Goal: Task Accomplishment & Management: Manage account settings

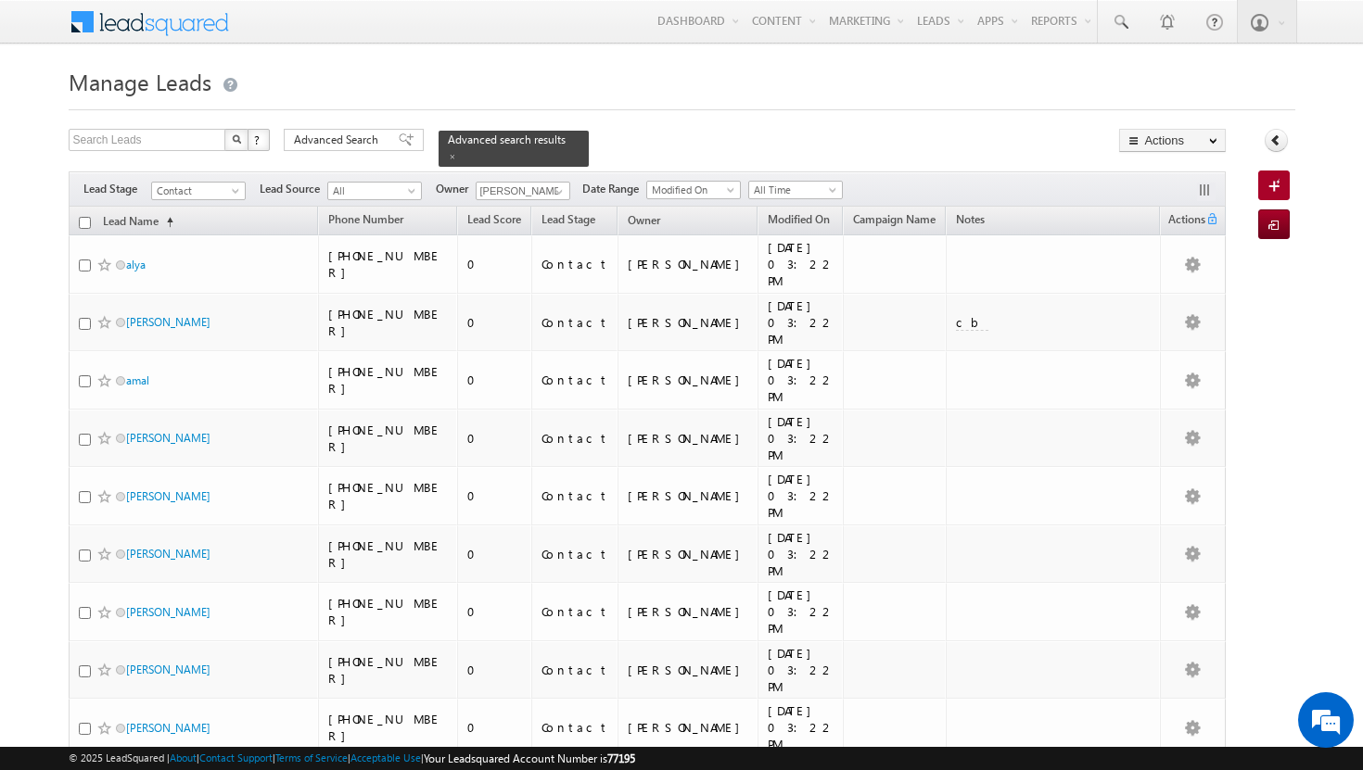
click at [83, 217] on input "checkbox" at bounding box center [85, 223] width 12 height 12
checkbox input "true"
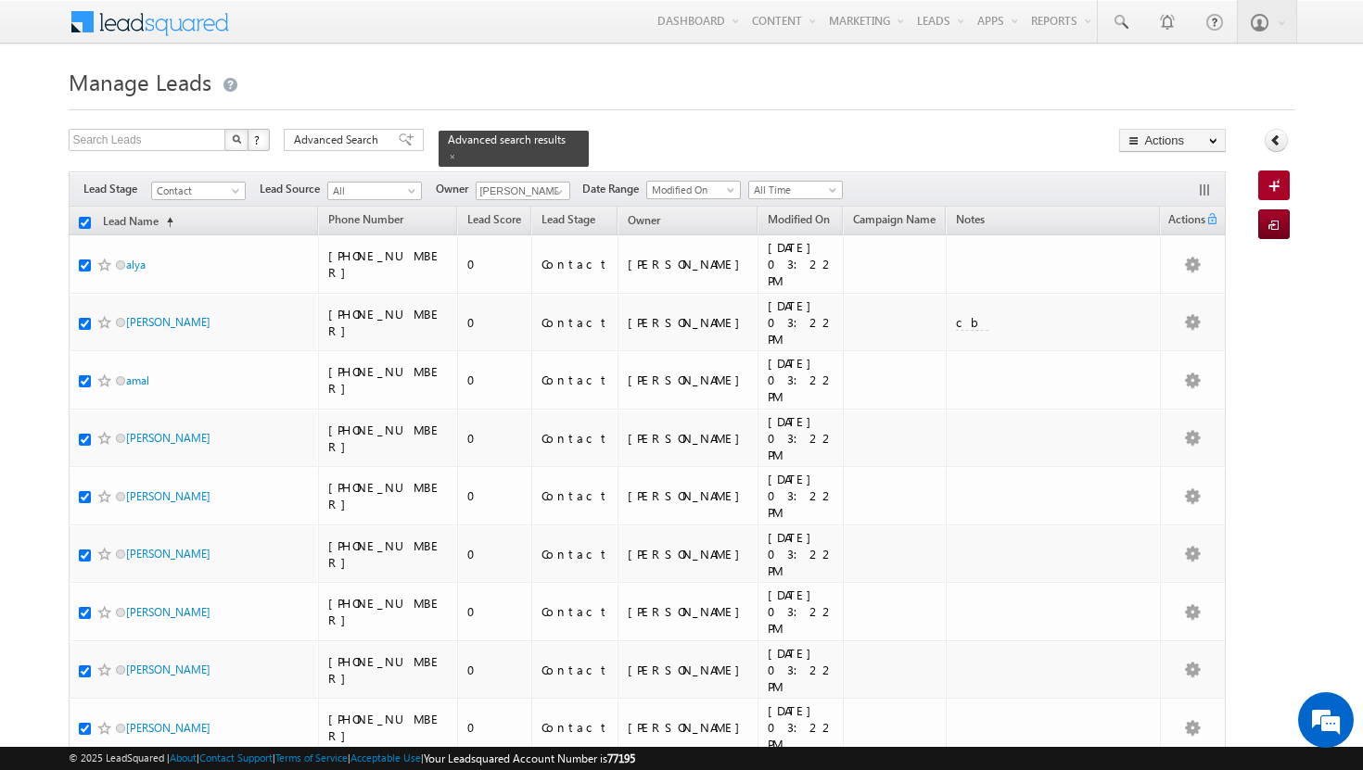
checkbox input "true"
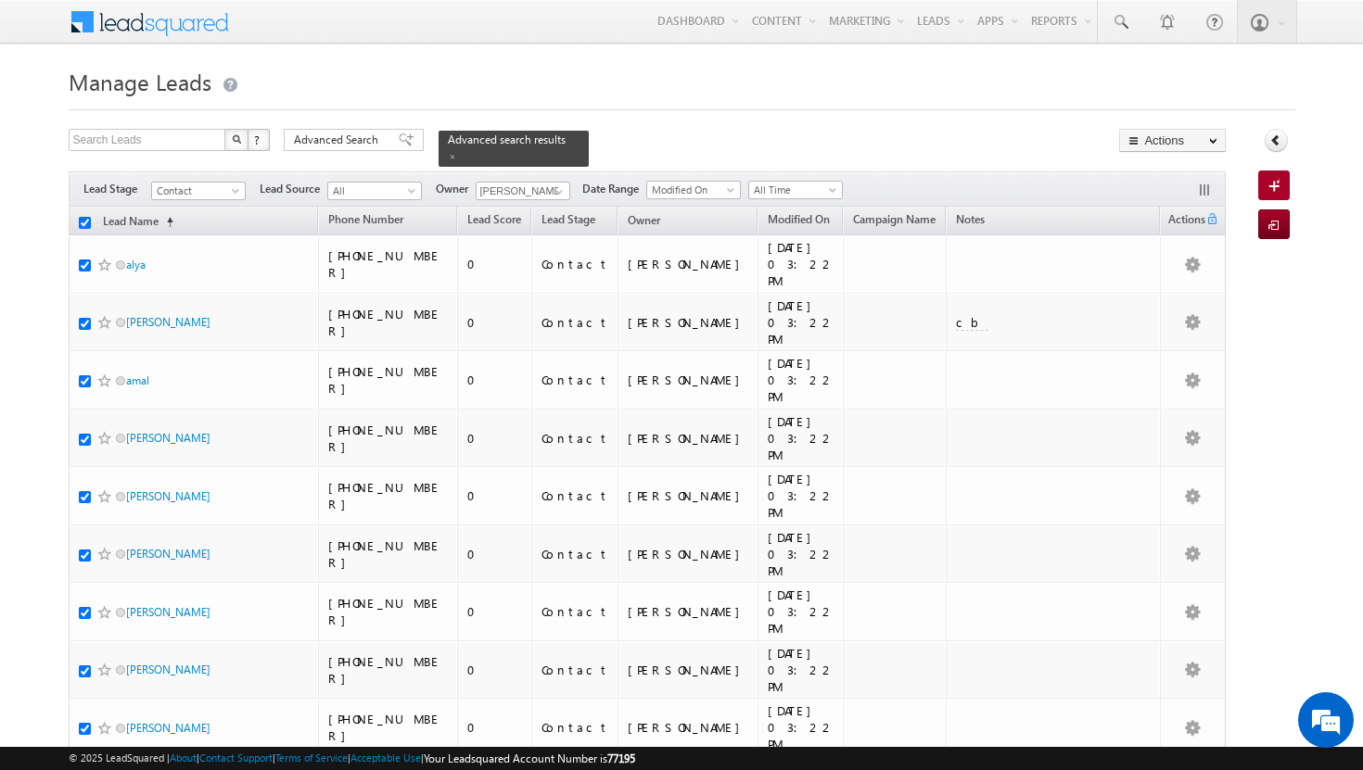
checkbox input "true"
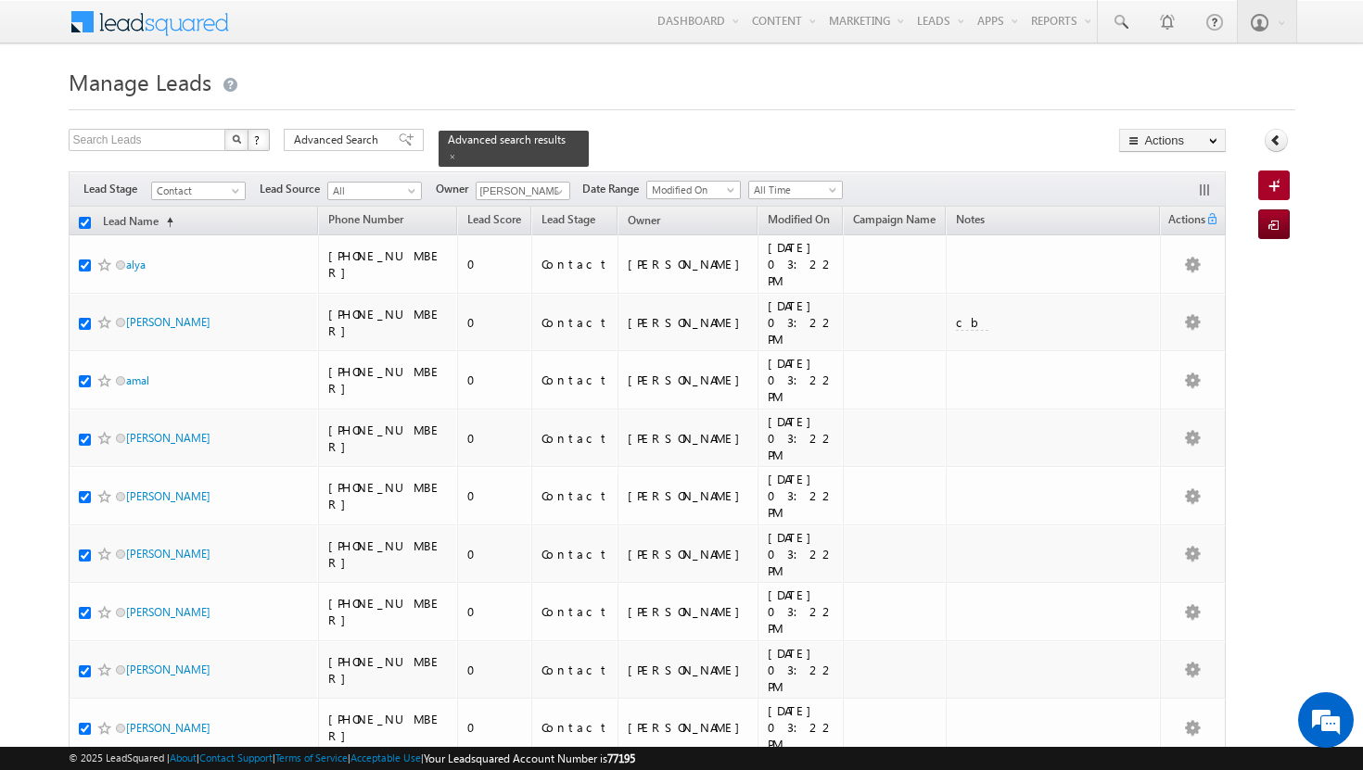
checkbox input "true"
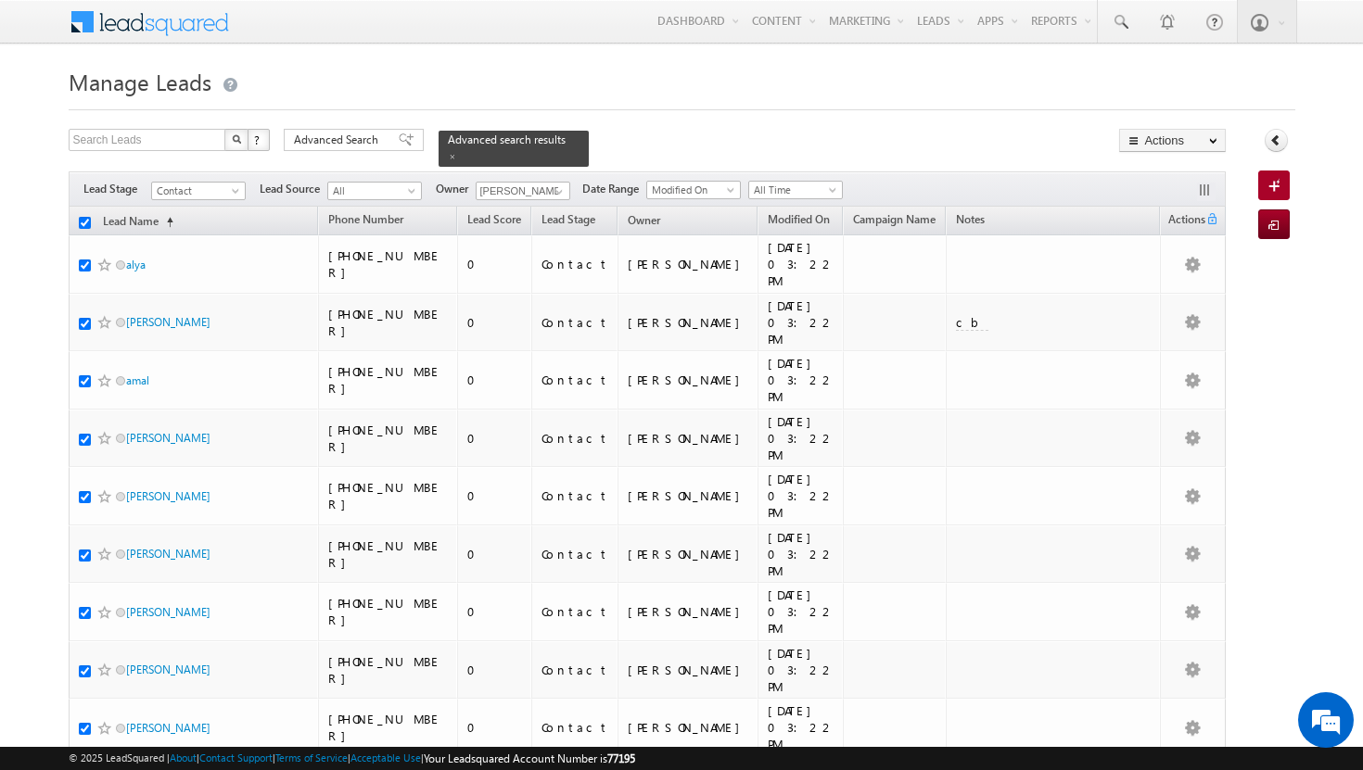
checkbox input "true"
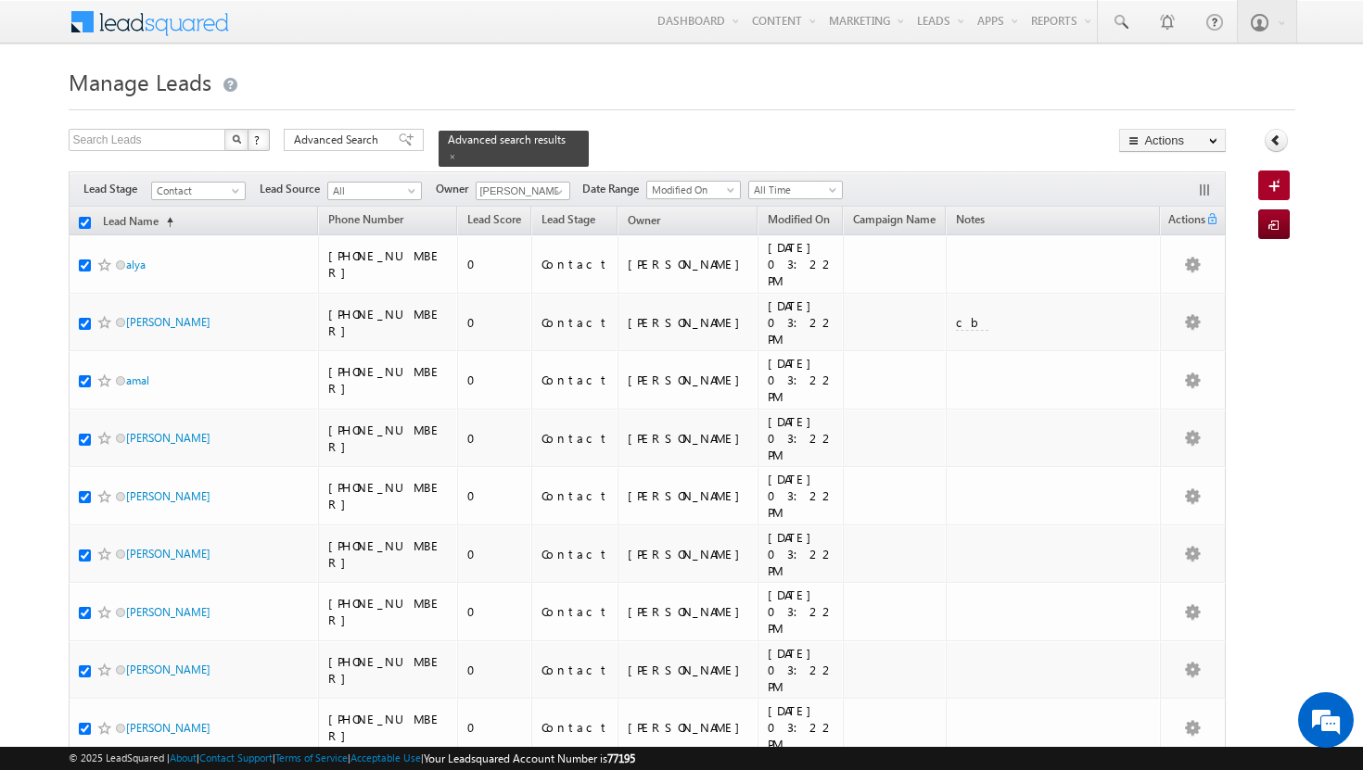
checkbox input "true"
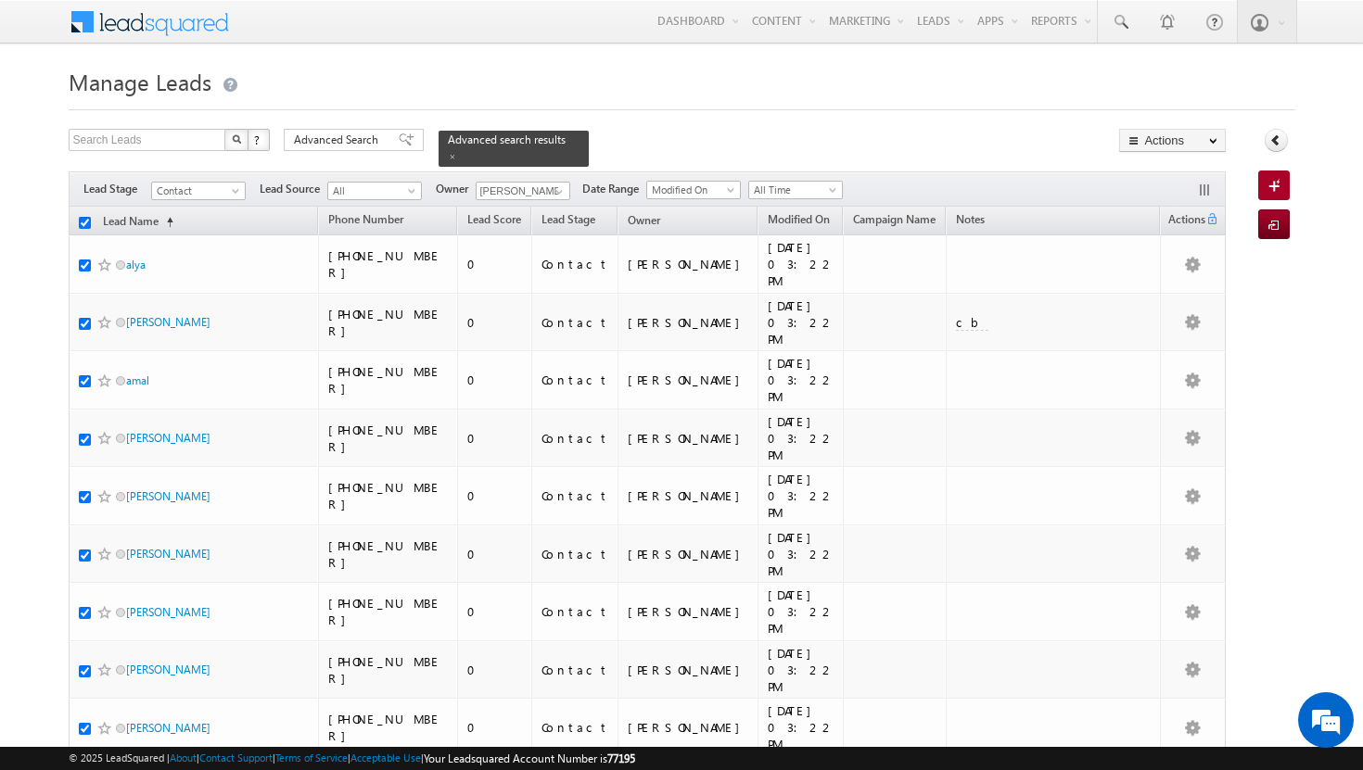
checkbox input "true"
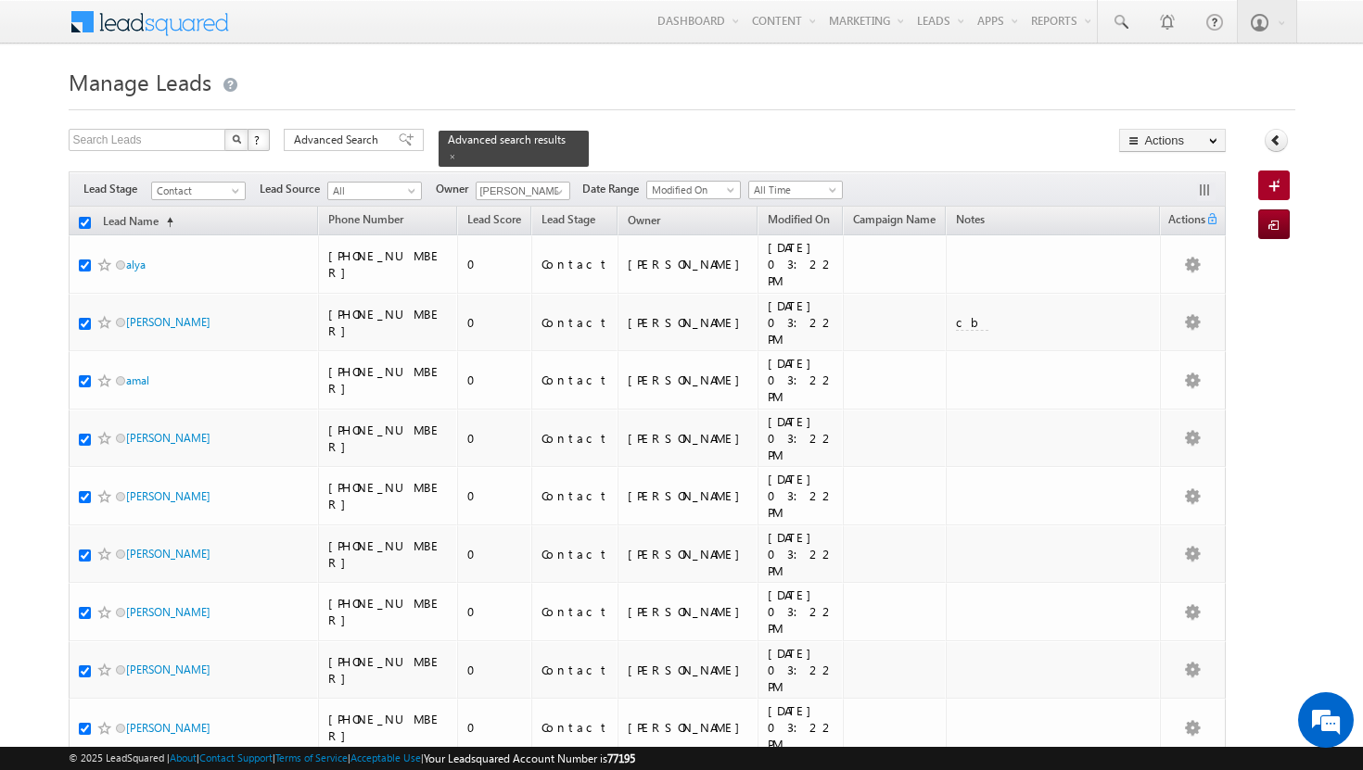
checkbox input "true"
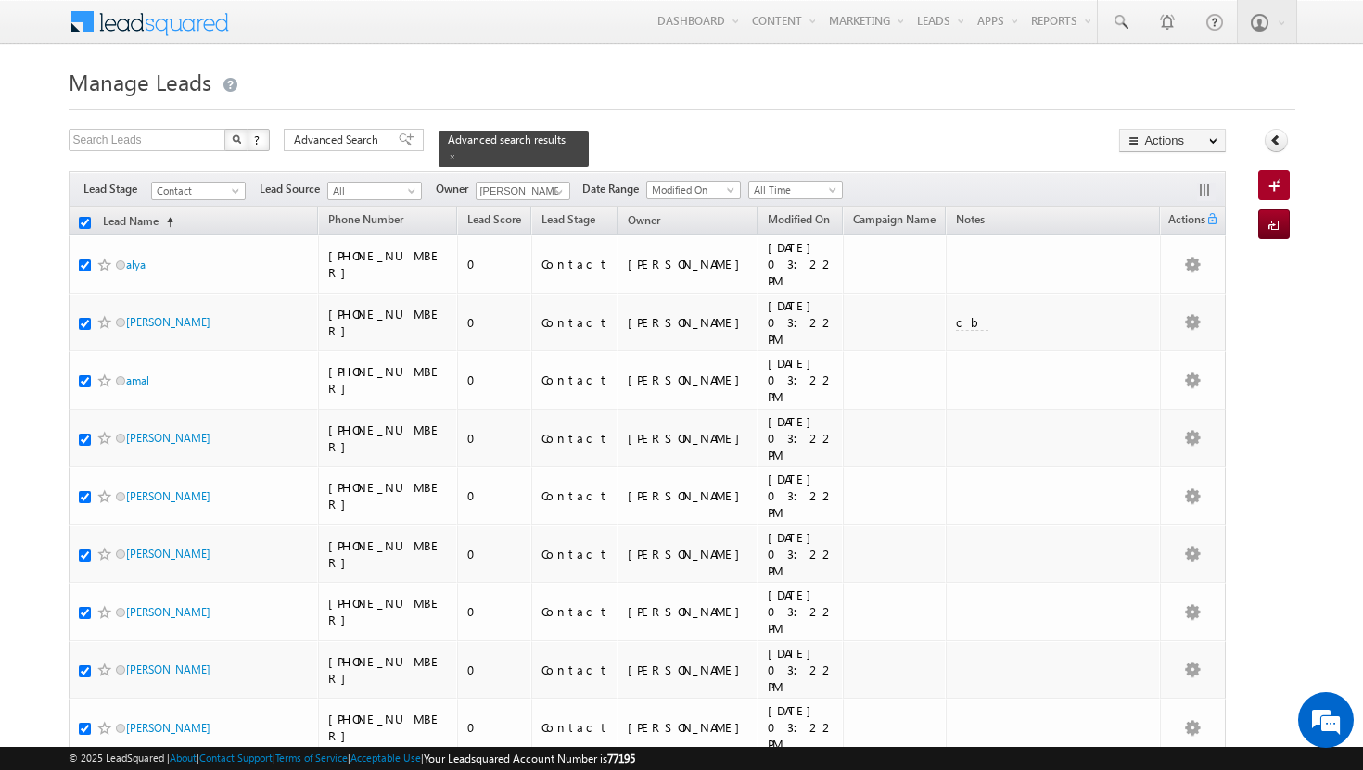
checkbox input "true"
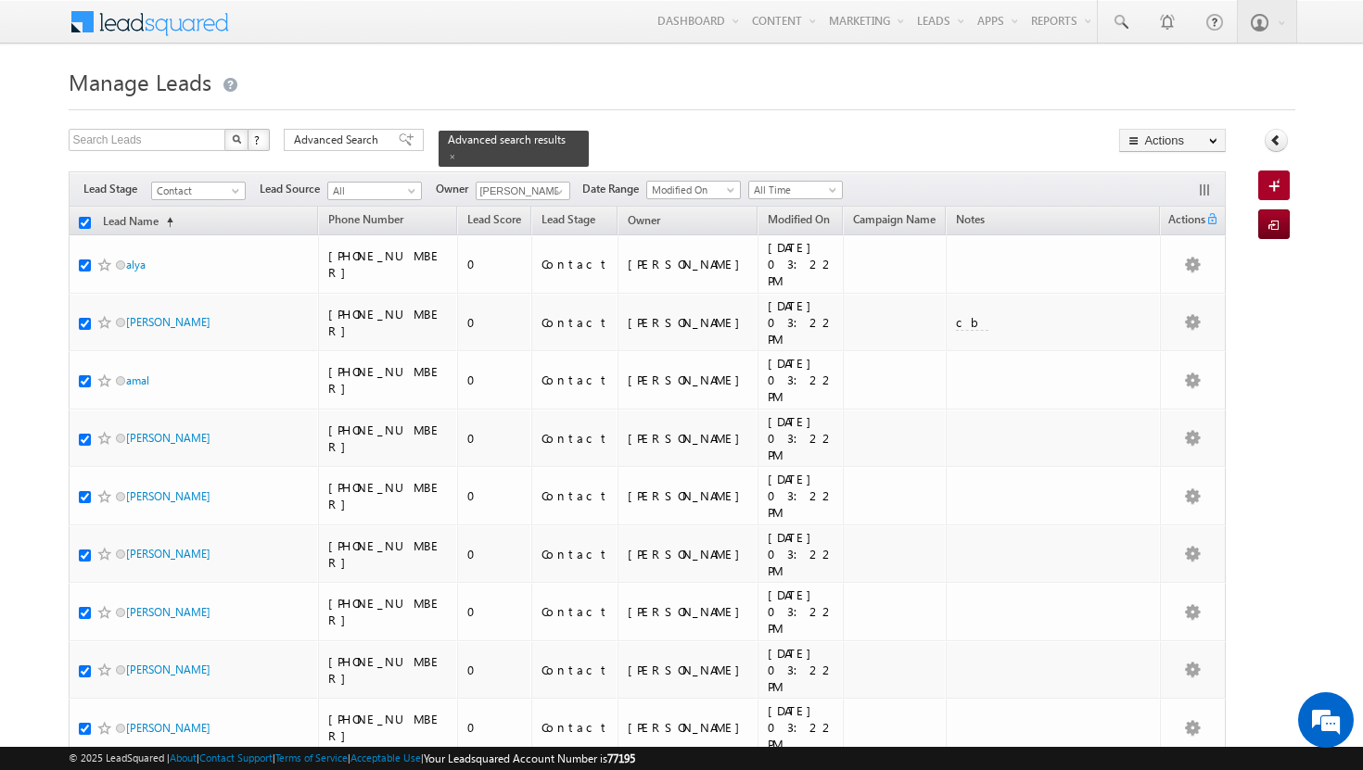
checkbox input "true"
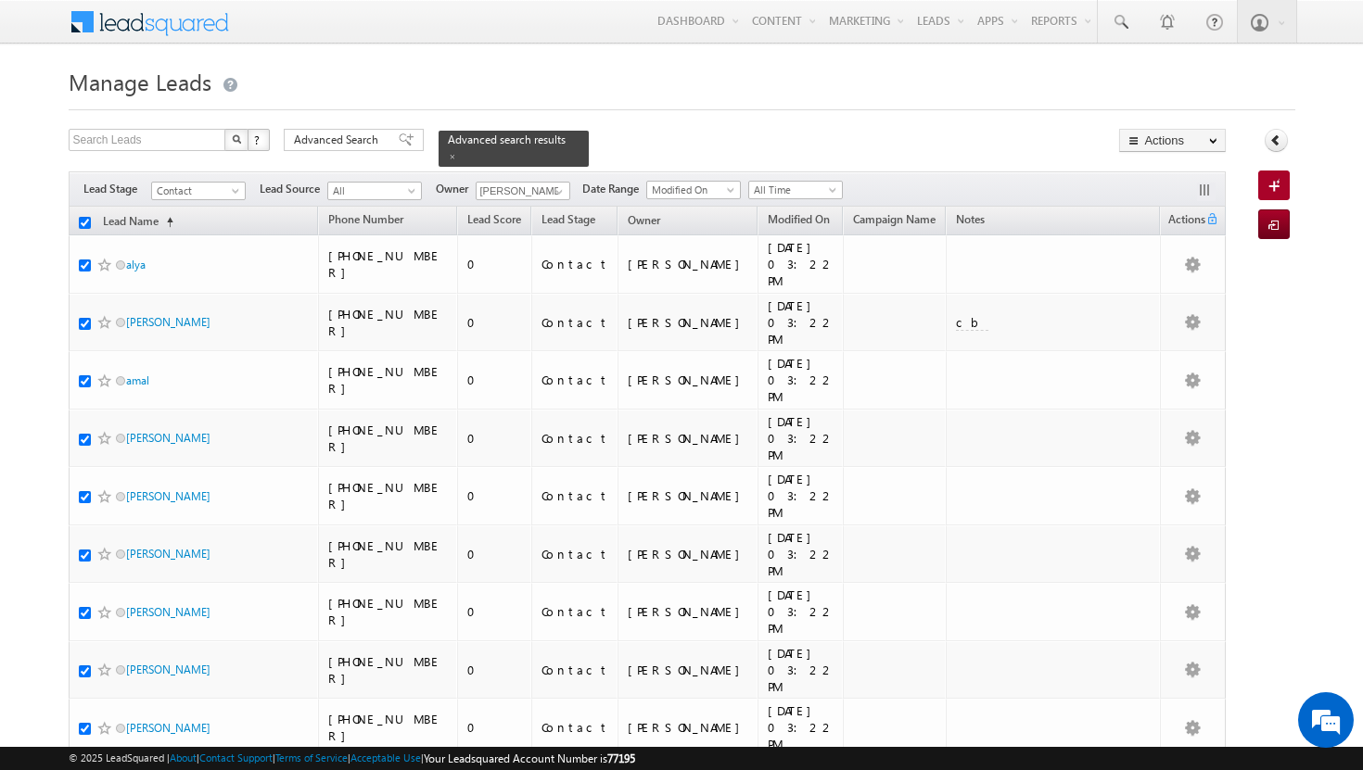
checkbox input "true"
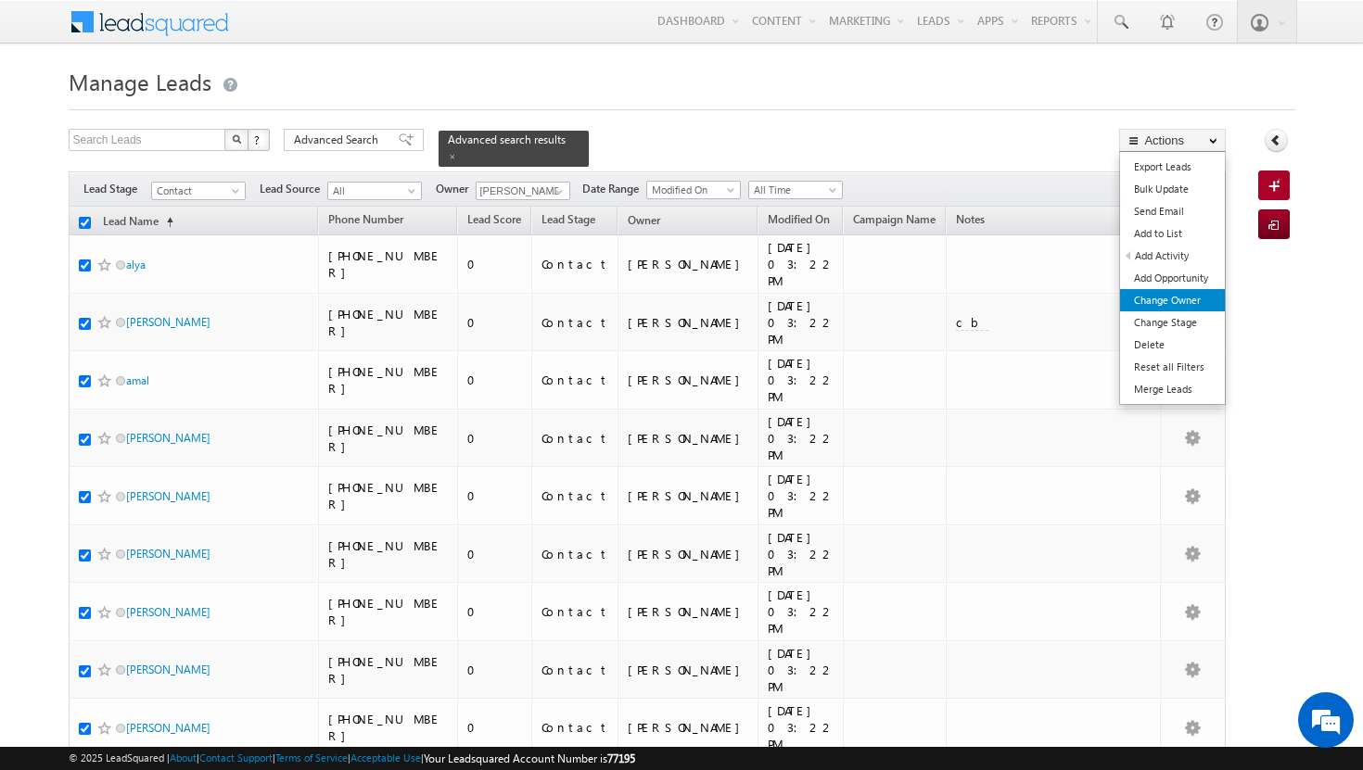
click at [1186, 299] on link "Change Owner" at bounding box center [1172, 300] width 105 height 22
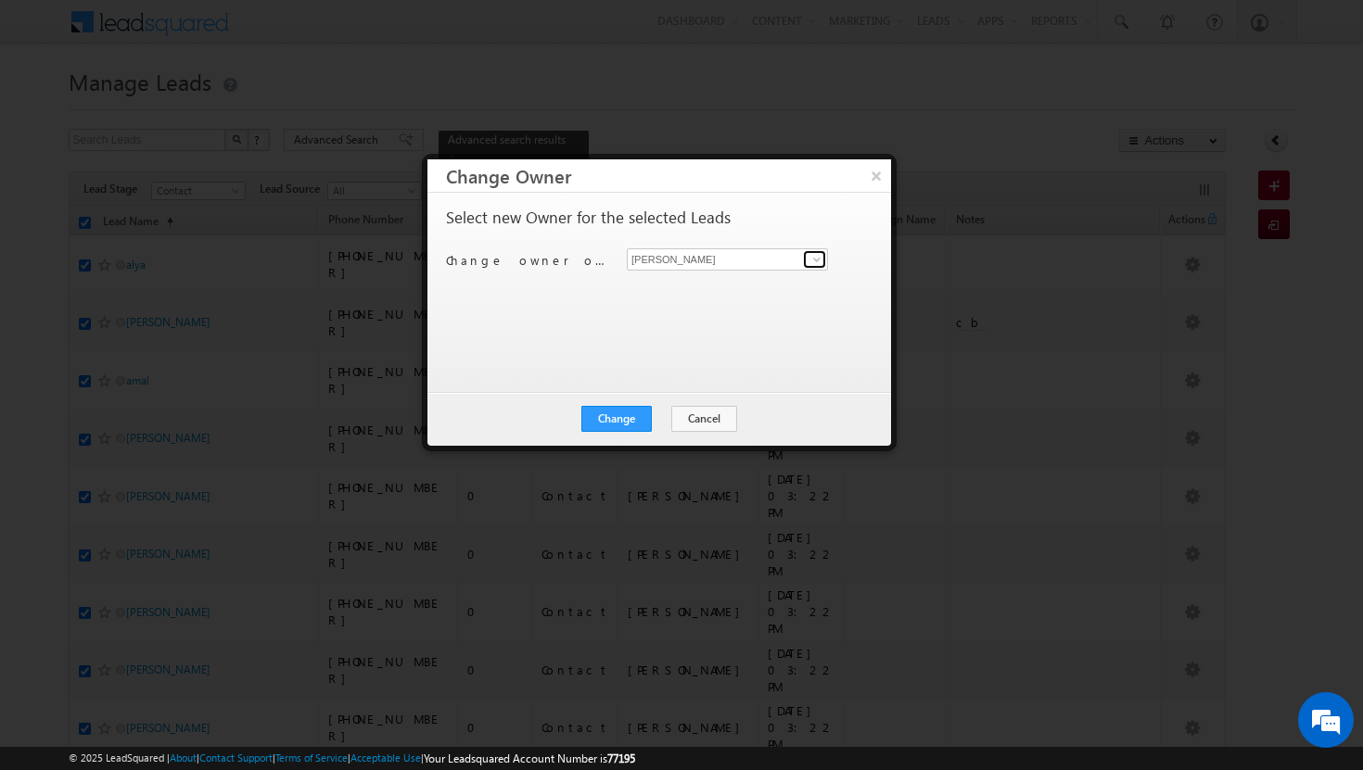
click at [820, 261] on span at bounding box center [816, 259] width 15 height 15
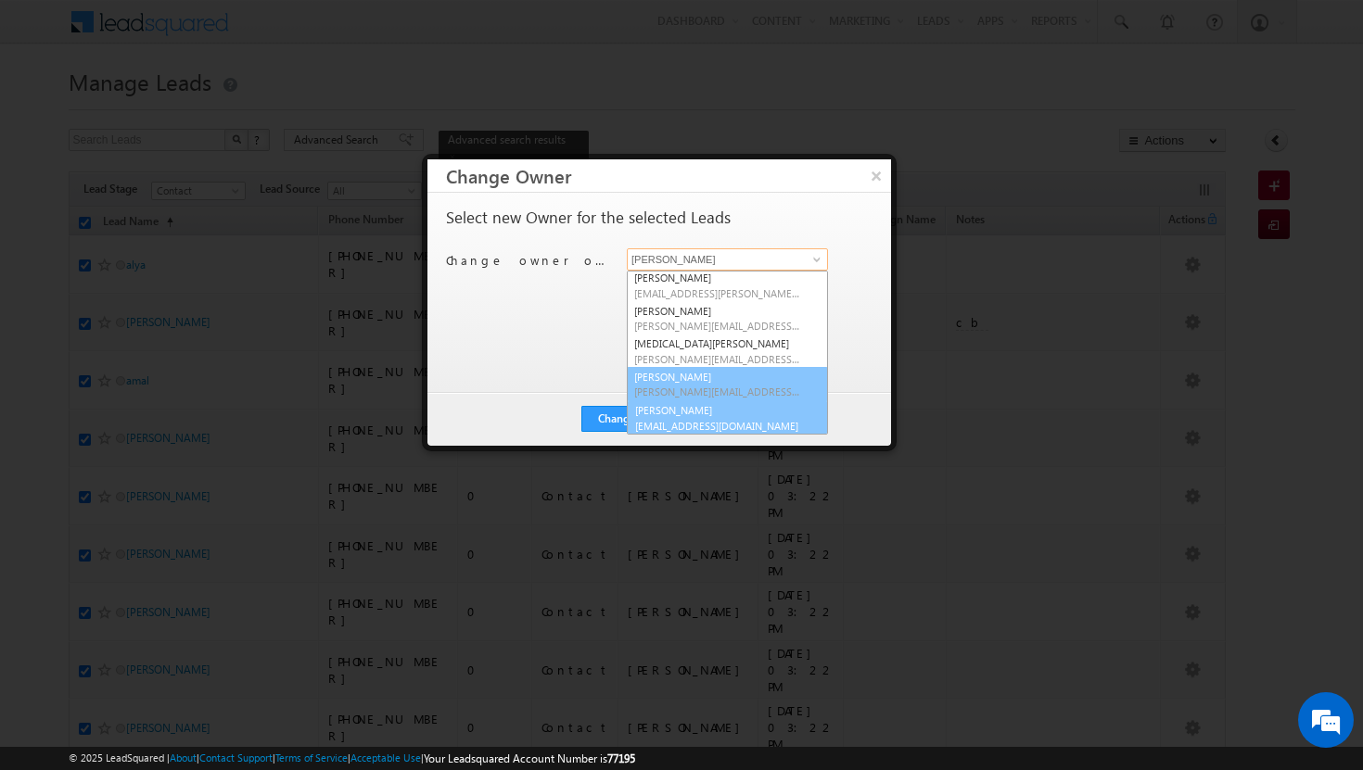
scroll to position [168, 0]
click at [729, 408] on link "vikram kumar vikram.kumar@indglobal.ae" at bounding box center [727, 416] width 201 height 35
type input "[PERSON_NAME]"
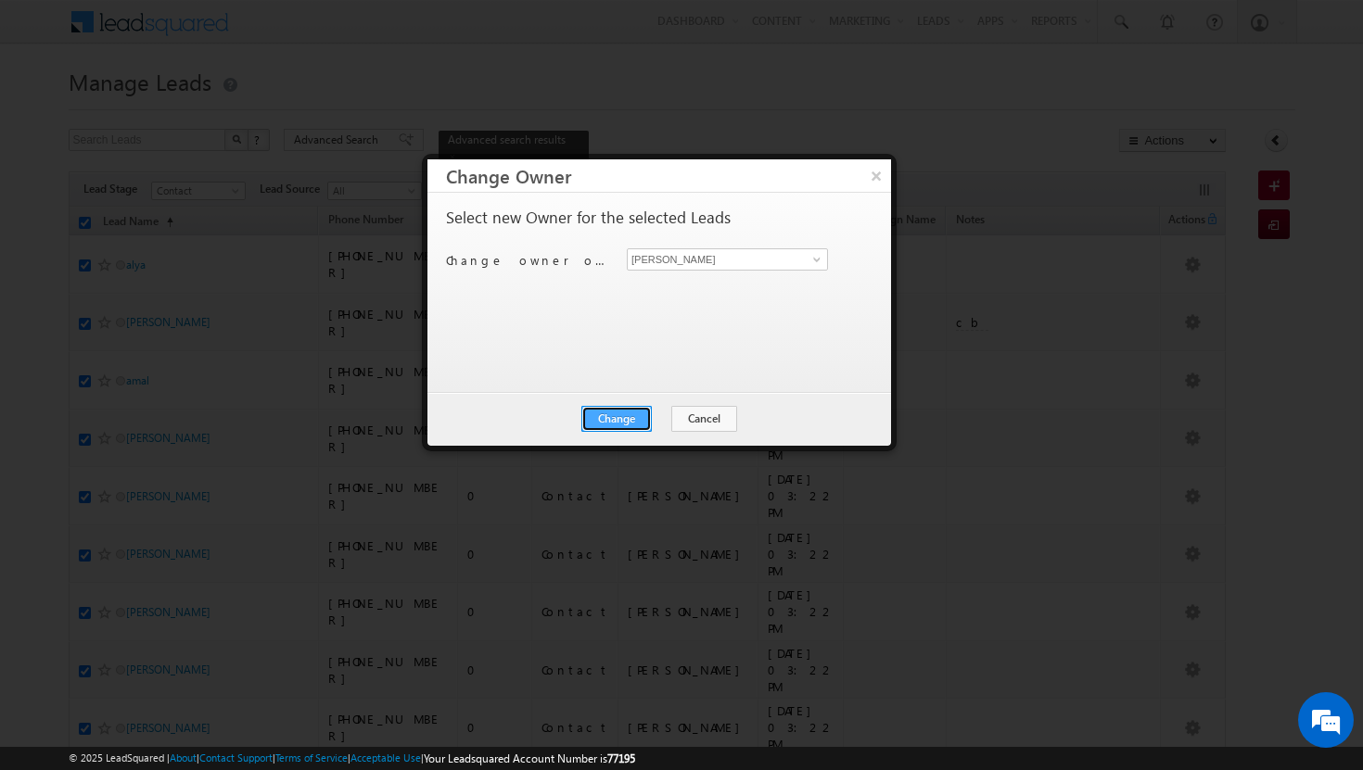
click at [627, 417] on button "Change" at bounding box center [616, 419] width 70 height 26
click at [642, 418] on button "Close" at bounding box center [661, 419] width 59 height 26
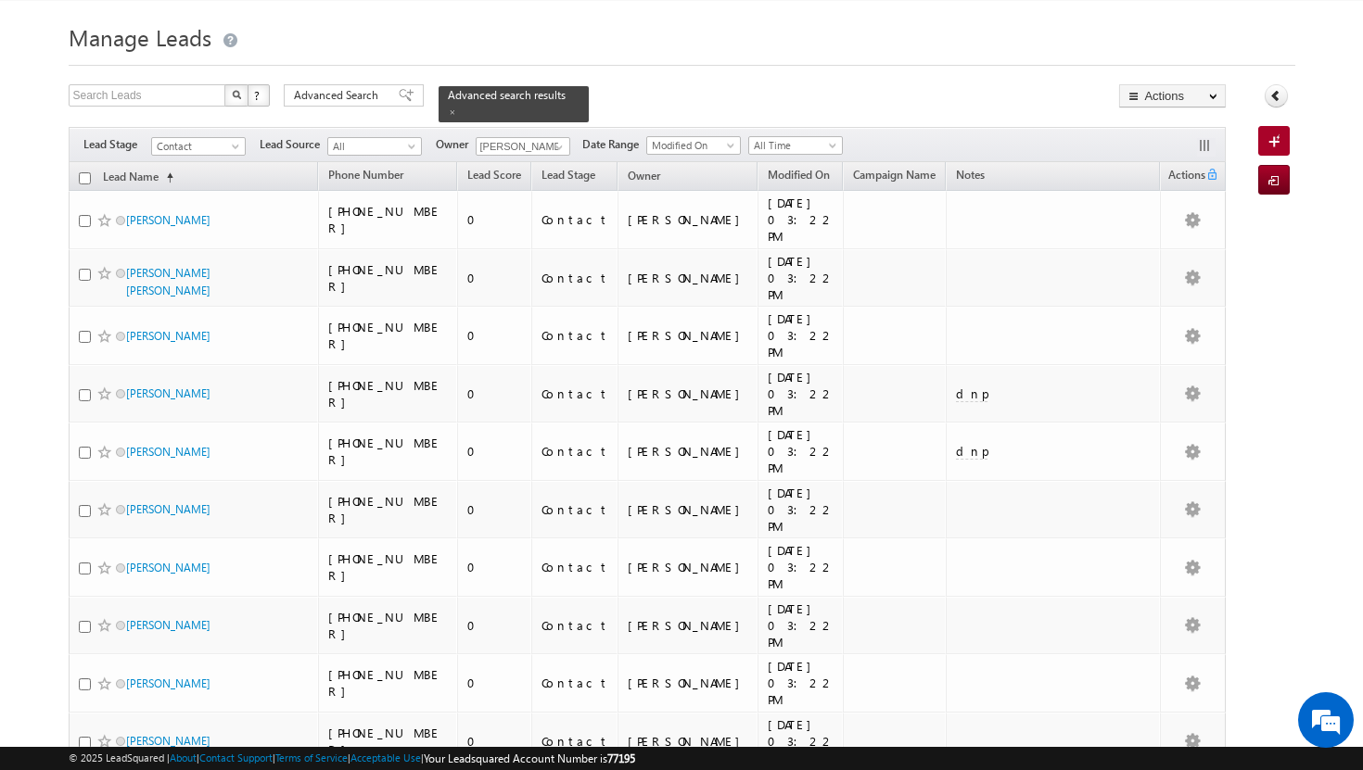
scroll to position [0, 0]
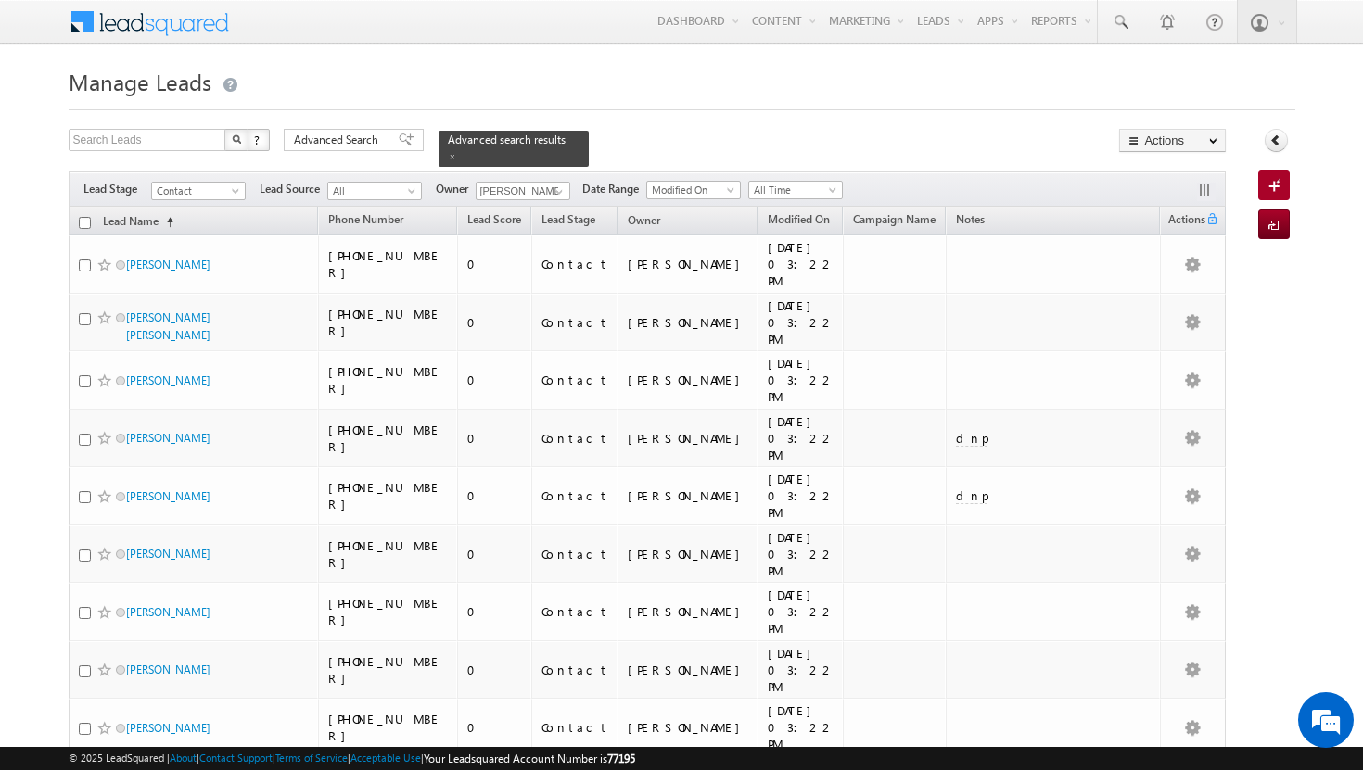
click at [86, 217] on input "checkbox" at bounding box center [85, 223] width 12 height 12
checkbox input "true"
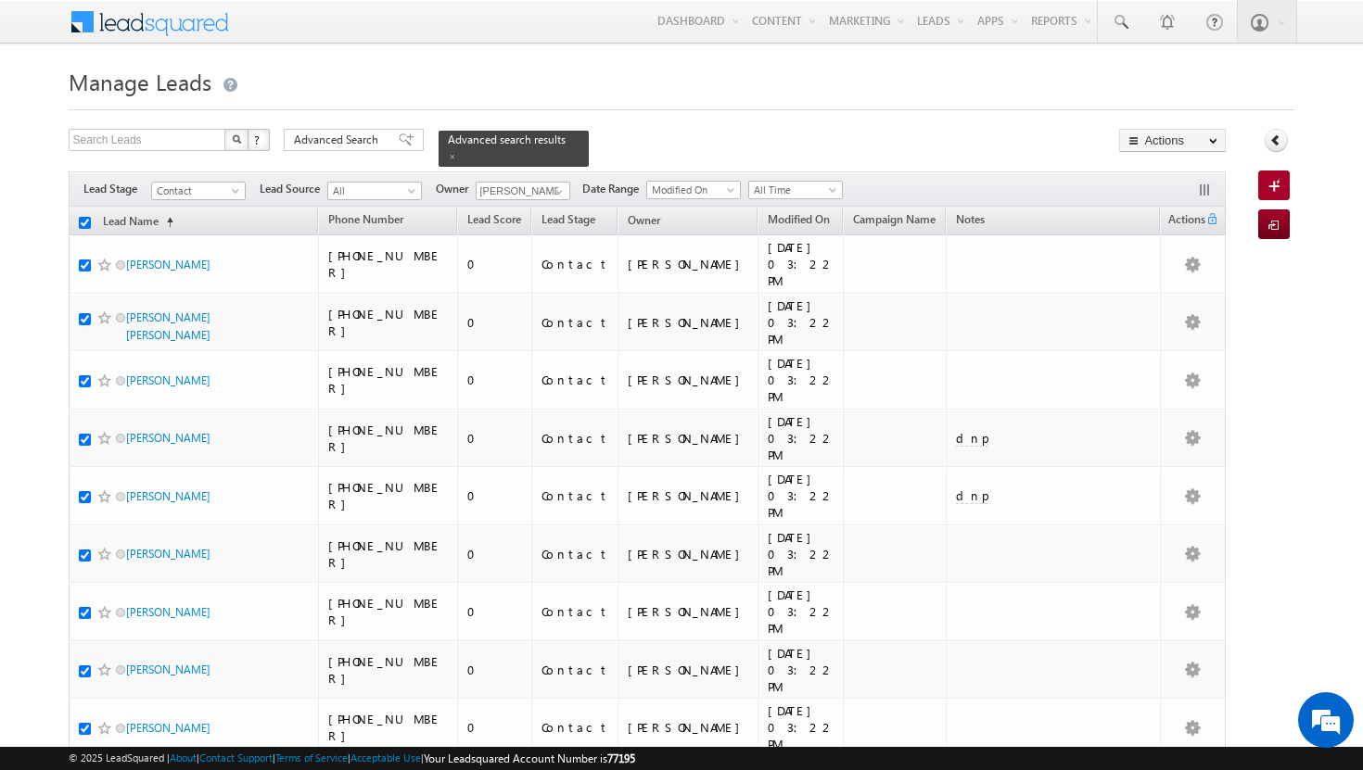
checkbox input "true"
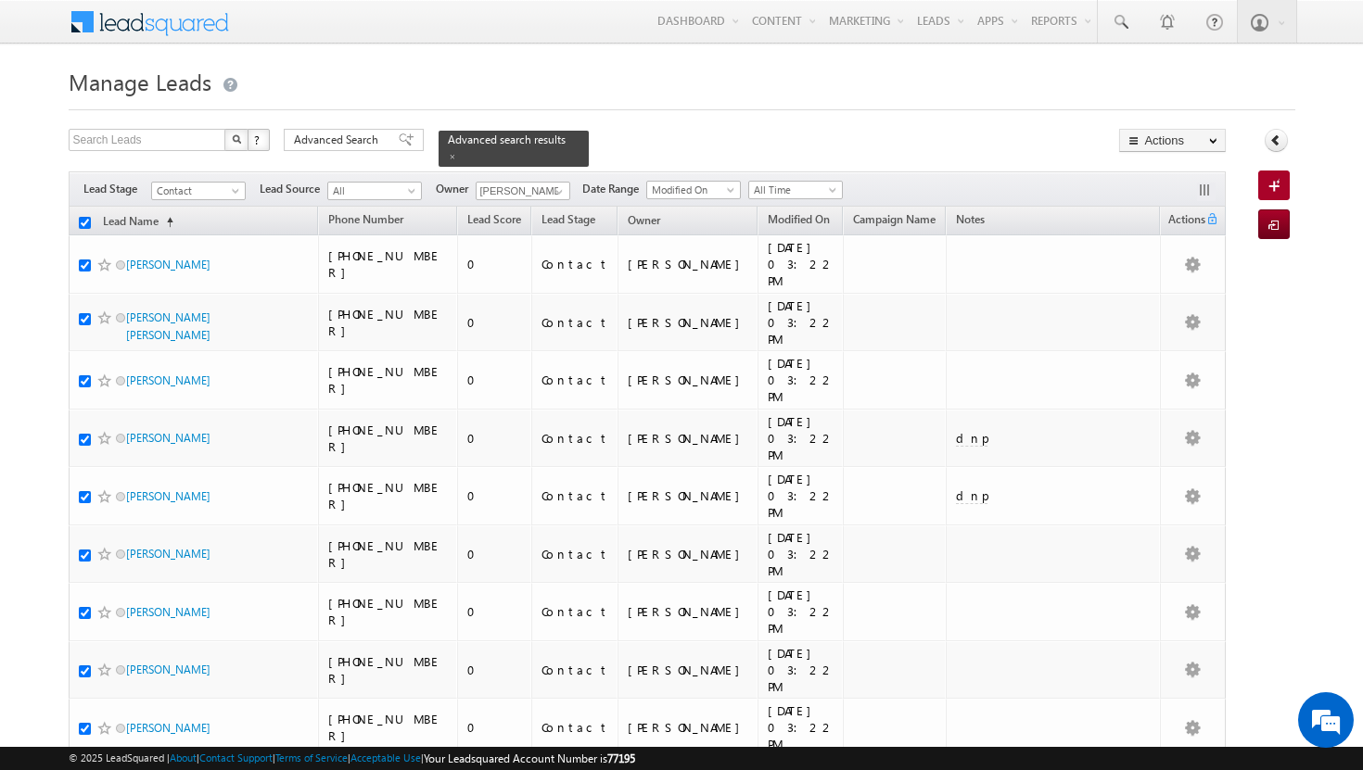
checkbox input "true"
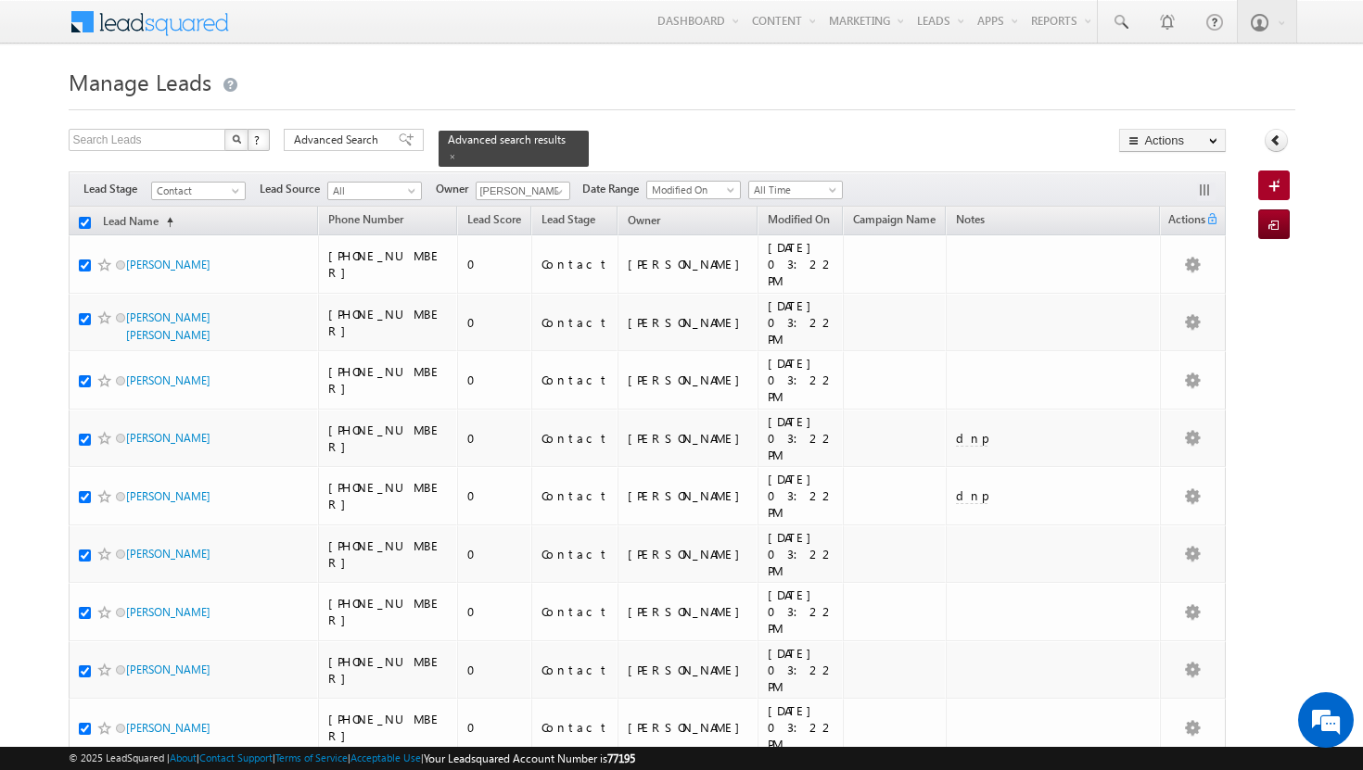
checkbox input "true"
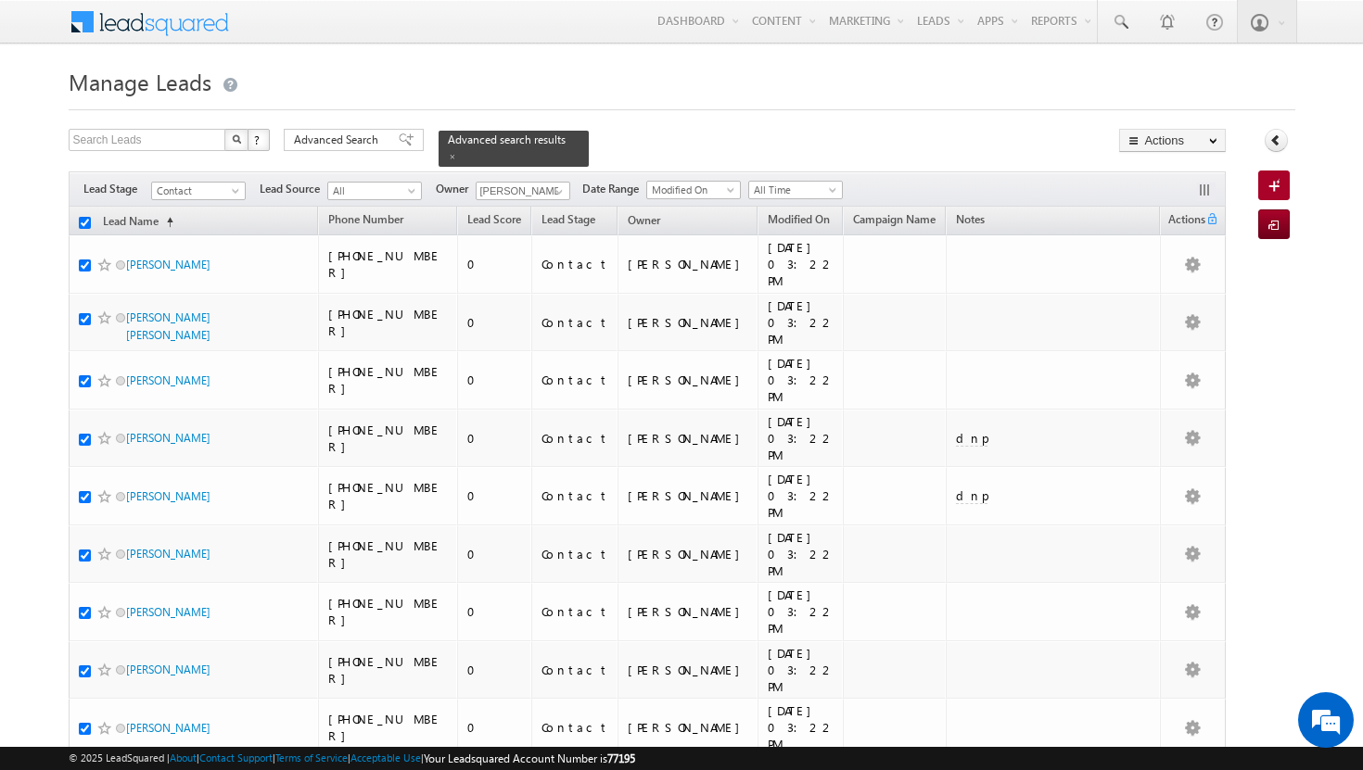
checkbox input "true"
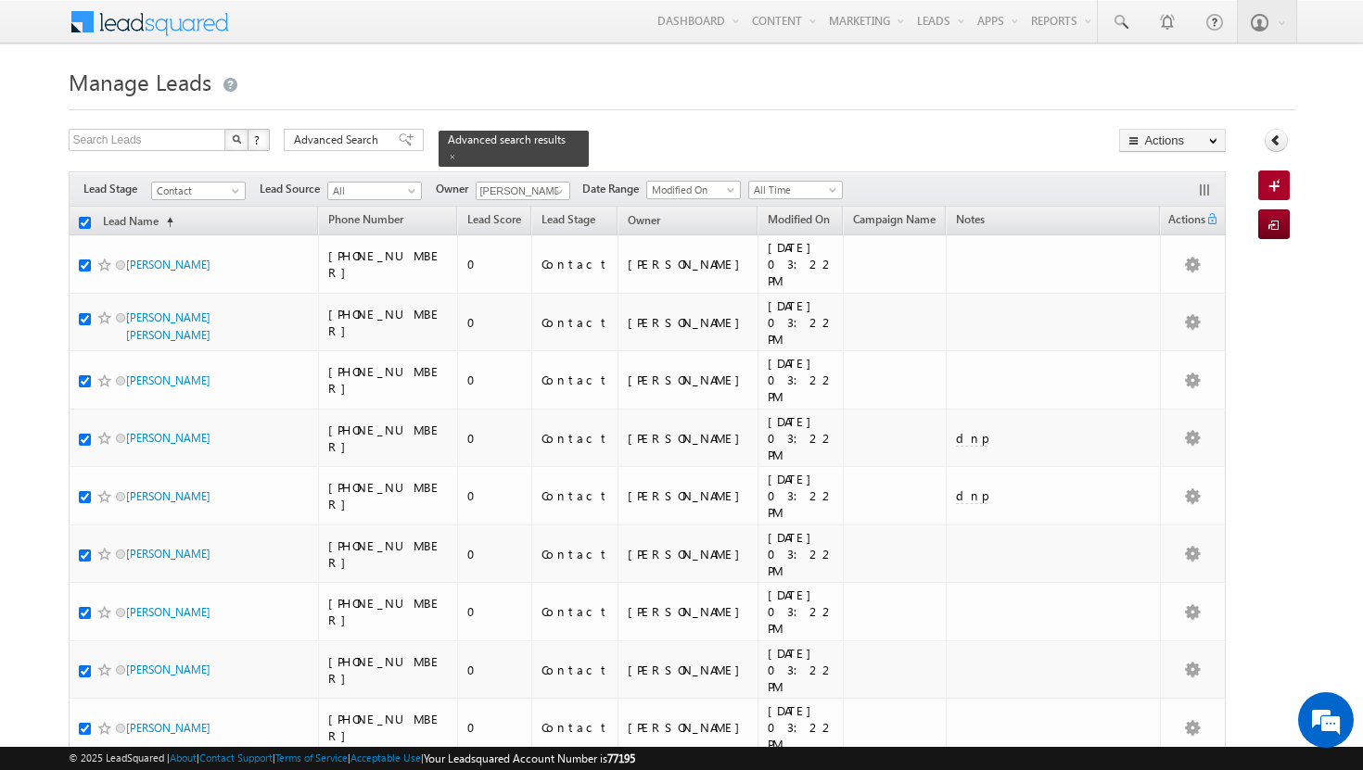
checkbox input "true"
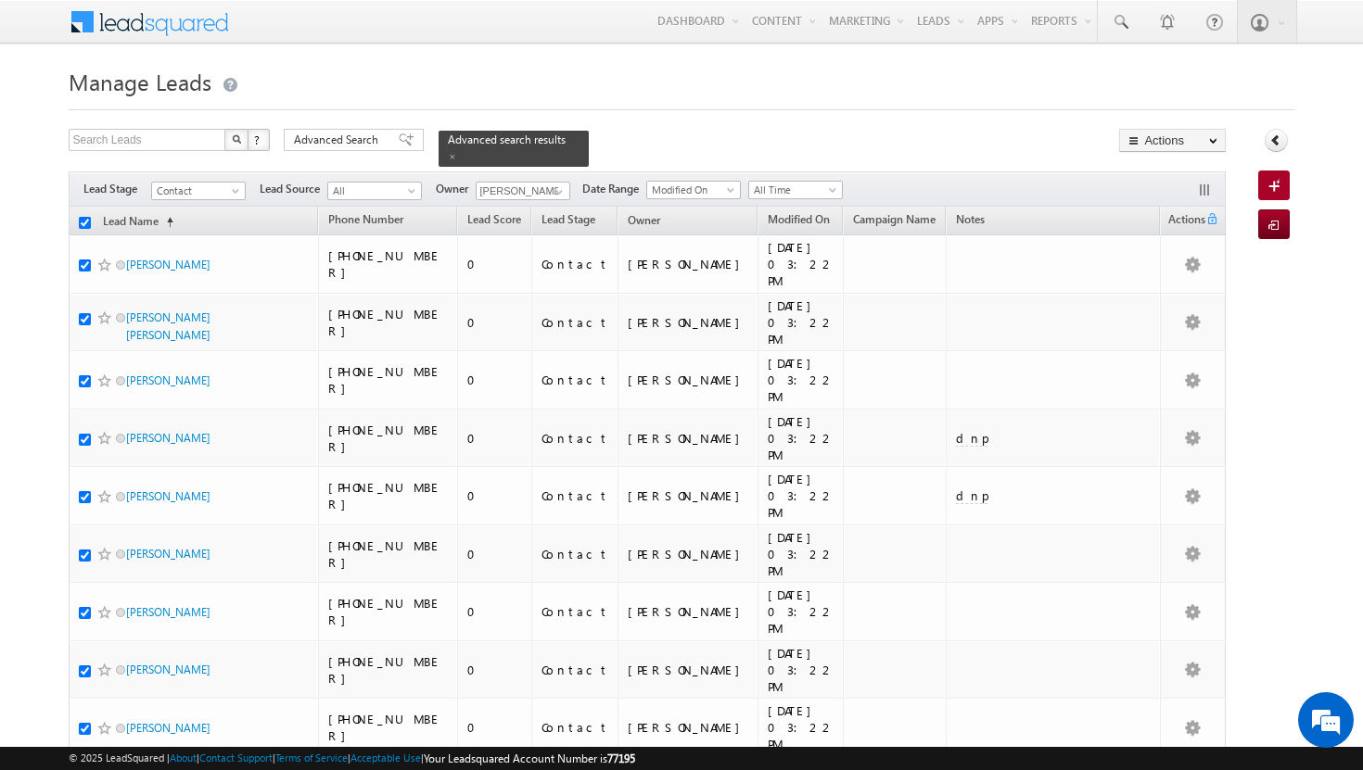
checkbox input "true"
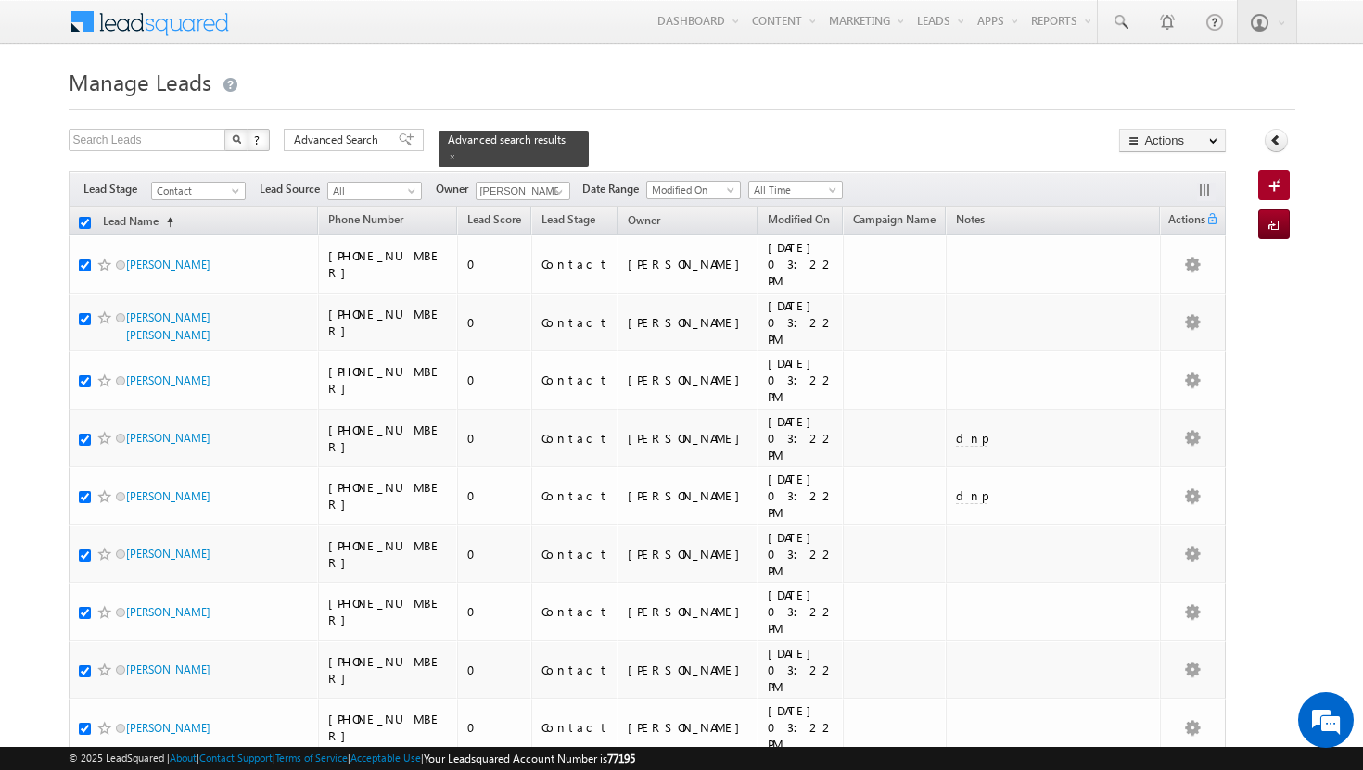
checkbox input "true"
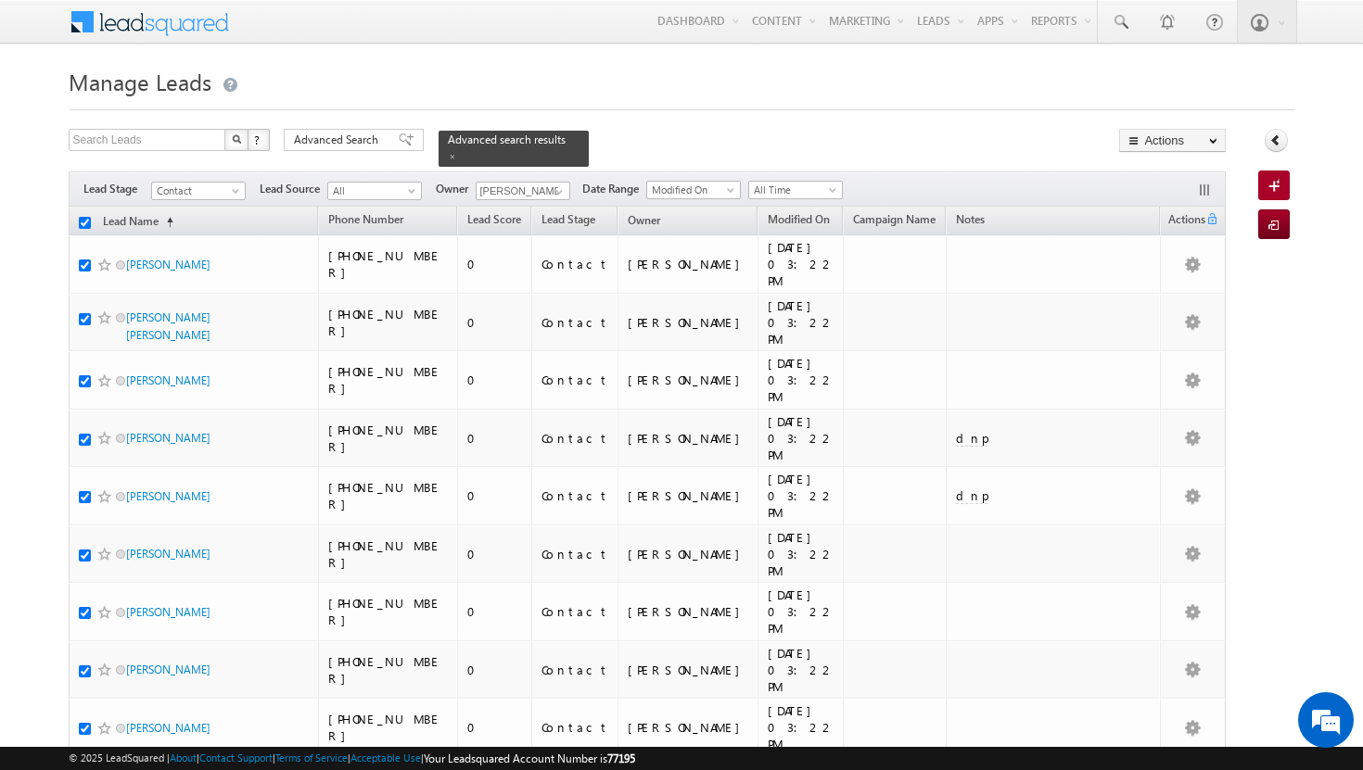
checkbox input "true"
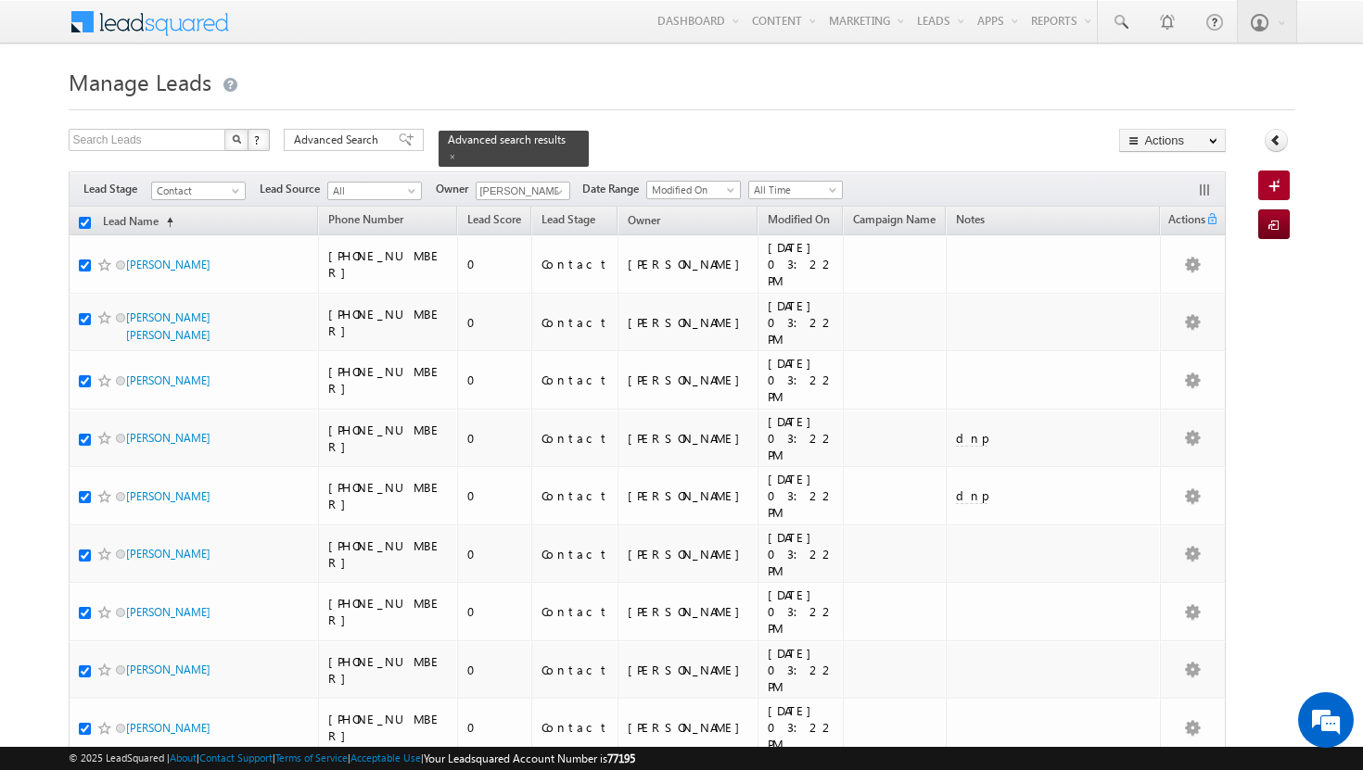
checkbox input "true"
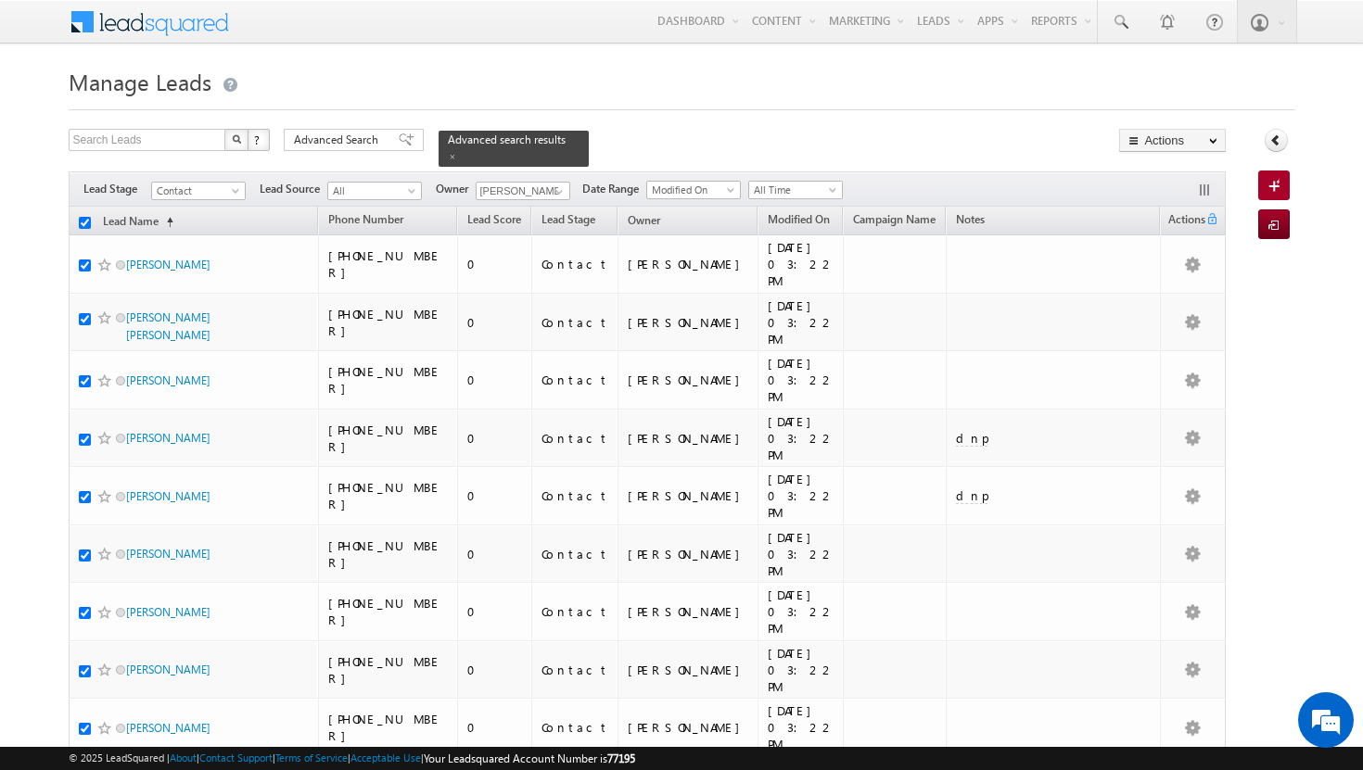
checkbox input "true"
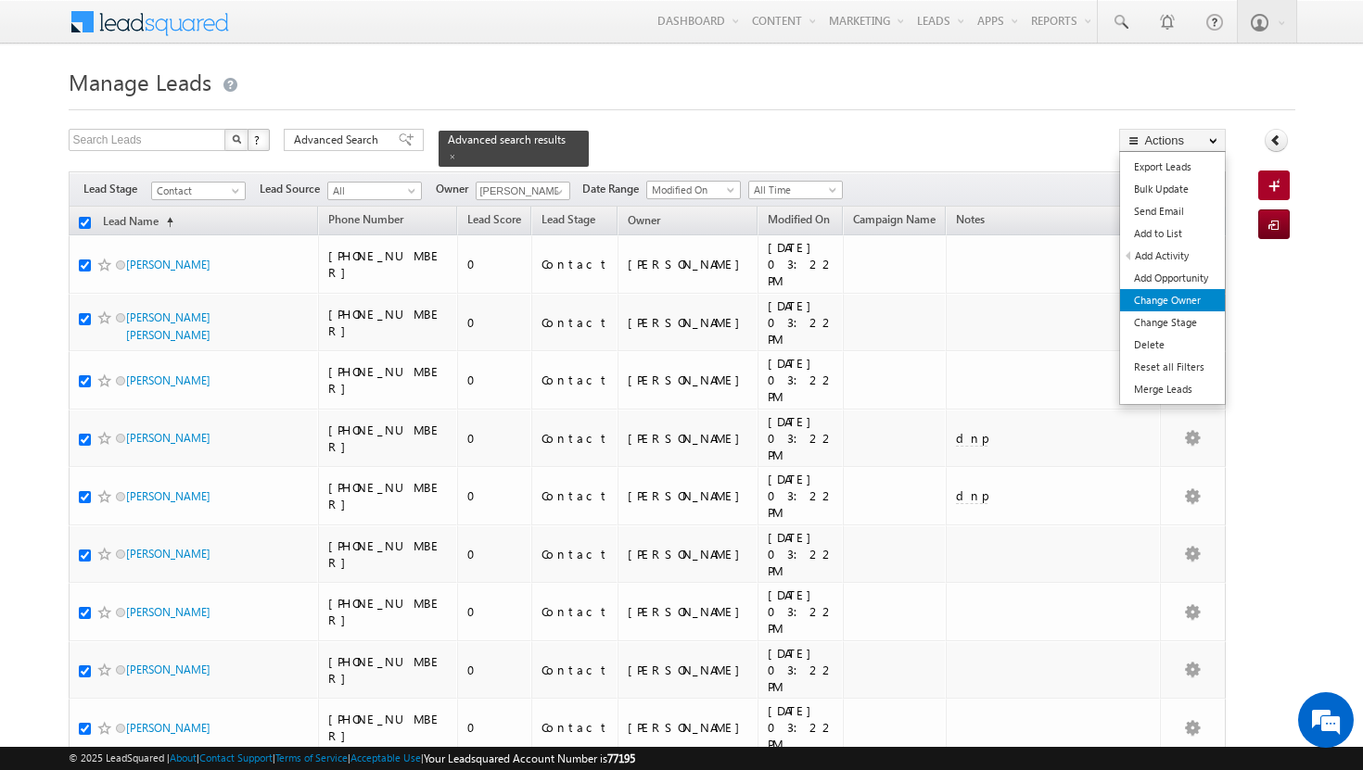
click at [1182, 299] on link "Change Owner" at bounding box center [1172, 300] width 105 height 22
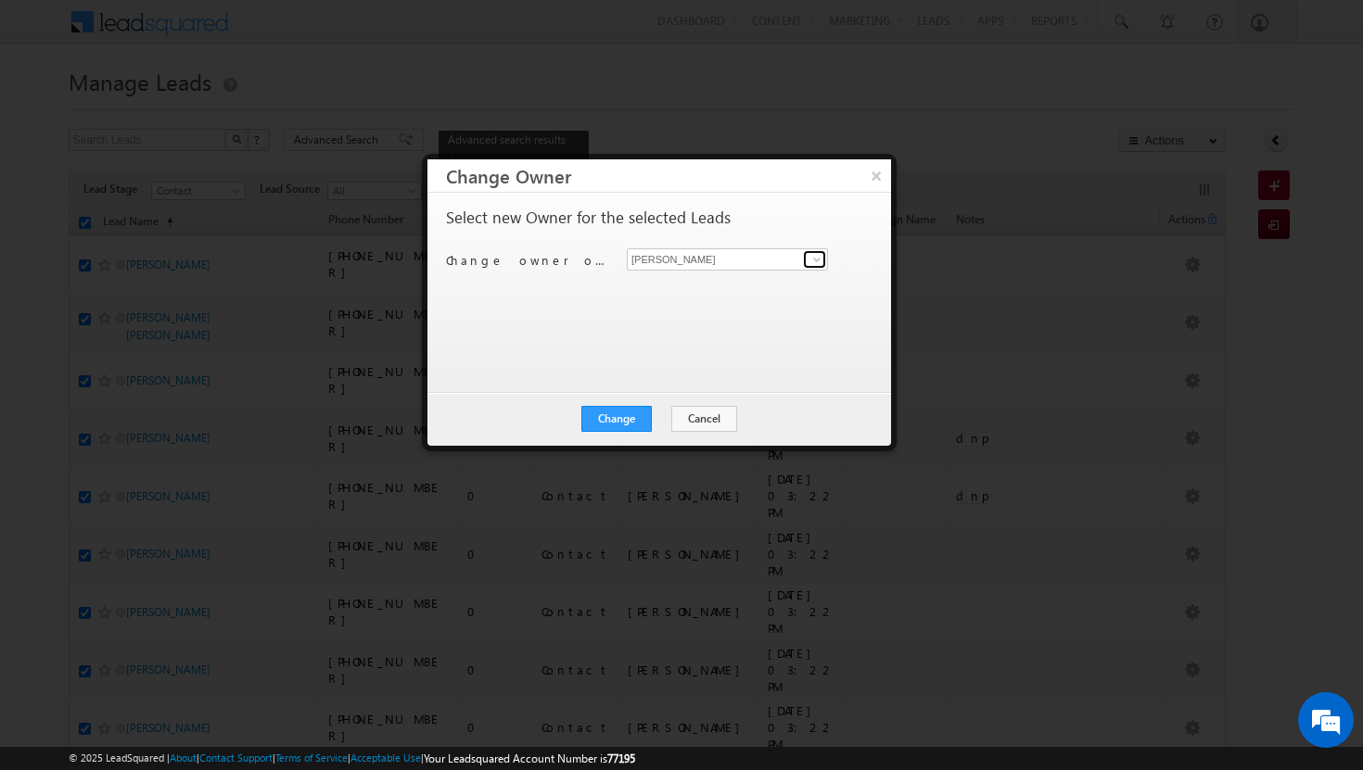
click at [820, 260] on span at bounding box center [816, 259] width 15 height 15
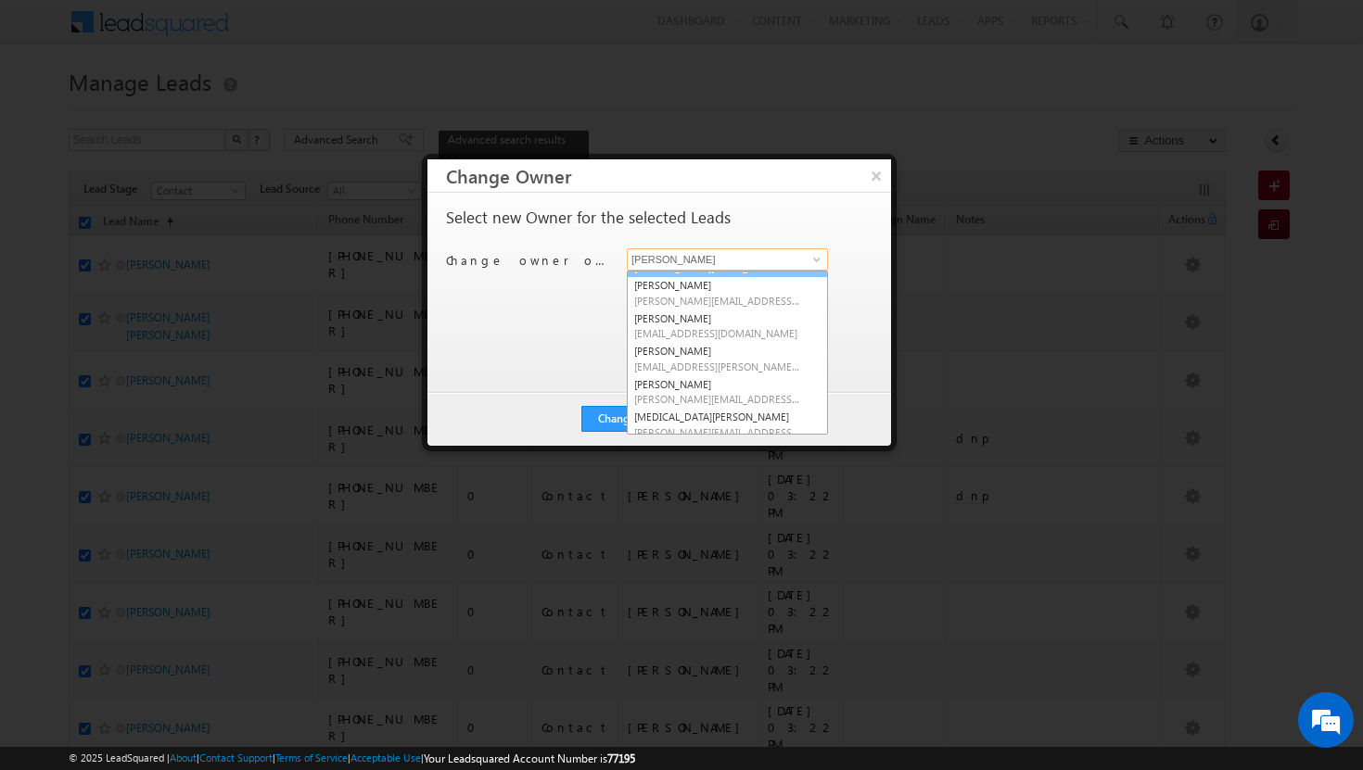
scroll to position [95, 0]
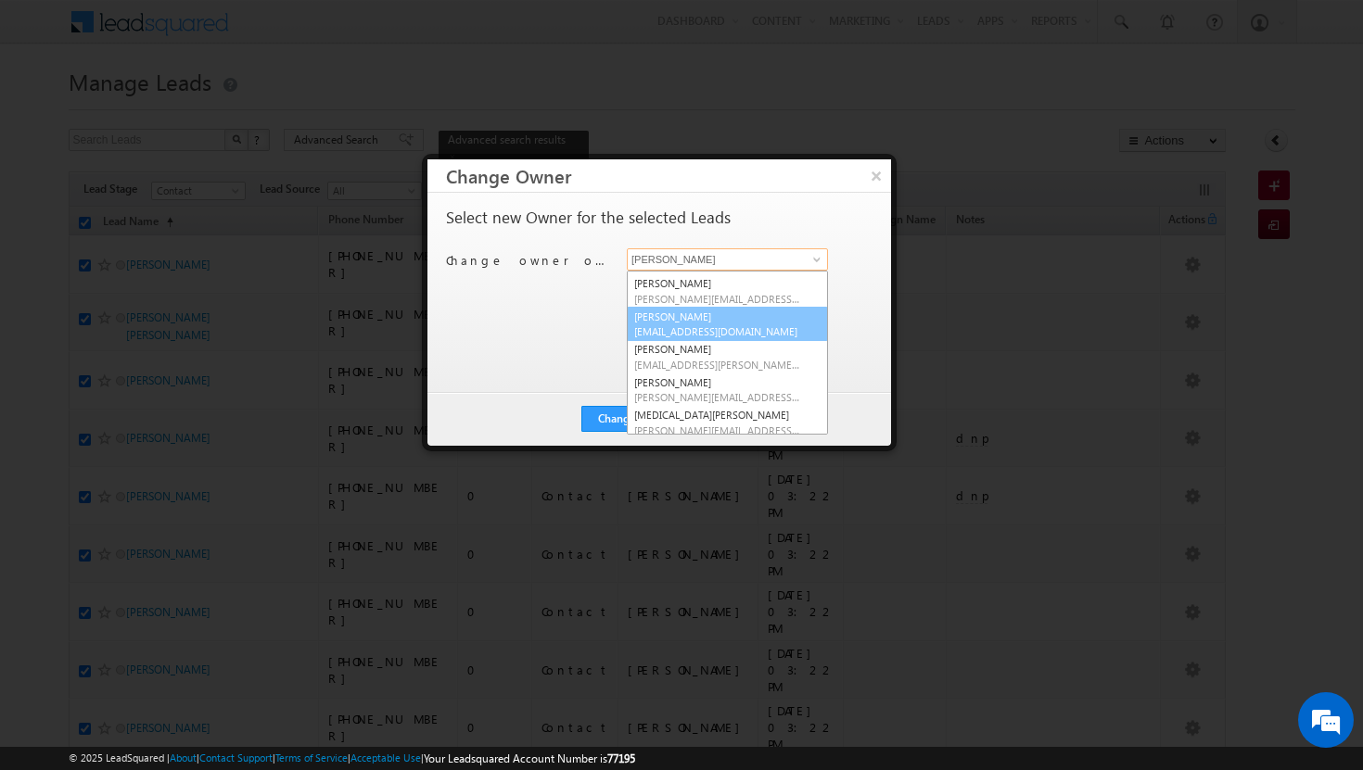
click at [722, 327] on span "[EMAIL_ADDRESS][DOMAIN_NAME]" at bounding box center [717, 331] width 167 height 14
type input "[PERSON_NAME]"
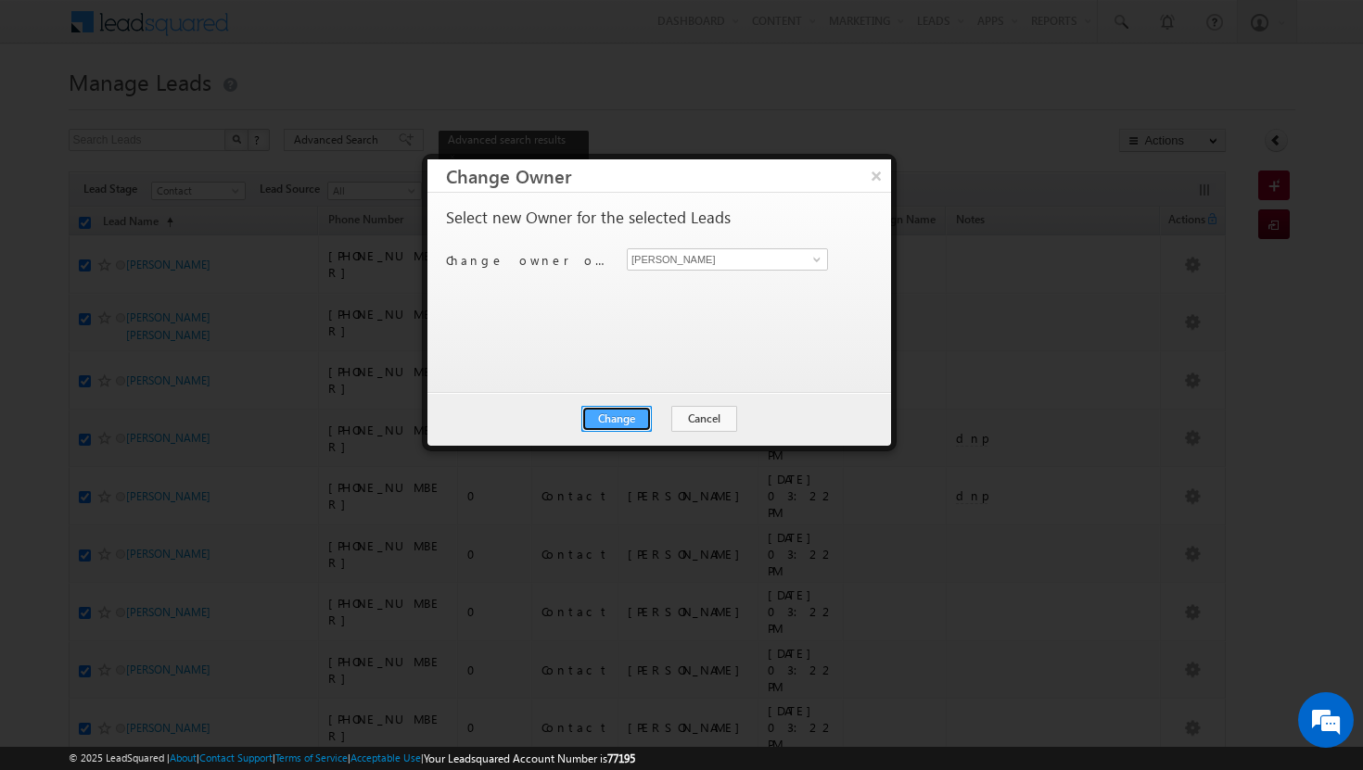
click at [641, 410] on button "Change" at bounding box center [616, 419] width 70 height 26
click at [666, 419] on button "Close" at bounding box center [661, 419] width 59 height 26
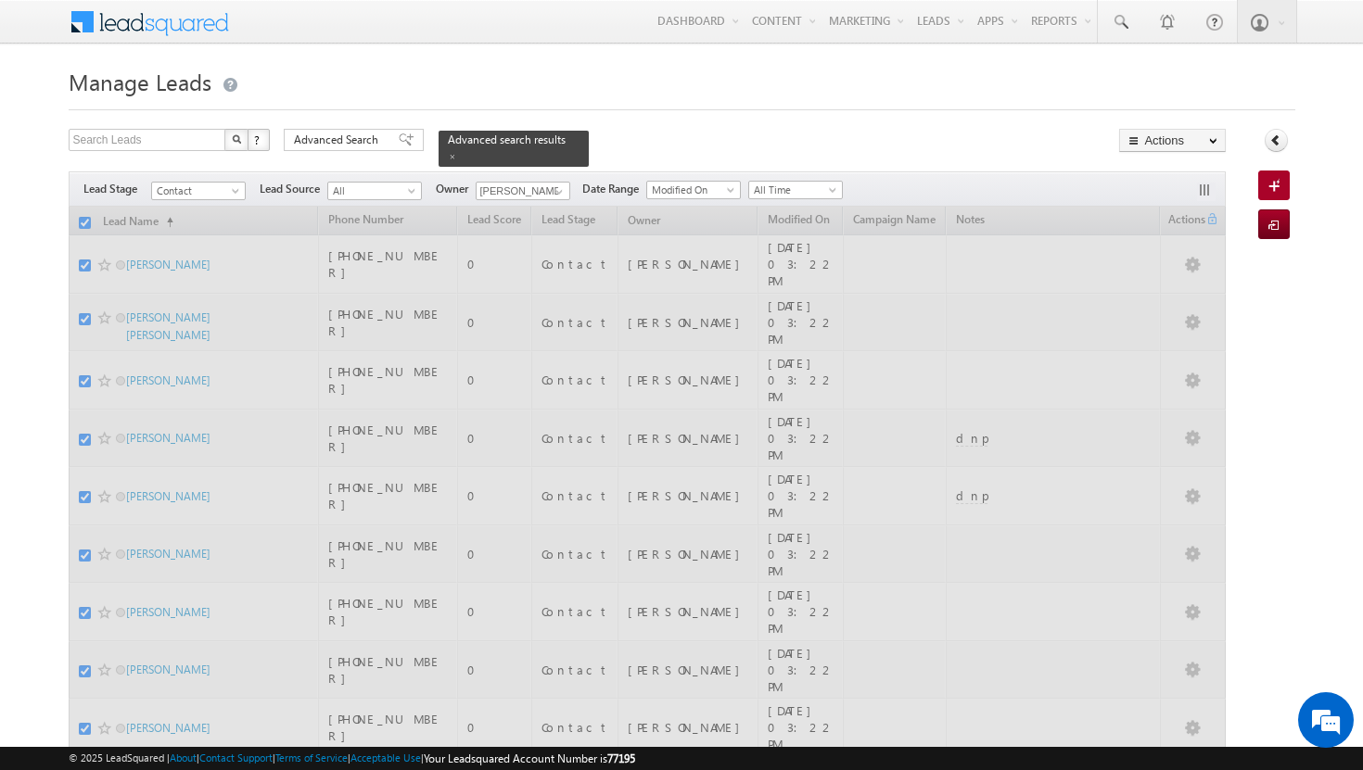
checkbox input "false"
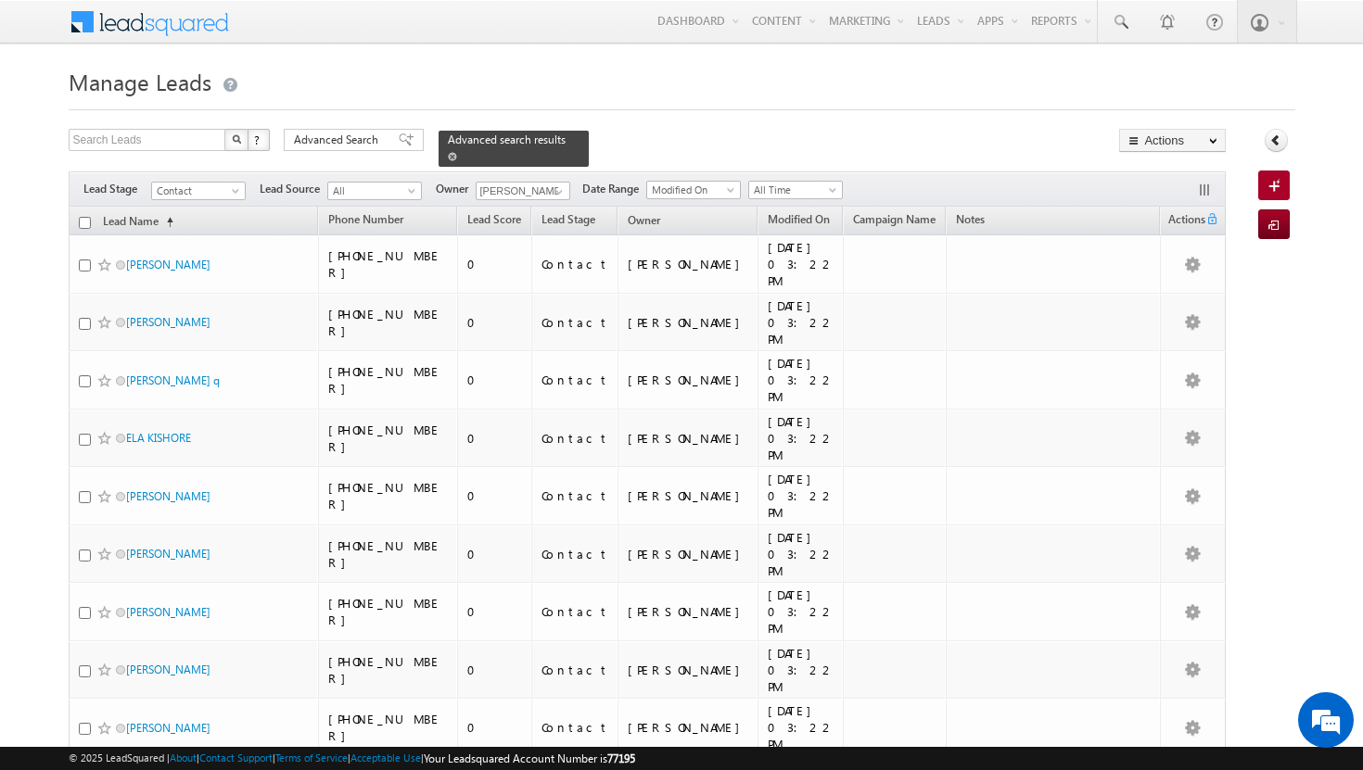
click at [457, 152] on span at bounding box center [452, 156] width 9 height 9
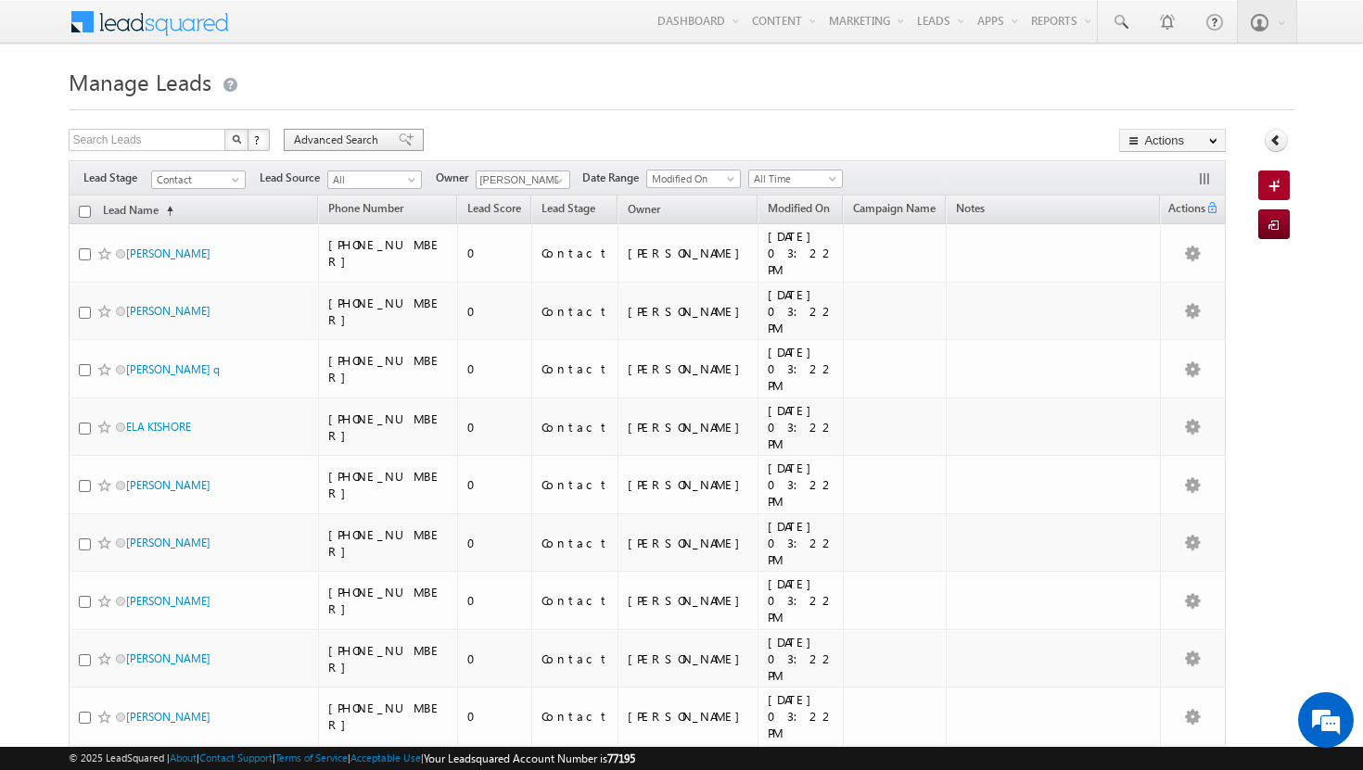
click at [350, 139] on span "Advanced Search" at bounding box center [339, 140] width 90 height 17
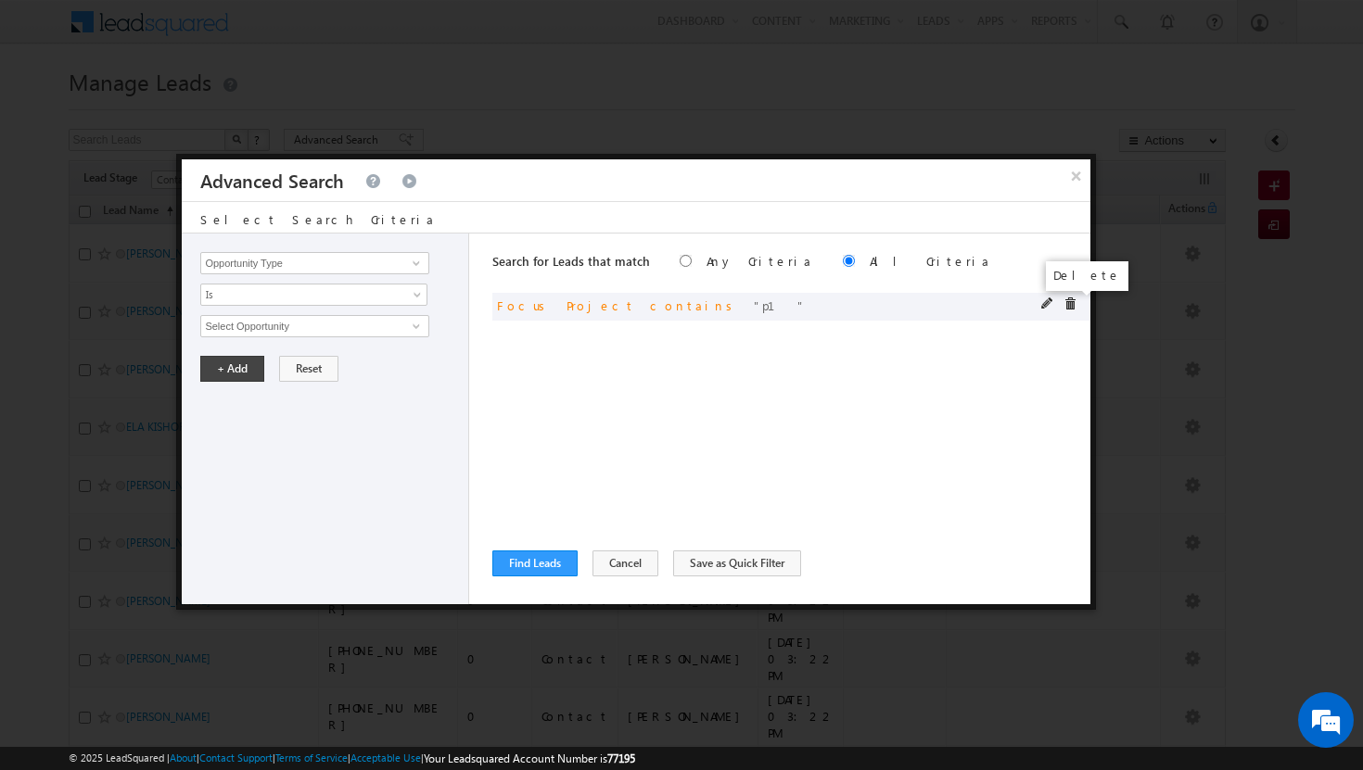
click at [1066, 302] on span at bounding box center [1069, 304] width 13 height 13
click at [418, 261] on span at bounding box center [416, 263] width 15 height 15
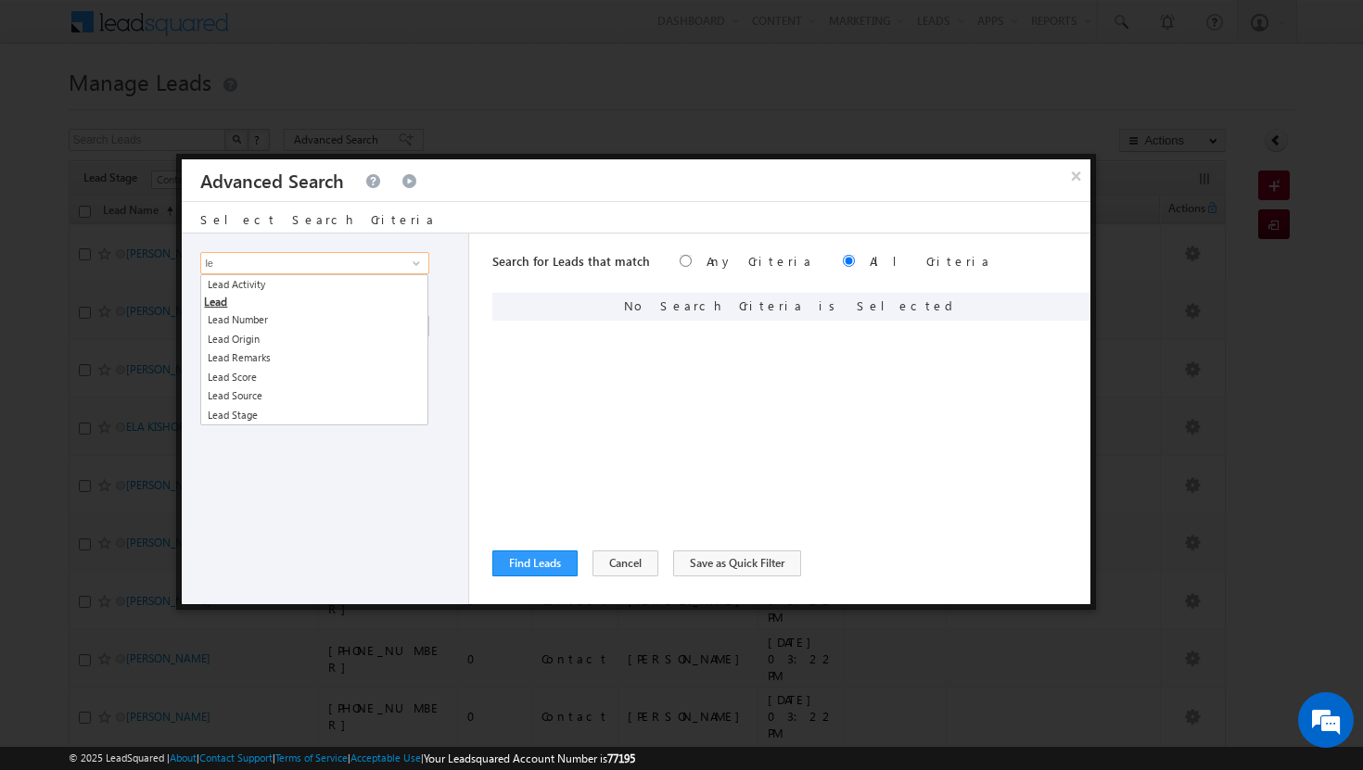
type input "l"
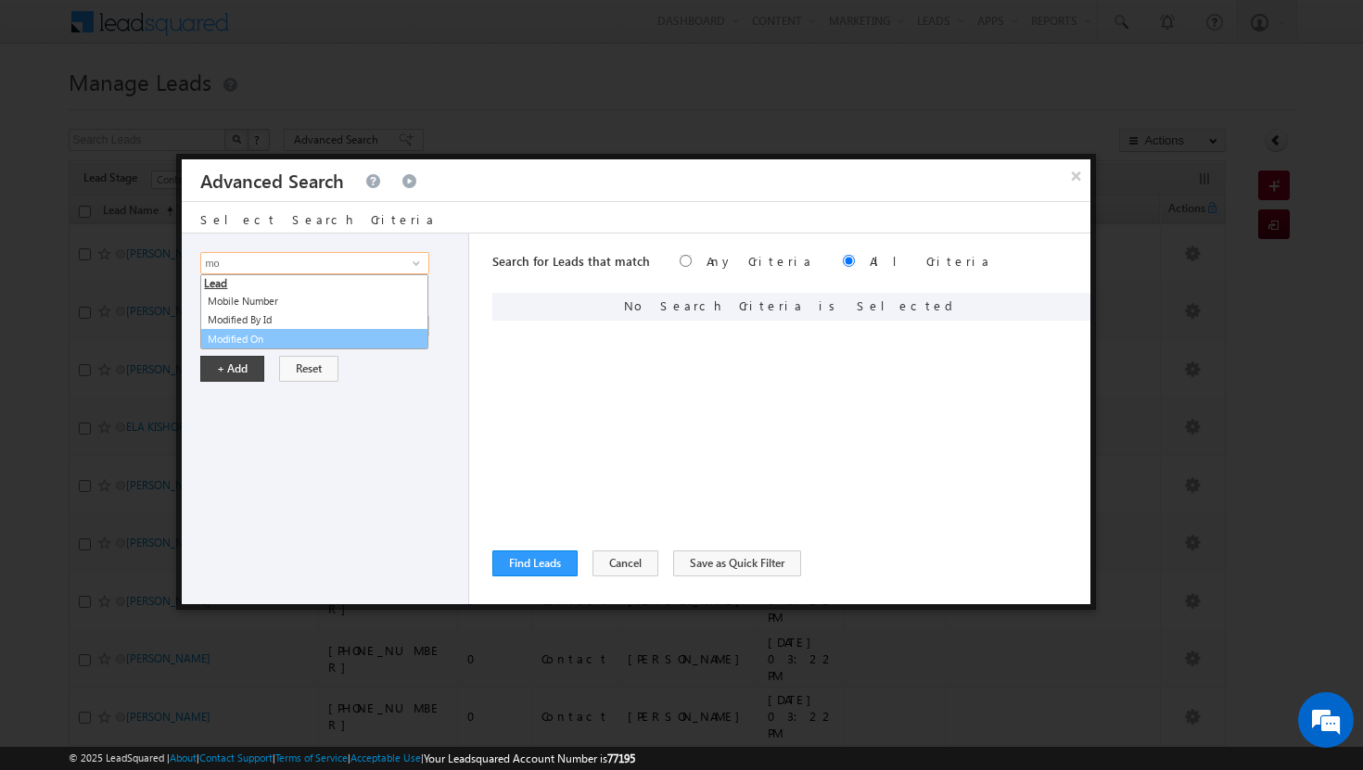
click at [275, 334] on link "Modified On" at bounding box center [314, 339] width 228 height 21
type input "Modified On"
click at [413, 323] on span at bounding box center [419, 330] width 15 height 15
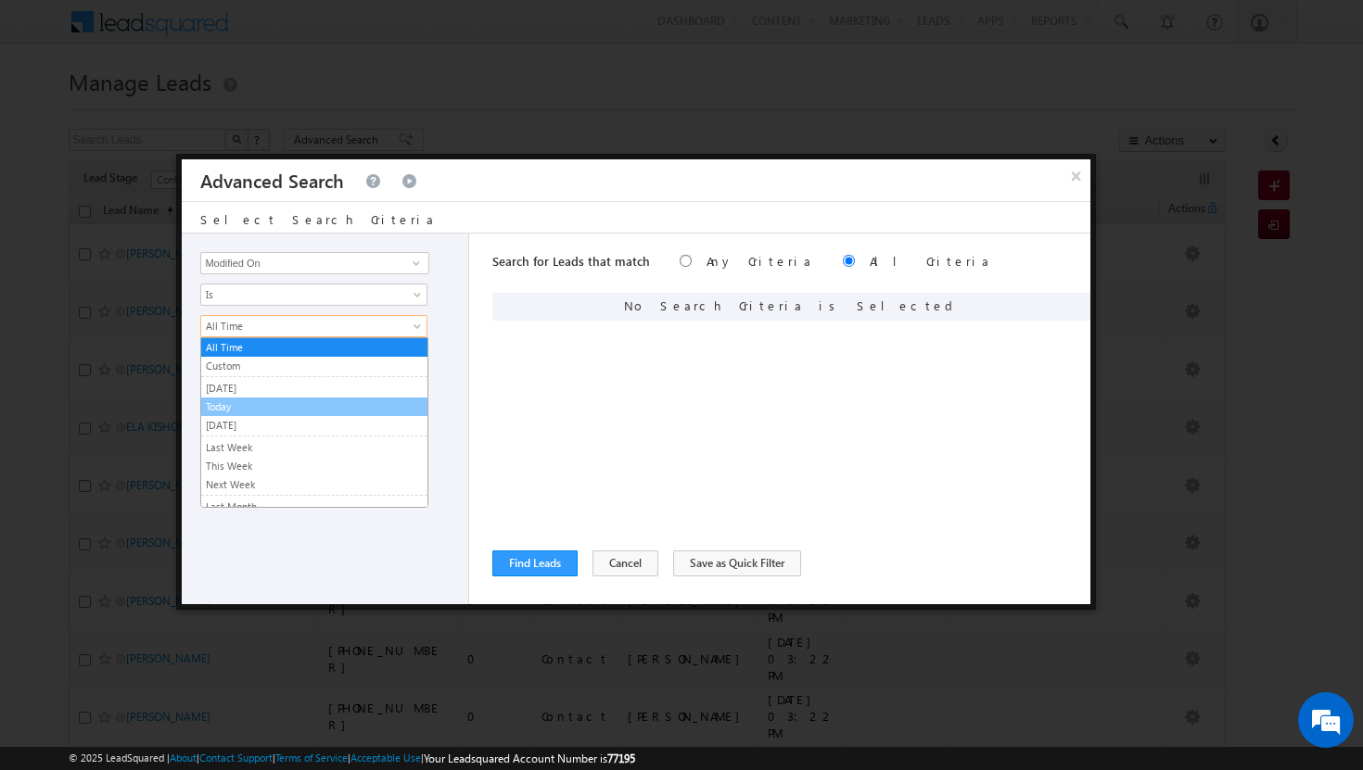
click at [293, 404] on link "Today" at bounding box center [314, 407] width 226 height 17
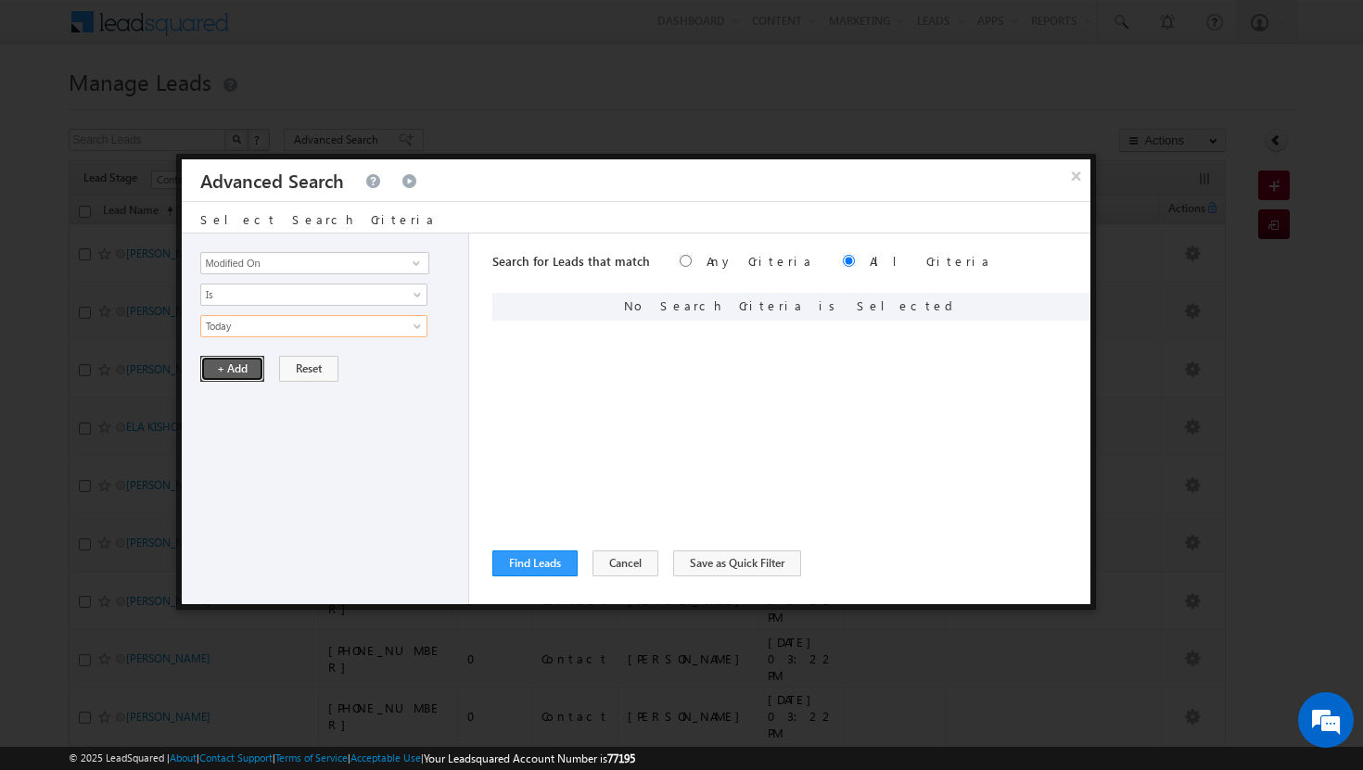
click at [243, 360] on button "+ Add" at bounding box center [232, 369] width 64 height 26
click at [416, 266] on span at bounding box center [416, 263] width 15 height 15
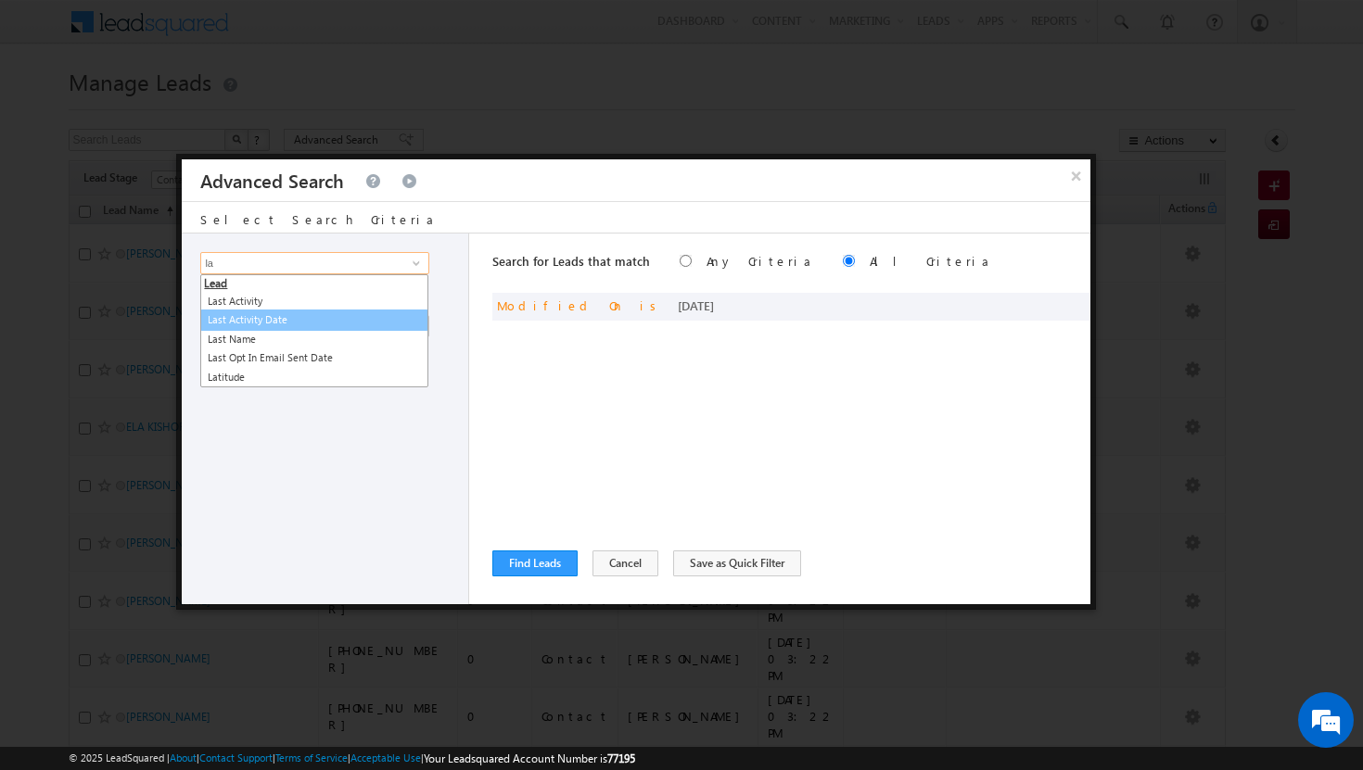
click at [296, 318] on link "Last Activity Date" at bounding box center [314, 320] width 228 height 21
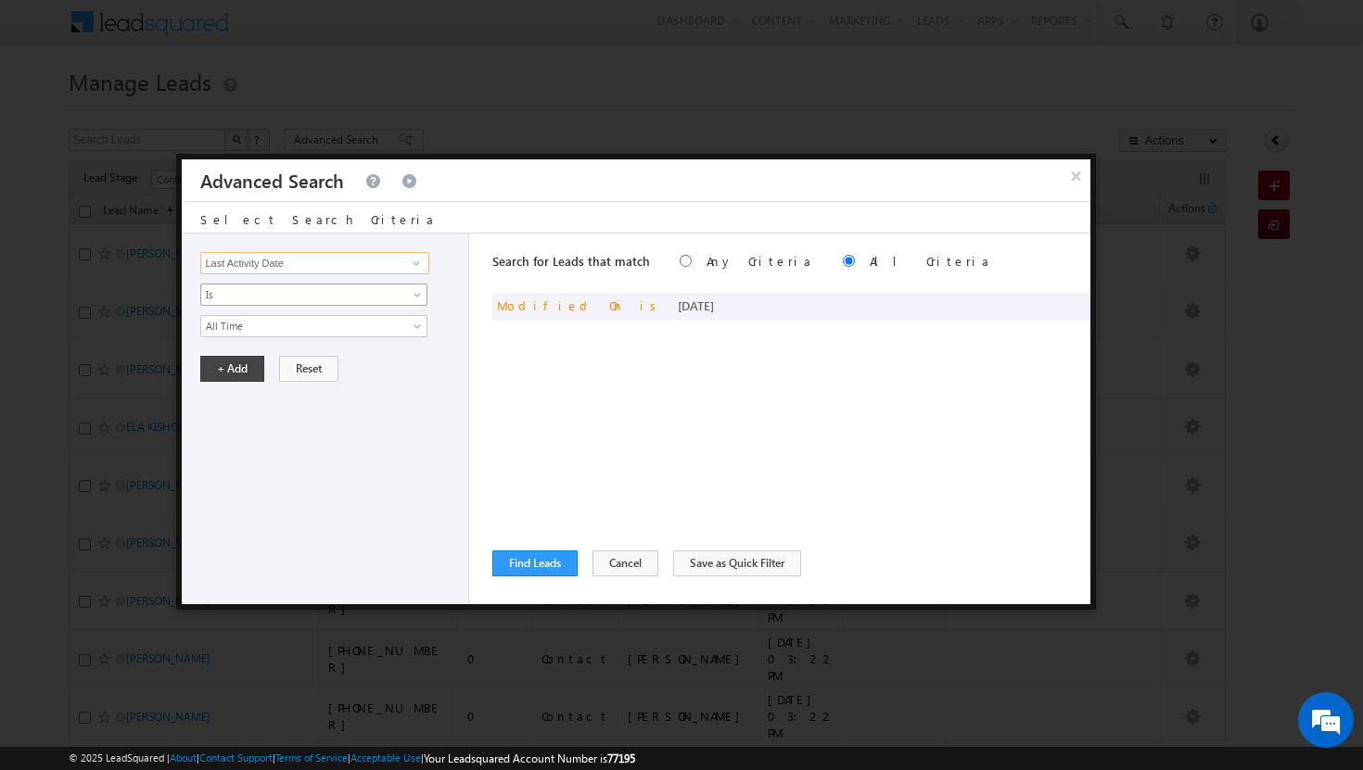
type input "Last Activity Date"
click at [420, 295] on span at bounding box center [419, 298] width 15 height 15
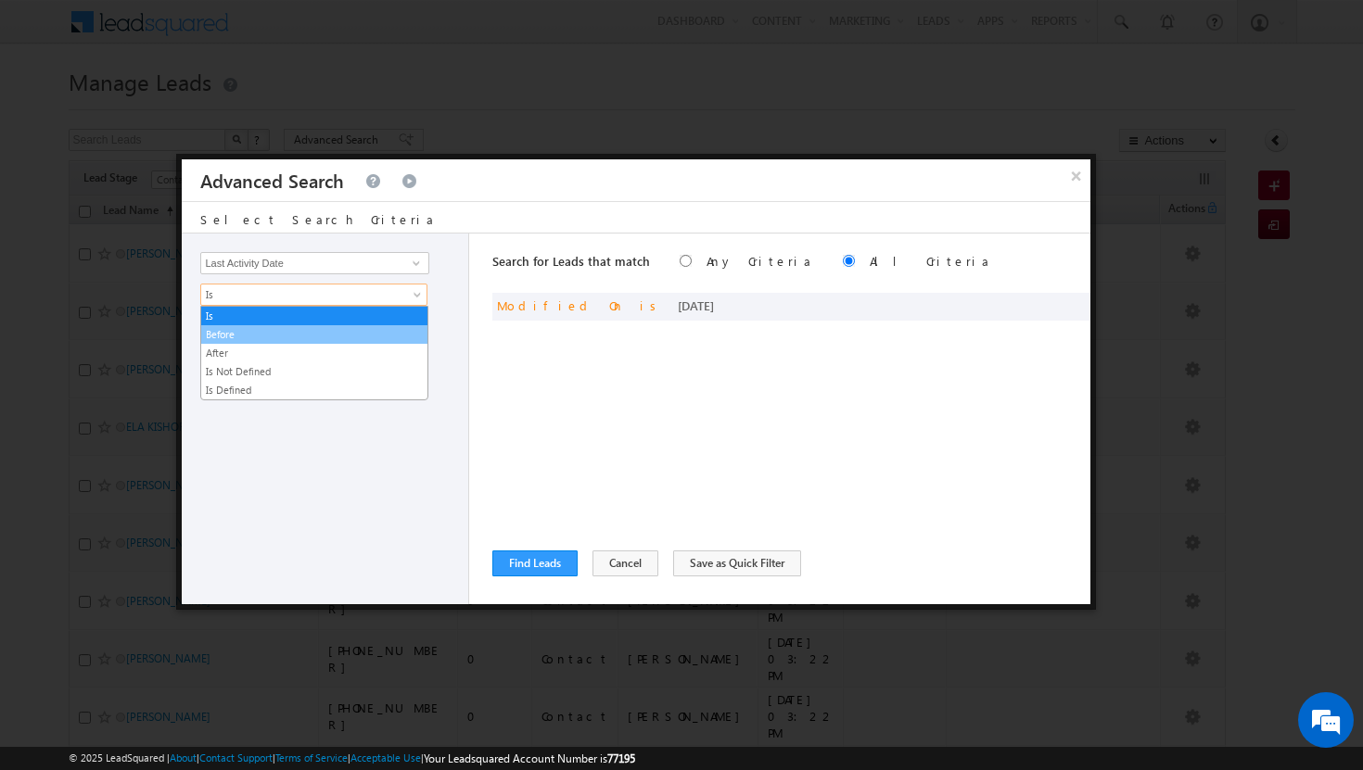
click at [362, 328] on link "Before" at bounding box center [314, 334] width 226 height 17
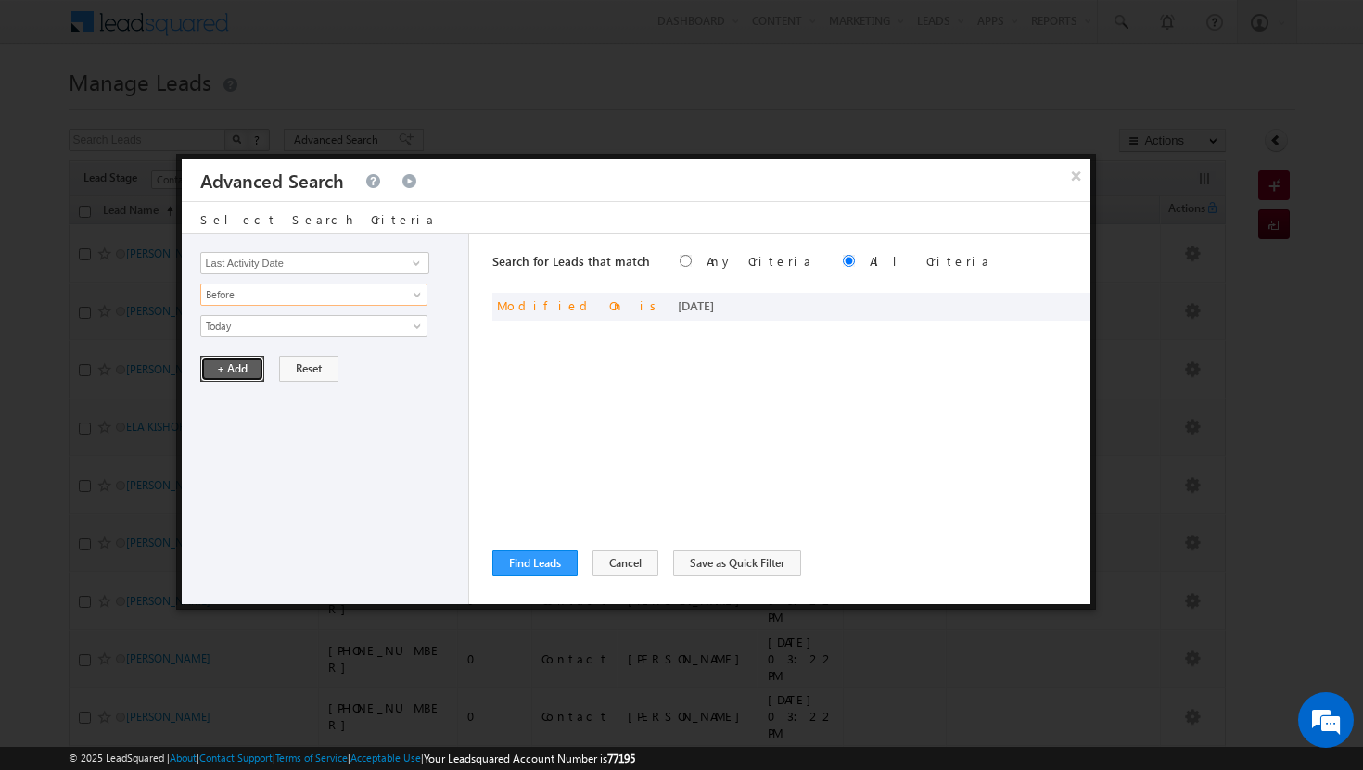
click at [254, 366] on button "+ Add" at bounding box center [232, 369] width 64 height 26
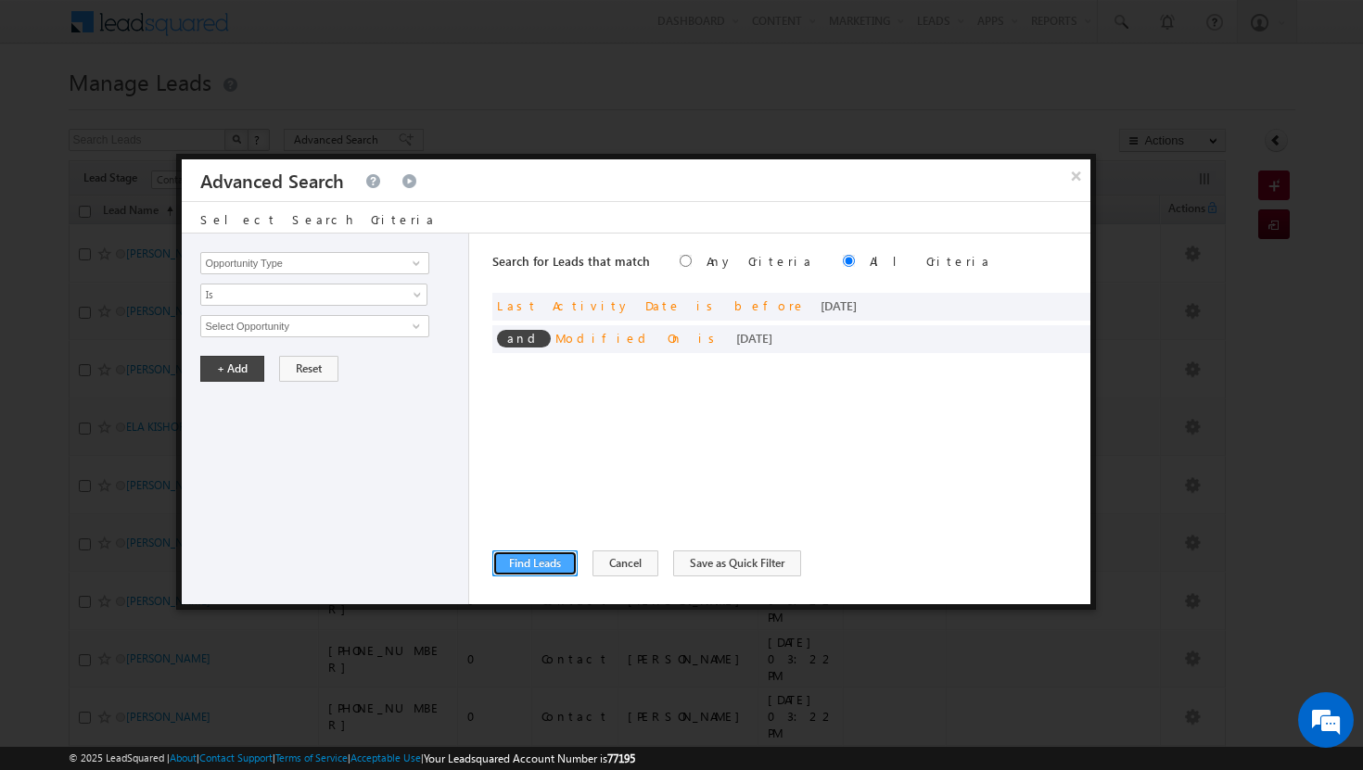
click at [548, 562] on button "Find Leads" at bounding box center [534, 564] width 85 height 26
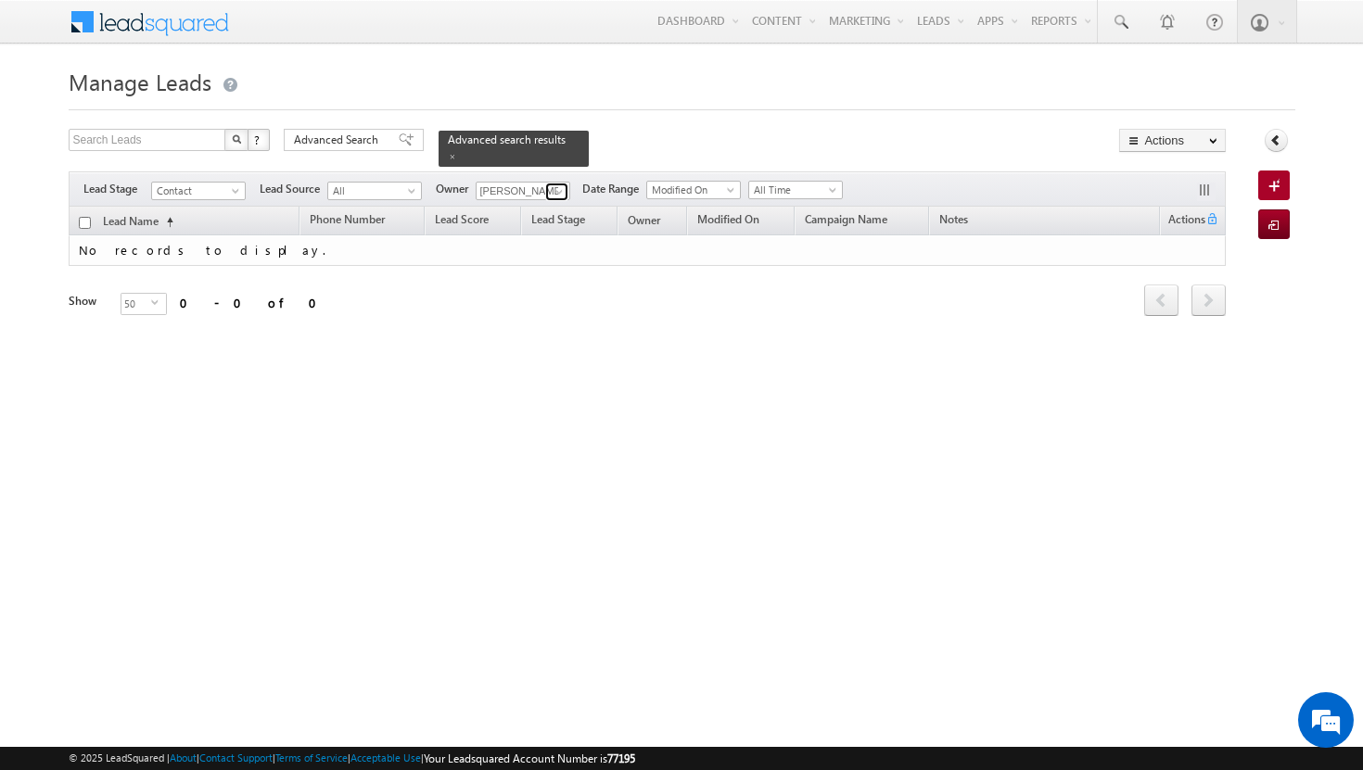
click at [561, 184] on span at bounding box center [559, 191] width 15 height 15
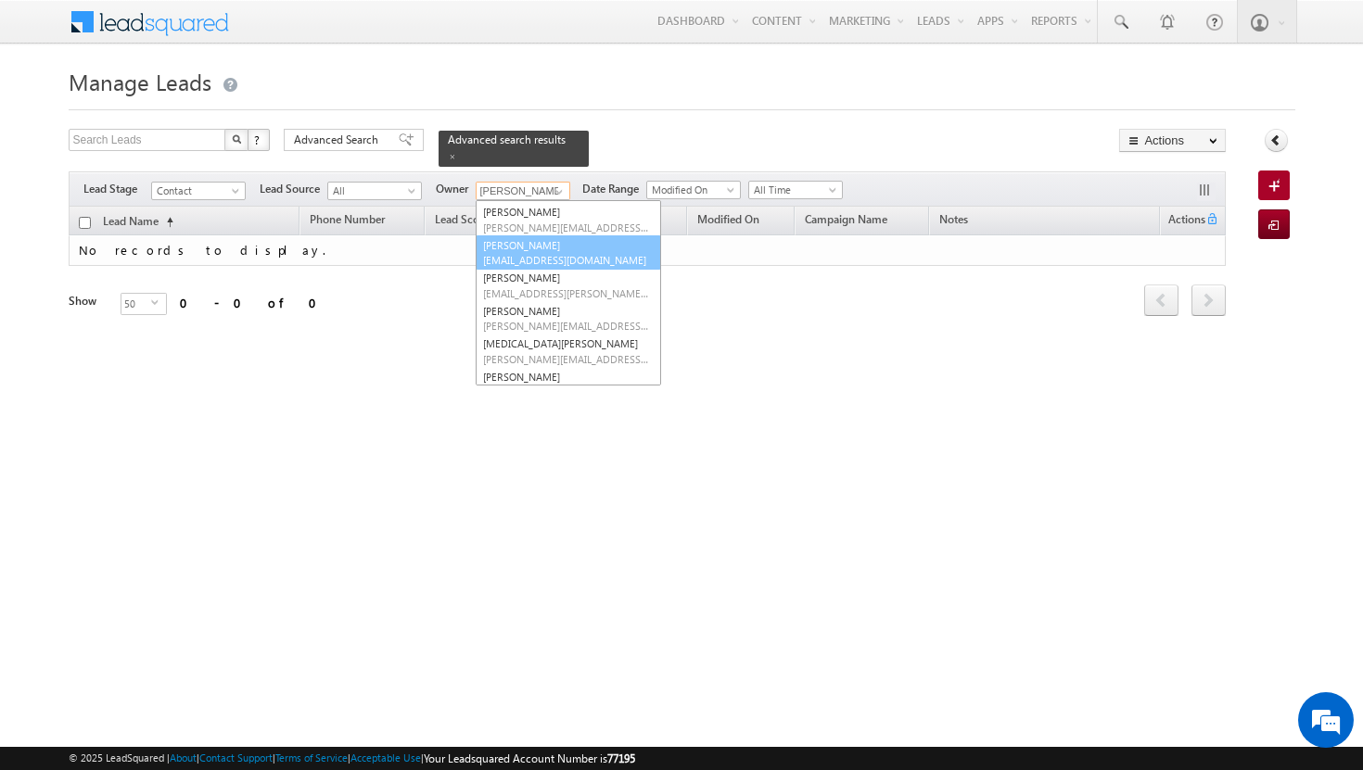
scroll to position [139, 0]
click at [537, 282] on span "[EMAIL_ADDRESS][PERSON_NAME][DOMAIN_NAME]" at bounding box center [566, 289] width 167 height 14
type input "[PERSON_NAME]"
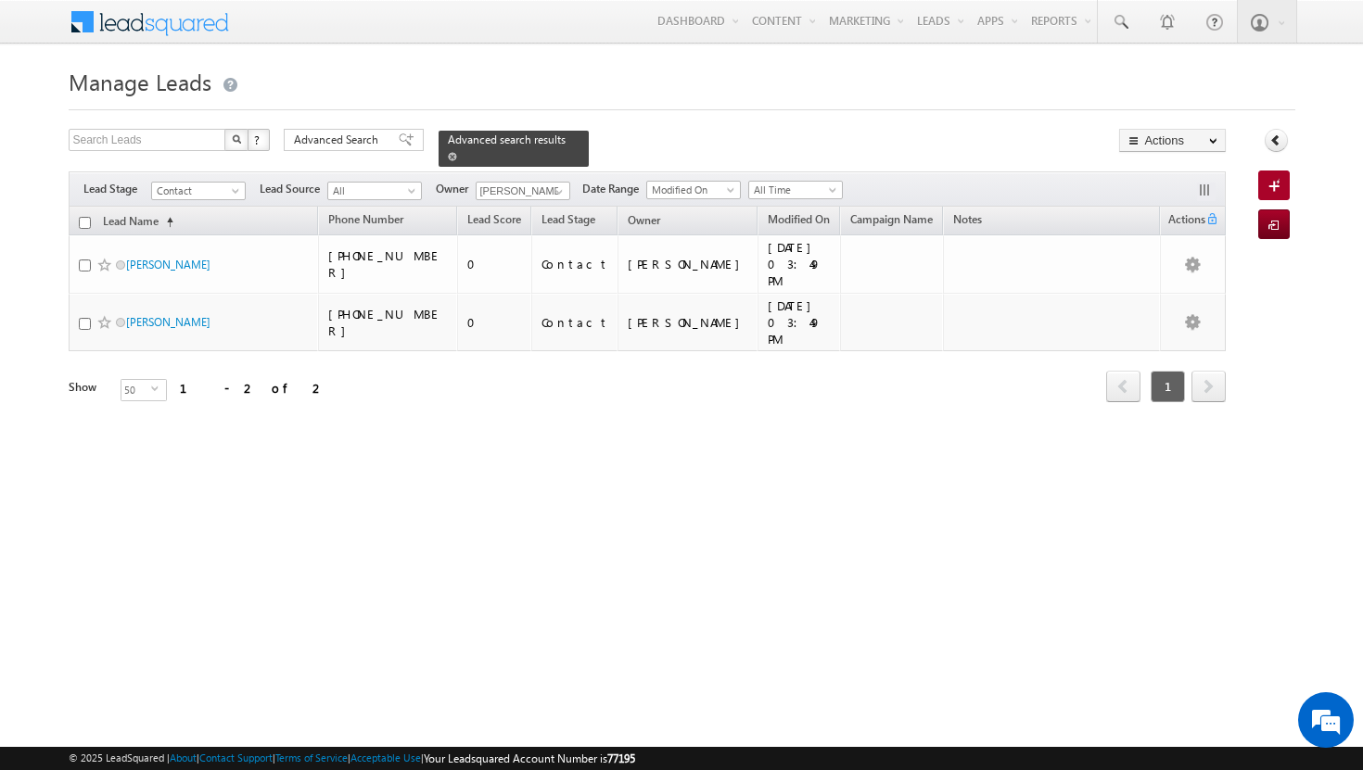
click at [457, 152] on span at bounding box center [452, 156] width 9 height 9
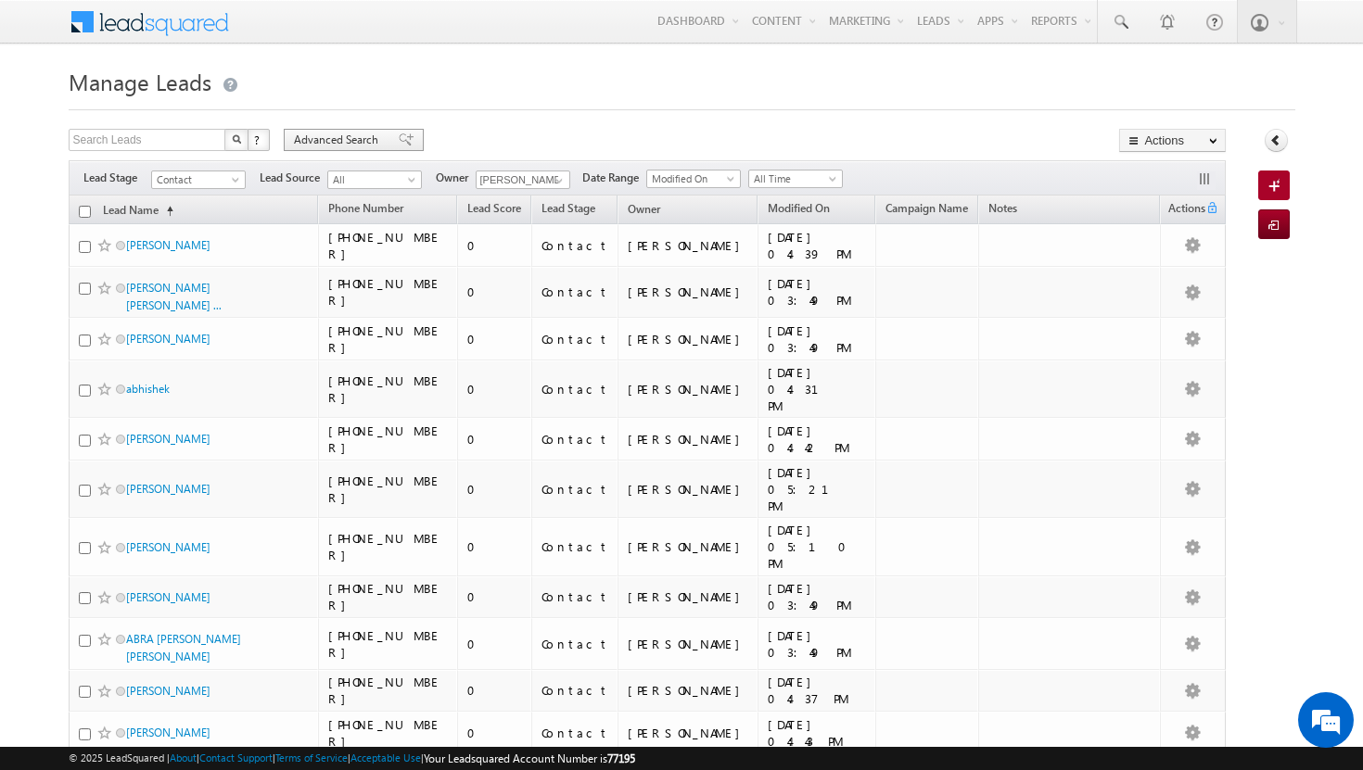
click at [350, 141] on span "Advanced Search" at bounding box center [339, 140] width 90 height 17
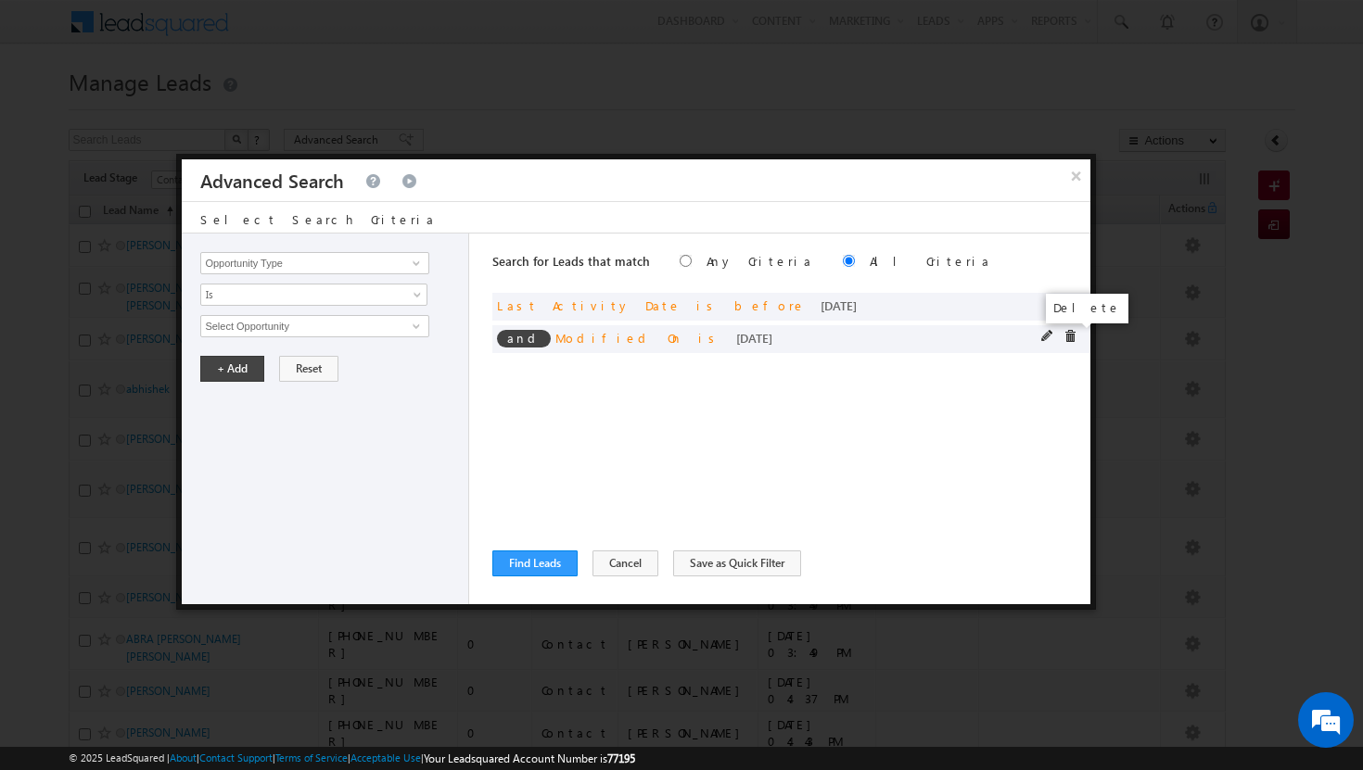
click at [1071, 337] on span at bounding box center [1069, 336] width 13 height 13
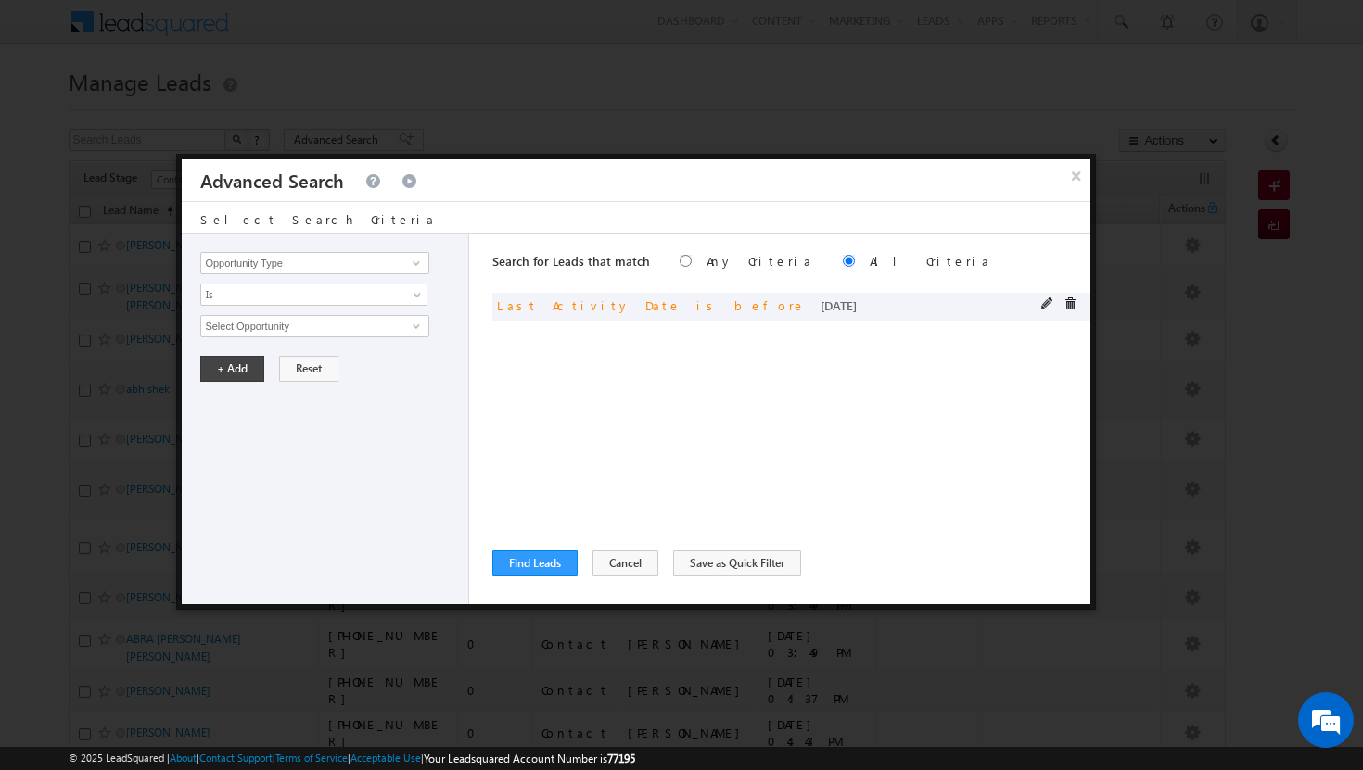
click at [1071, 297] on div "and Last Activity Date is before today" at bounding box center [791, 307] width 598 height 28
click at [1070, 300] on span at bounding box center [1069, 304] width 13 height 13
click at [418, 261] on span at bounding box center [416, 263] width 15 height 15
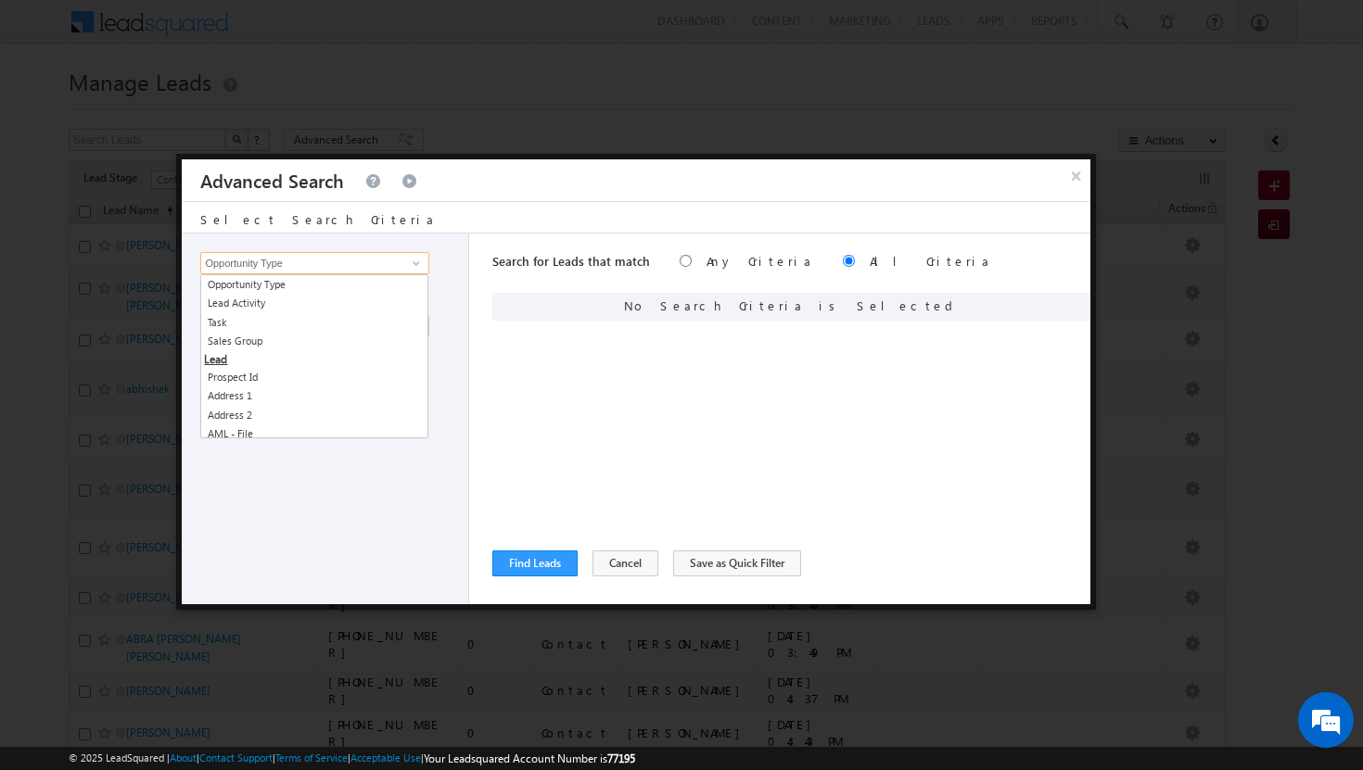
type input "l"
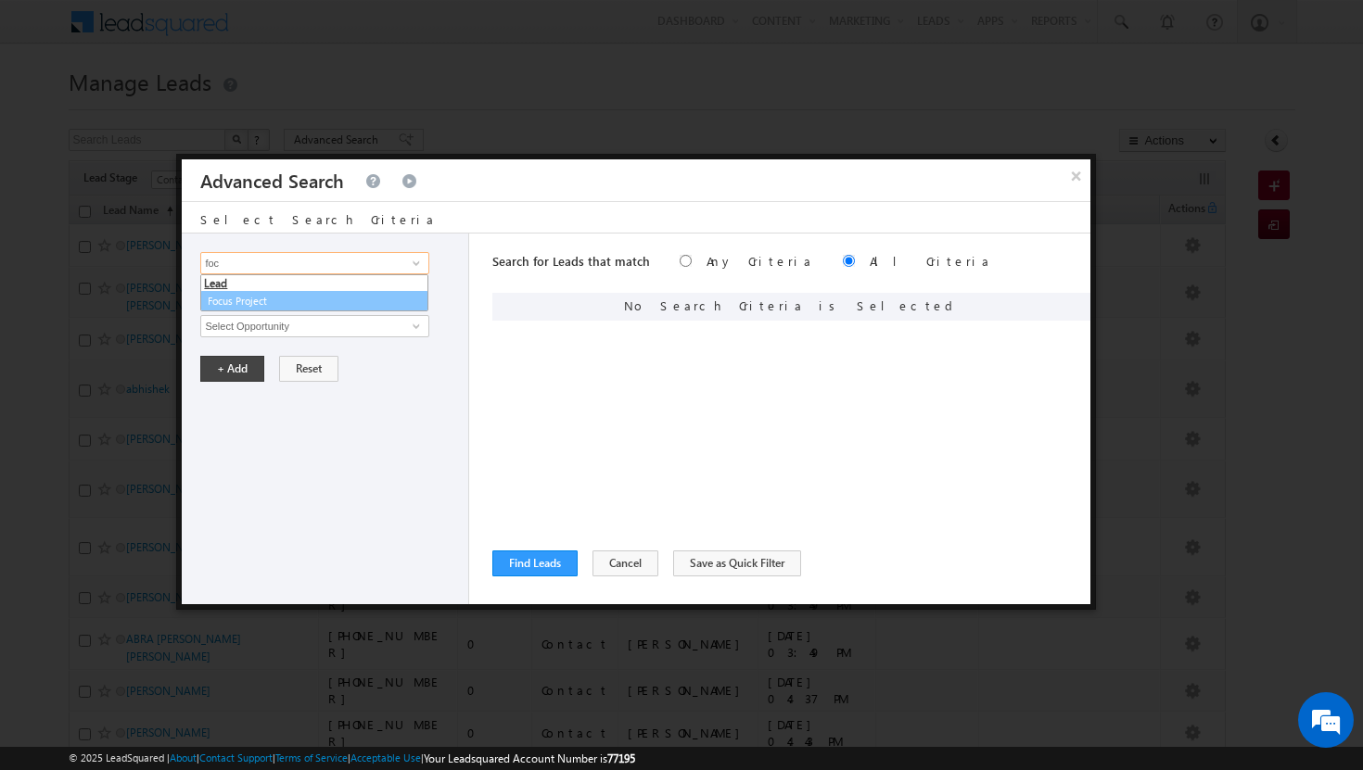
click at [327, 293] on link "Focus Project" at bounding box center [314, 301] width 228 height 21
type input "Focus Project"
click at [418, 297] on span at bounding box center [419, 298] width 15 height 15
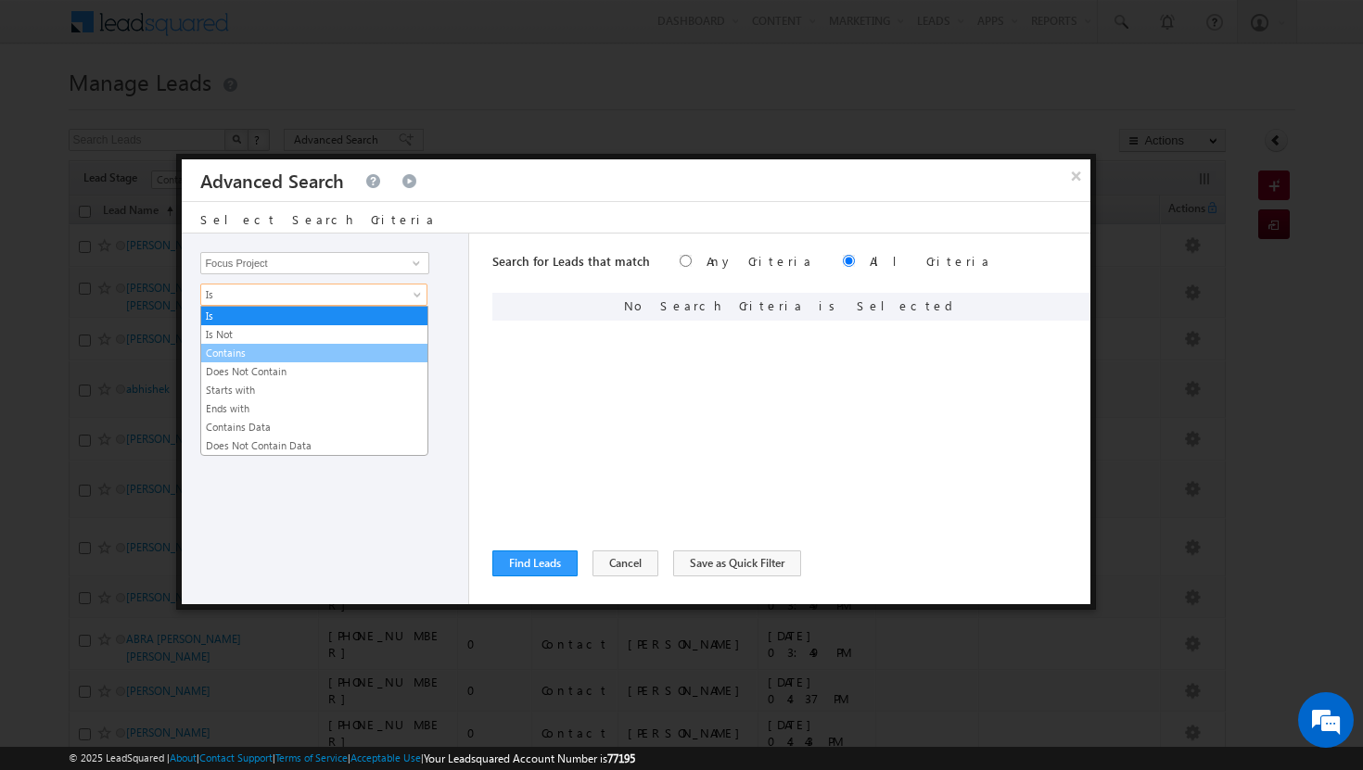
click at [298, 348] on link "Contains" at bounding box center [314, 353] width 226 height 17
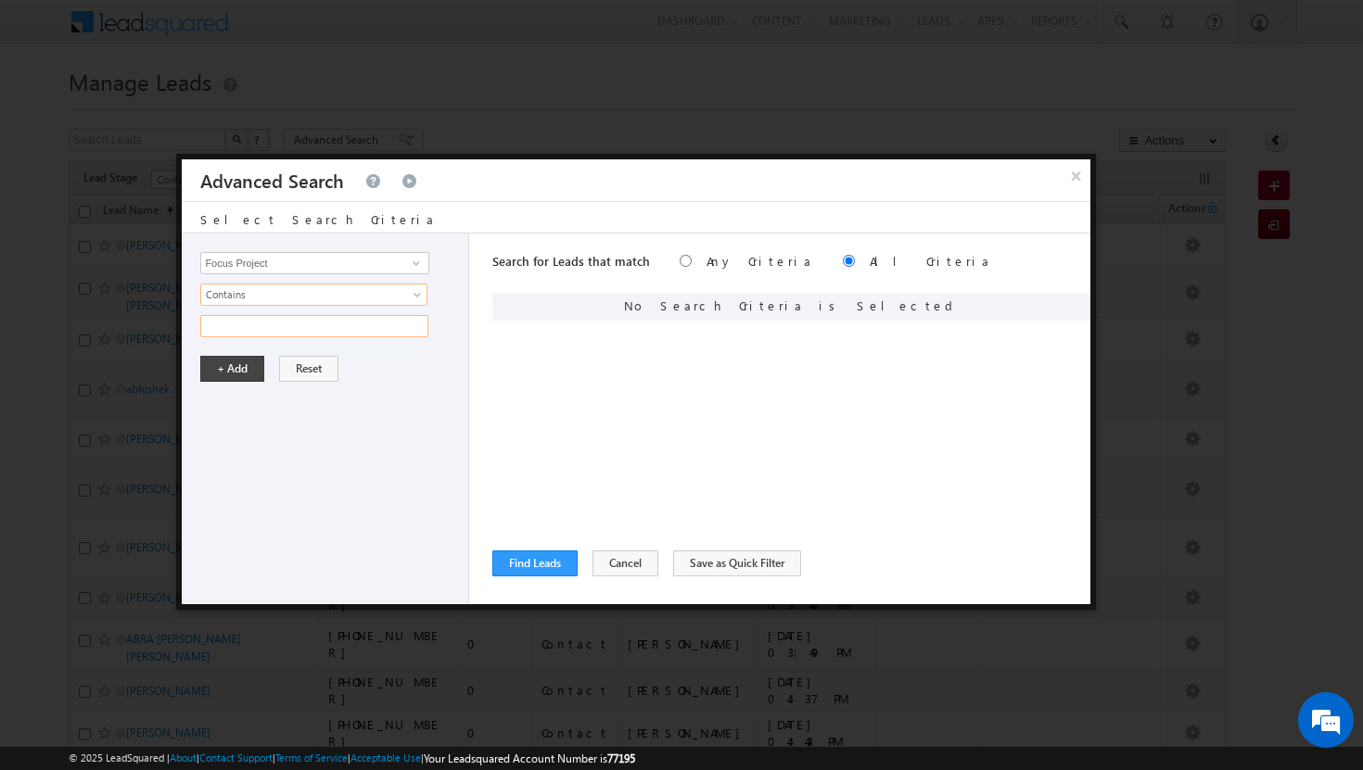
click at [384, 331] on input "text" at bounding box center [314, 326] width 228 height 22
type input "p1"
click at [245, 374] on button "+ Add" at bounding box center [232, 369] width 64 height 26
click at [549, 567] on button "Find Leads" at bounding box center [534, 564] width 85 height 26
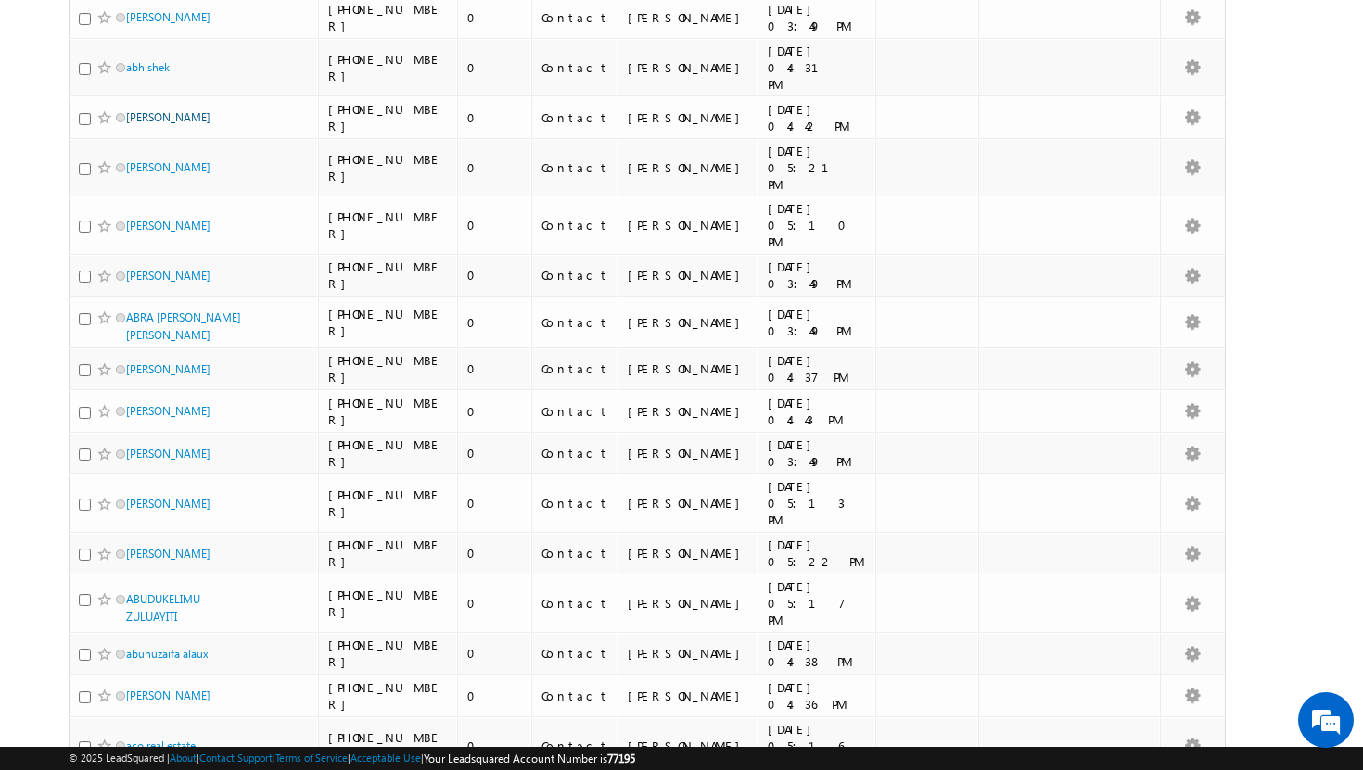
scroll to position [0, 0]
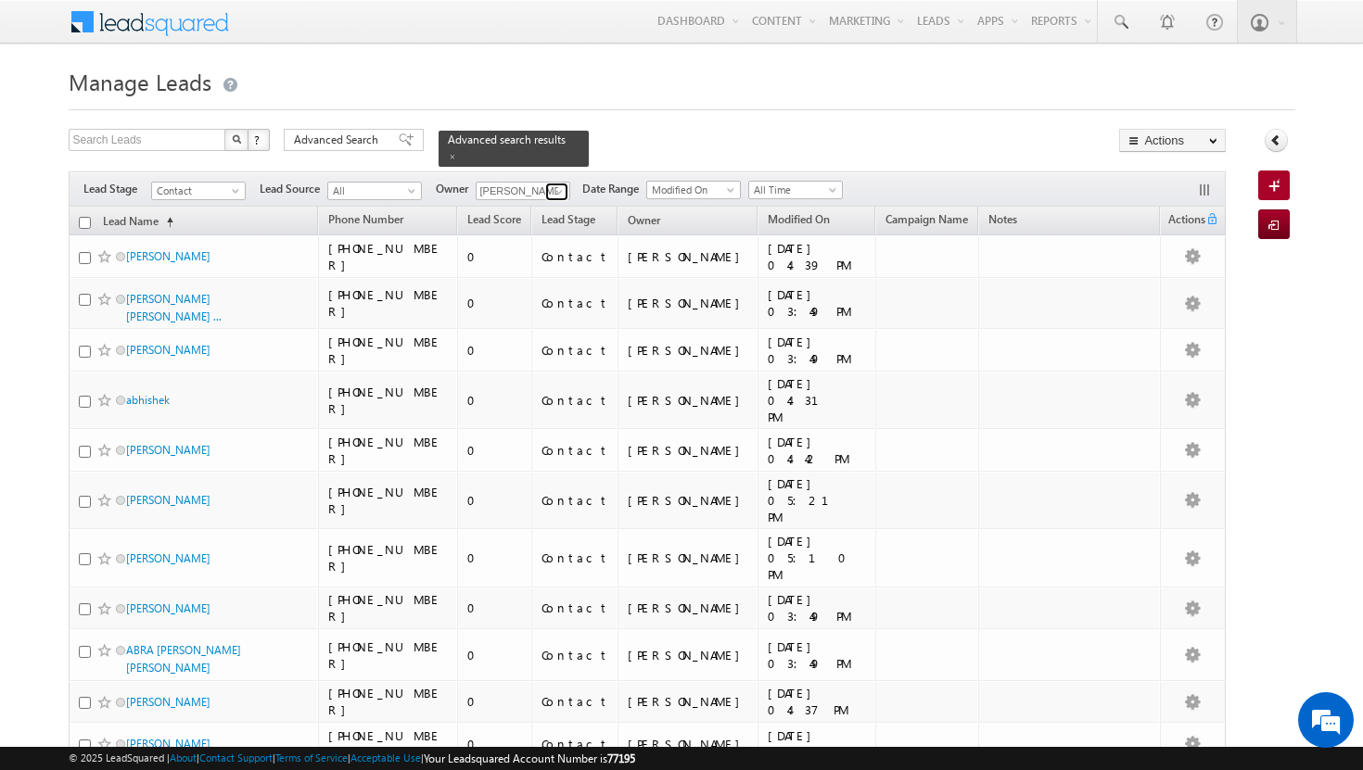
click at [558, 187] on span at bounding box center [559, 191] width 15 height 15
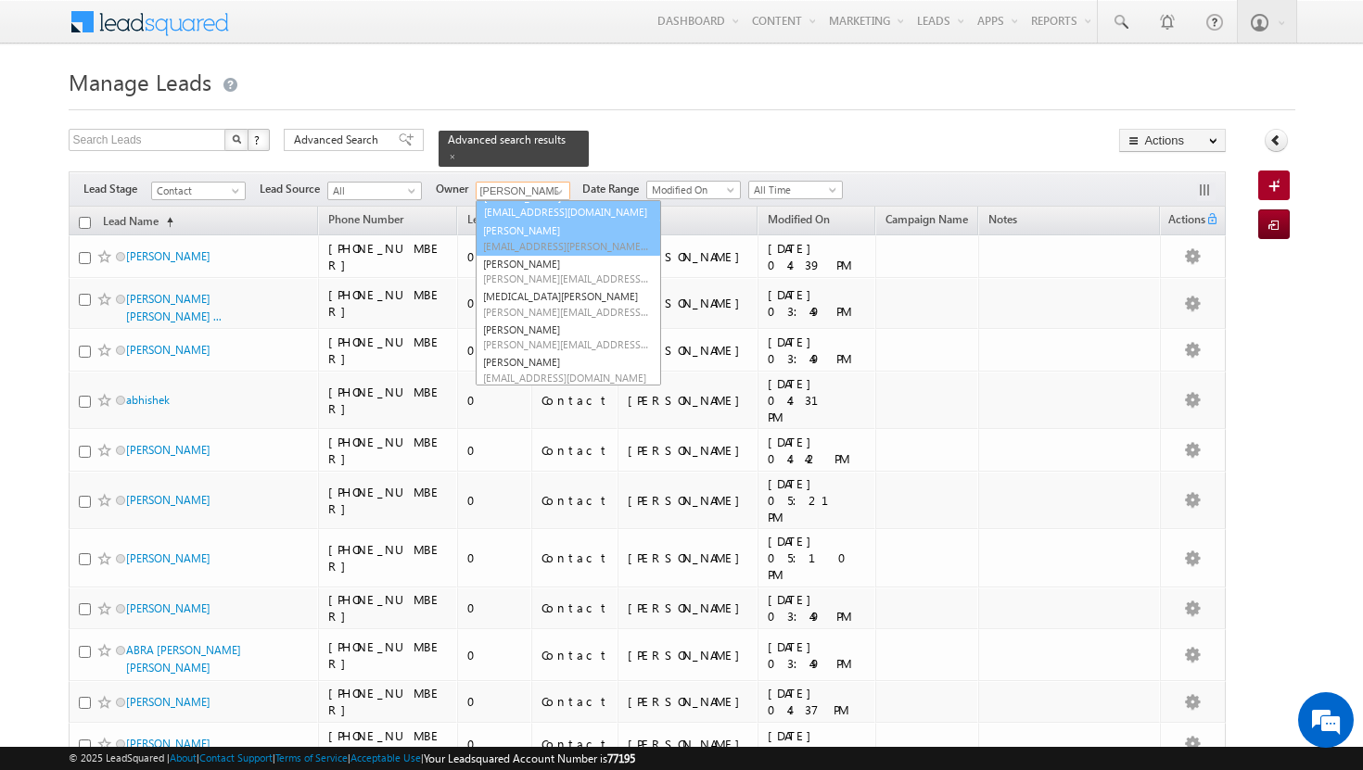
scroll to position [170, 0]
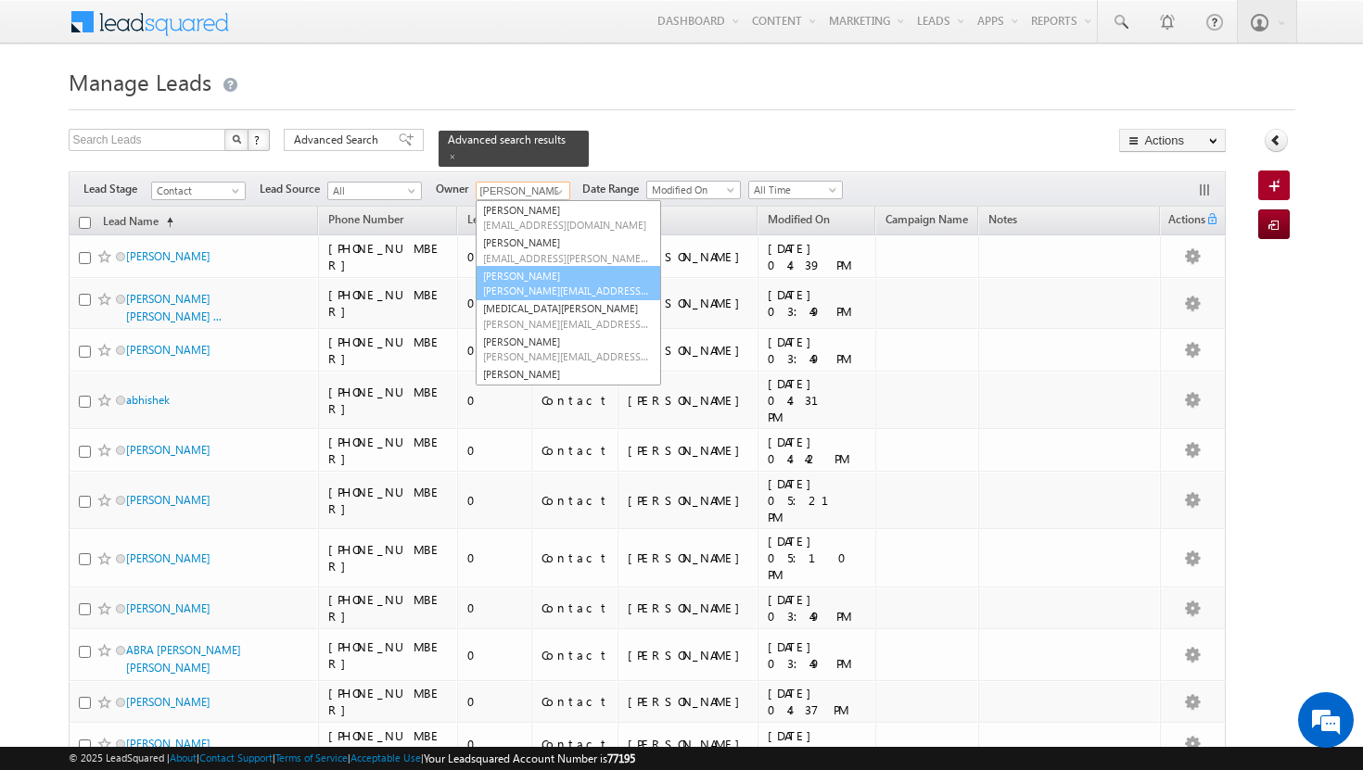
click at [545, 284] on span "[PERSON_NAME][EMAIL_ADDRESS][PERSON_NAME][DOMAIN_NAME]" at bounding box center [566, 291] width 167 height 14
type input "[PERSON_NAME]"
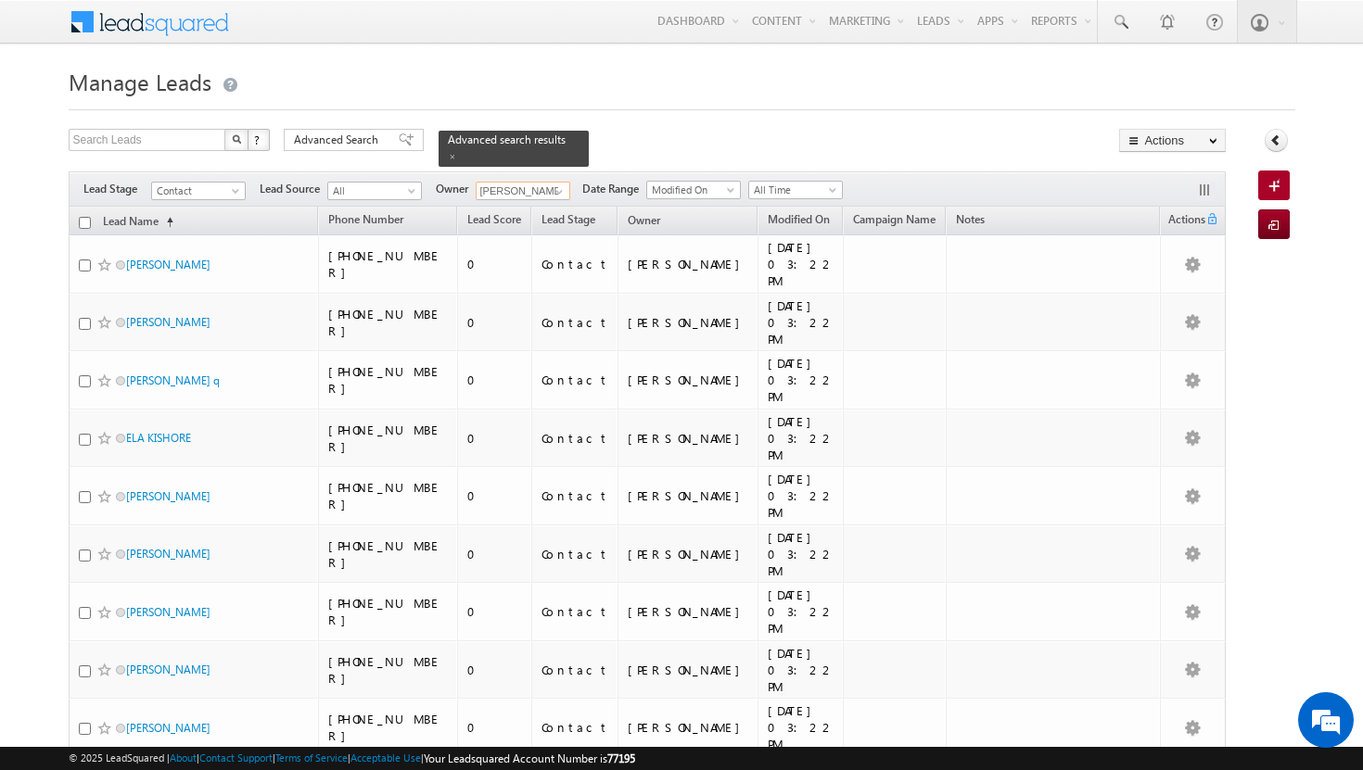
click at [84, 217] on input "checkbox" at bounding box center [85, 223] width 12 height 12
checkbox input "true"
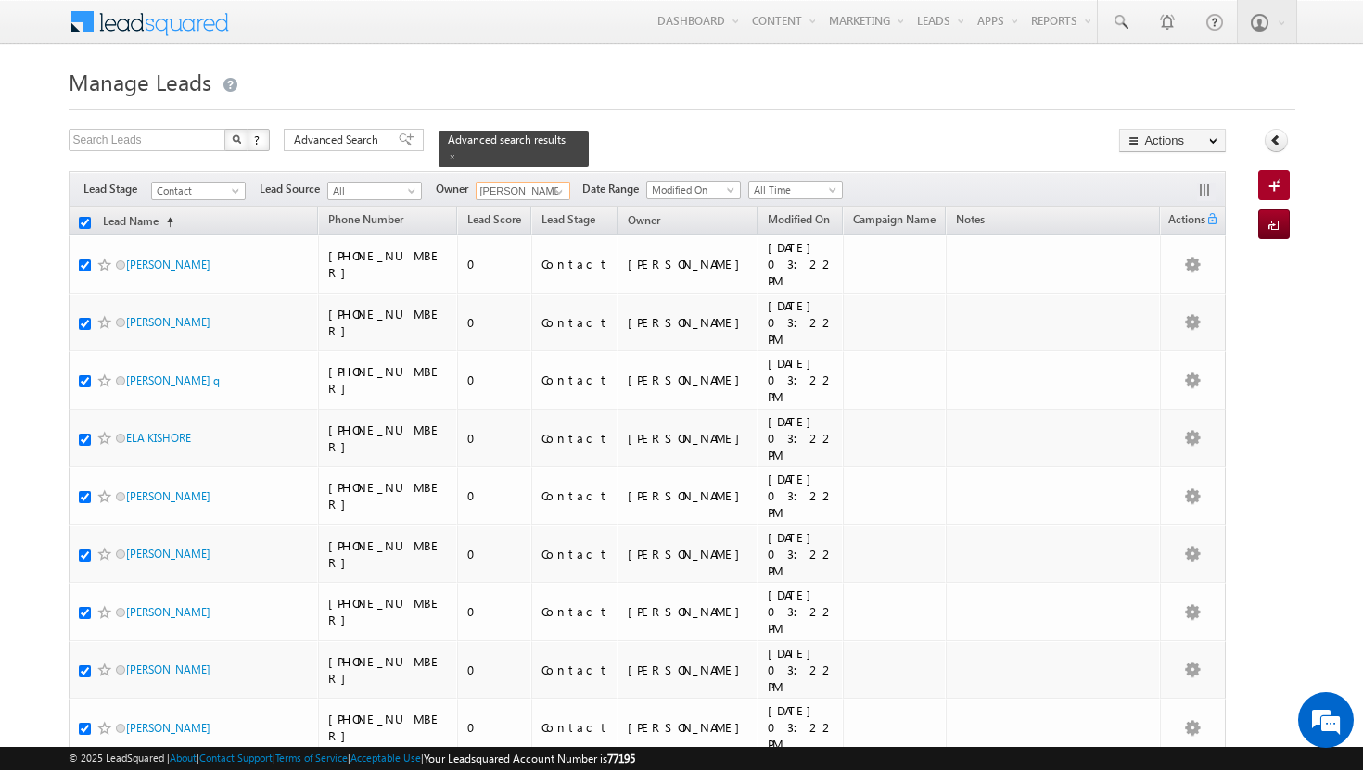
checkbox input "true"
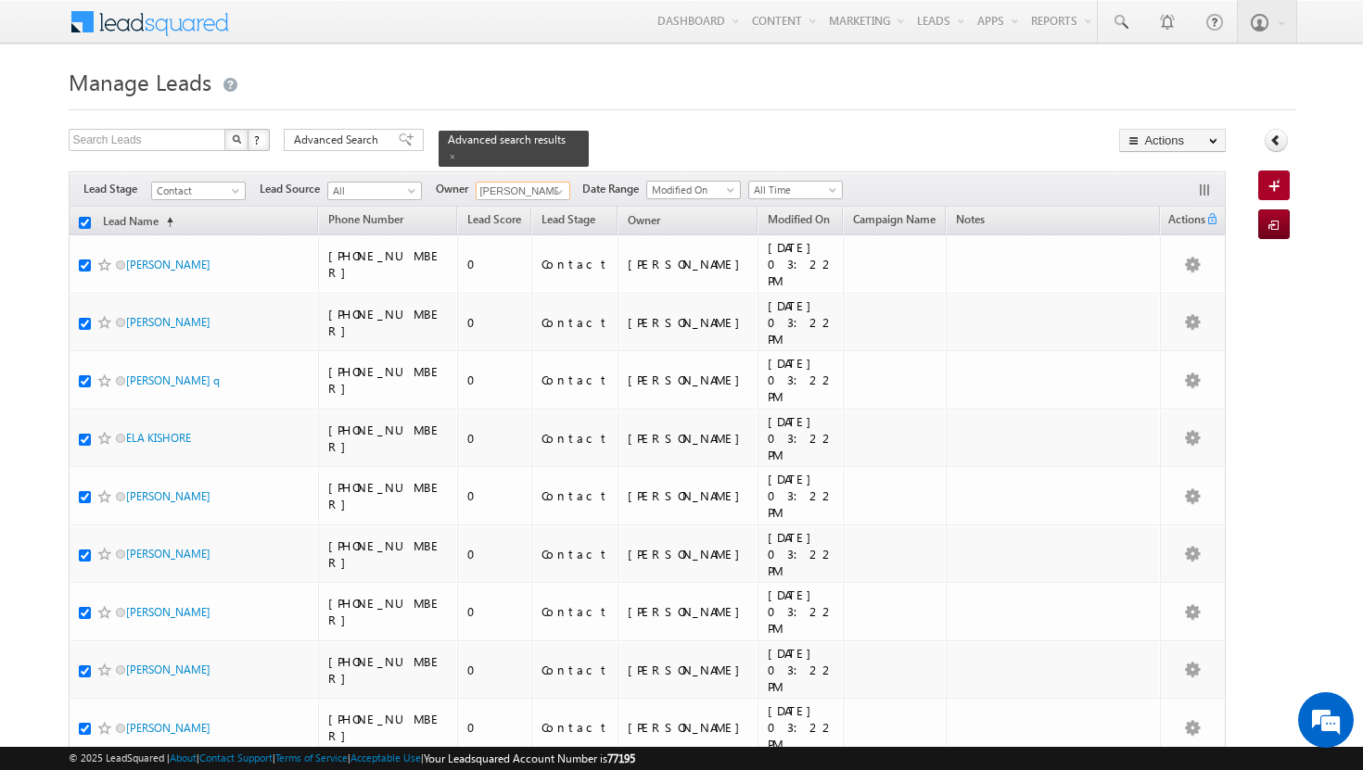
checkbox input "true"
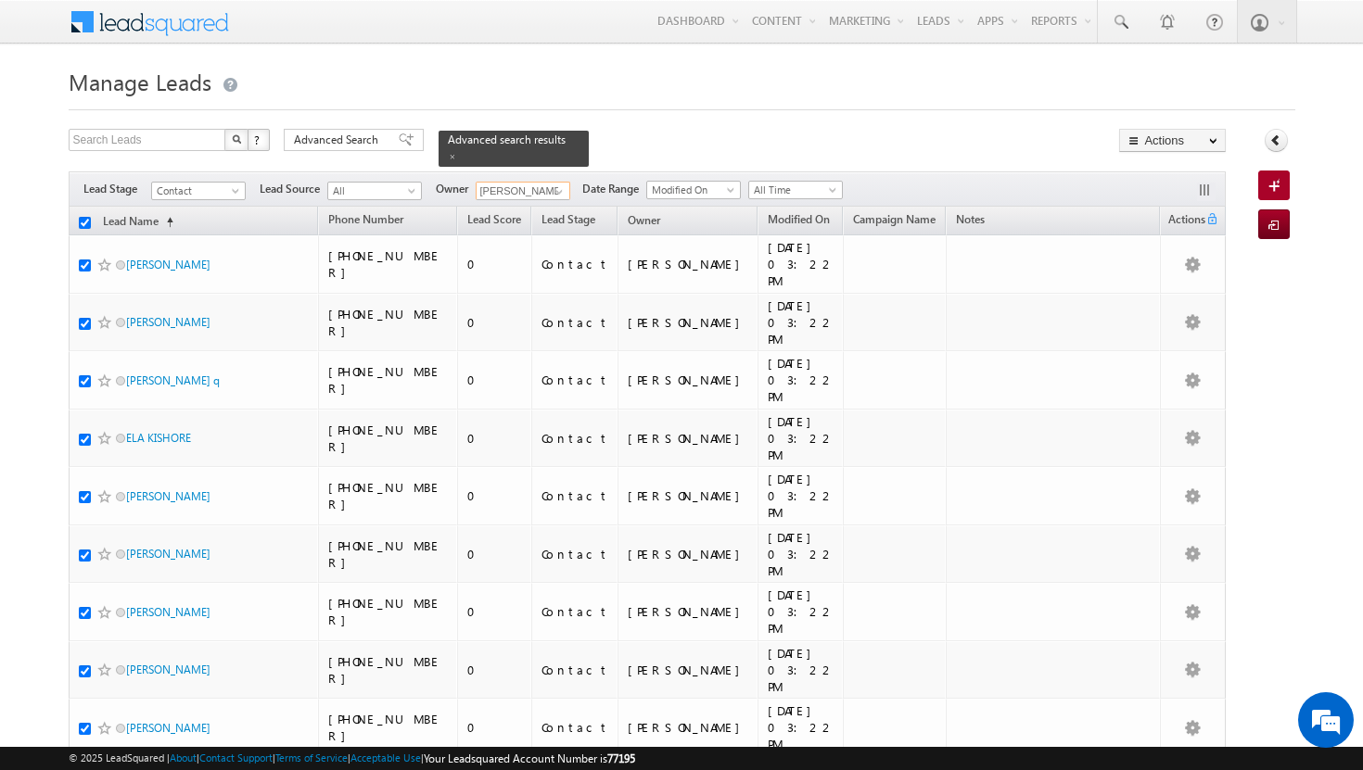
checkbox input "true"
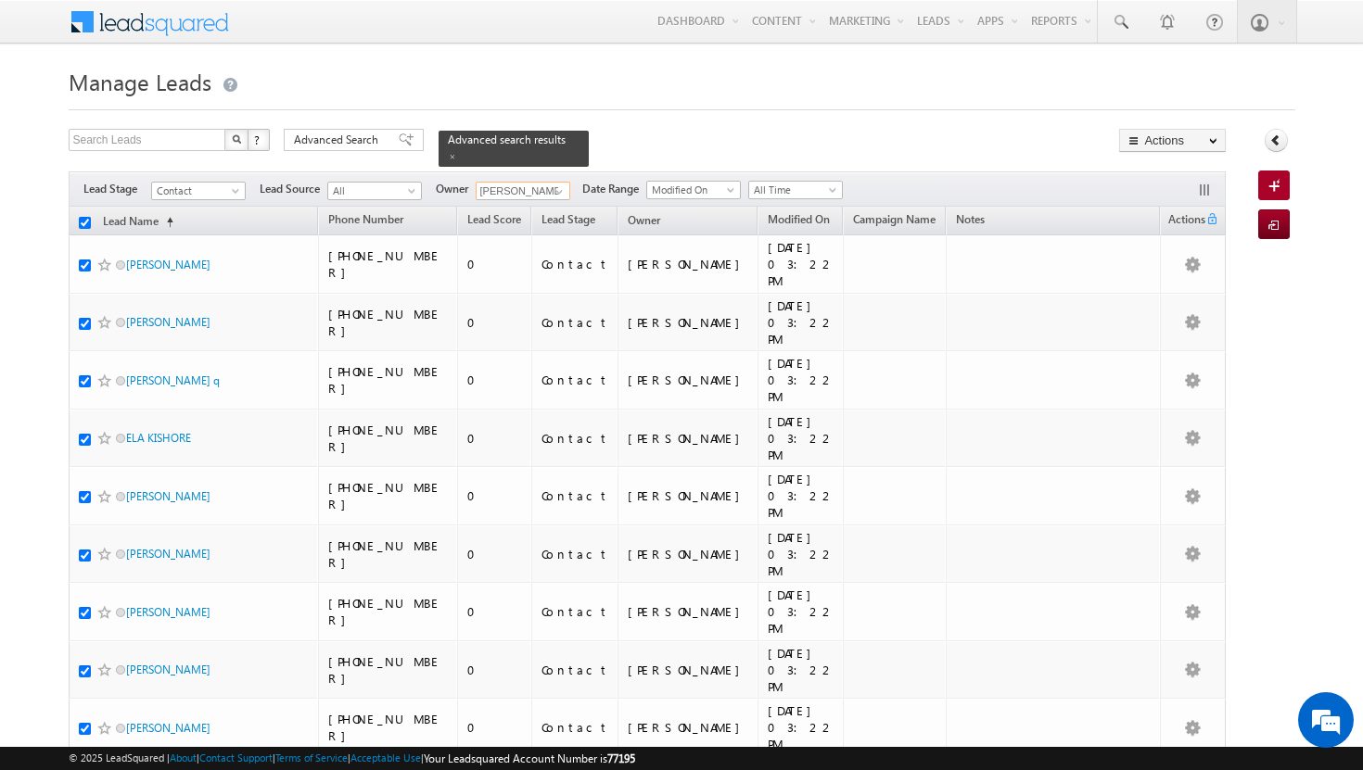
checkbox input "true"
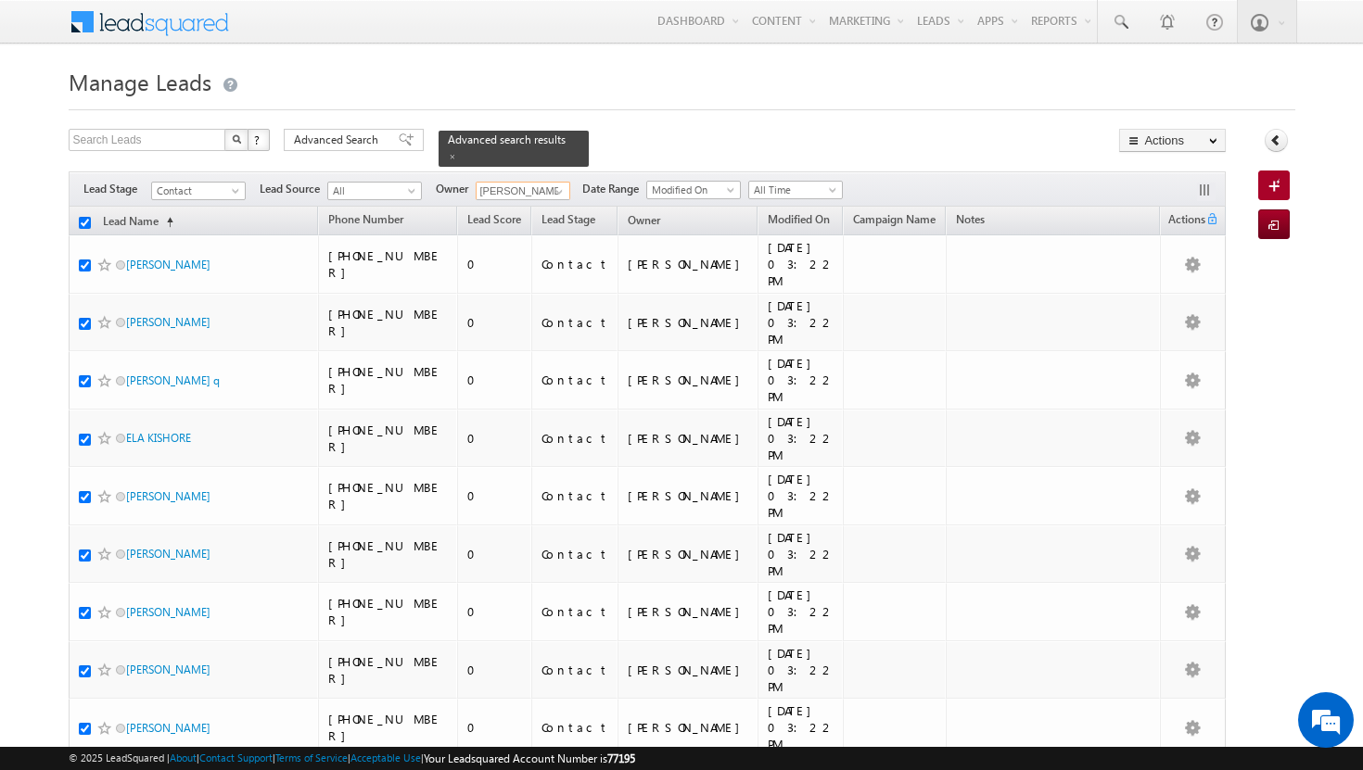
checkbox input "true"
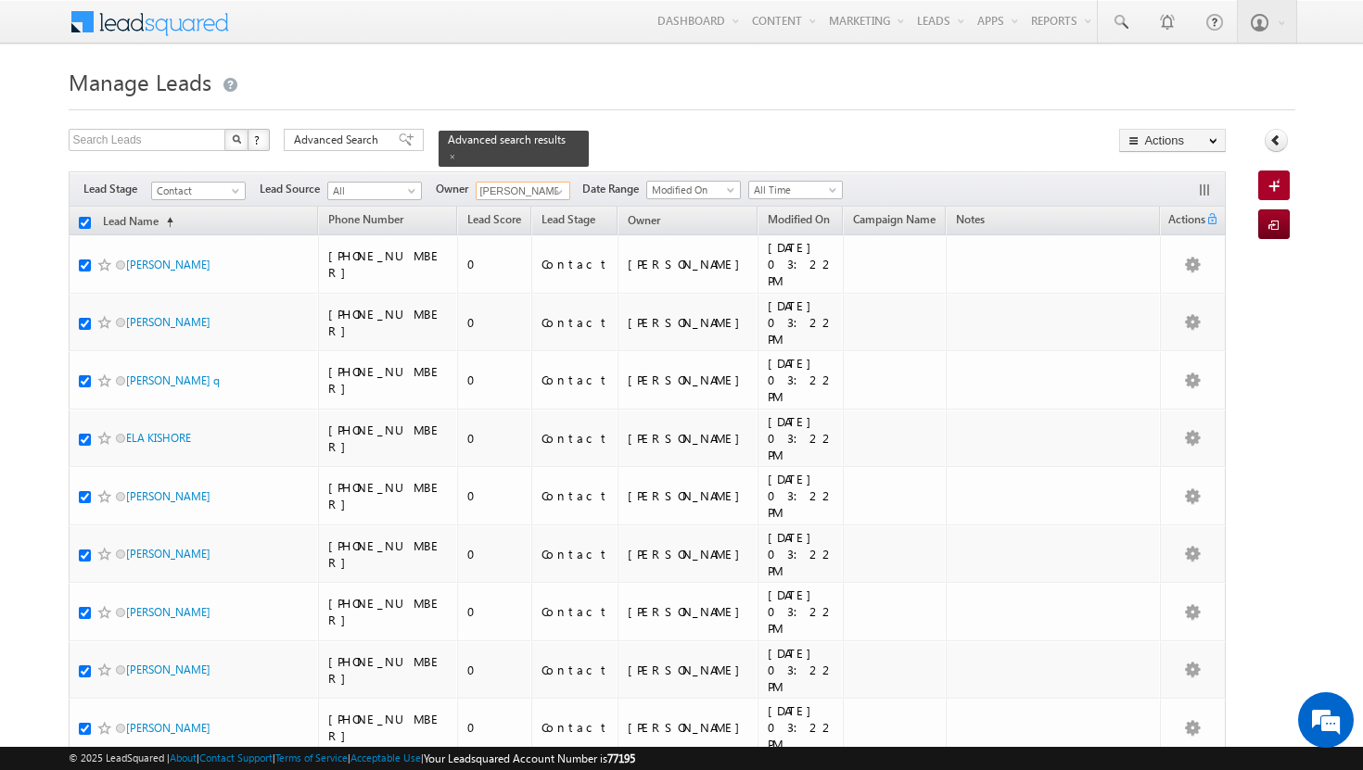
checkbox input "true"
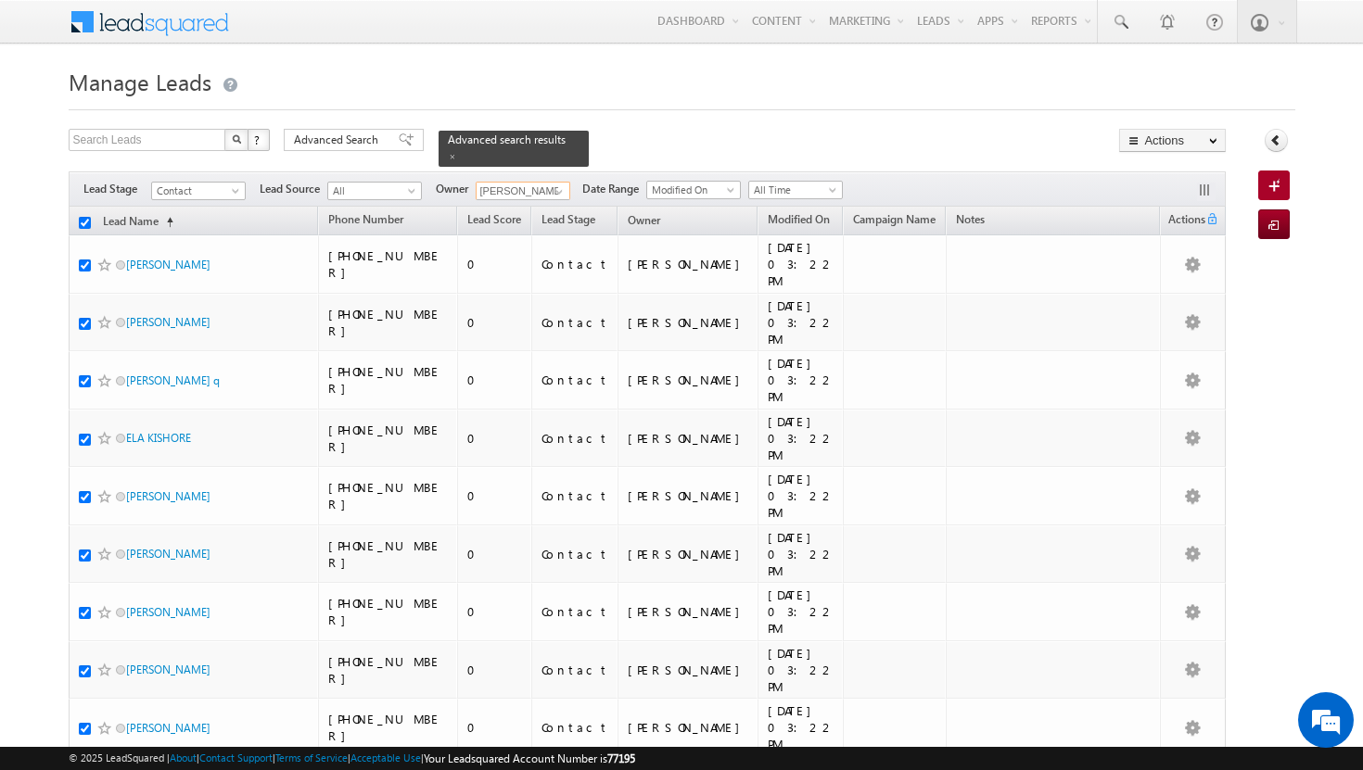
checkbox input "true"
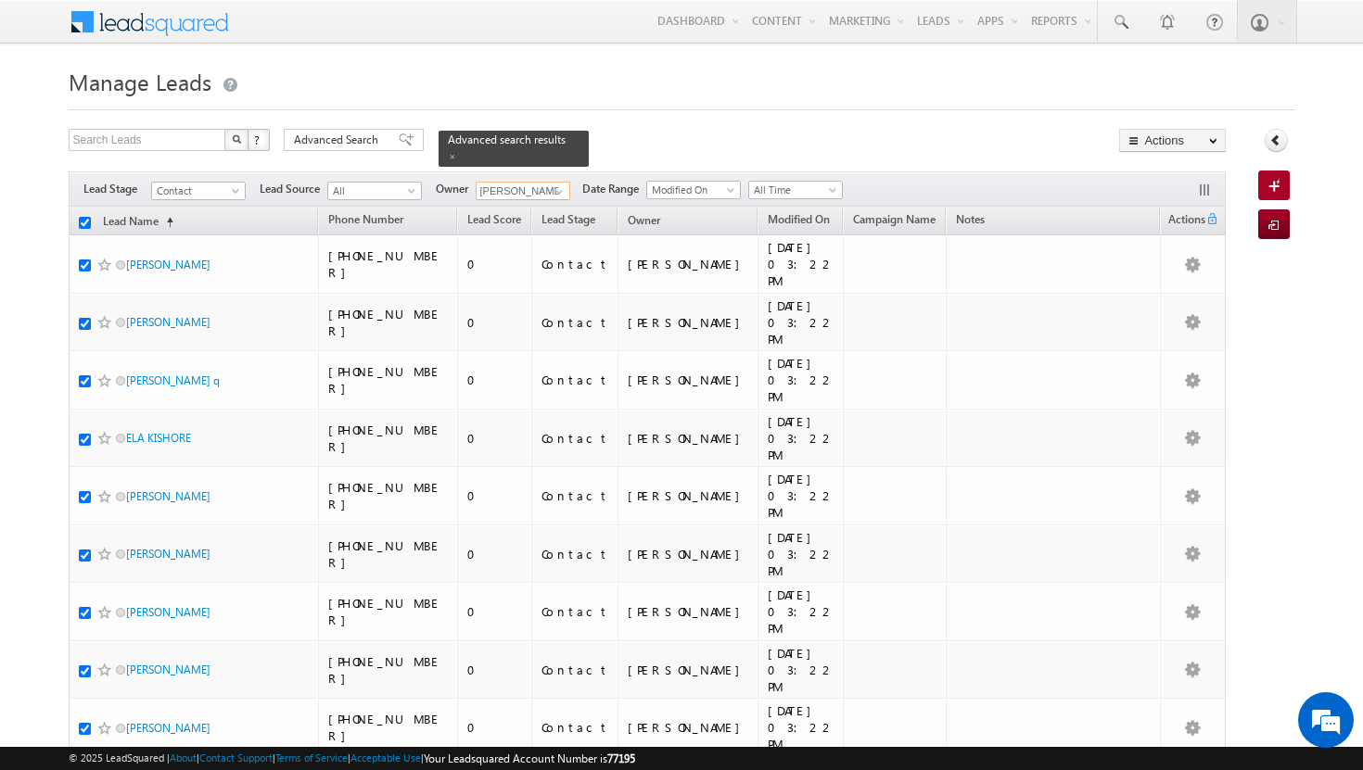
checkbox input "true"
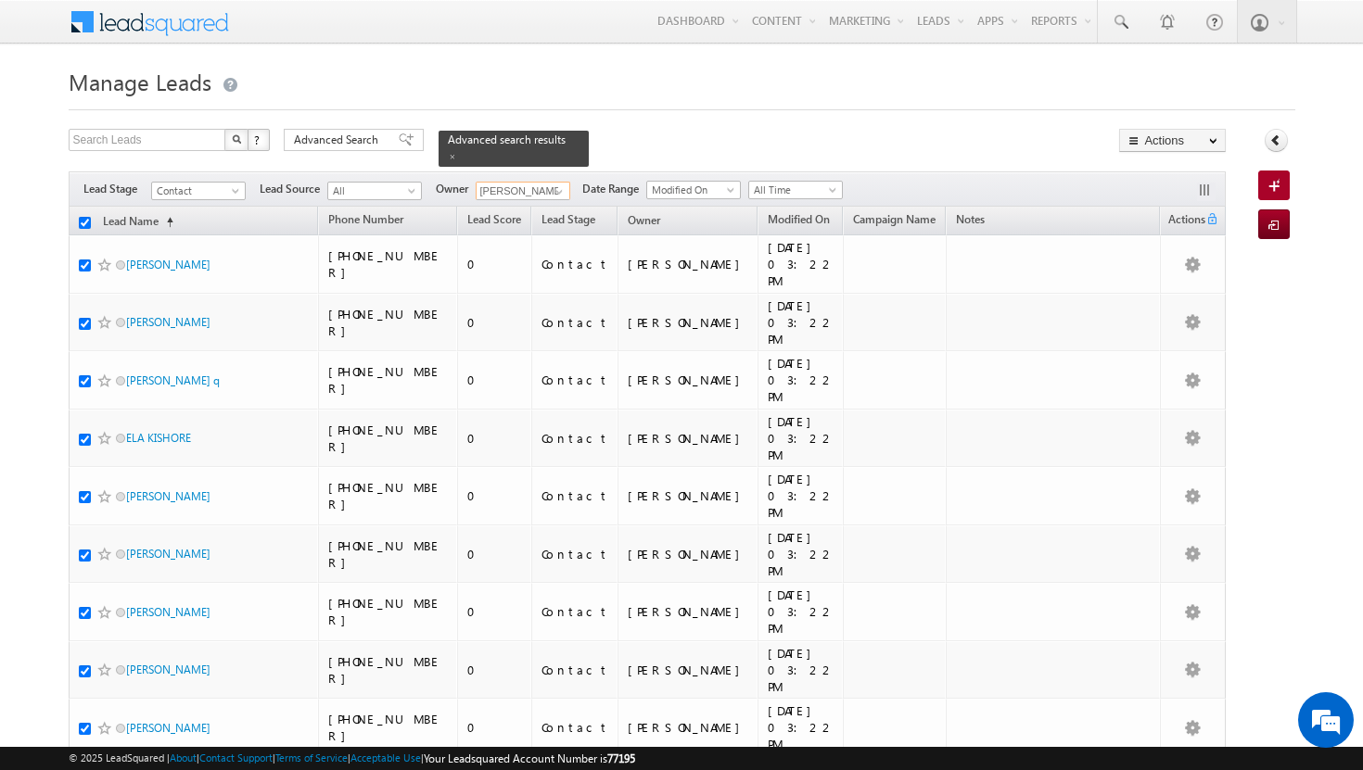
checkbox input "true"
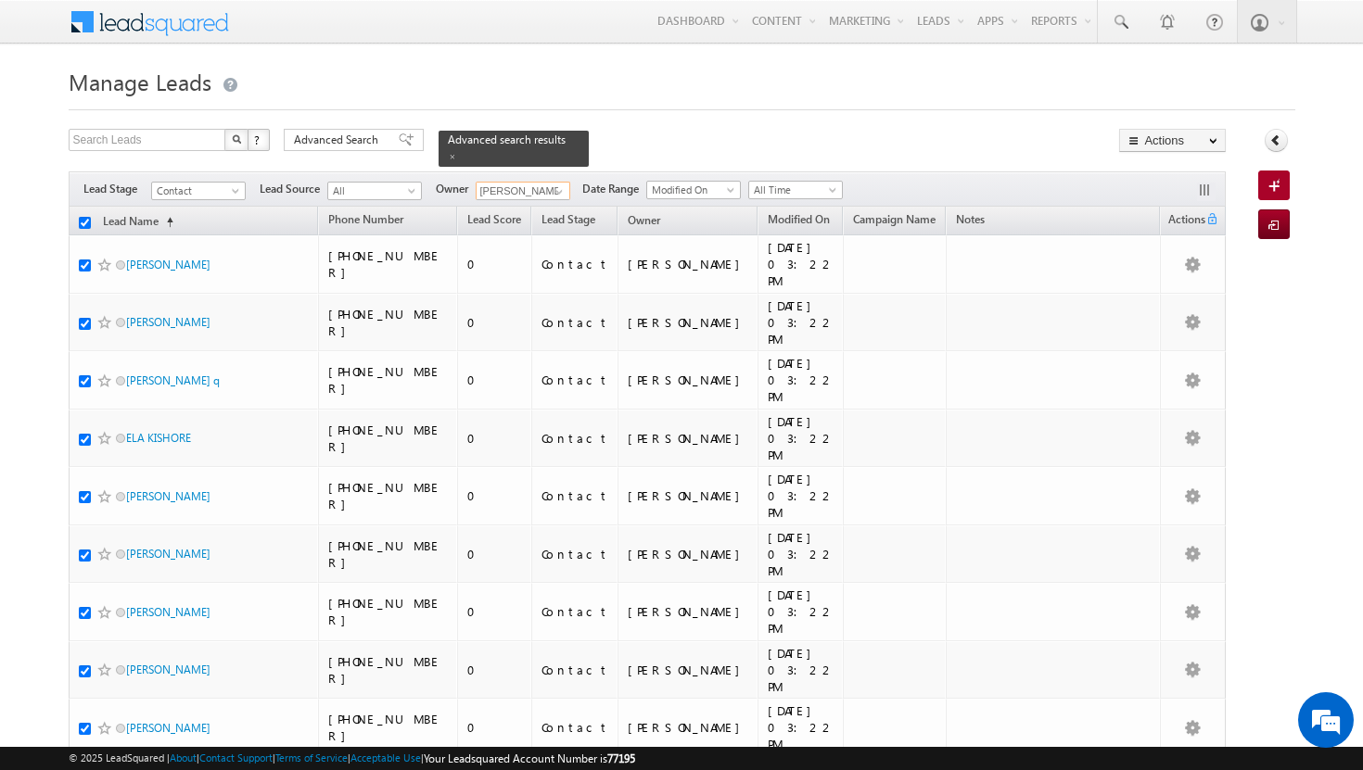
checkbox input "true"
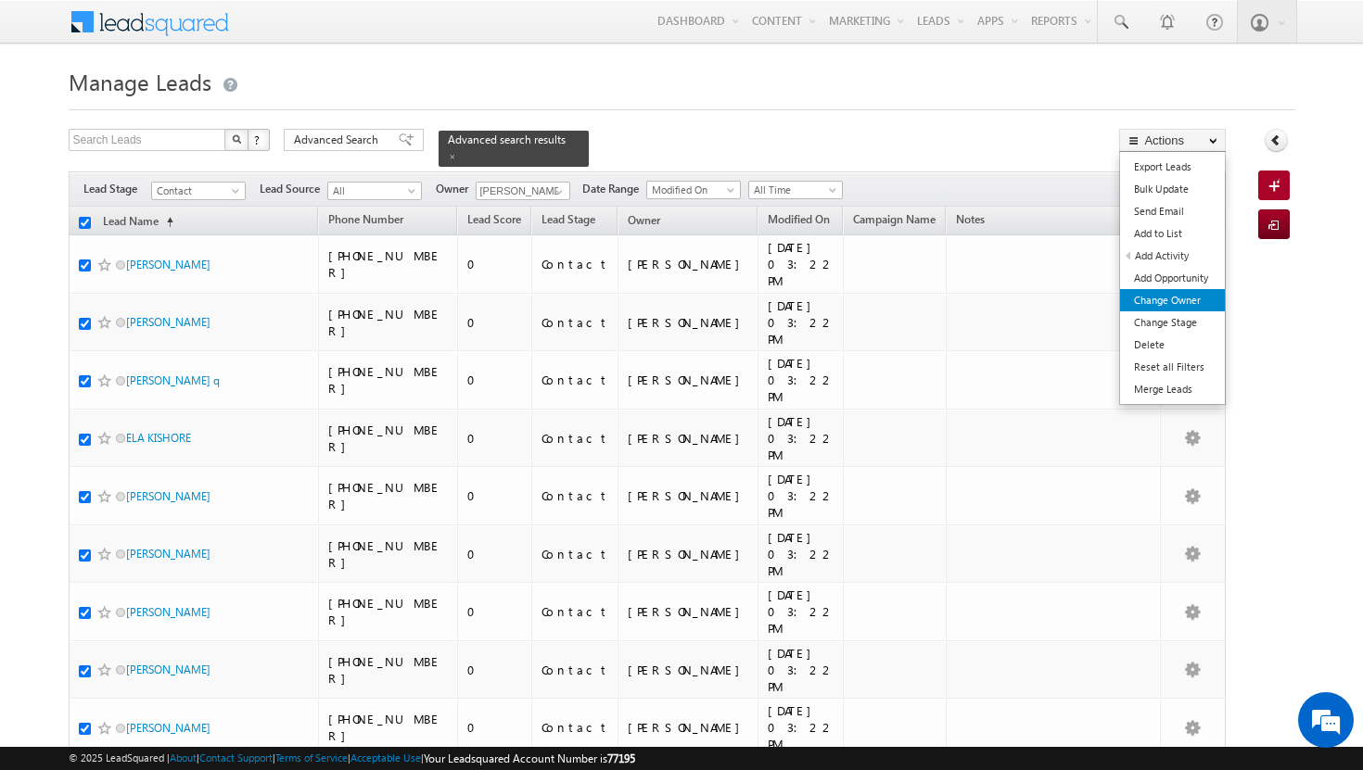
click at [1175, 307] on link "Change Owner" at bounding box center [1172, 300] width 105 height 22
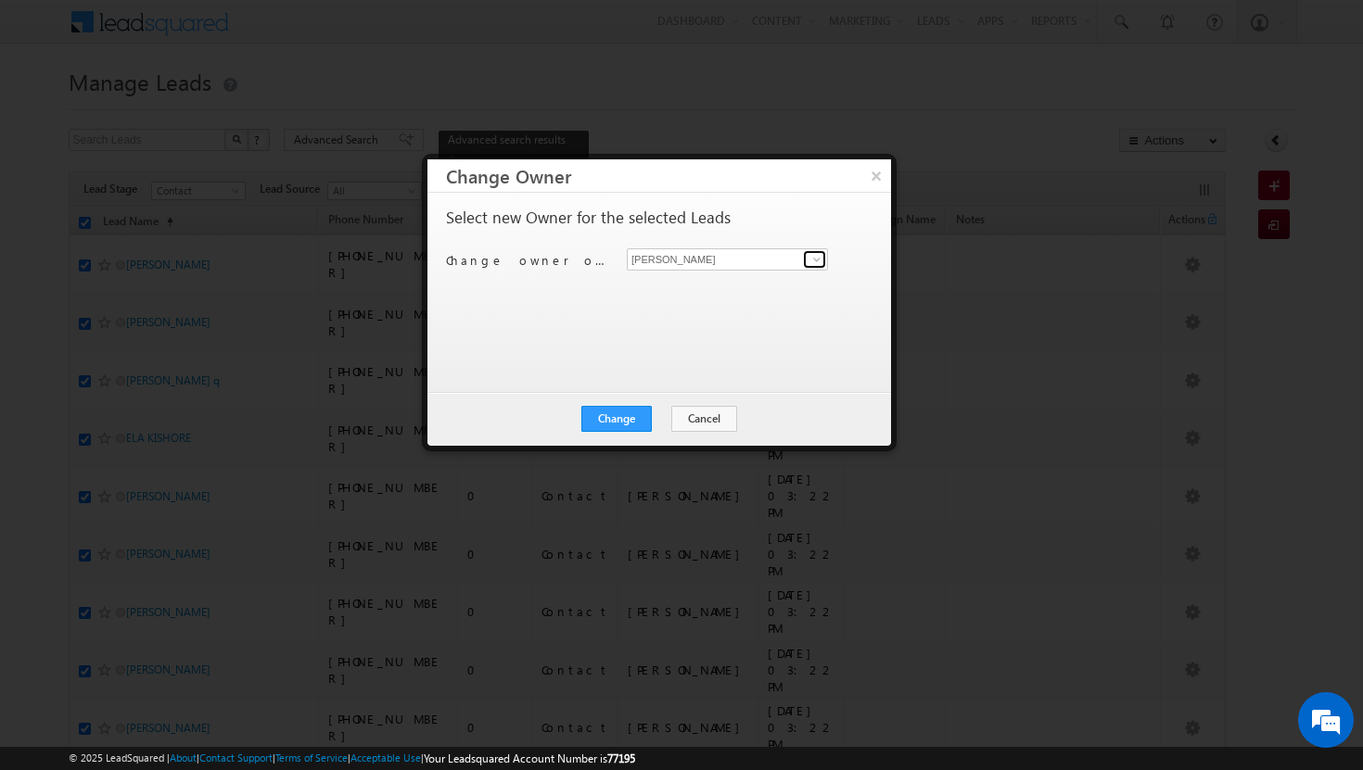
click at [813, 256] on span at bounding box center [816, 259] width 15 height 15
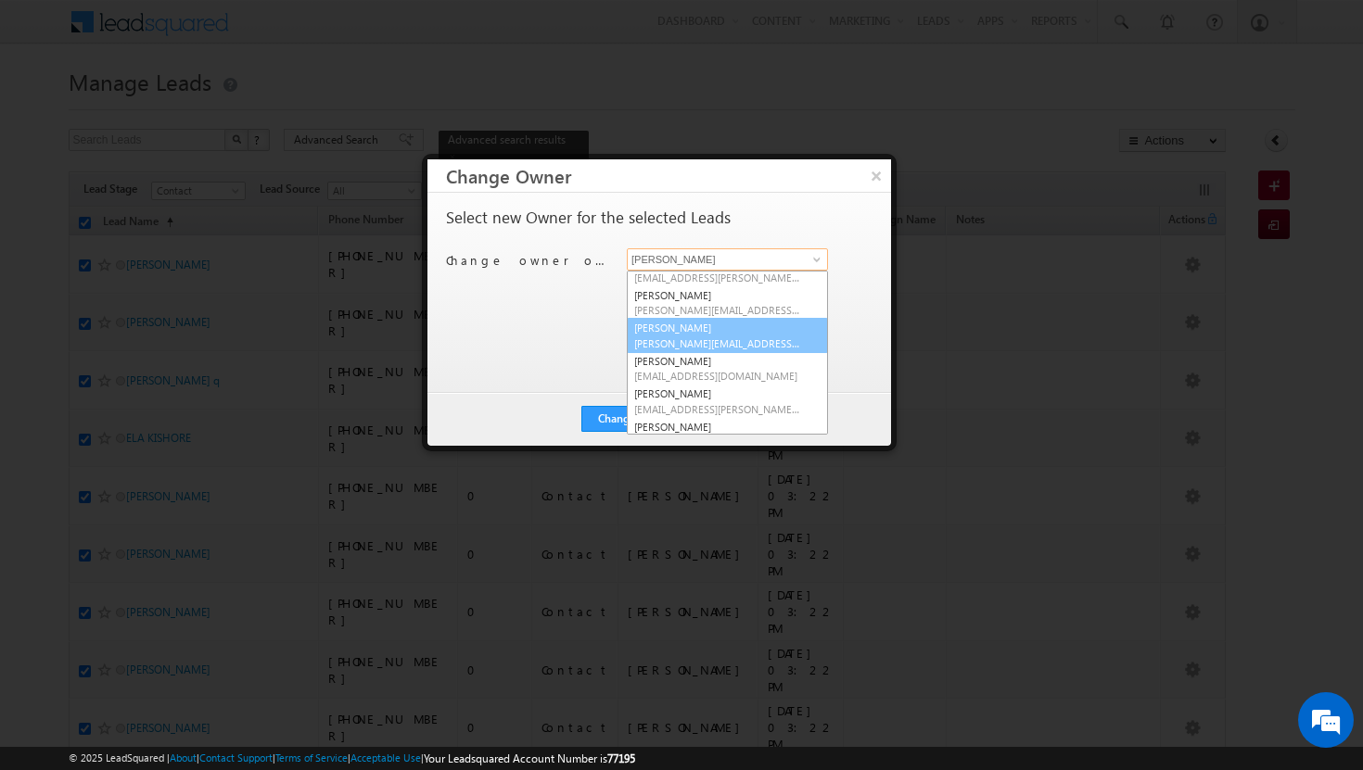
scroll to position [52, 0]
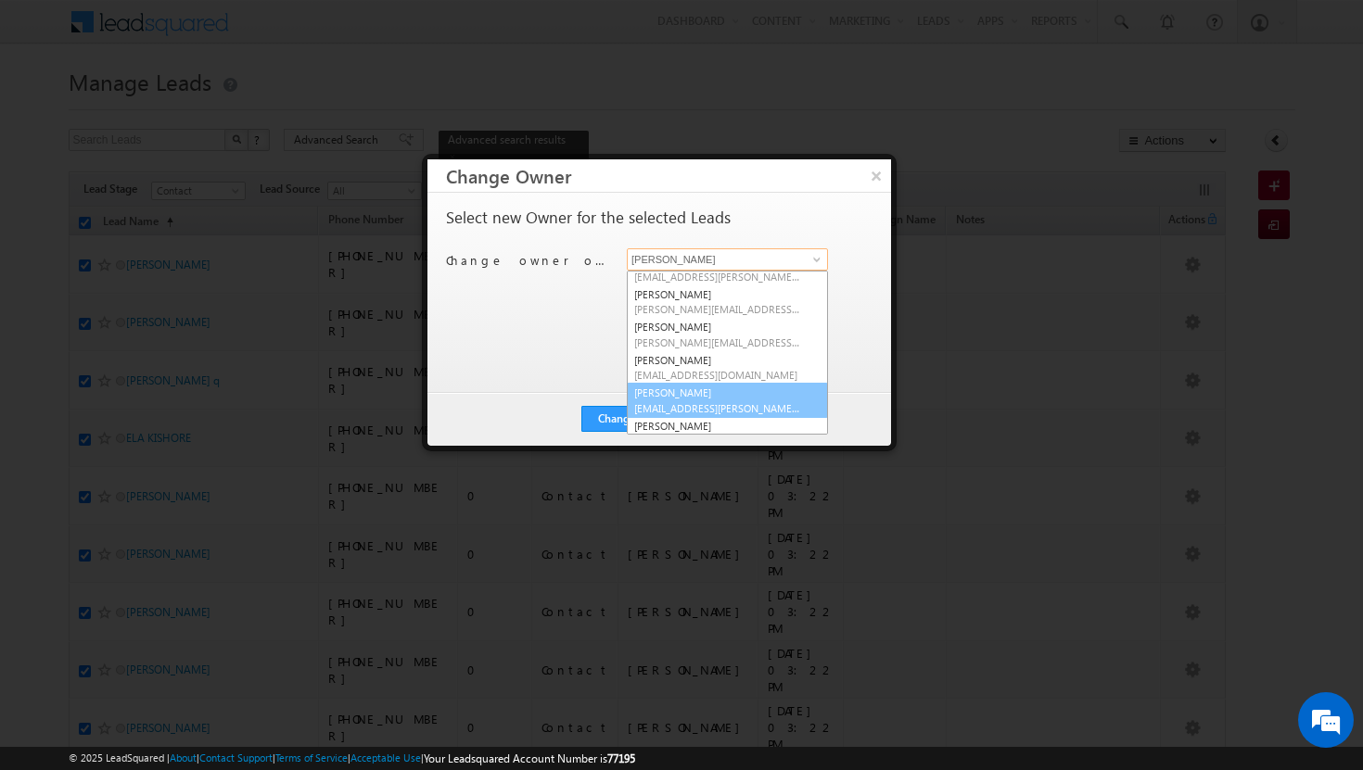
click at [726, 401] on span "[EMAIL_ADDRESS][PERSON_NAME][DOMAIN_NAME]" at bounding box center [717, 408] width 167 height 14
type input "[PERSON_NAME]"
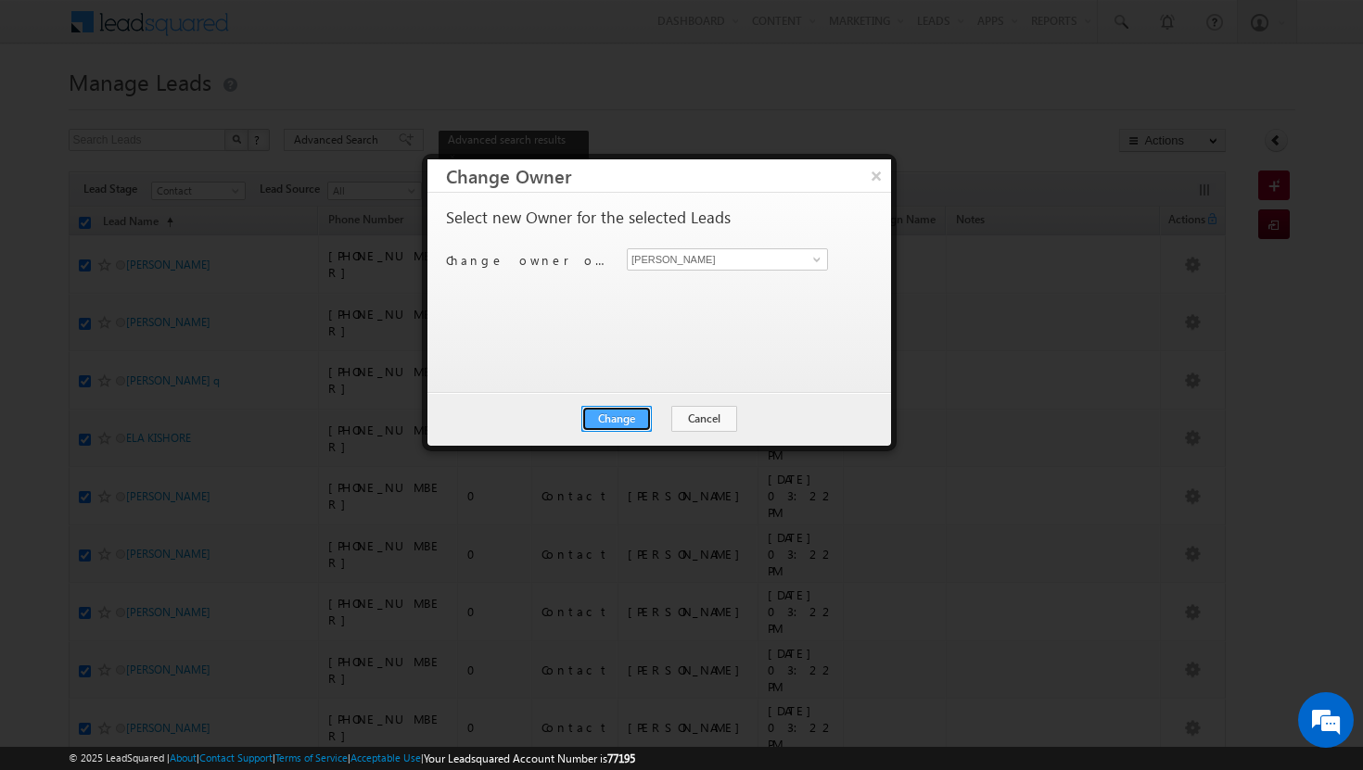
click at [633, 423] on button "Change" at bounding box center [616, 419] width 70 height 26
click at [660, 424] on button "Close" at bounding box center [661, 419] width 59 height 26
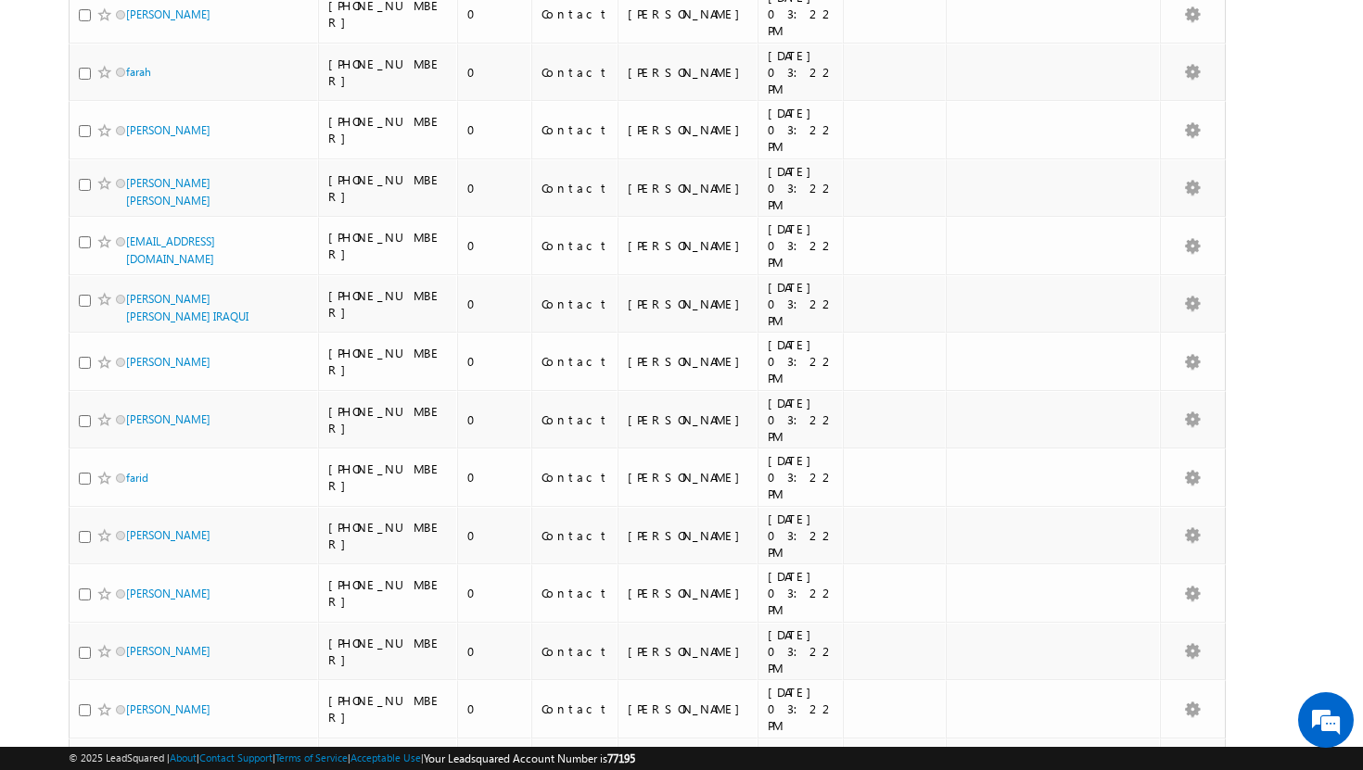
scroll to position [0, 0]
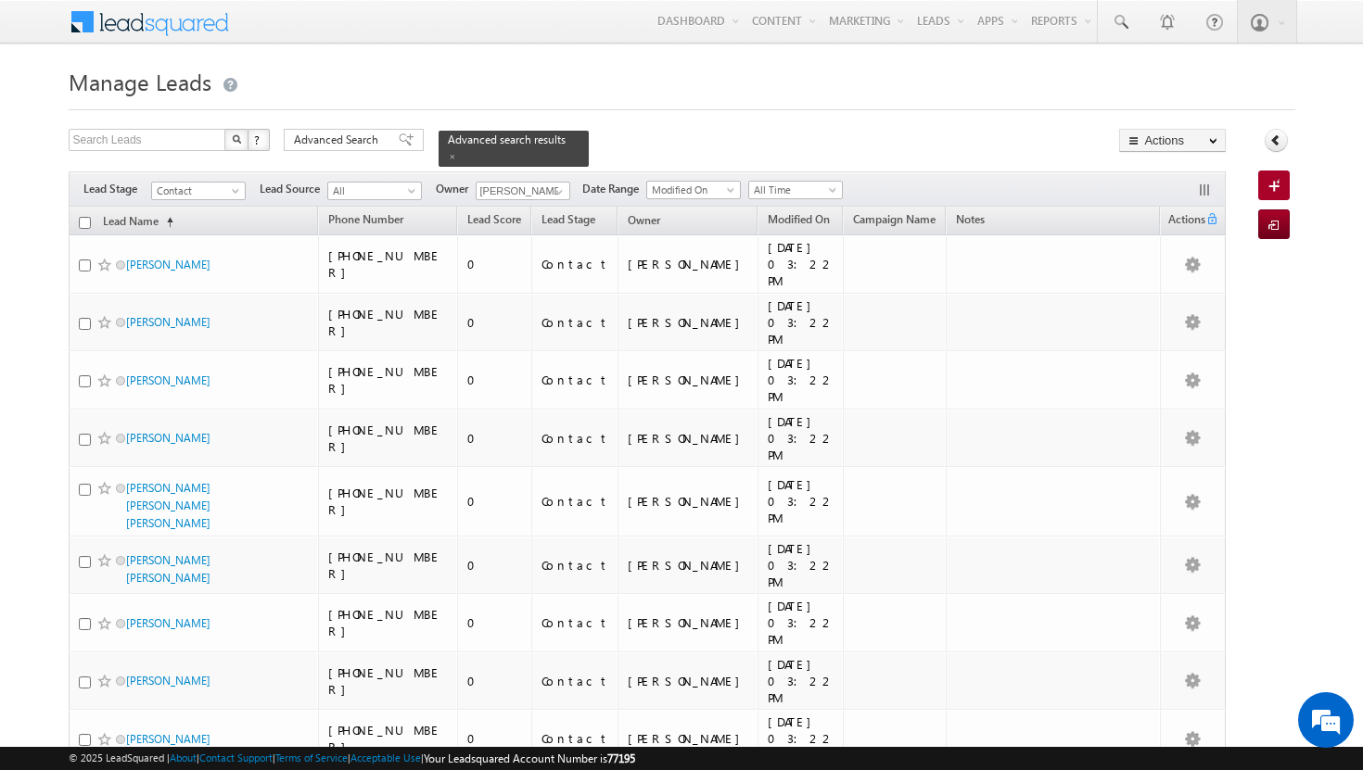
click at [83, 217] on input "checkbox" at bounding box center [85, 223] width 12 height 12
checkbox input "true"
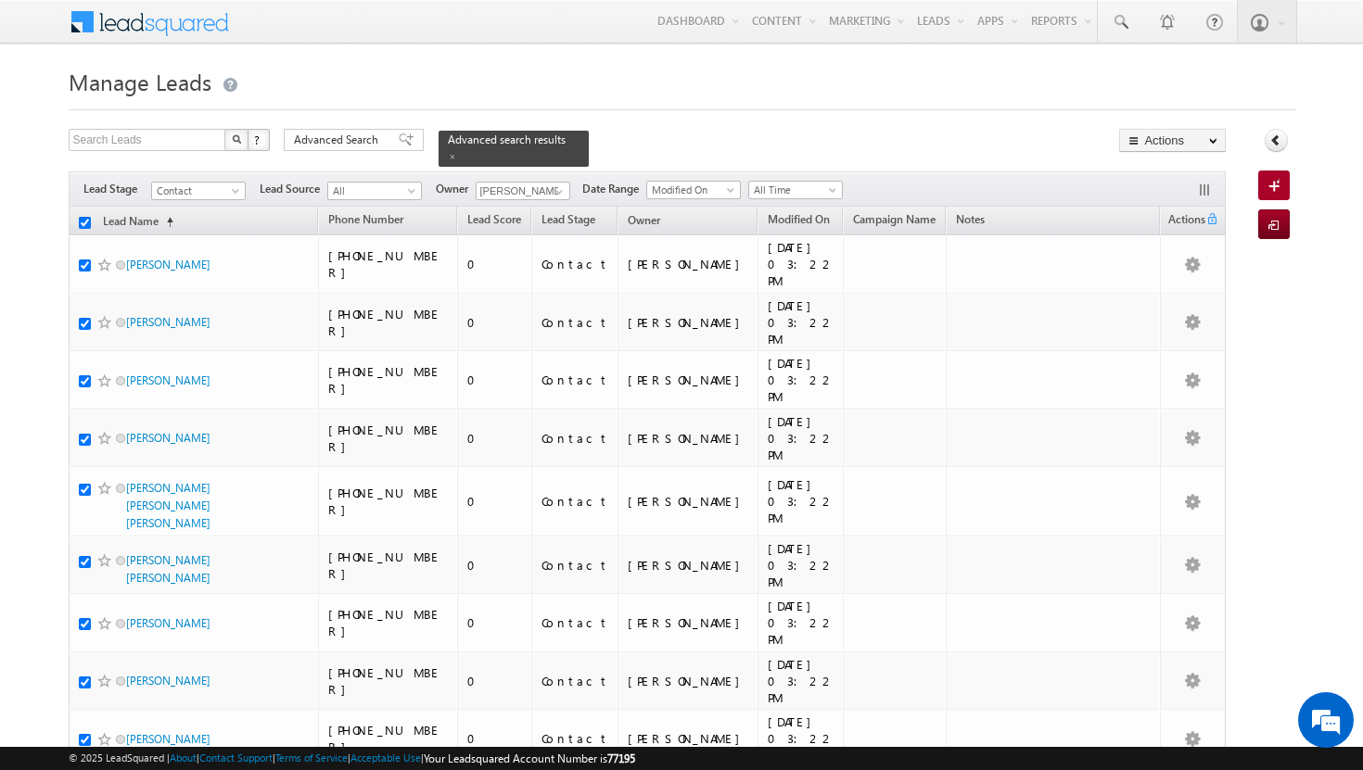
checkbox input "true"
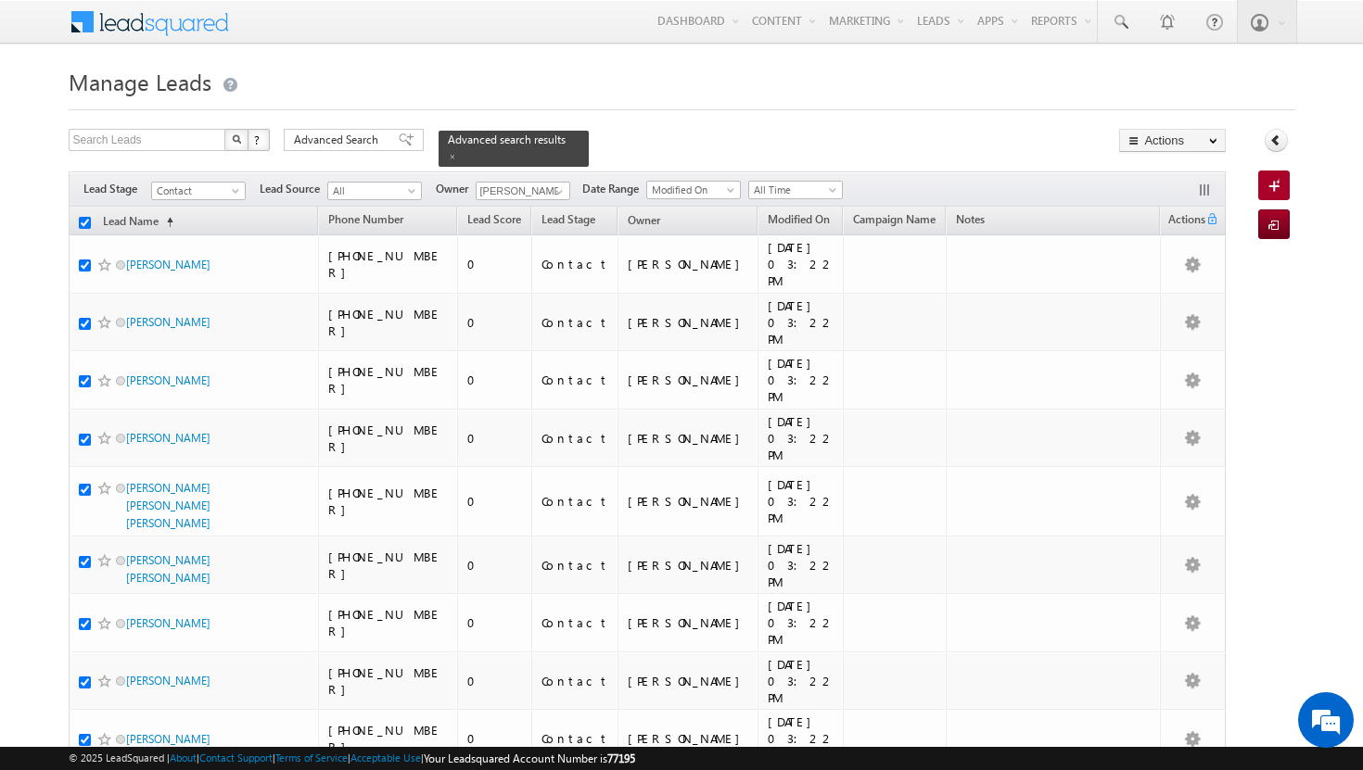
checkbox input "true"
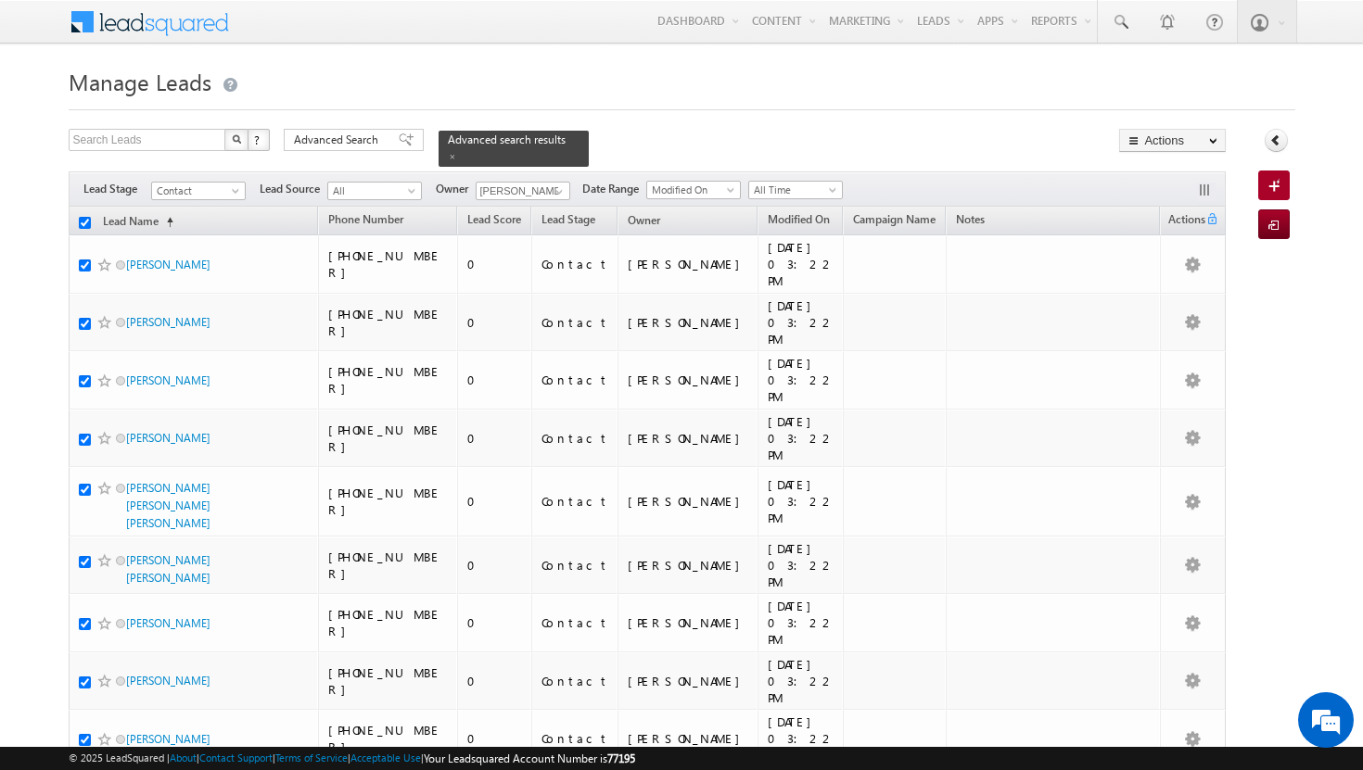
checkbox input "true"
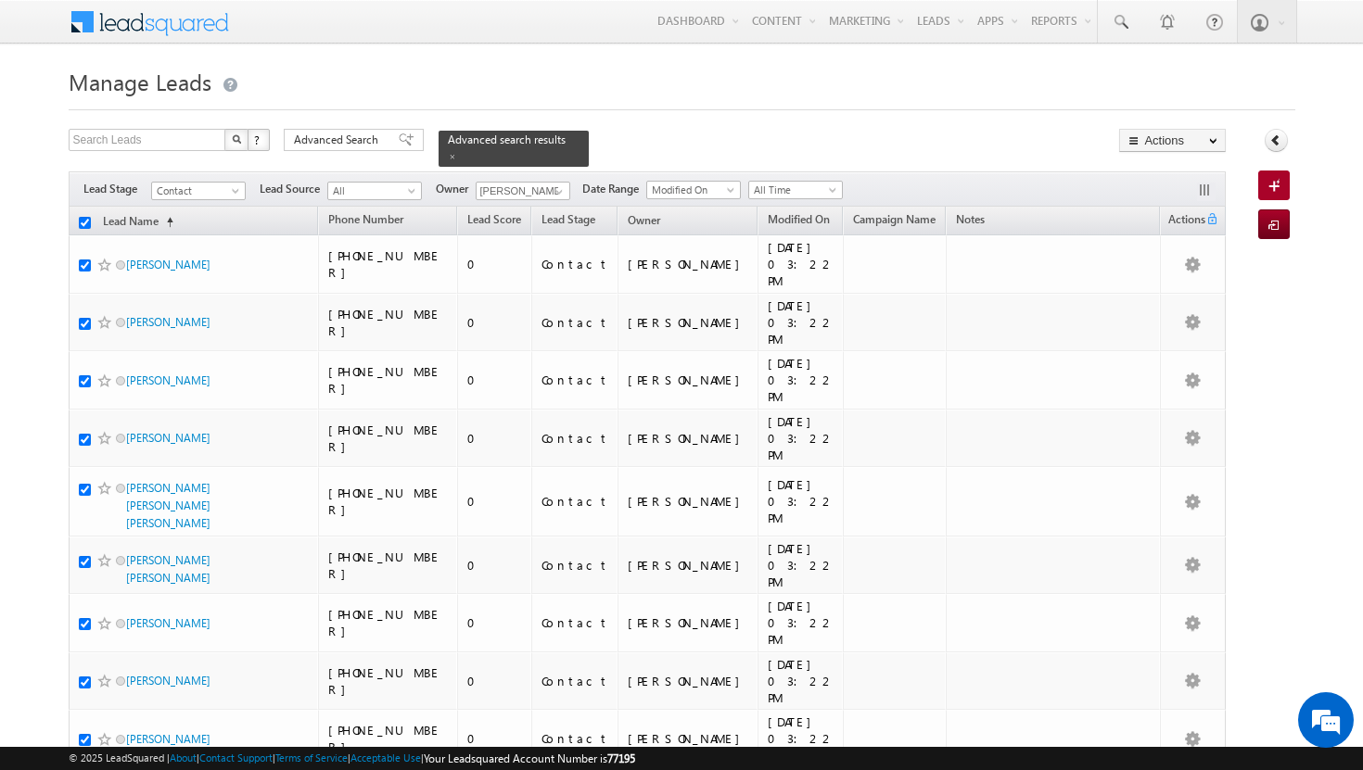
checkbox input "true"
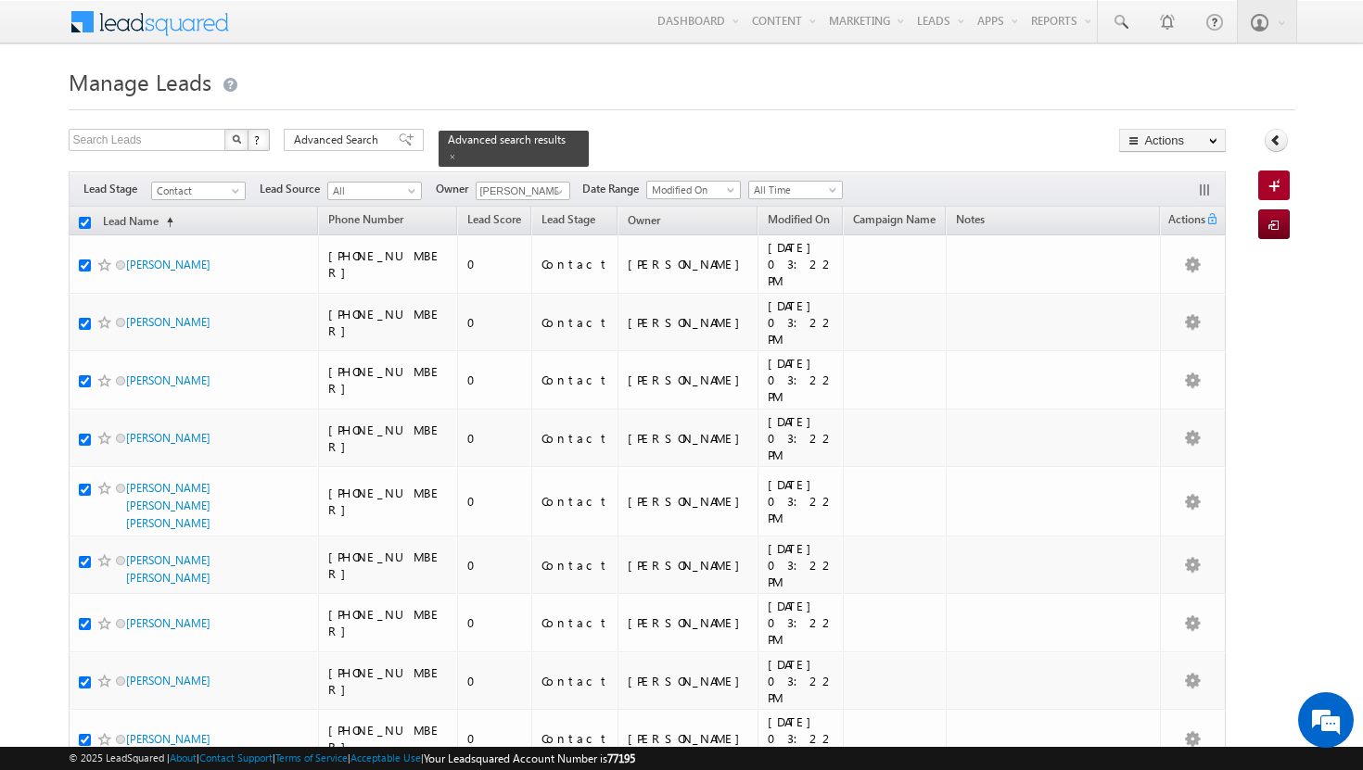
checkbox input "true"
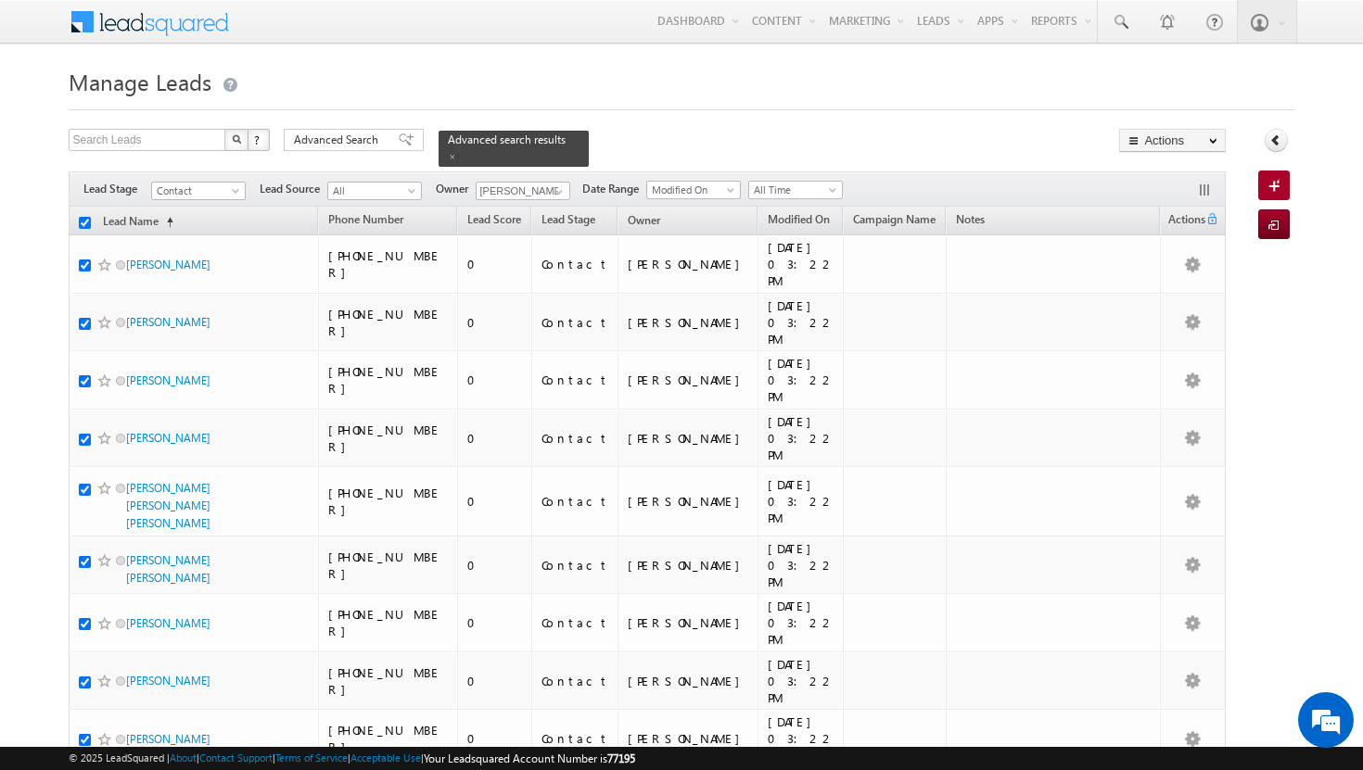
checkbox input "true"
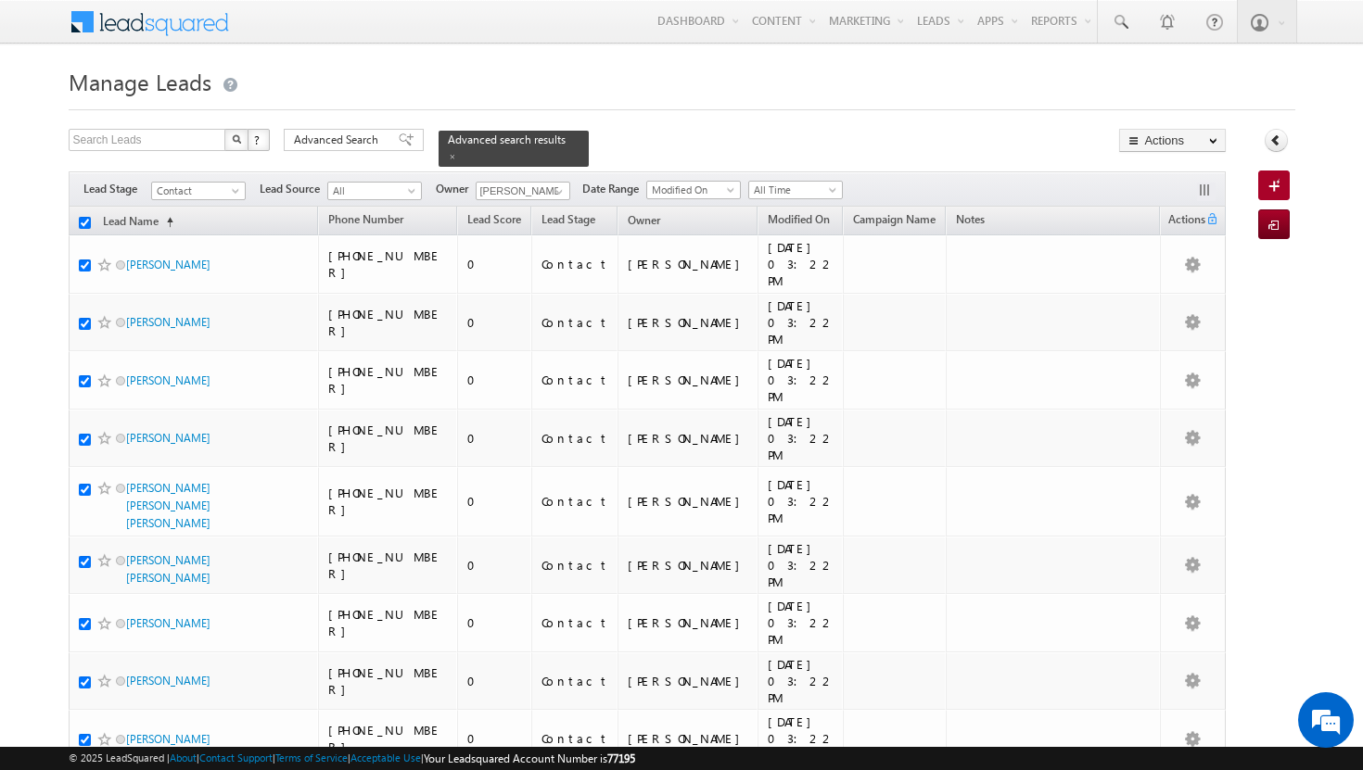
checkbox input "true"
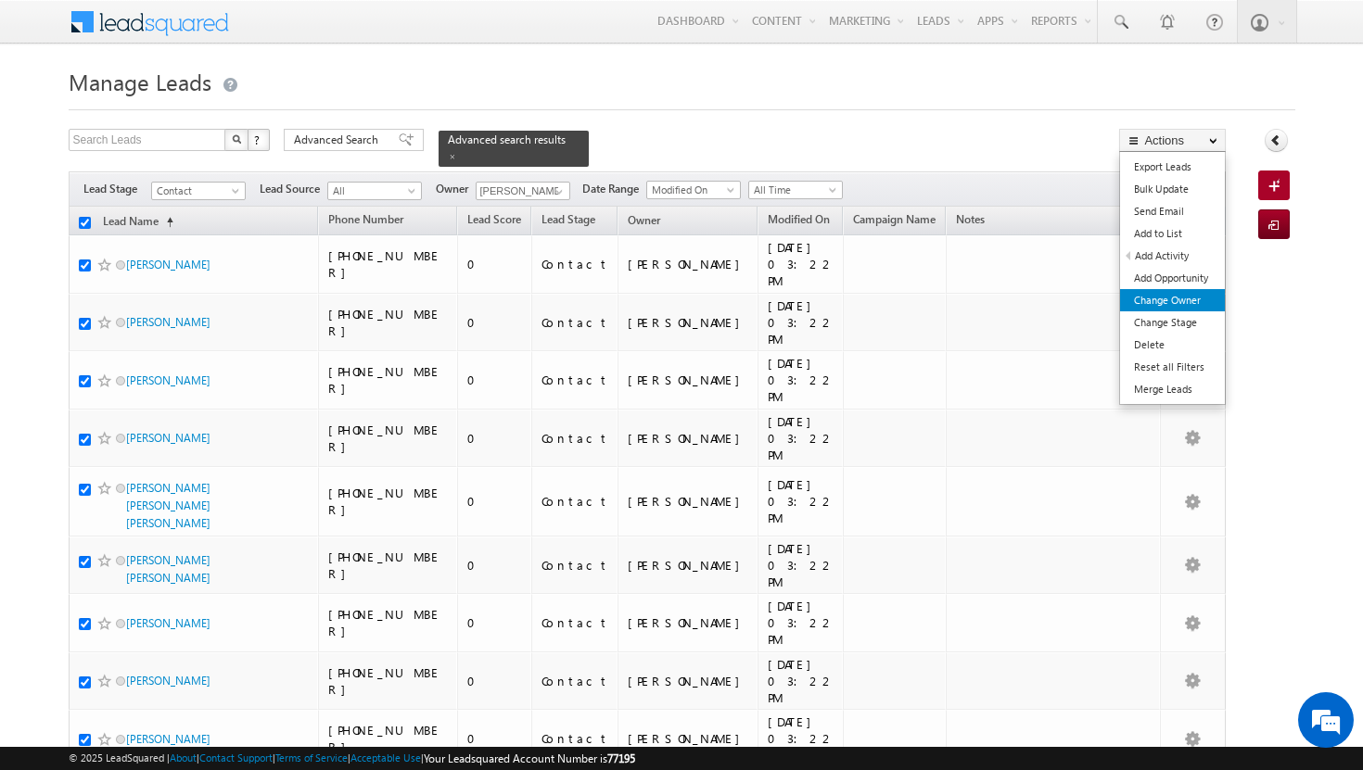
click at [1161, 300] on link "Change Owner" at bounding box center [1172, 300] width 105 height 22
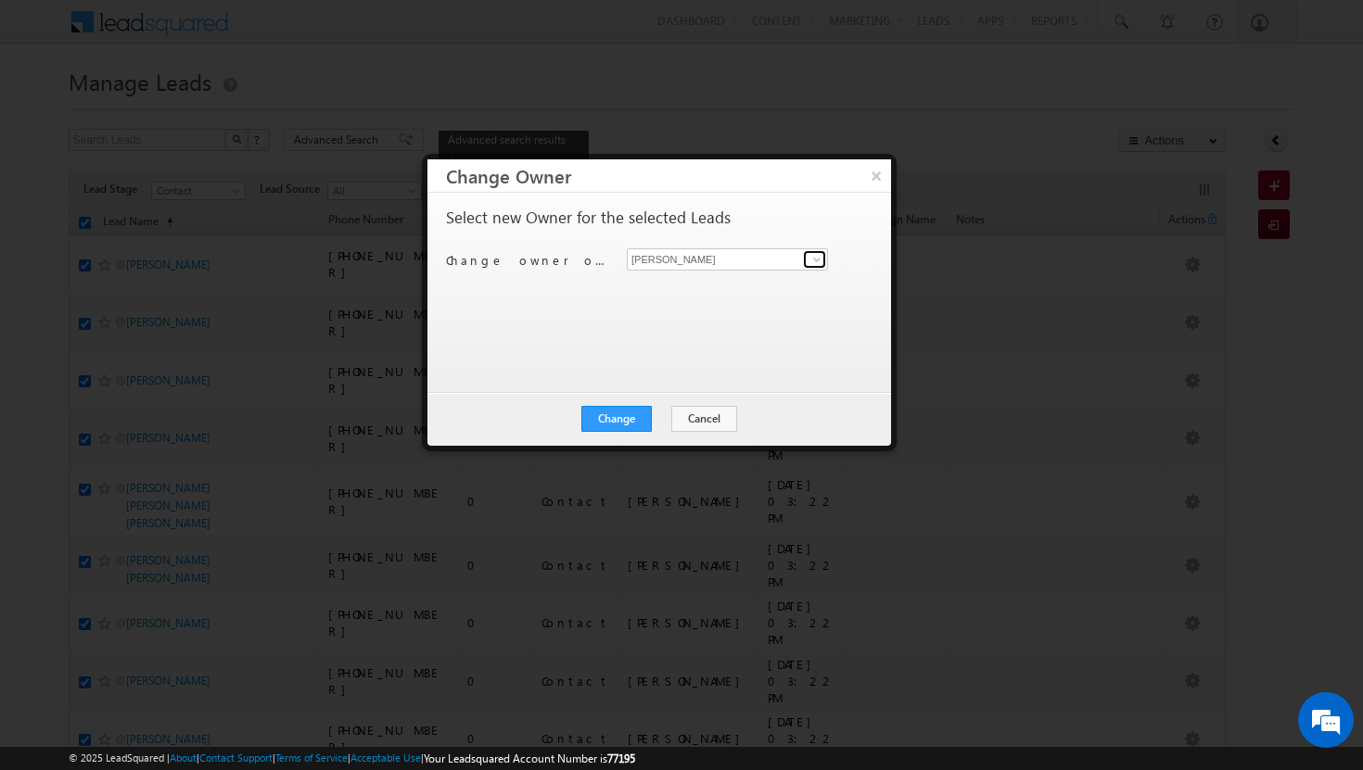
click at [811, 261] on span at bounding box center [816, 259] width 15 height 15
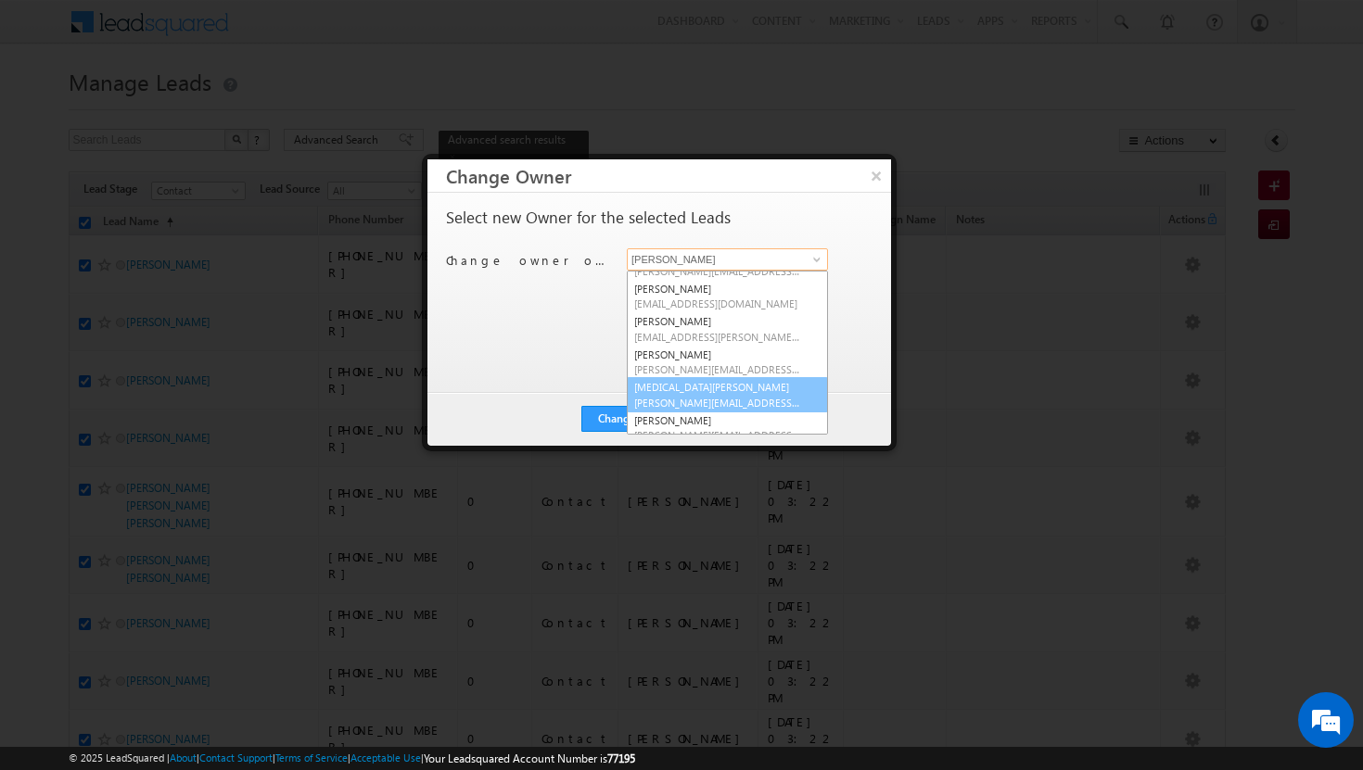
click at [734, 394] on link "syeda bibijan syeda.bibijan@indglobal.ae" at bounding box center [727, 394] width 201 height 35
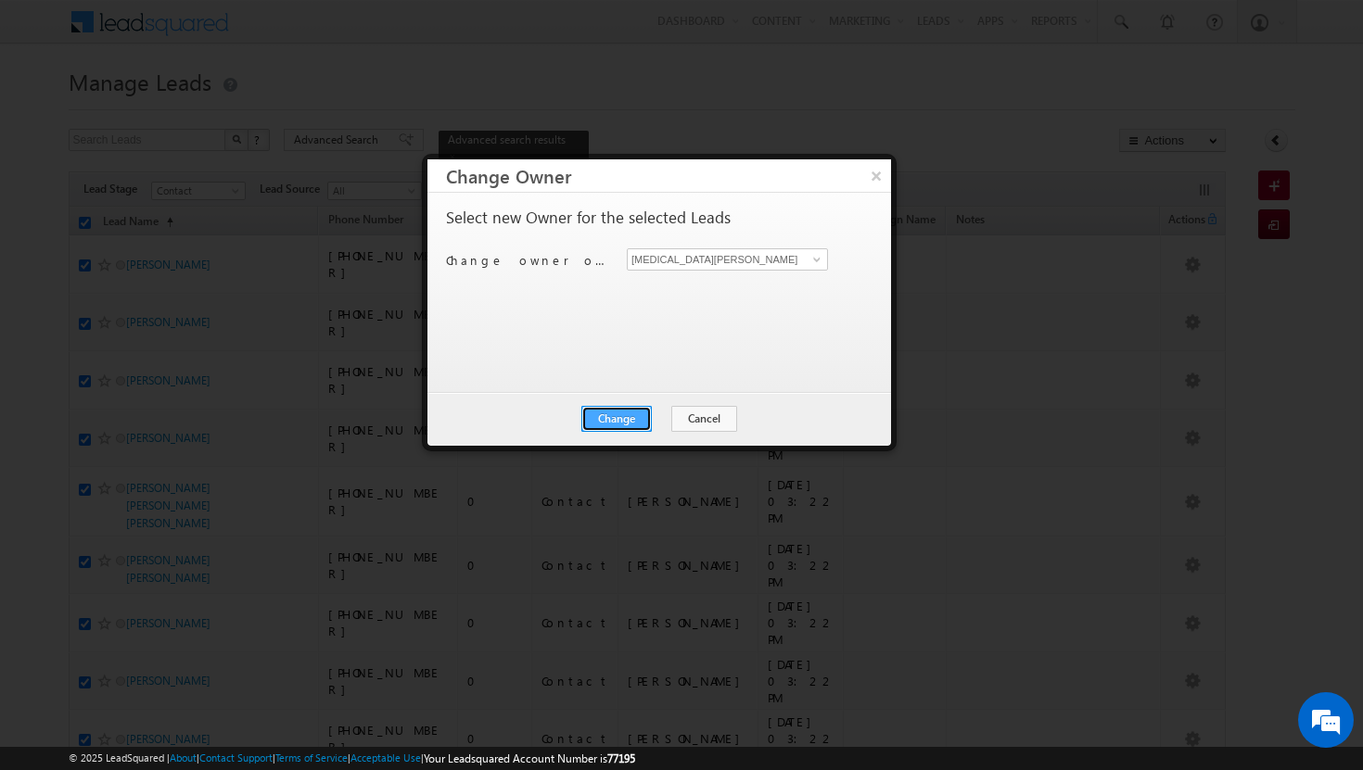
click at [629, 410] on button "Change" at bounding box center [616, 419] width 70 height 26
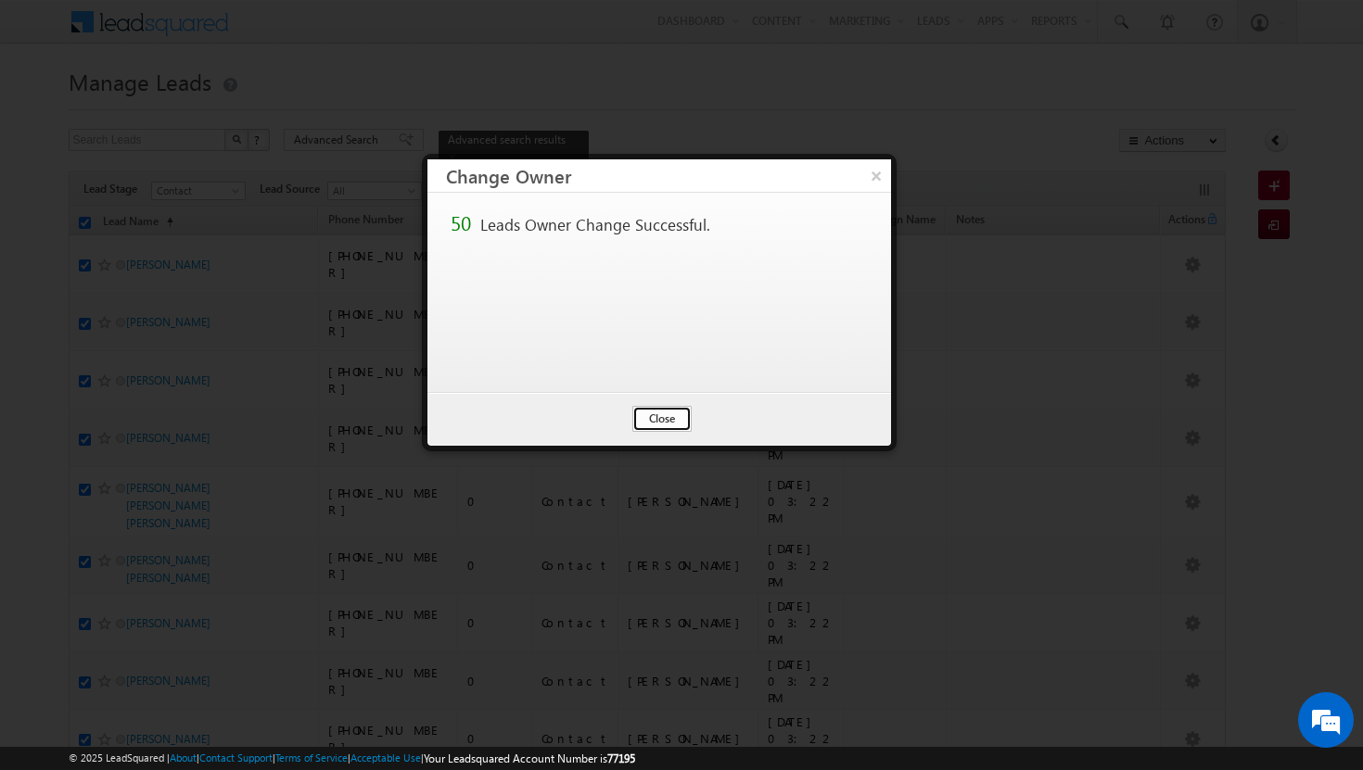
click at [657, 414] on button "Close" at bounding box center [661, 419] width 59 height 26
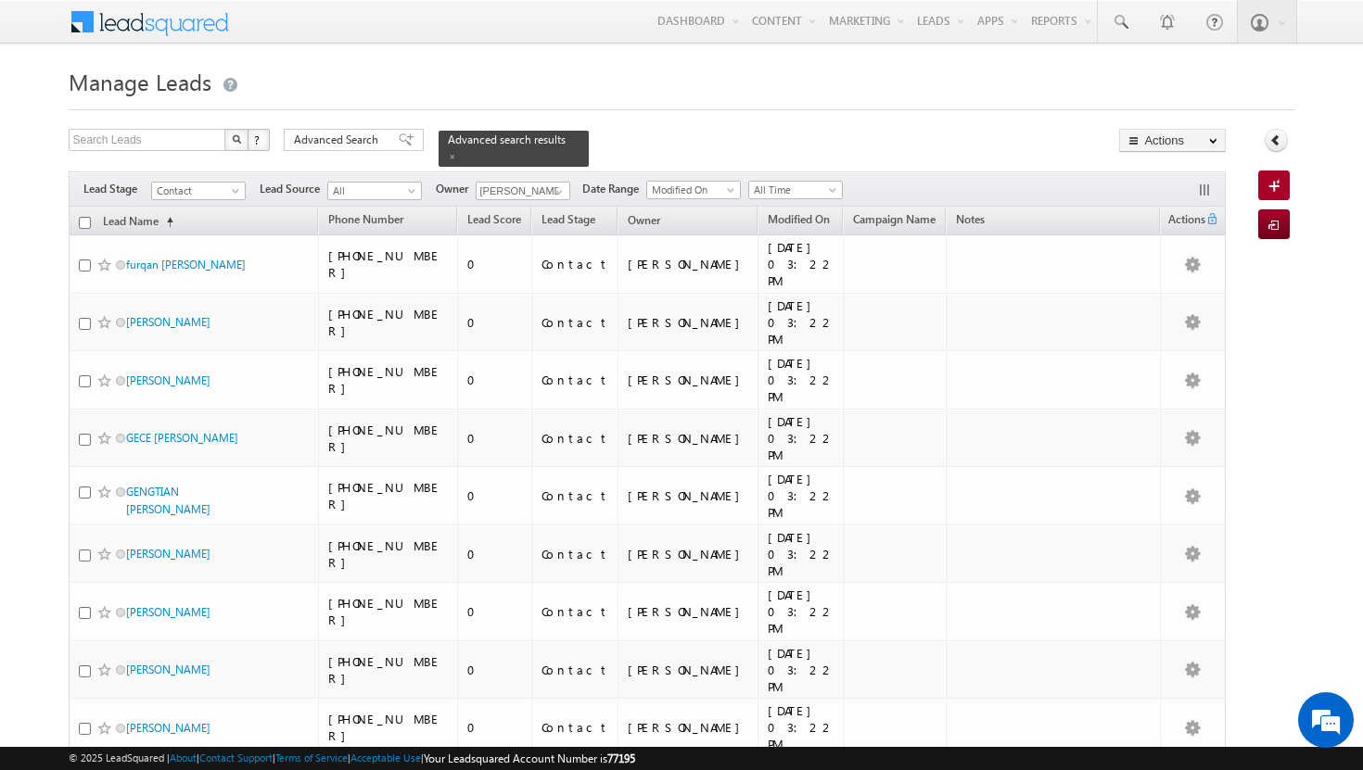
click at [83, 217] on input "checkbox" at bounding box center [85, 223] width 12 height 12
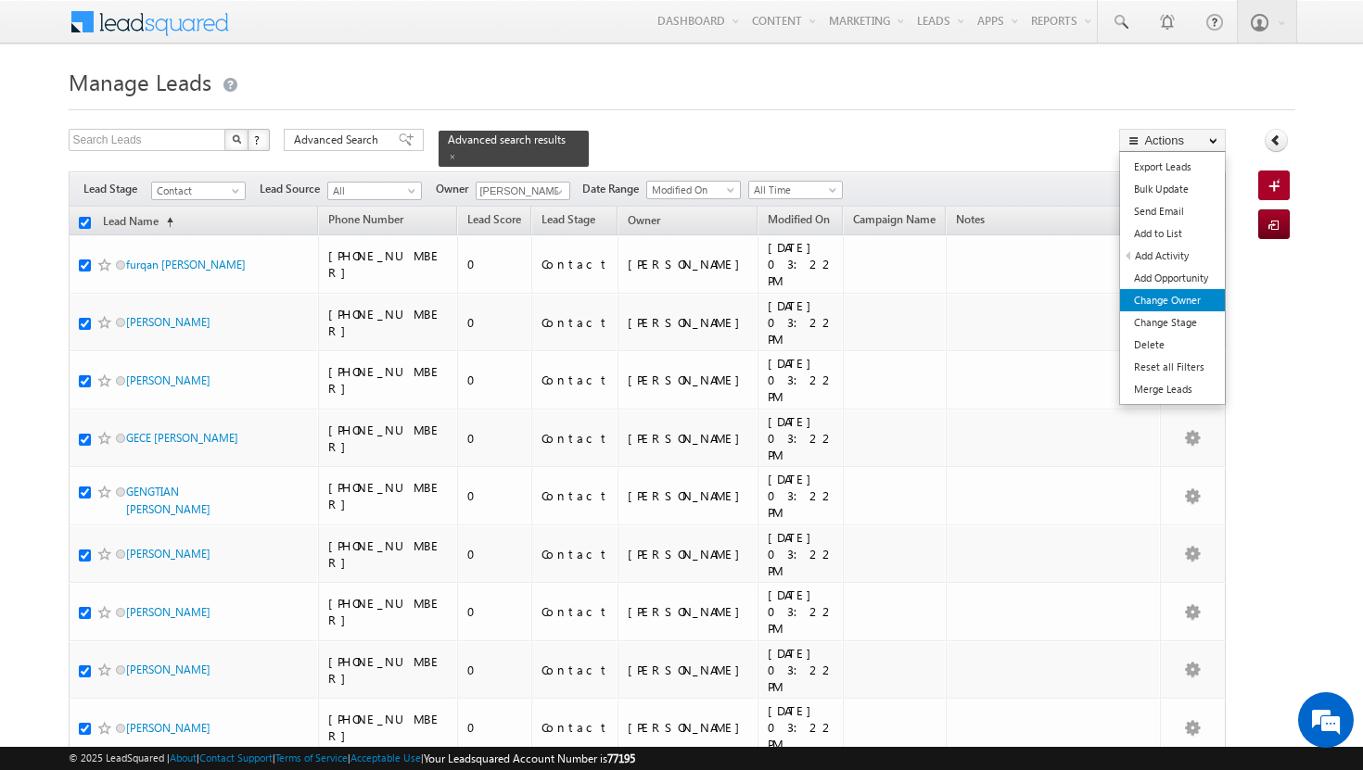
click at [1160, 303] on link "Change Owner" at bounding box center [1172, 300] width 105 height 22
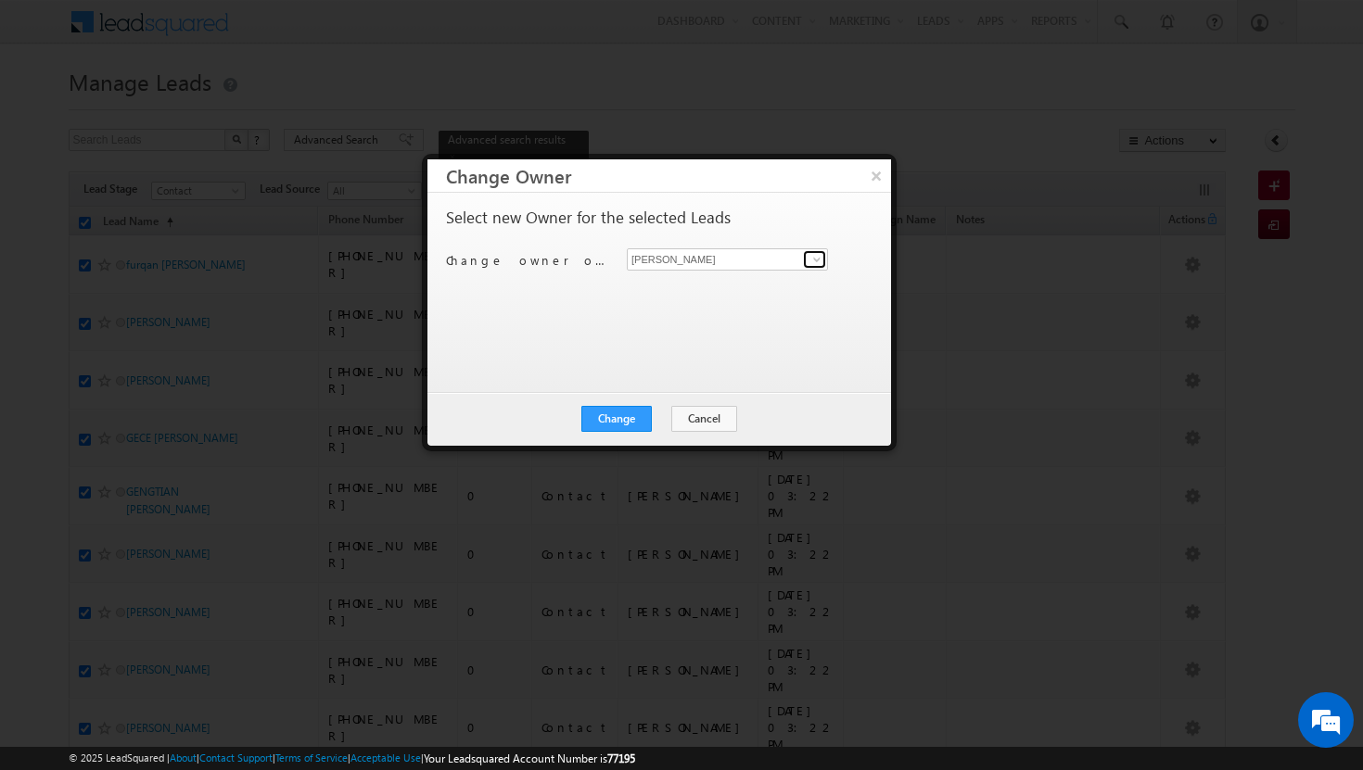
click at [814, 260] on span at bounding box center [816, 259] width 15 height 15
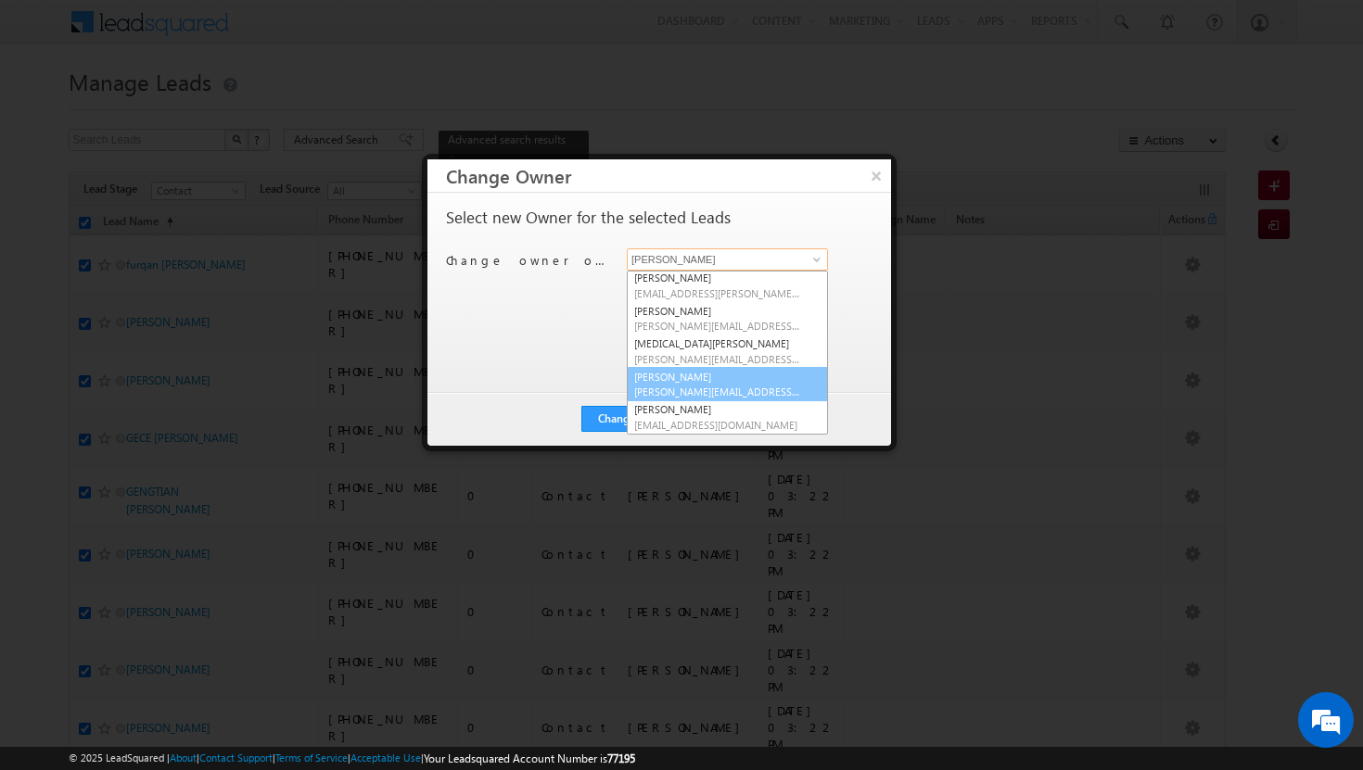
scroll to position [0, 0]
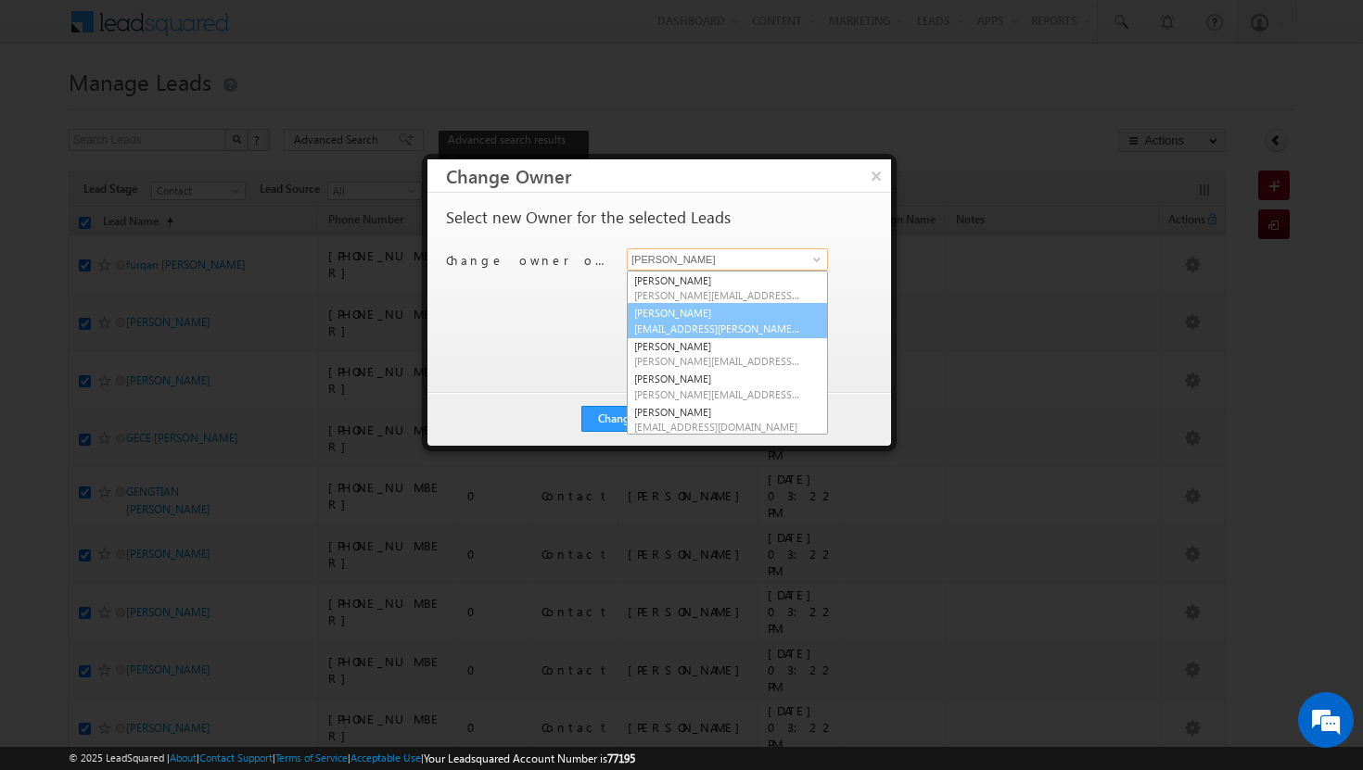
click at [668, 322] on span "[EMAIL_ADDRESS][PERSON_NAME][DOMAIN_NAME]" at bounding box center [717, 329] width 167 height 14
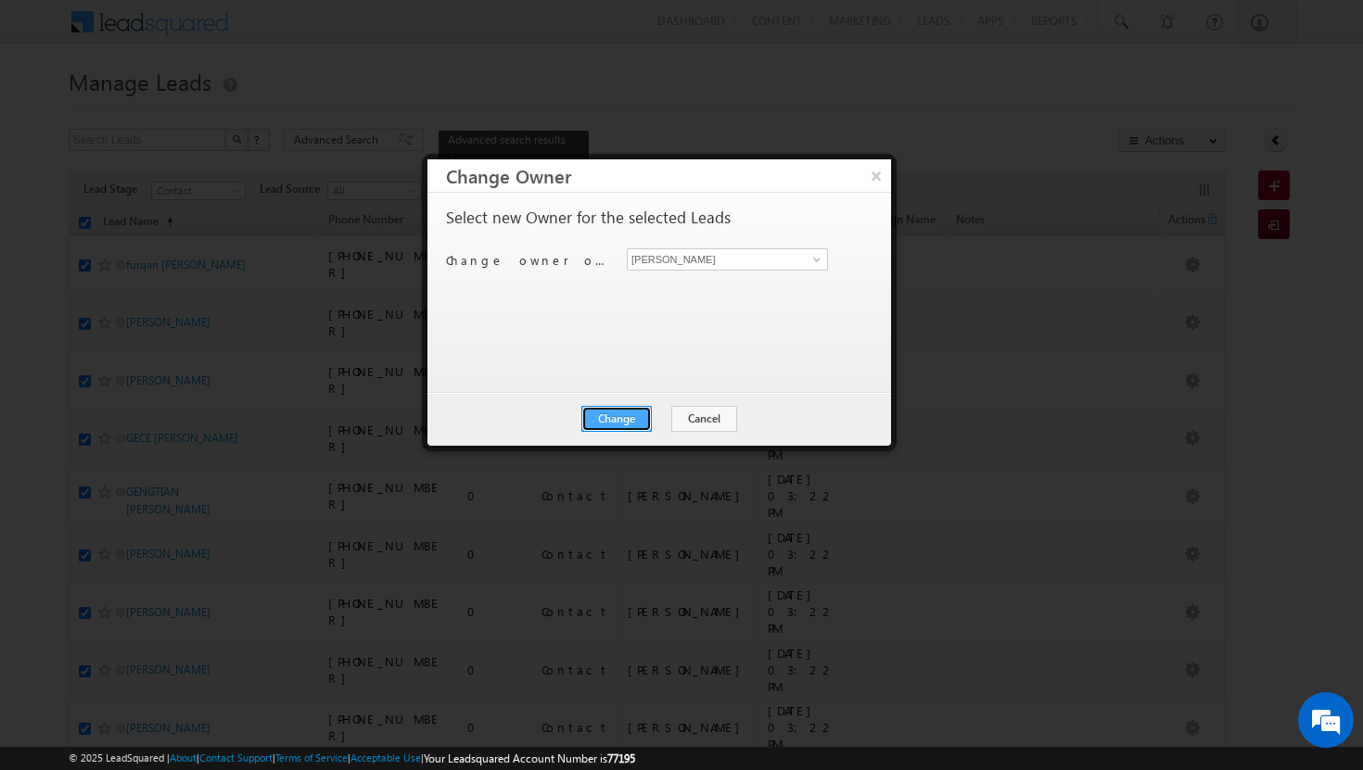
click at [633, 415] on button "Change" at bounding box center [616, 419] width 70 height 26
click at [667, 413] on button "Close" at bounding box center [661, 419] width 59 height 26
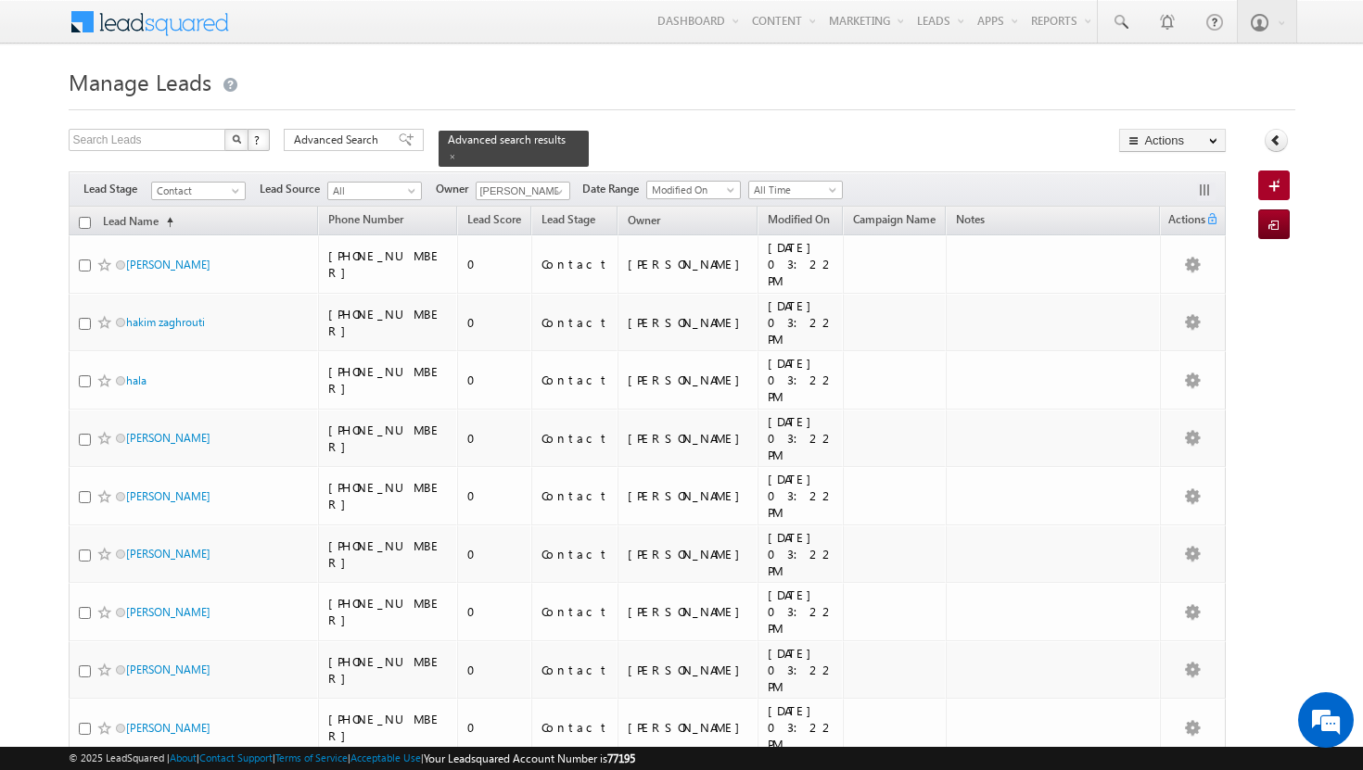
click at [86, 217] on input "checkbox" at bounding box center [85, 223] width 12 height 12
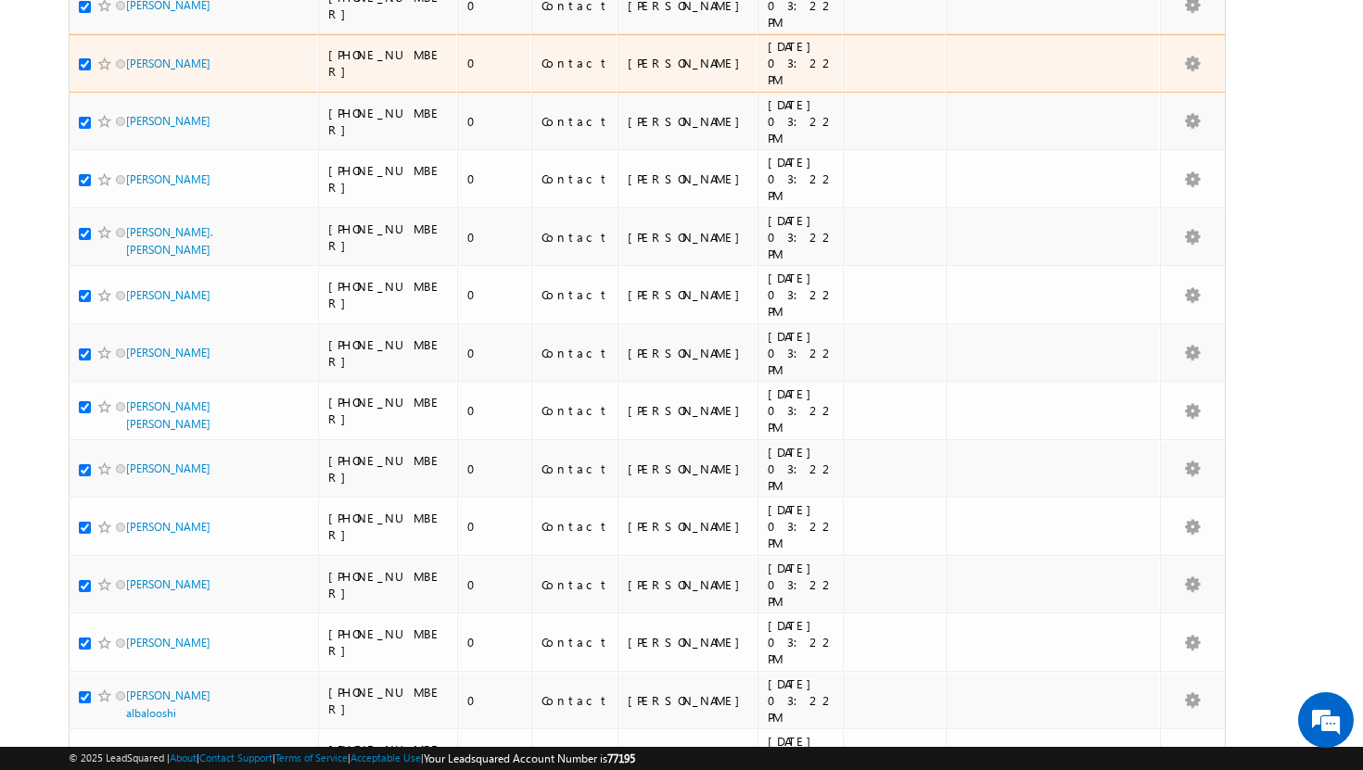
scroll to position [1798, 0]
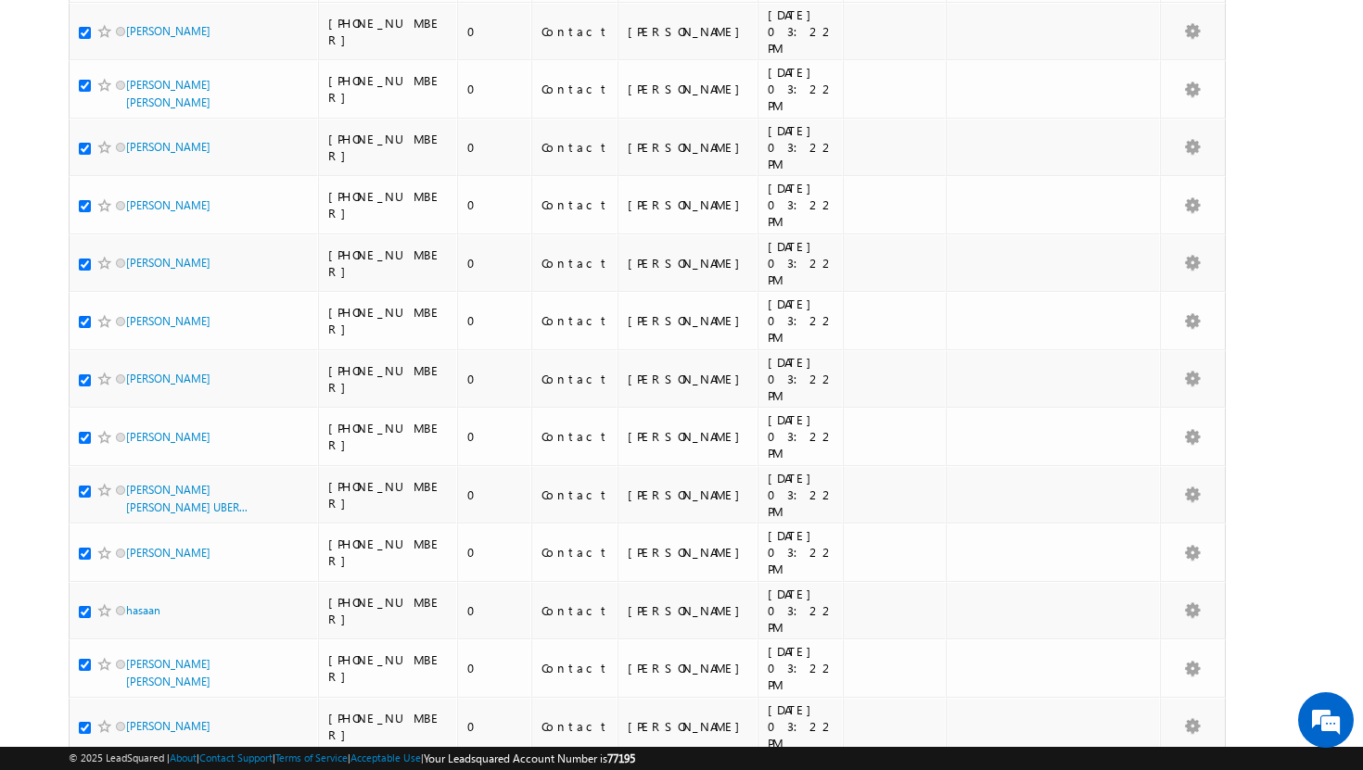
click at [128, 734] on li "100" at bounding box center [131, 737] width 44 height 19
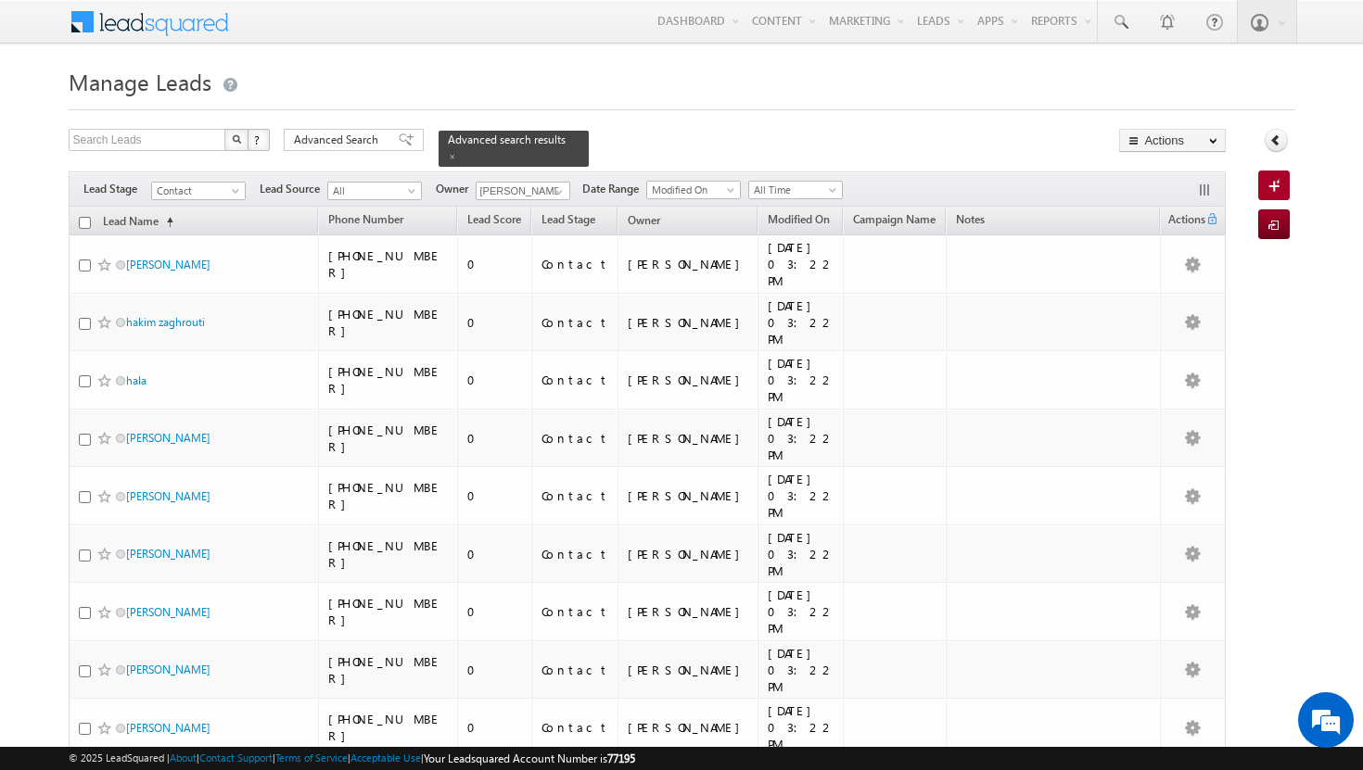
click at [84, 217] on input "checkbox" at bounding box center [85, 223] width 12 height 12
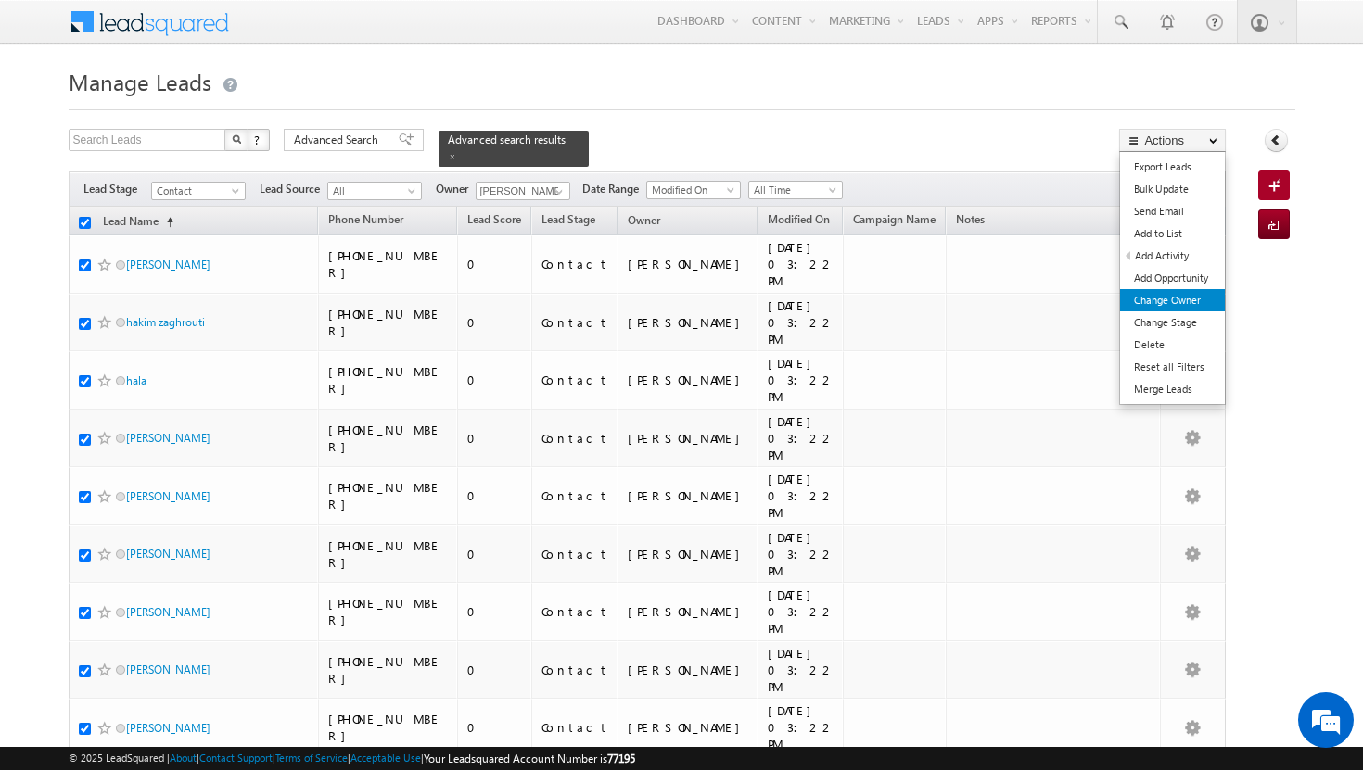
click at [1191, 294] on link "Change Owner" at bounding box center [1172, 300] width 105 height 22
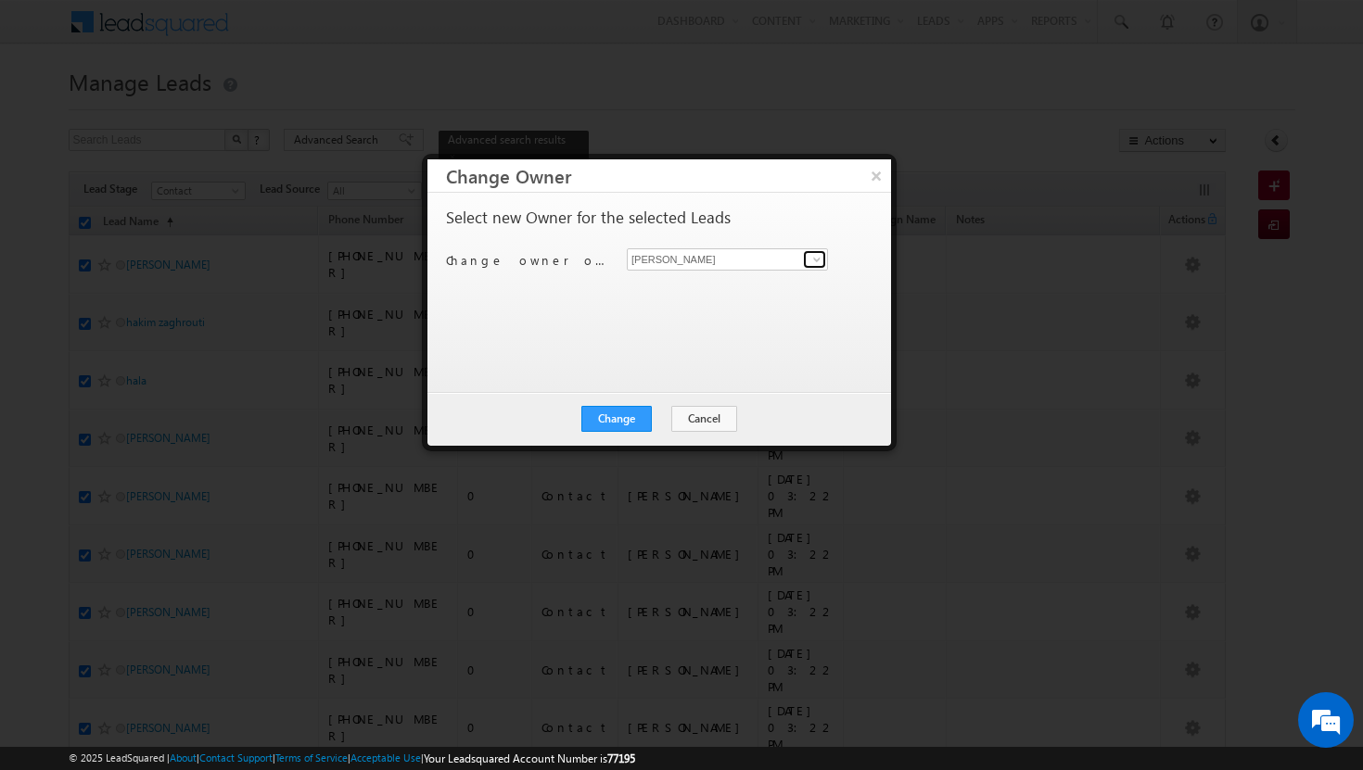
click at [819, 262] on span at bounding box center [816, 259] width 15 height 15
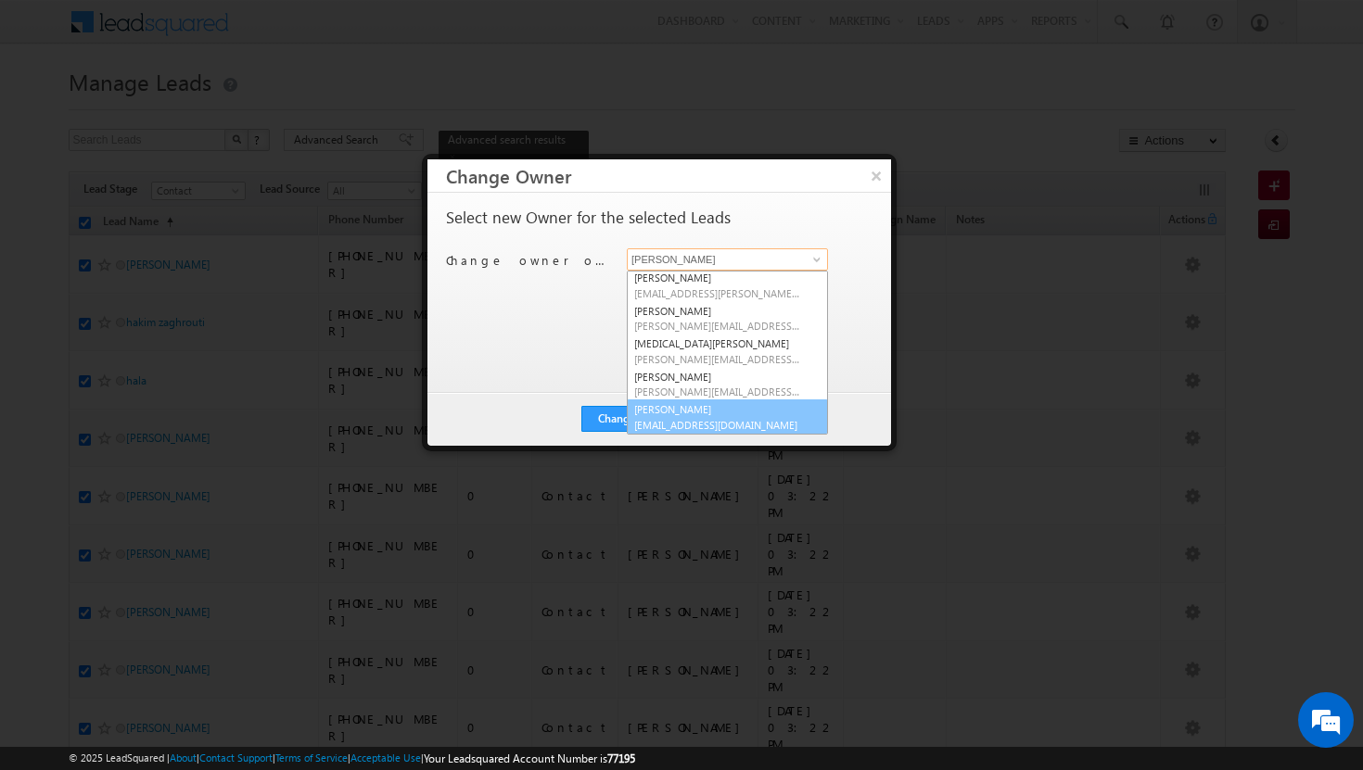
scroll to position [168, 0]
click at [718, 413] on link "vikram kumar vikram.kumar@indglobal.ae" at bounding box center [727, 416] width 201 height 35
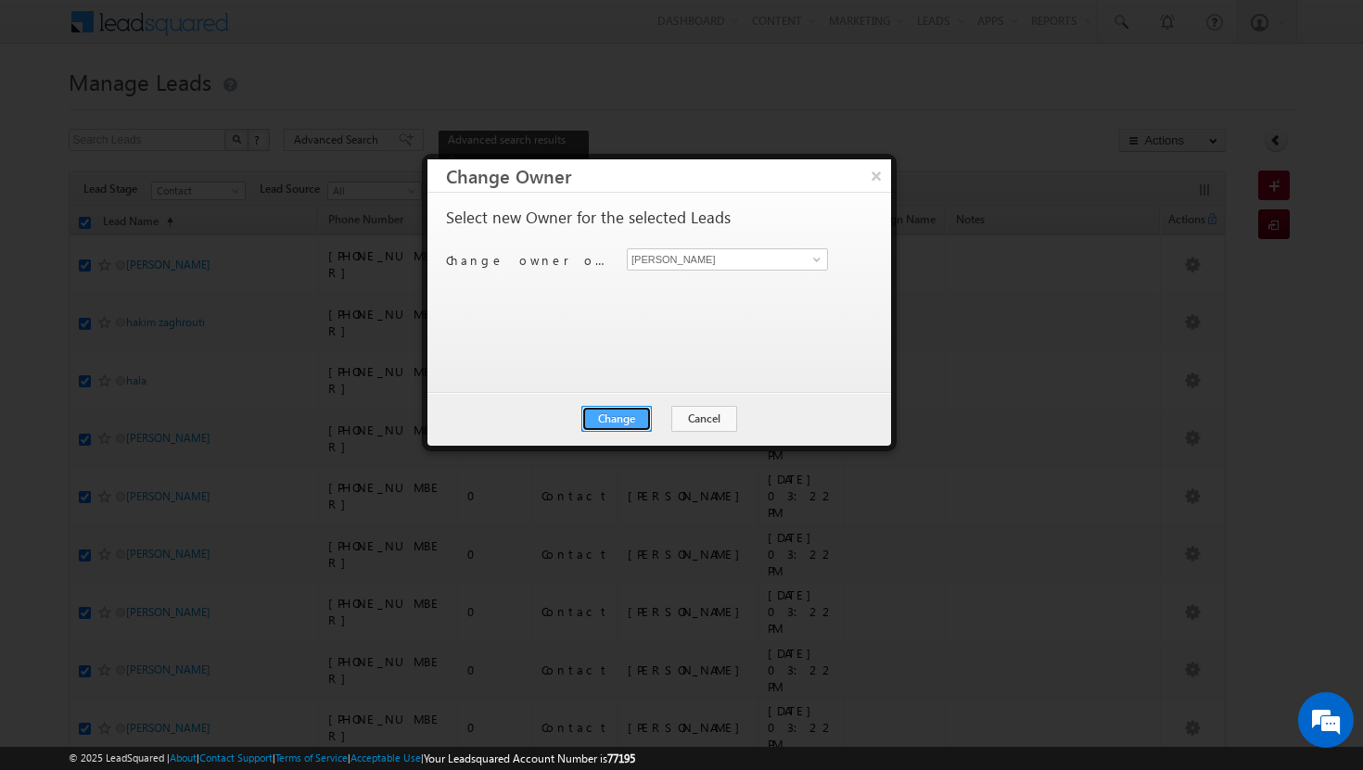
click at [632, 414] on button "Change" at bounding box center [616, 419] width 70 height 26
click at [662, 423] on button "Close" at bounding box center [661, 419] width 59 height 26
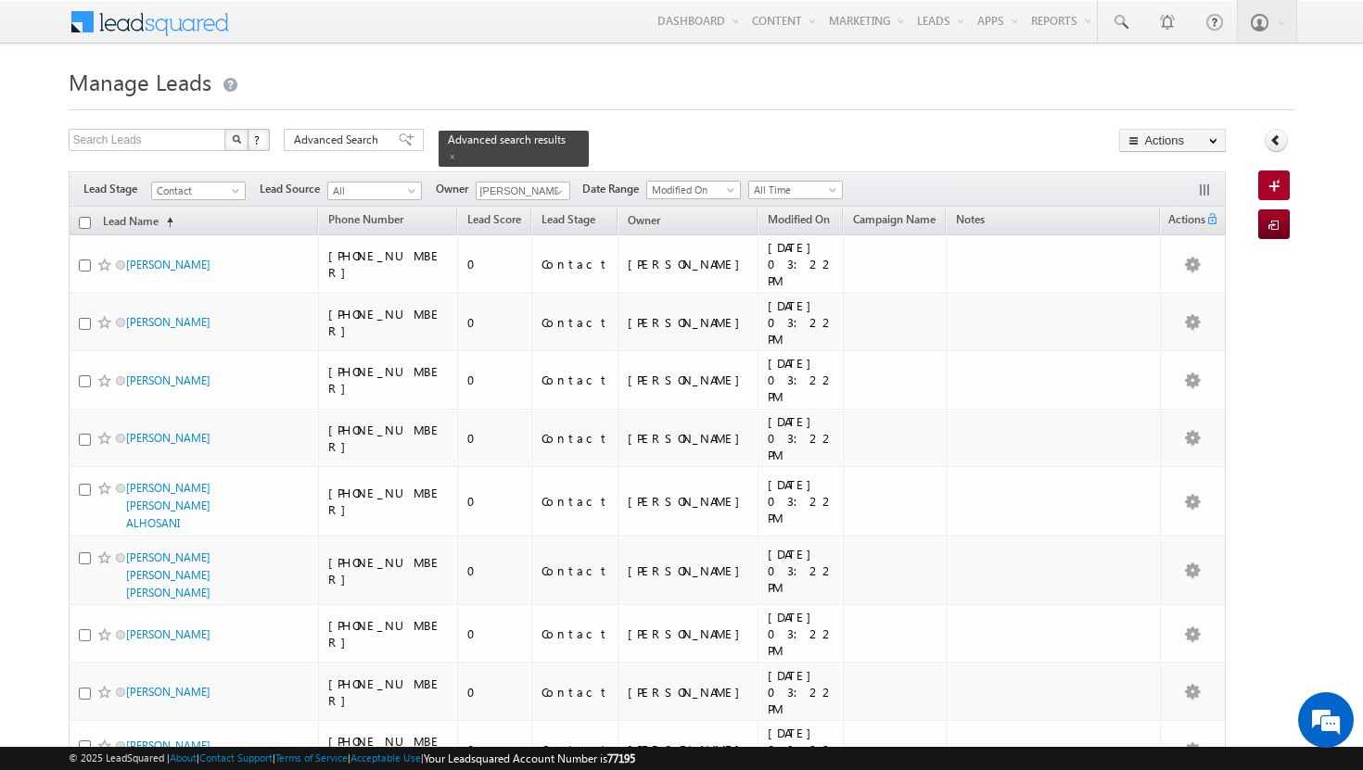
click at [88, 217] on input "checkbox" at bounding box center [85, 223] width 12 height 12
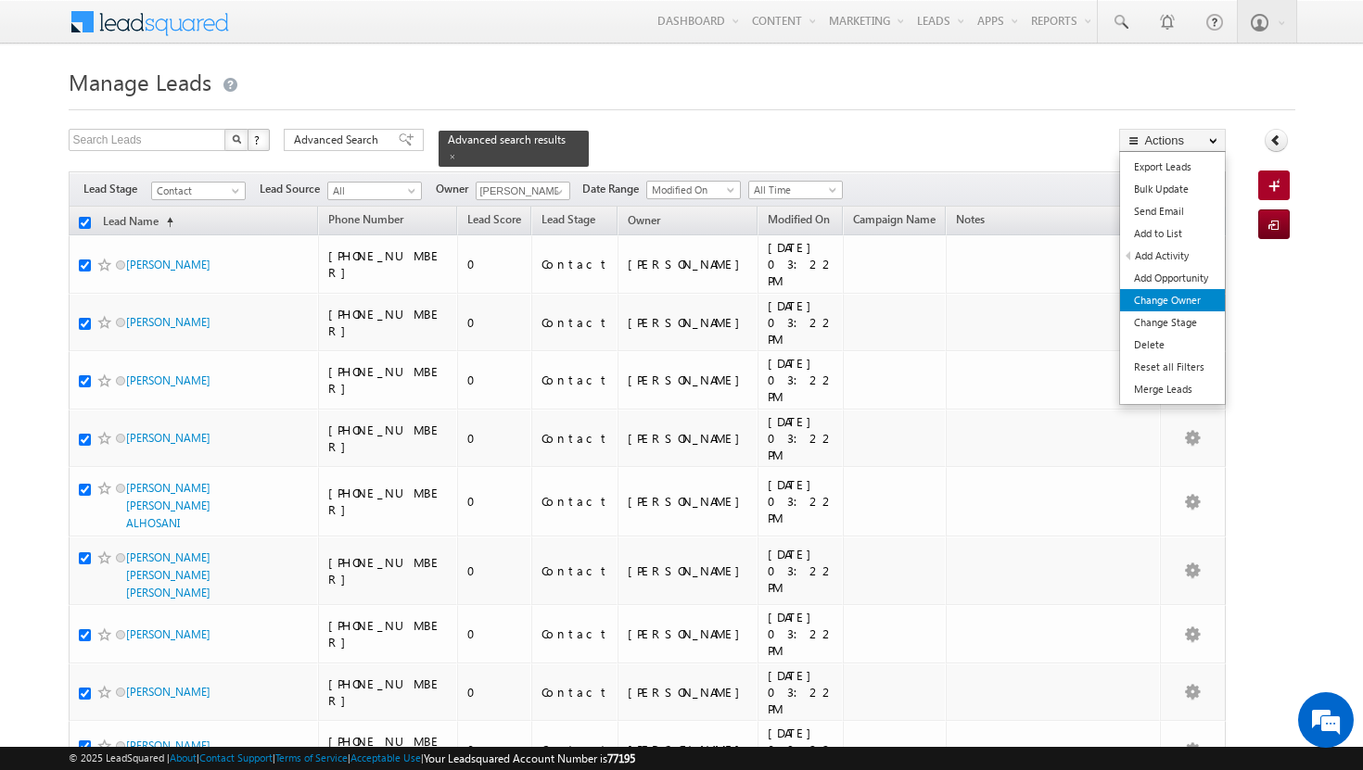
click at [1172, 299] on link "Change Owner" at bounding box center [1172, 300] width 105 height 22
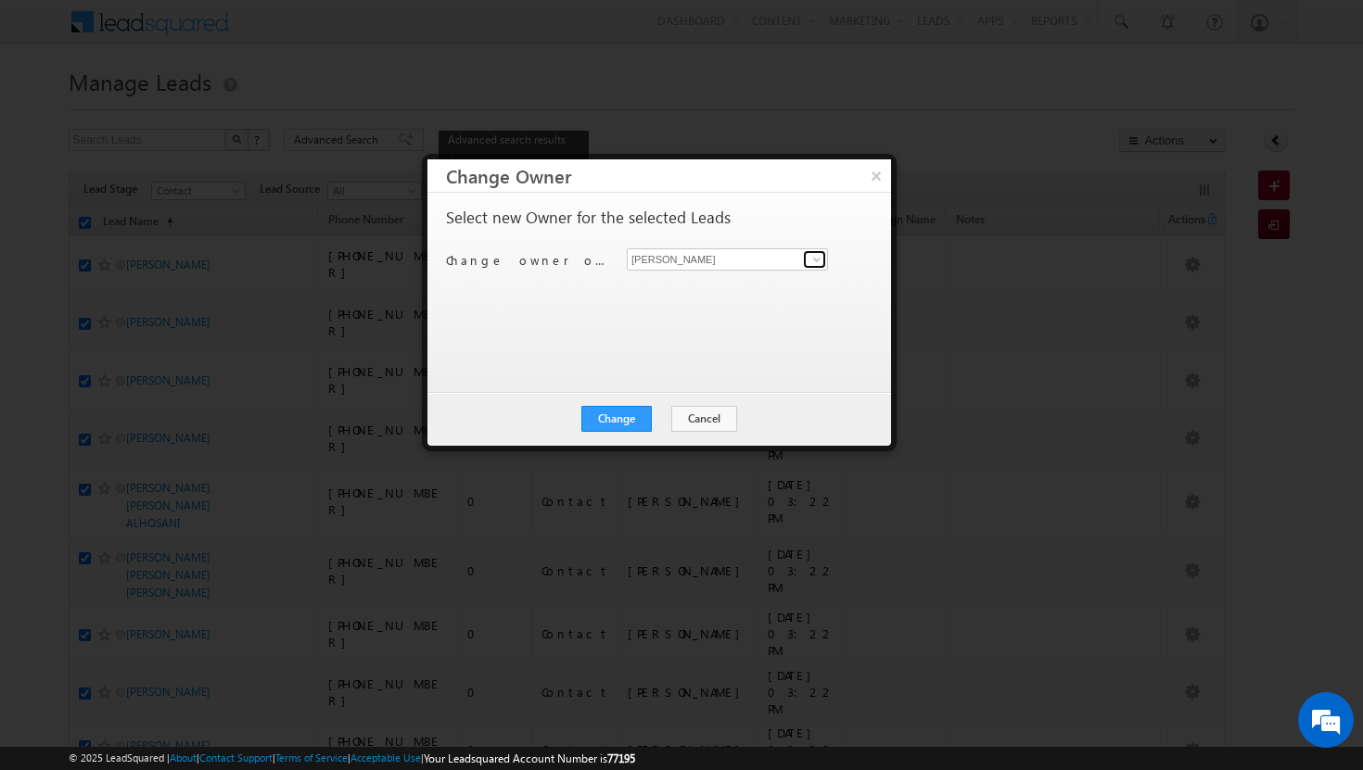
click at [814, 259] on span at bounding box center [816, 259] width 15 height 15
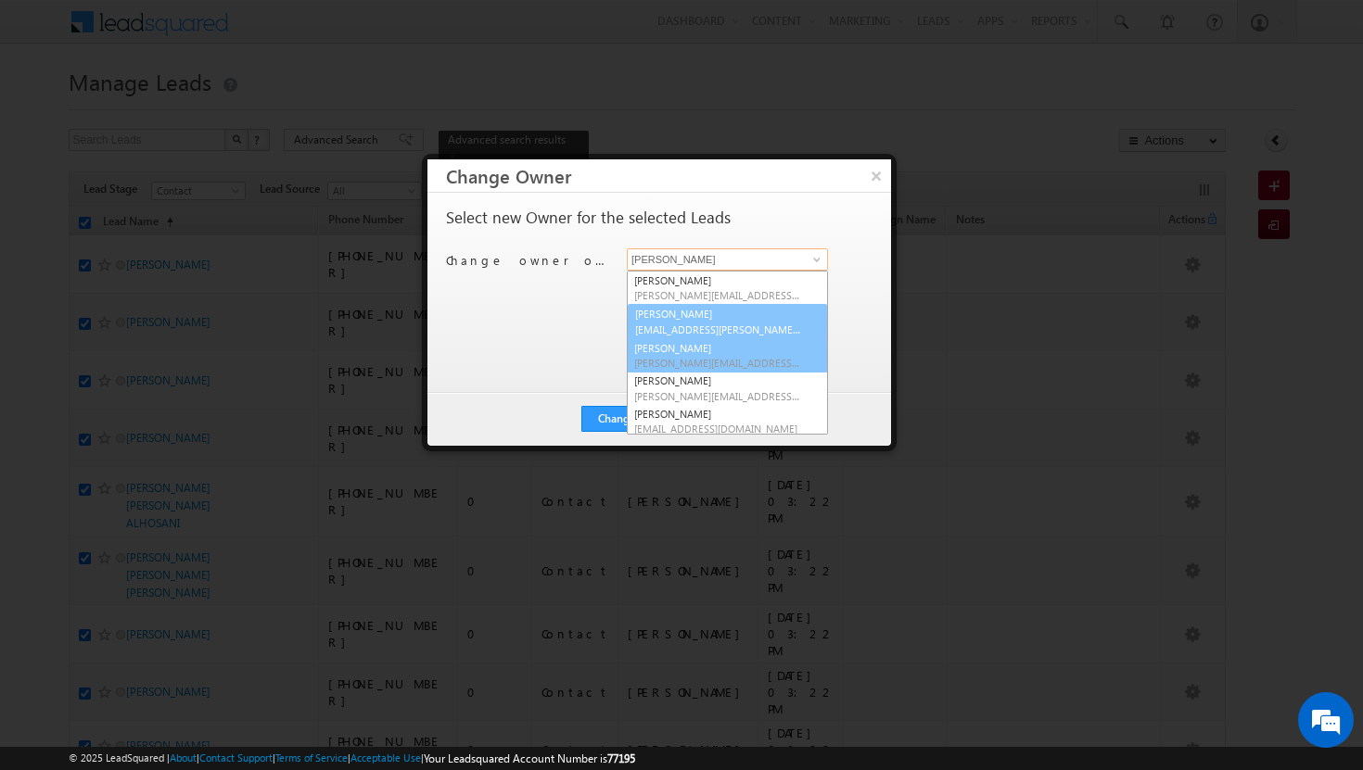
scroll to position [167, 0]
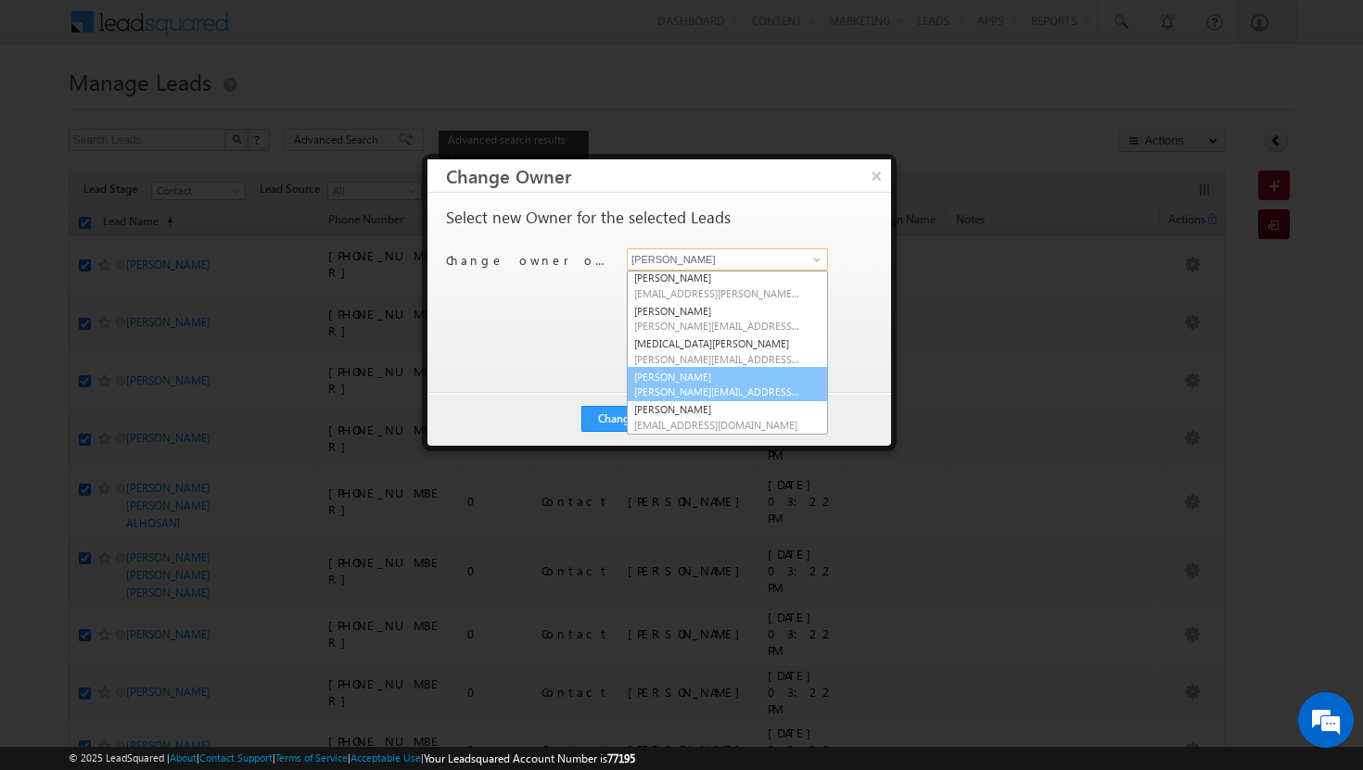
click at [702, 376] on link "ujwal kumar ujwal.kumar@indglobal.ae" at bounding box center [727, 384] width 201 height 35
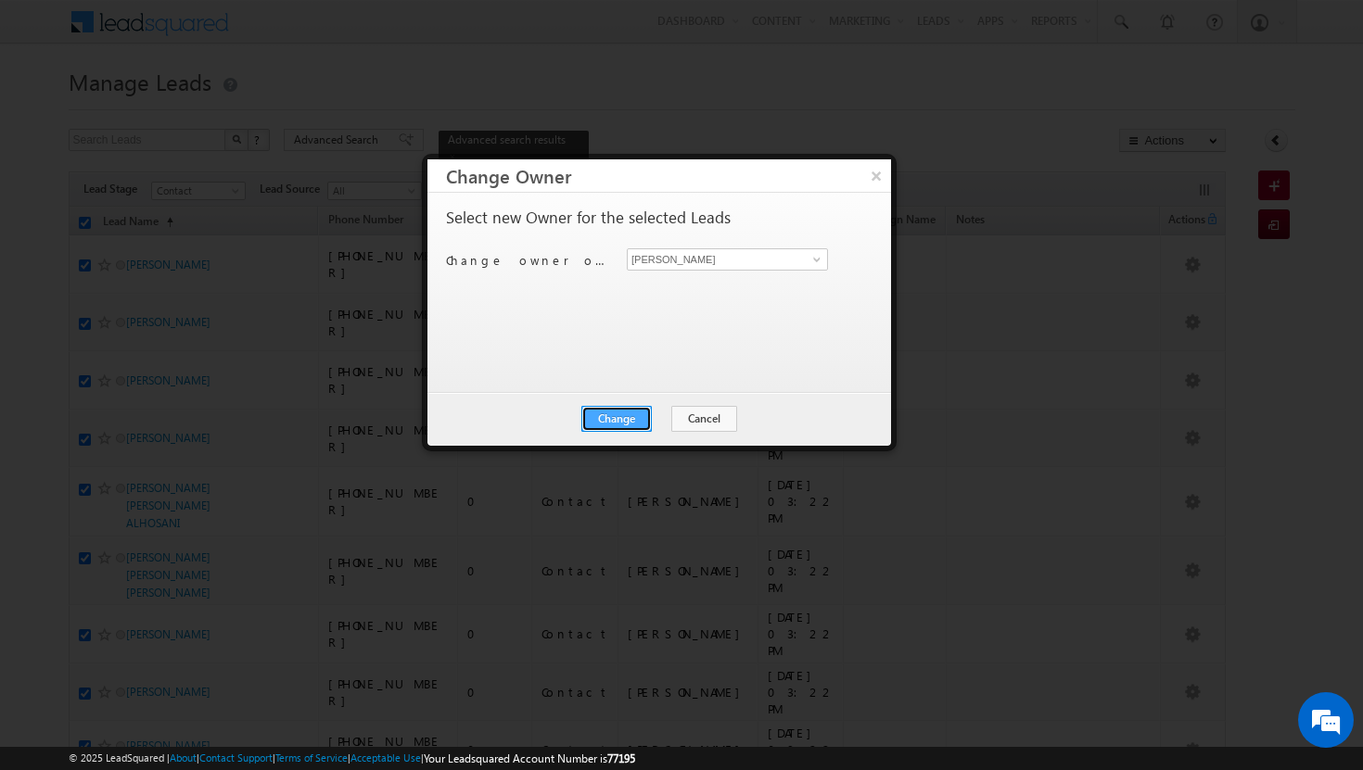
click at [617, 420] on button "Change" at bounding box center [616, 419] width 70 height 26
click at [660, 423] on button "Close" at bounding box center [661, 419] width 59 height 26
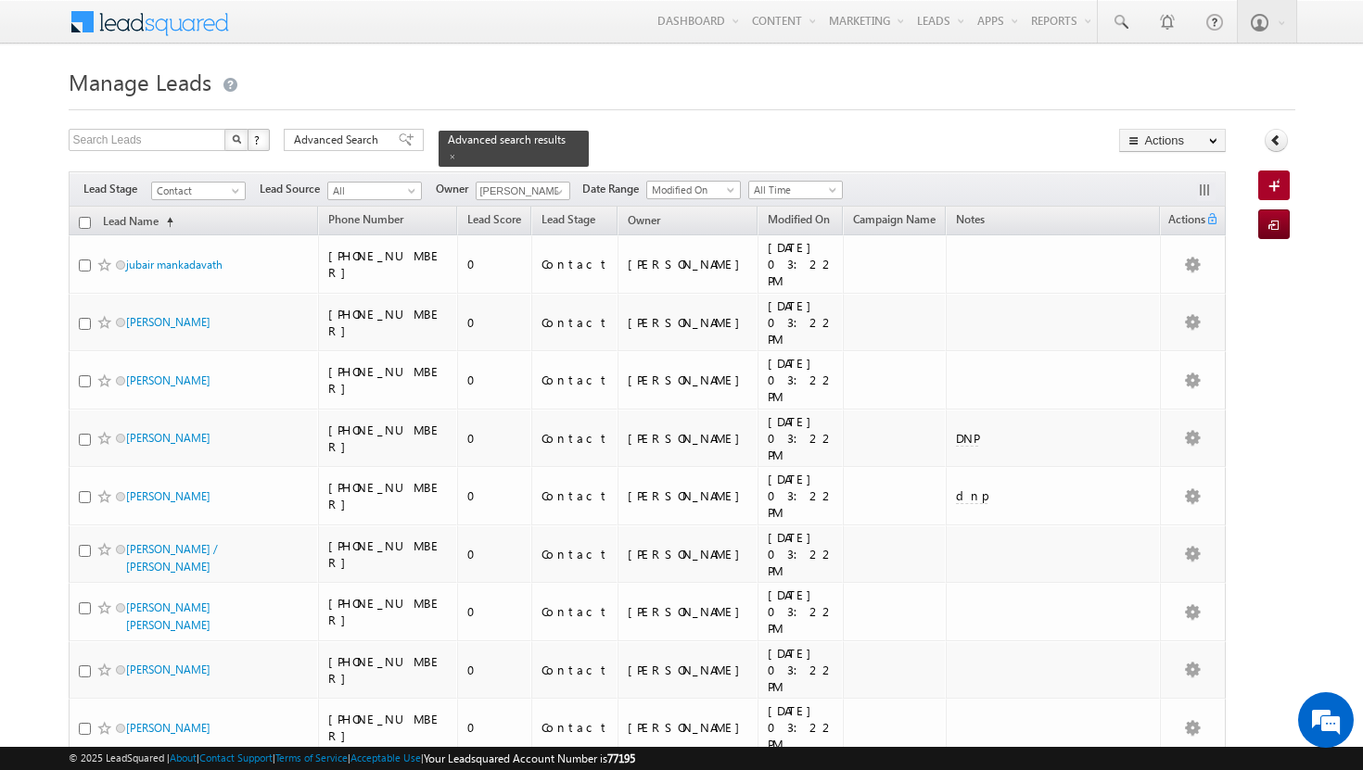
click at [77, 211] on th "Lead Name (sorted ascending)" at bounding box center [194, 221] width 250 height 29
click at [81, 217] on input "checkbox" at bounding box center [85, 223] width 12 height 12
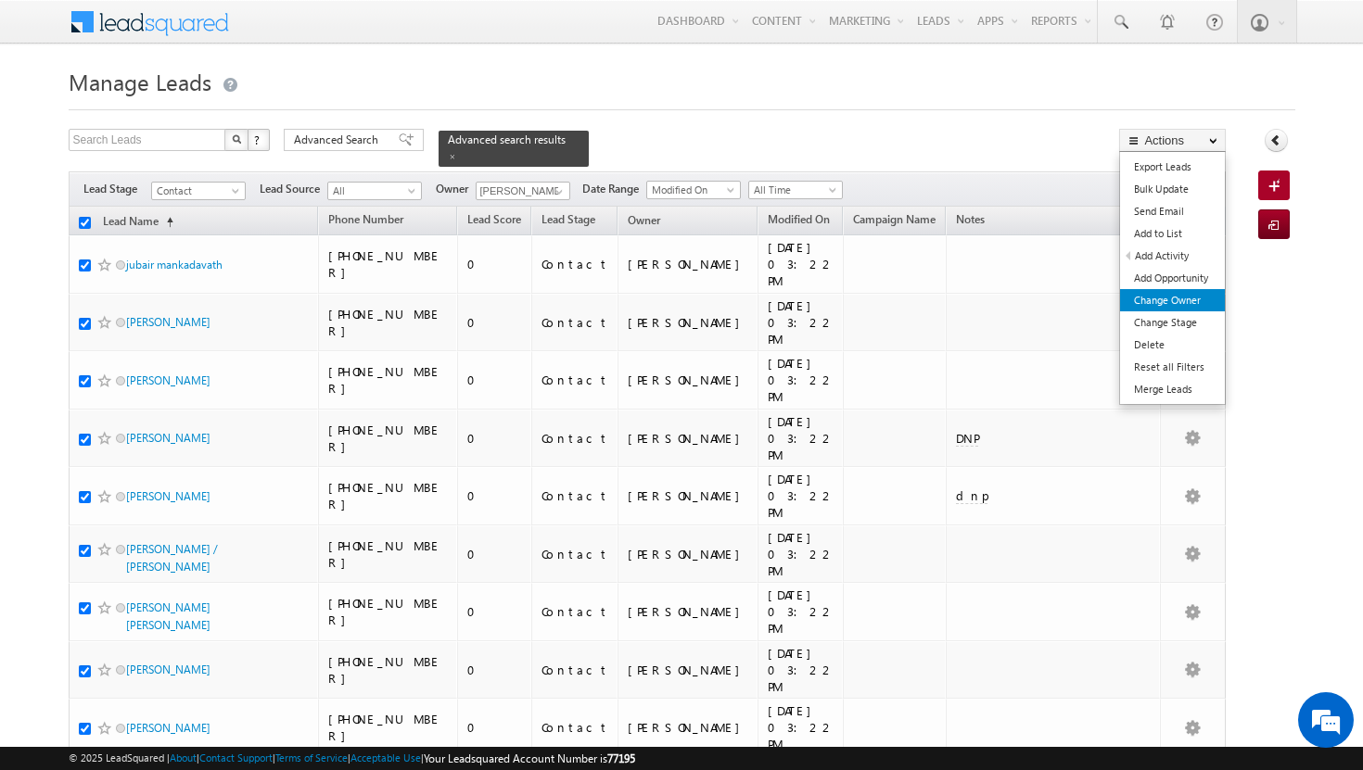
click at [1175, 306] on link "Change Owner" at bounding box center [1172, 300] width 105 height 22
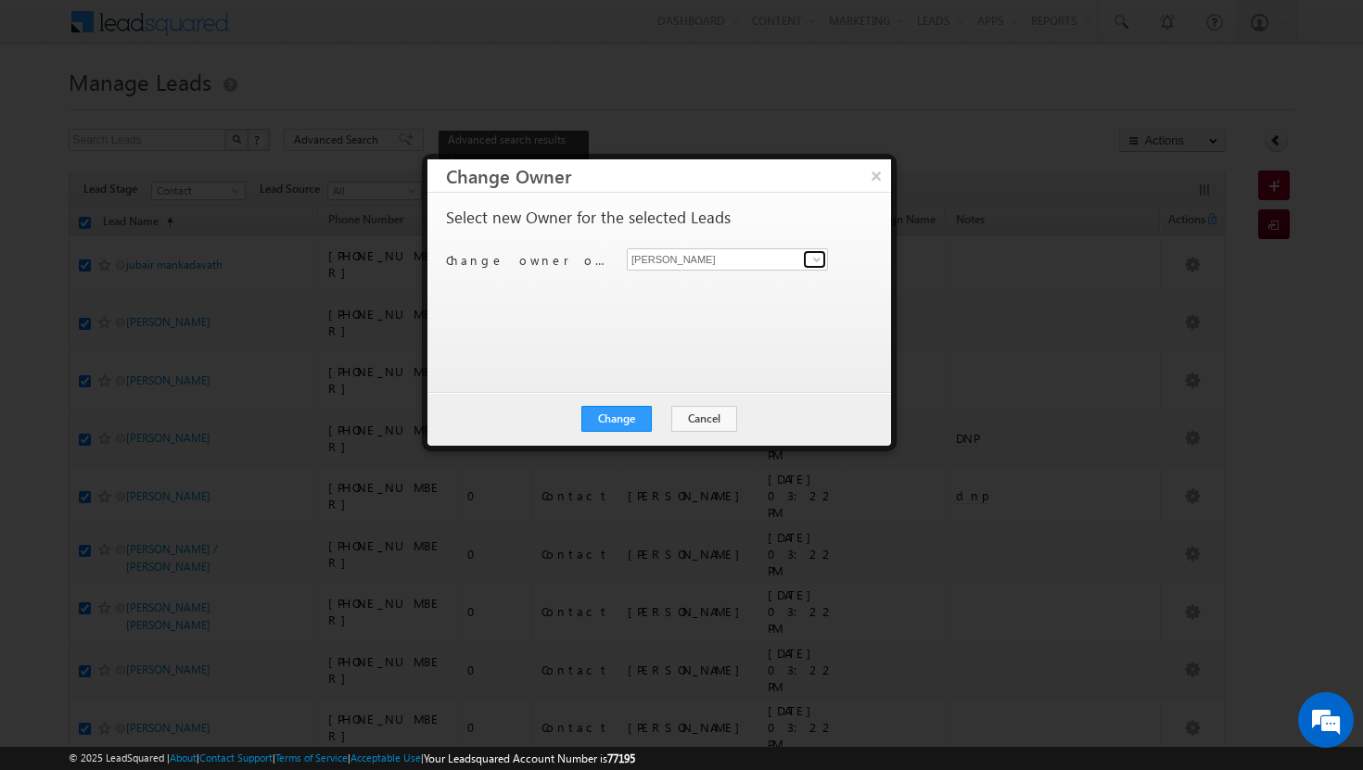
click at [813, 258] on span at bounding box center [816, 259] width 15 height 15
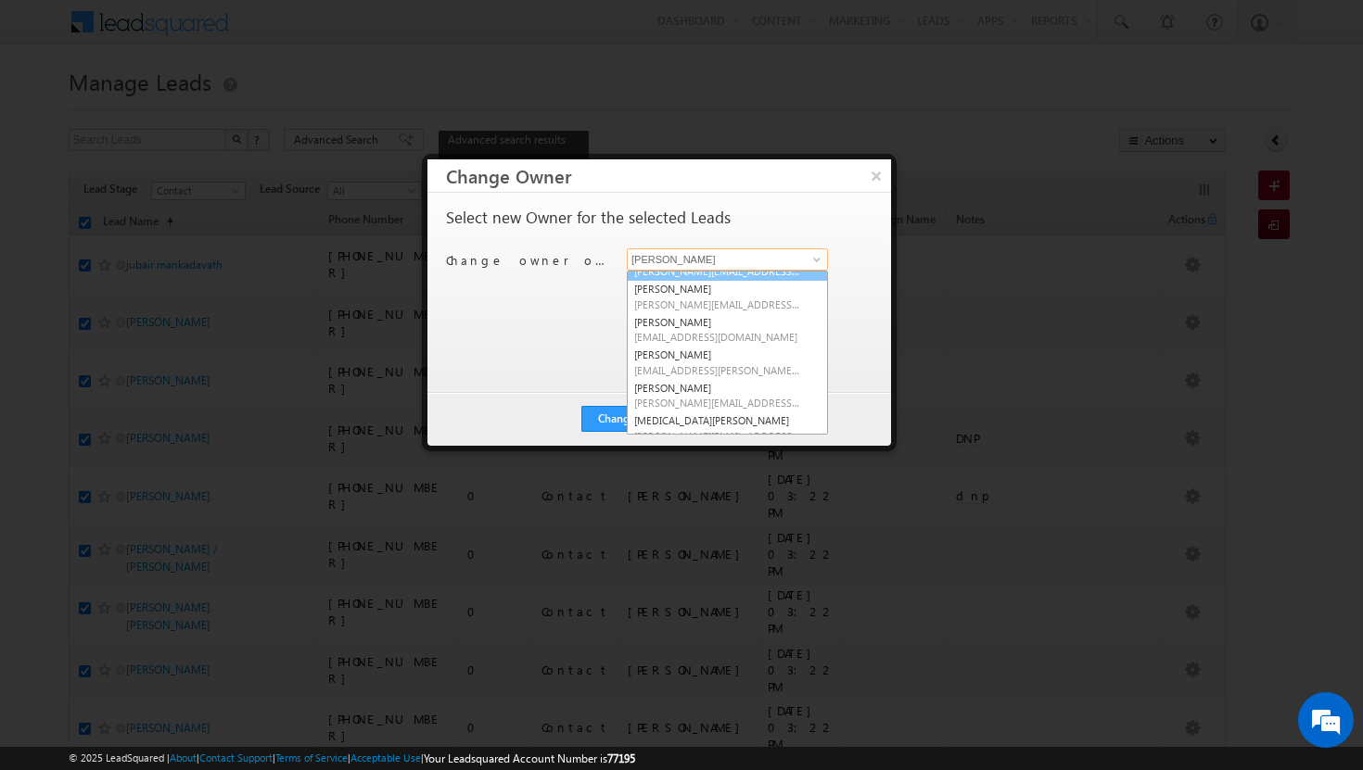
scroll to position [91, 0]
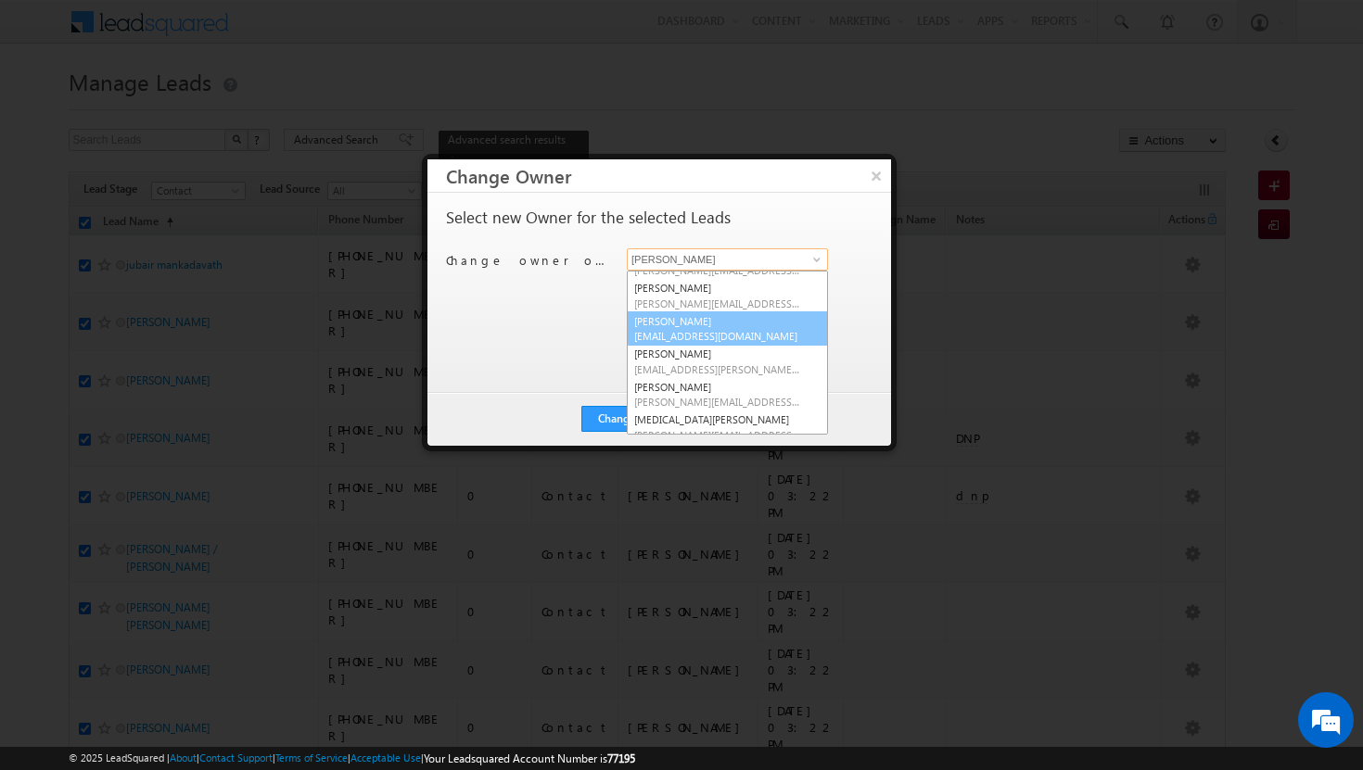
click at [728, 329] on span "[EMAIL_ADDRESS][DOMAIN_NAME]" at bounding box center [717, 336] width 167 height 14
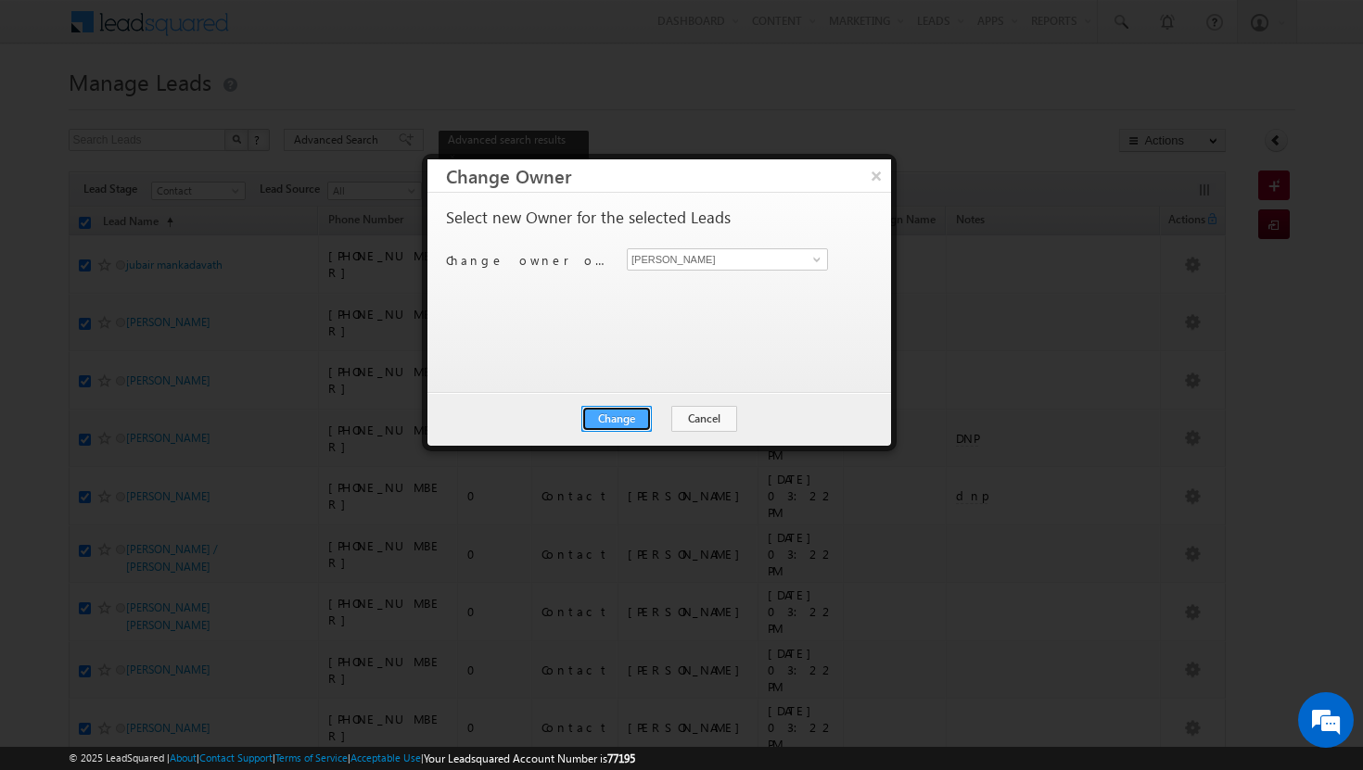
click at [609, 414] on button "Change" at bounding box center [616, 419] width 70 height 26
click at [653, 418] on button "Close" at bounding box center [661, 419] width 59 height 26
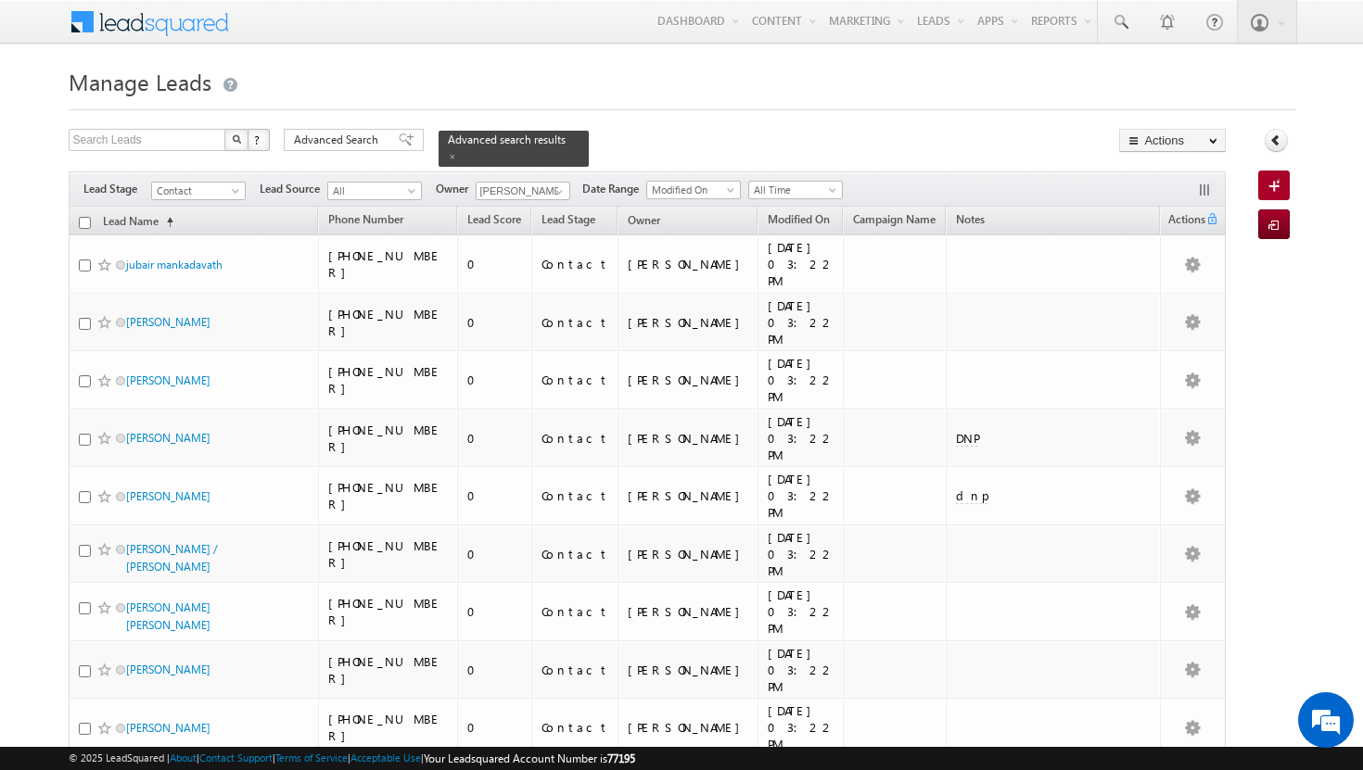
click at [83, 217] on input "checkbox" at bounding box center [85, 223] width 12 height 12
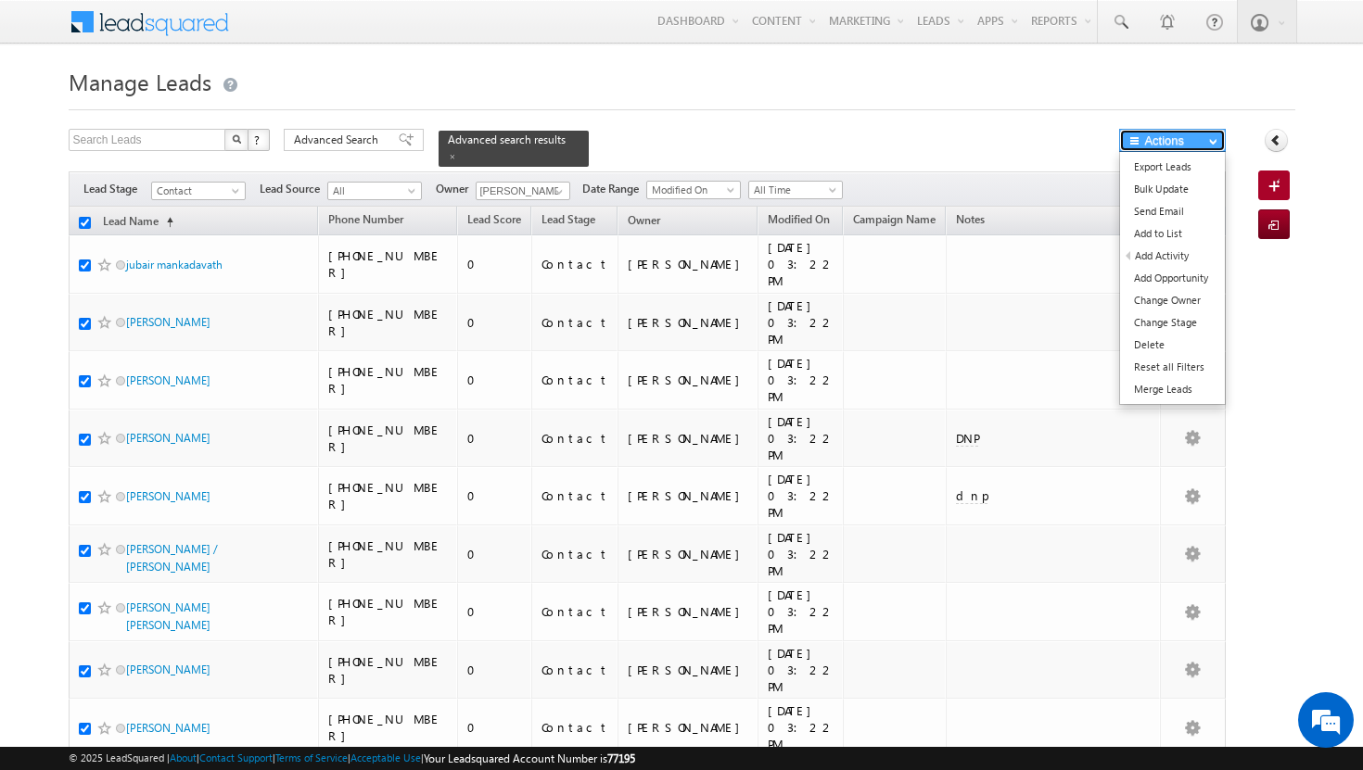
click at [1187, 142] on button "Actions" at bounding box center [1172, 140] width 107 height 23
click at [1178, 304] on link "Change Owner" at bounding box center [1172, 300] width 105 height 22
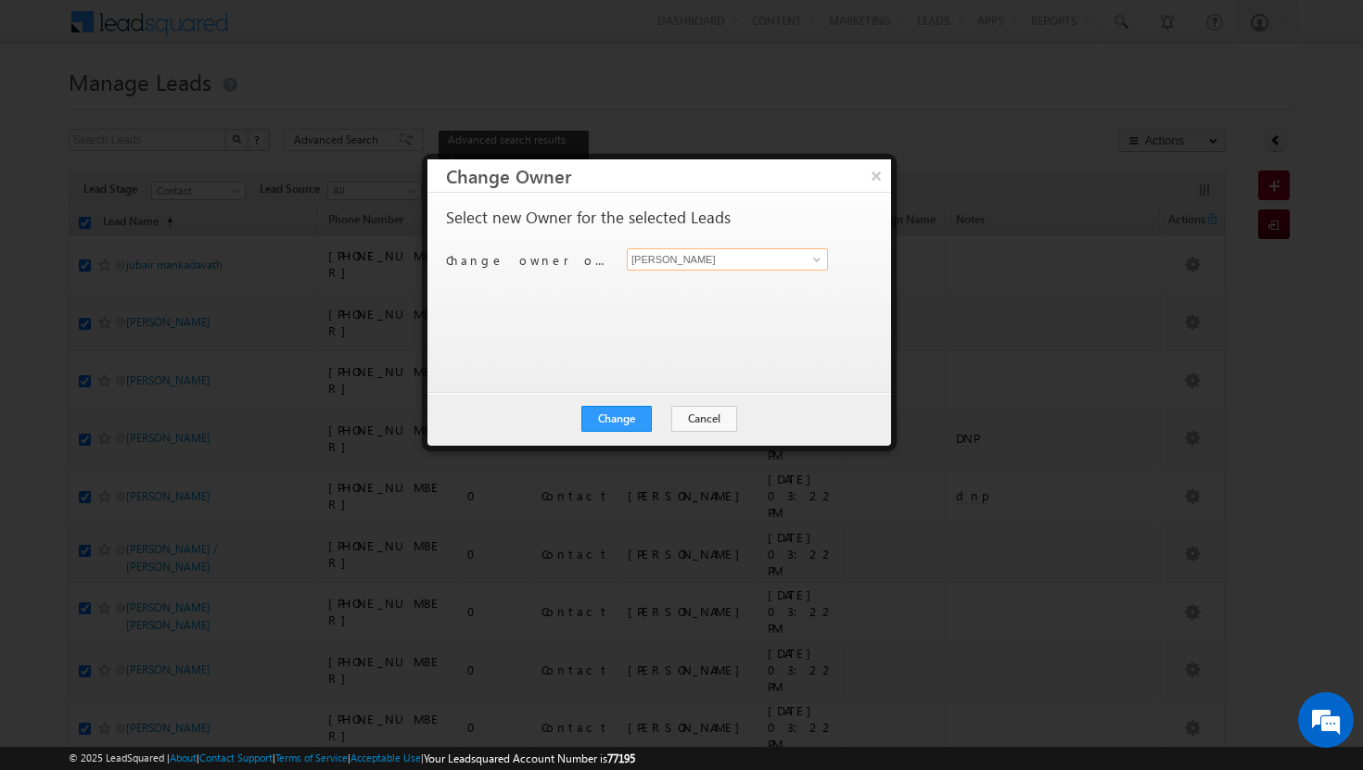
click at [816, 270] on input "[PERSON_NAME]" at bounding box center [727, 259] width 201 height 22
click at [820, 258] on span at bounding box center [816, 259] width 15 height 15
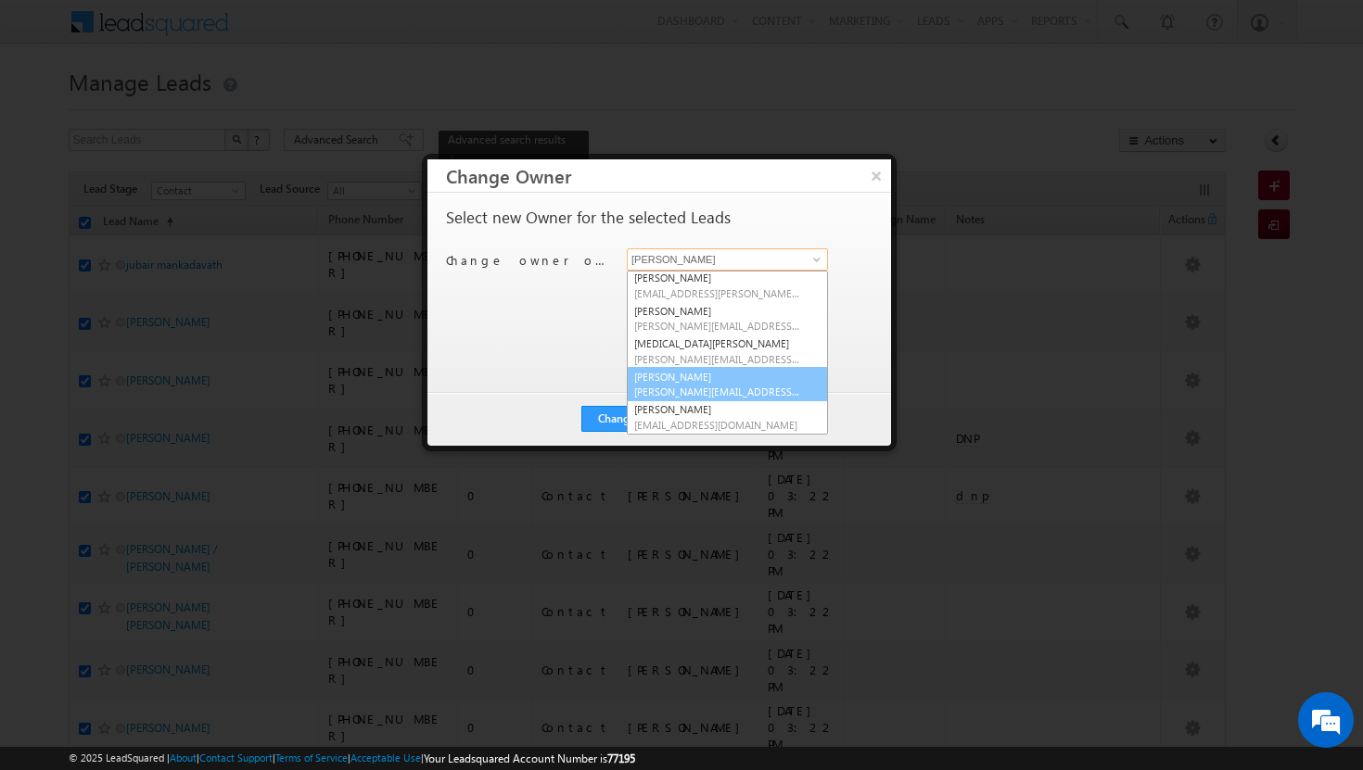
scroll to position [167, 0]
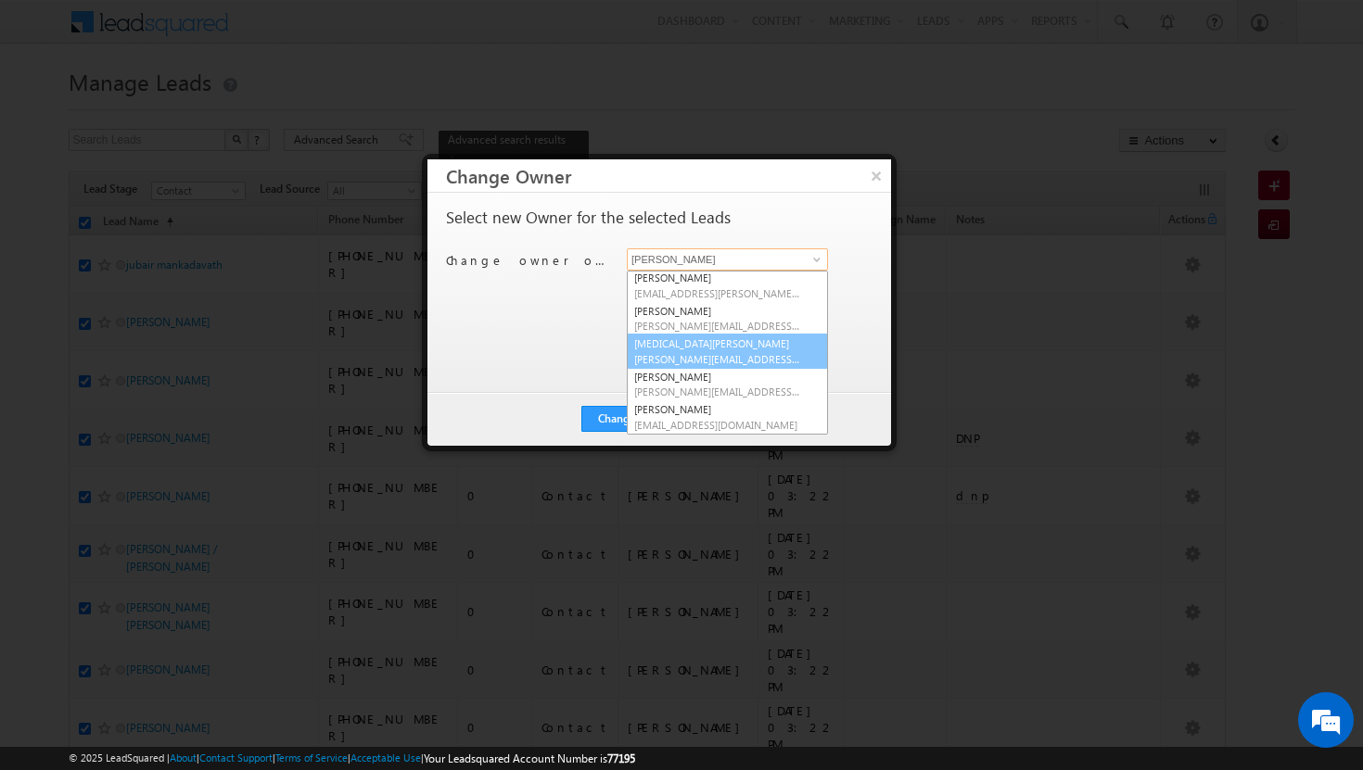
click at [703, 354] on span "[PERSON_NAME][EMAIL_ADDRESS][DOMAIN_NAME]" at bounding box center [717, 359] width 167 height 14
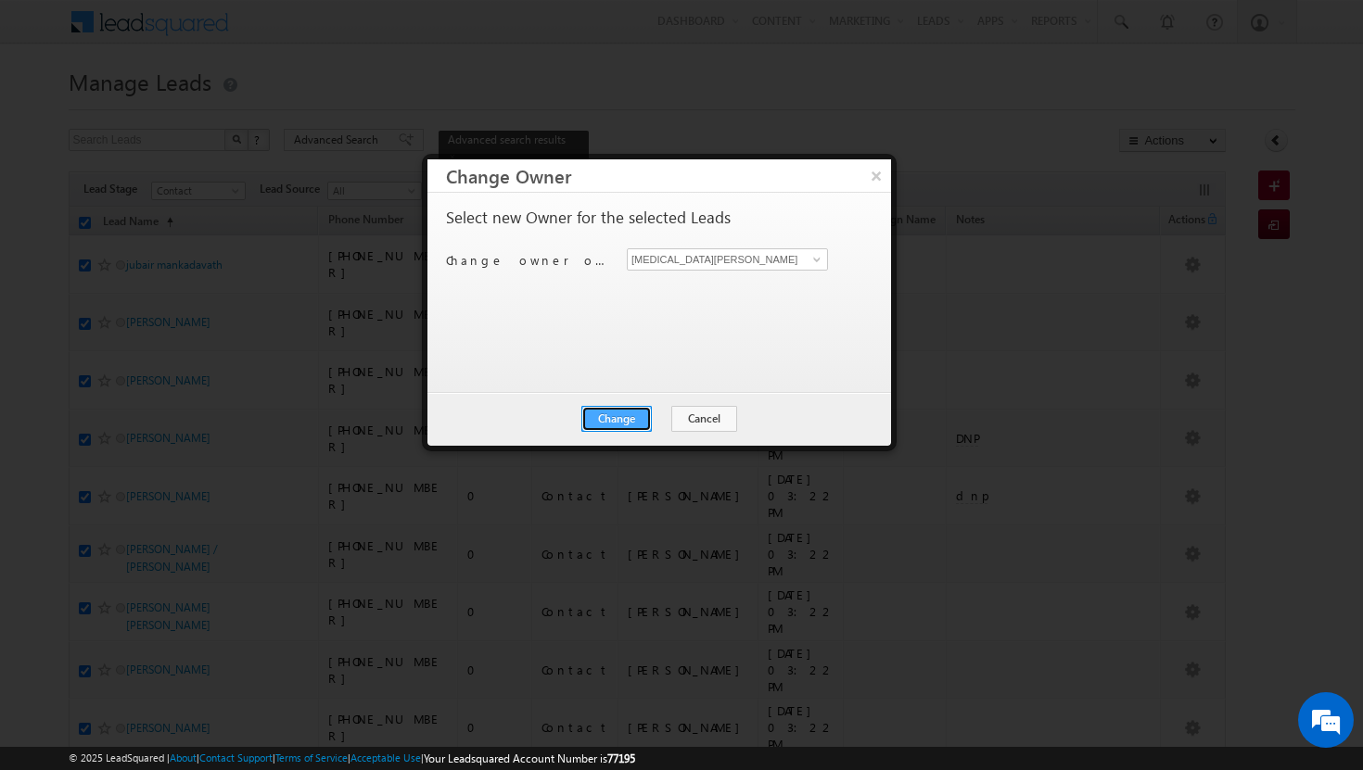
click at [639, 413] on button "Change" at bounding box center [616, 419] width 70 height 26
click at [657, 415] on button "Close" at bounding box center [661, 419] width 59 height 26
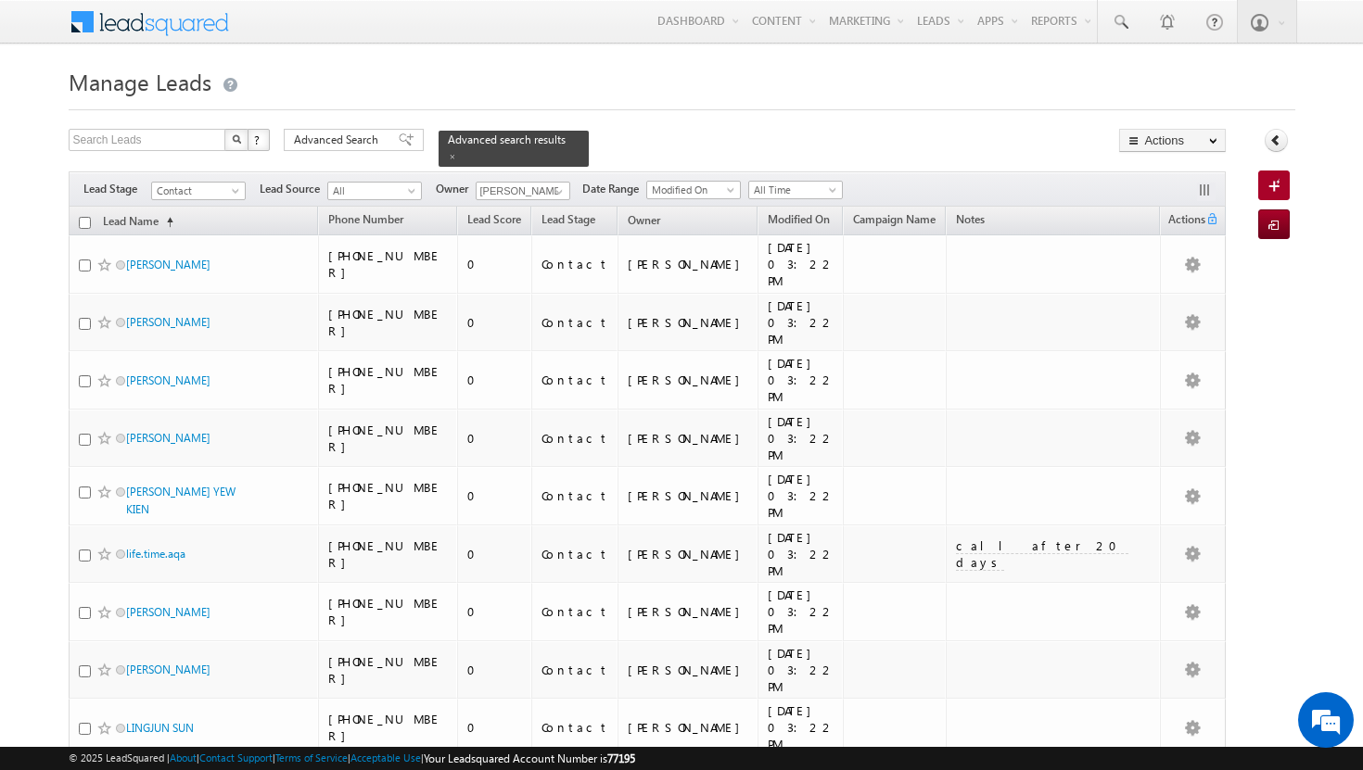
click at [86, 217] on input "checkbox" at bounding box center [85, 223] width 12 height 12
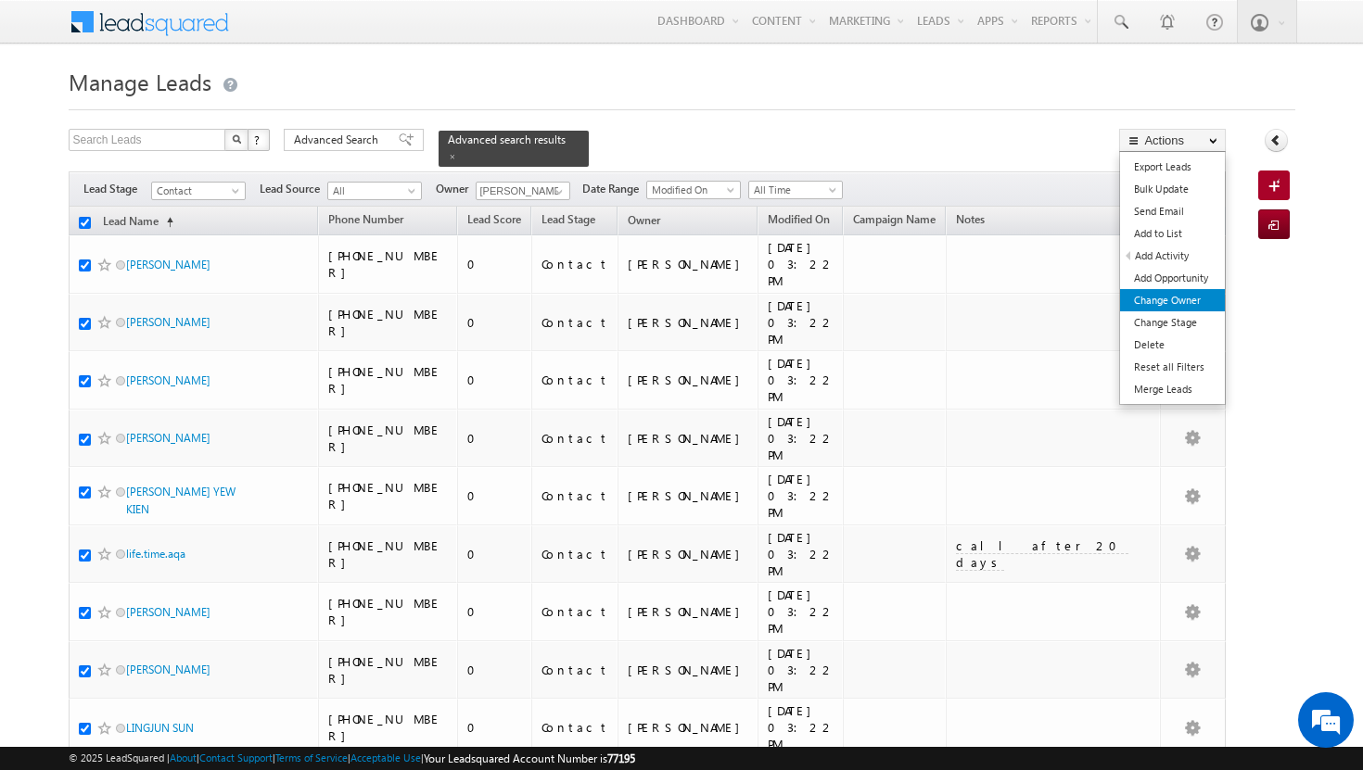
click at [1164, 303] on link "Change Owner" at bounding box center [1172, 300] width 105 height 22
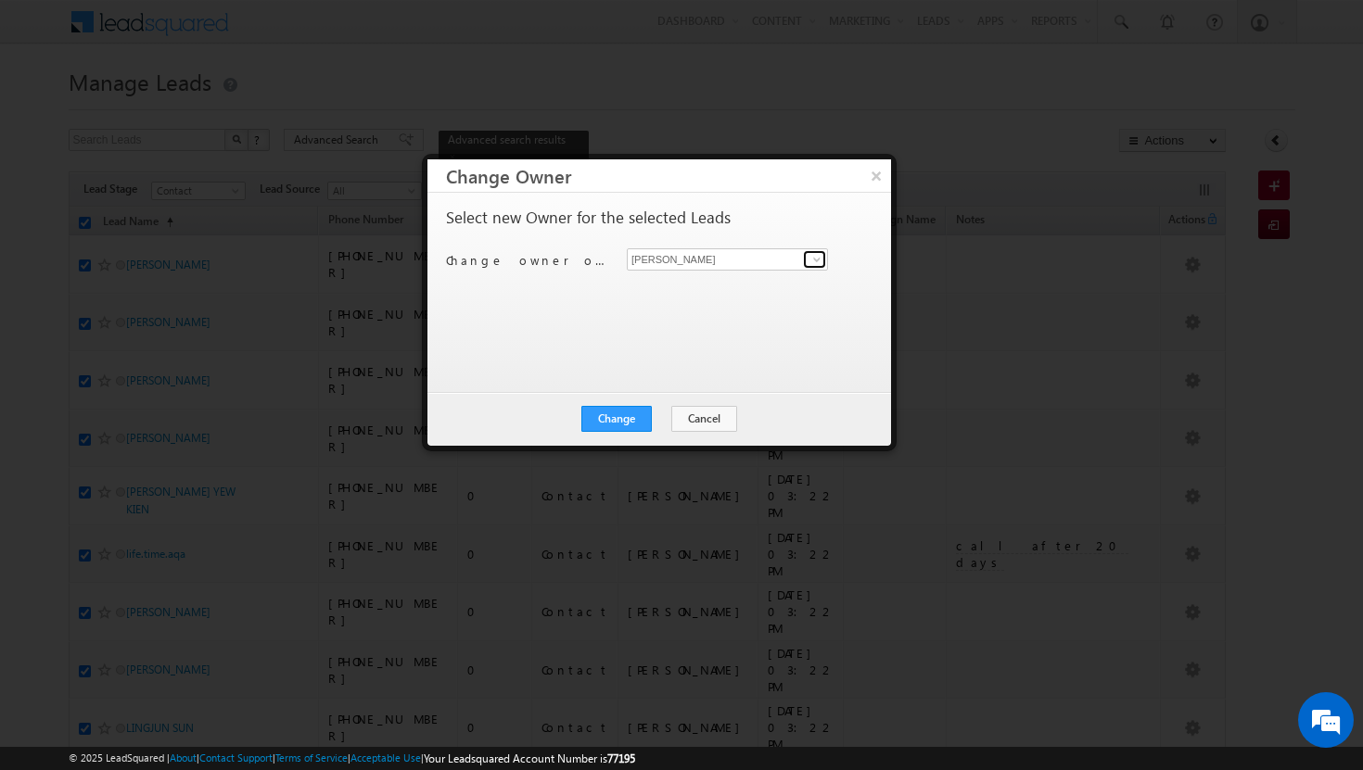
click at [816, 263] on span at bounding box center [816, 259] width 15 height 15
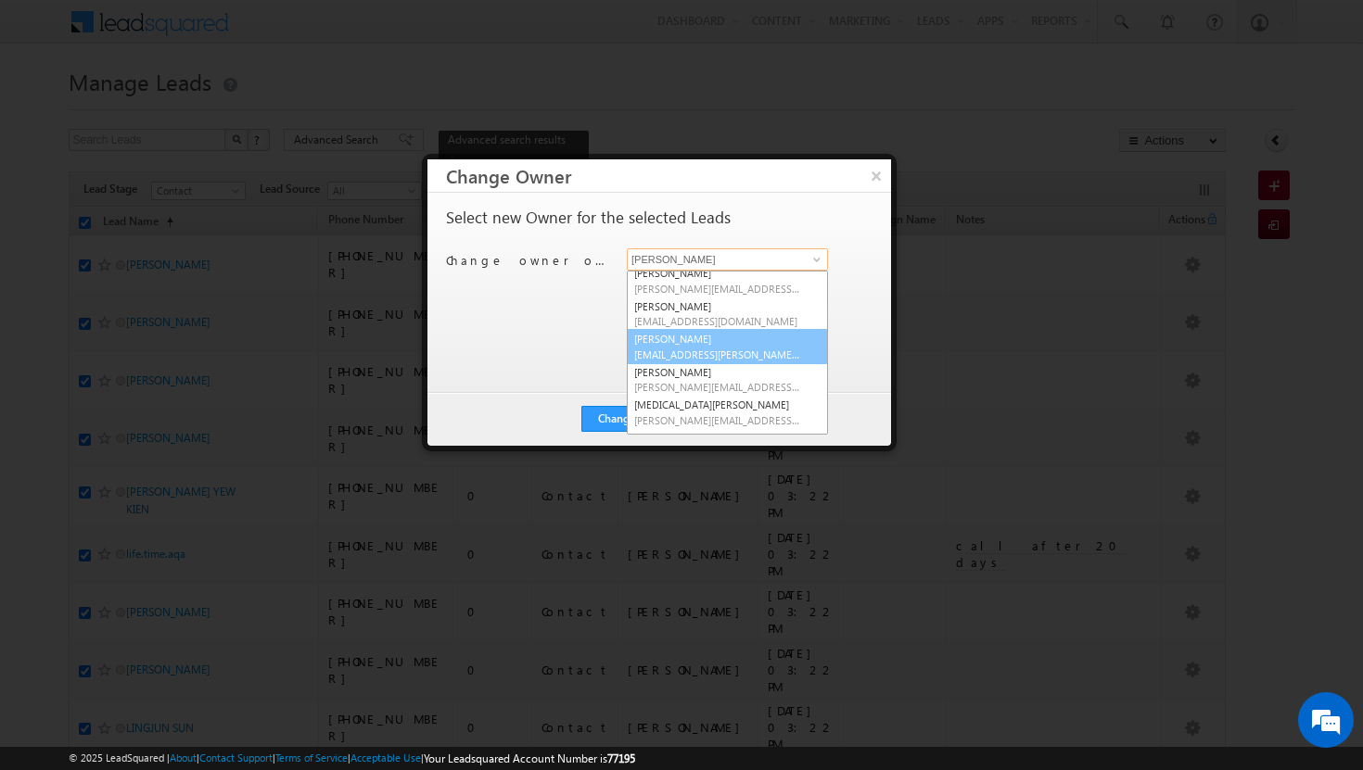
scroll to position [0, 0]
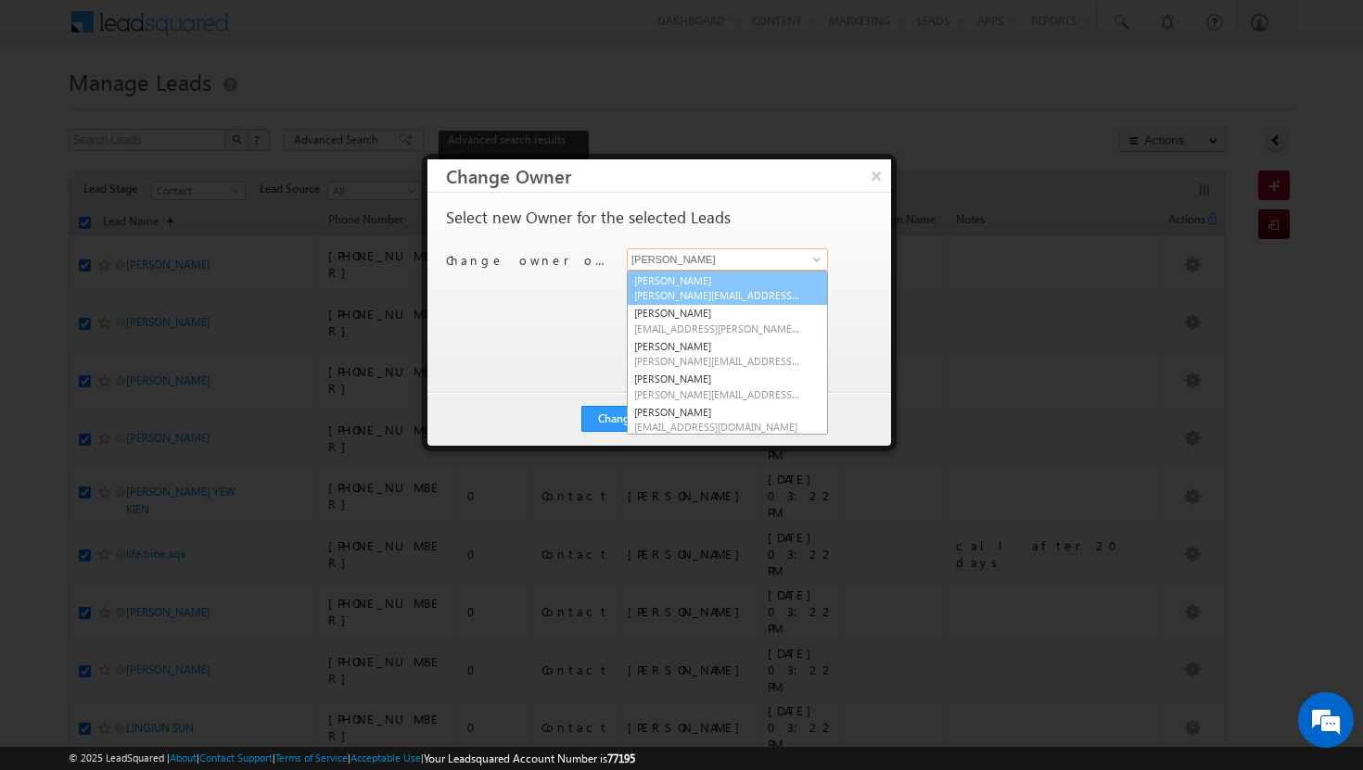
click at [690, 292] on span "[PERSON_NAME][EMAIL_ADDRESS][DOMAIN_NAME]" at bounding box center [717, 295] width 167 height 14
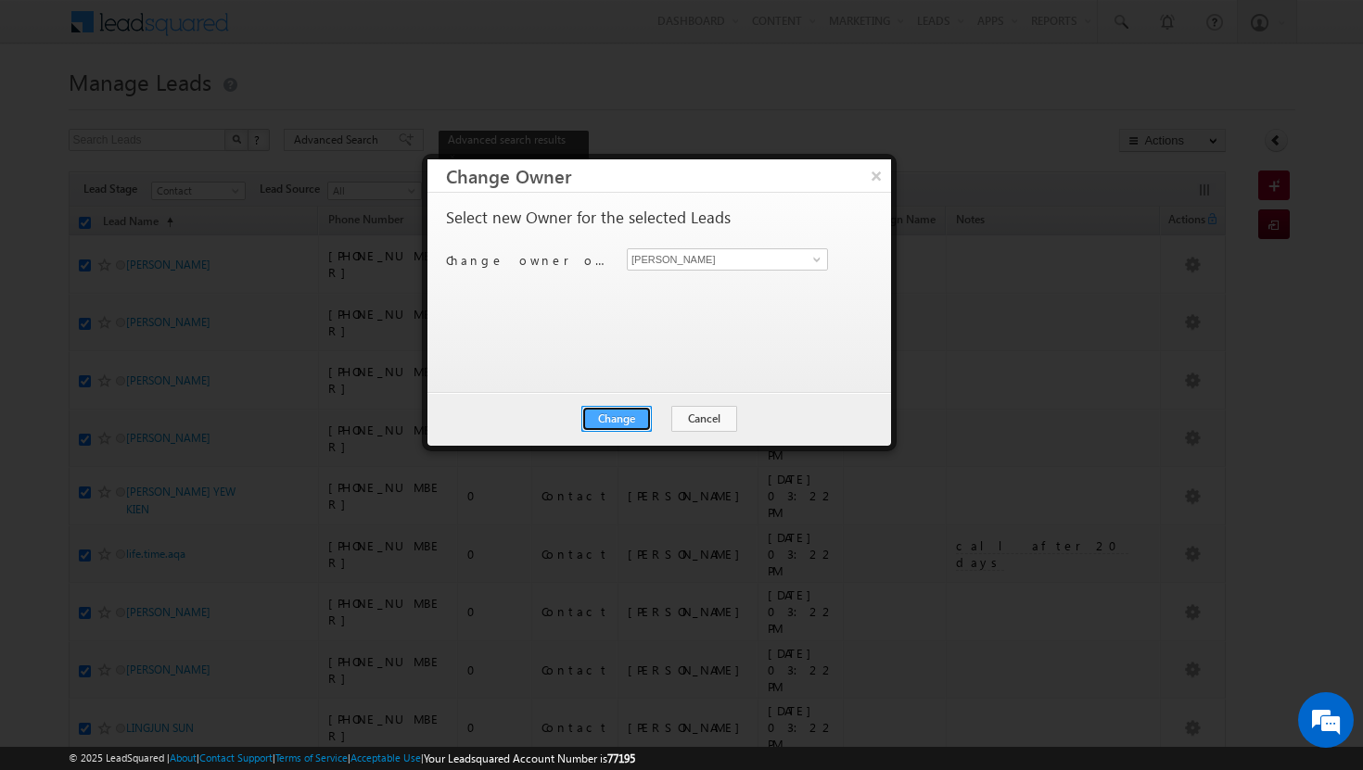
click at [627, 412] on button "Change" at bounding box center [616, 419] width 70 height 26
click at [664, 417] on button "Close" at bounding box center [661, 419] width 59 height 26
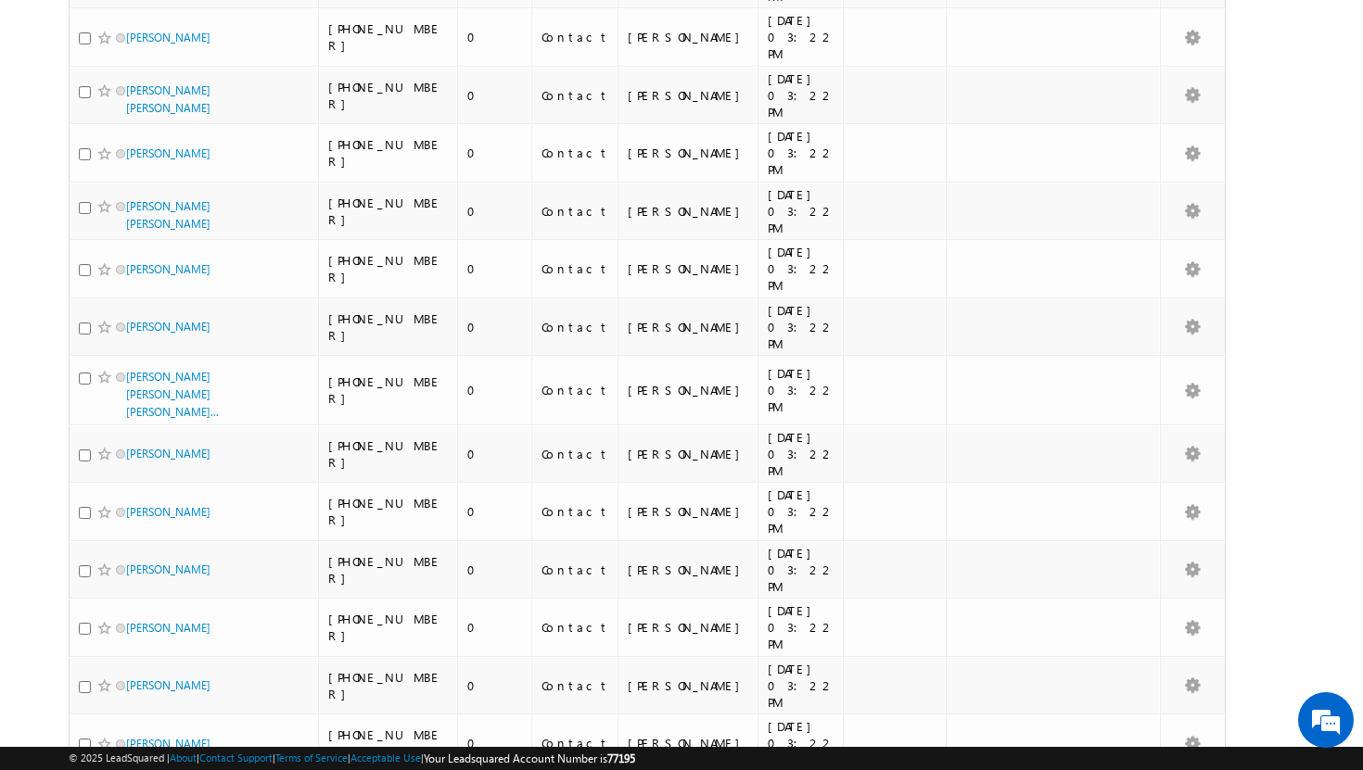
scroll to position [4155, 0]
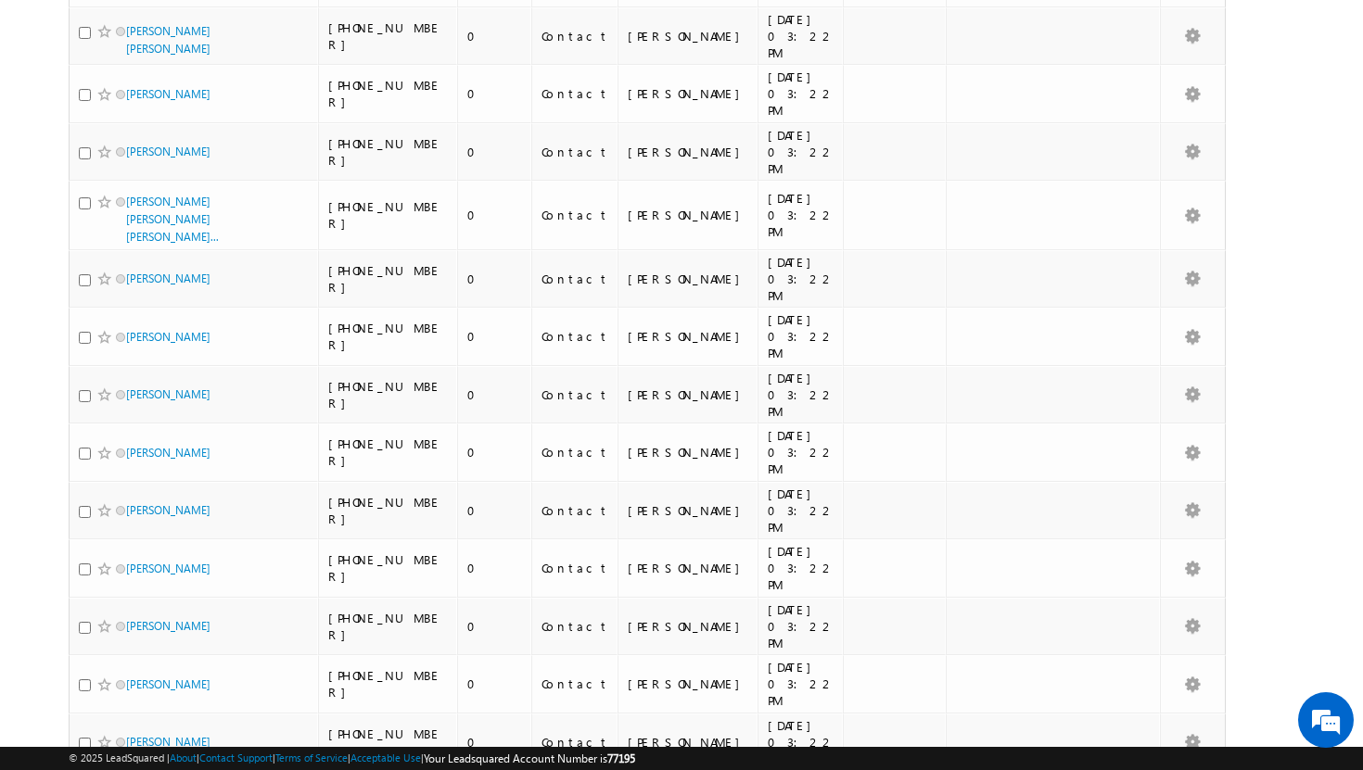
click at [125, 718] on li "50" at bounding box center [131, 718] width 44 height 19
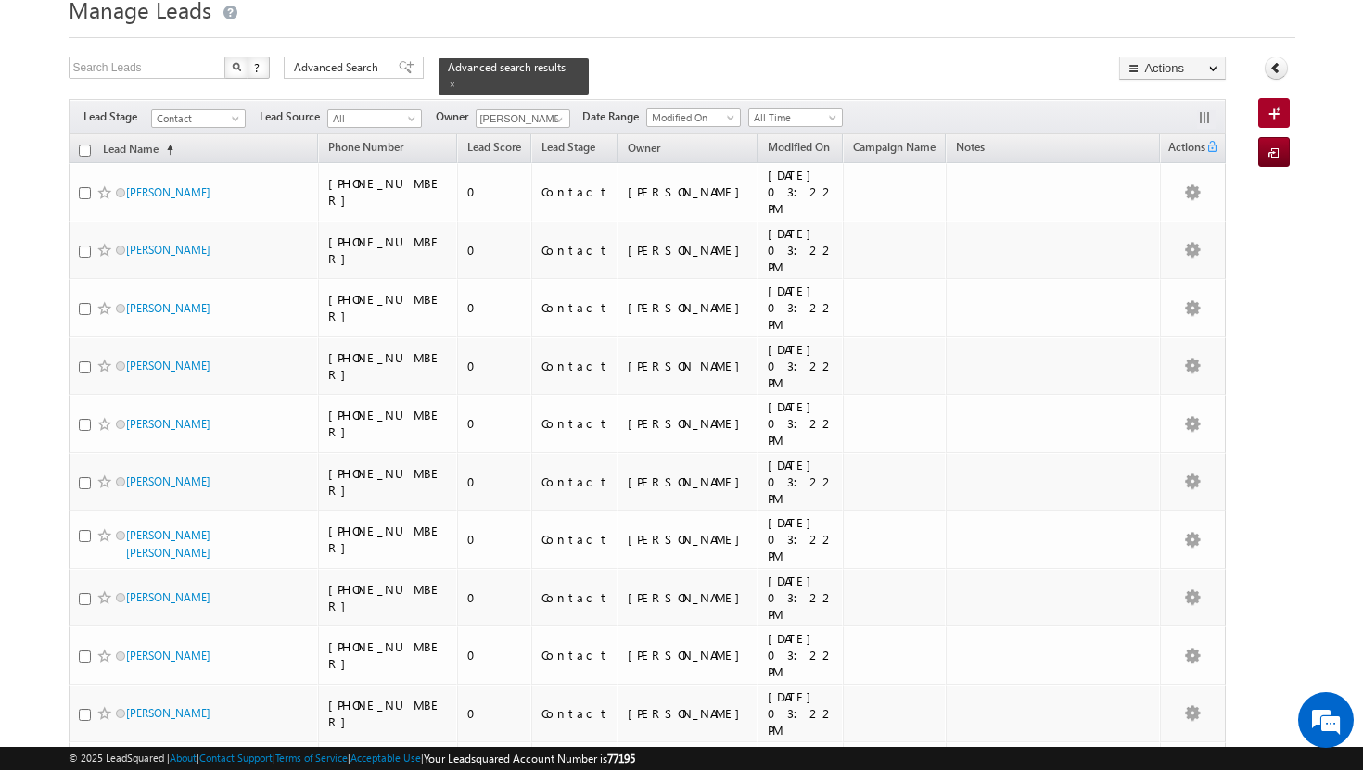
scroll to position [0, 0]
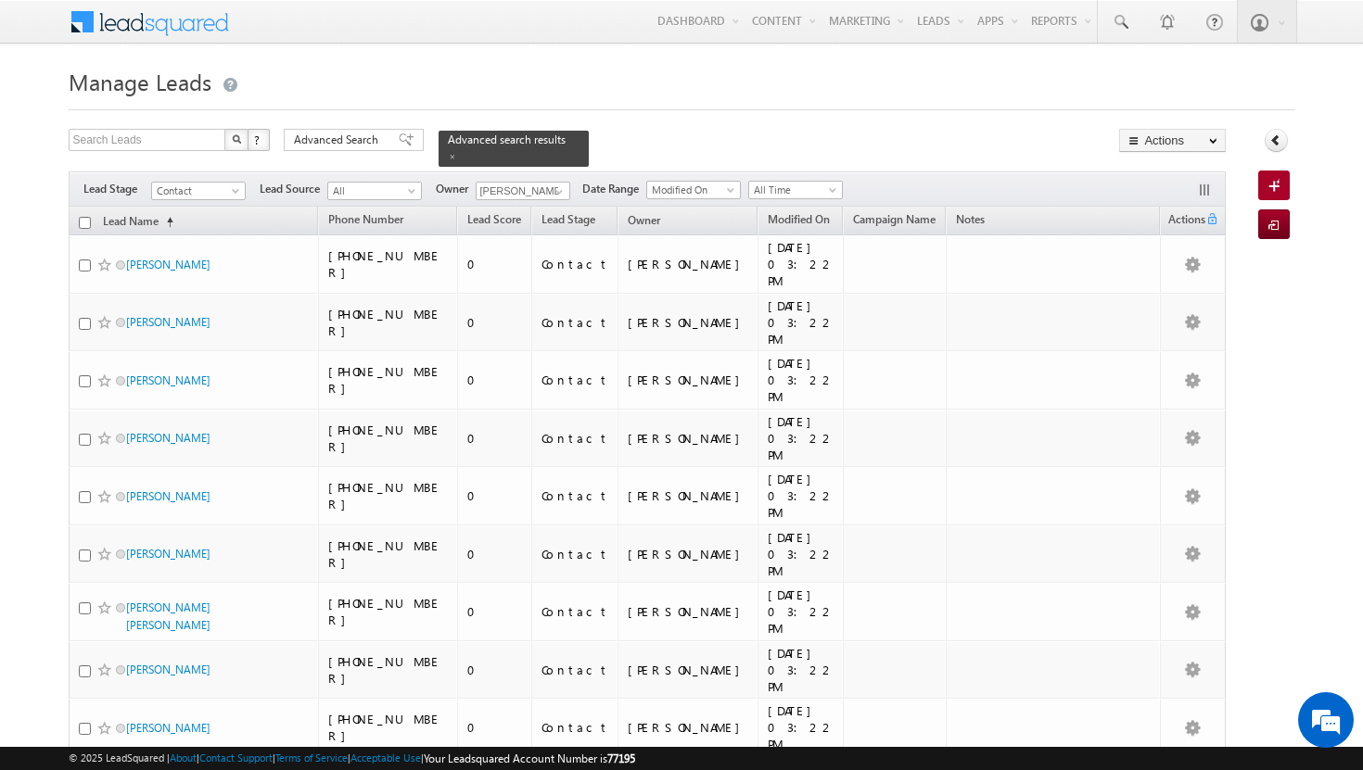
click at [86, 217] on input "checkbox" at bounding box center [85, 223] width 12 height 12
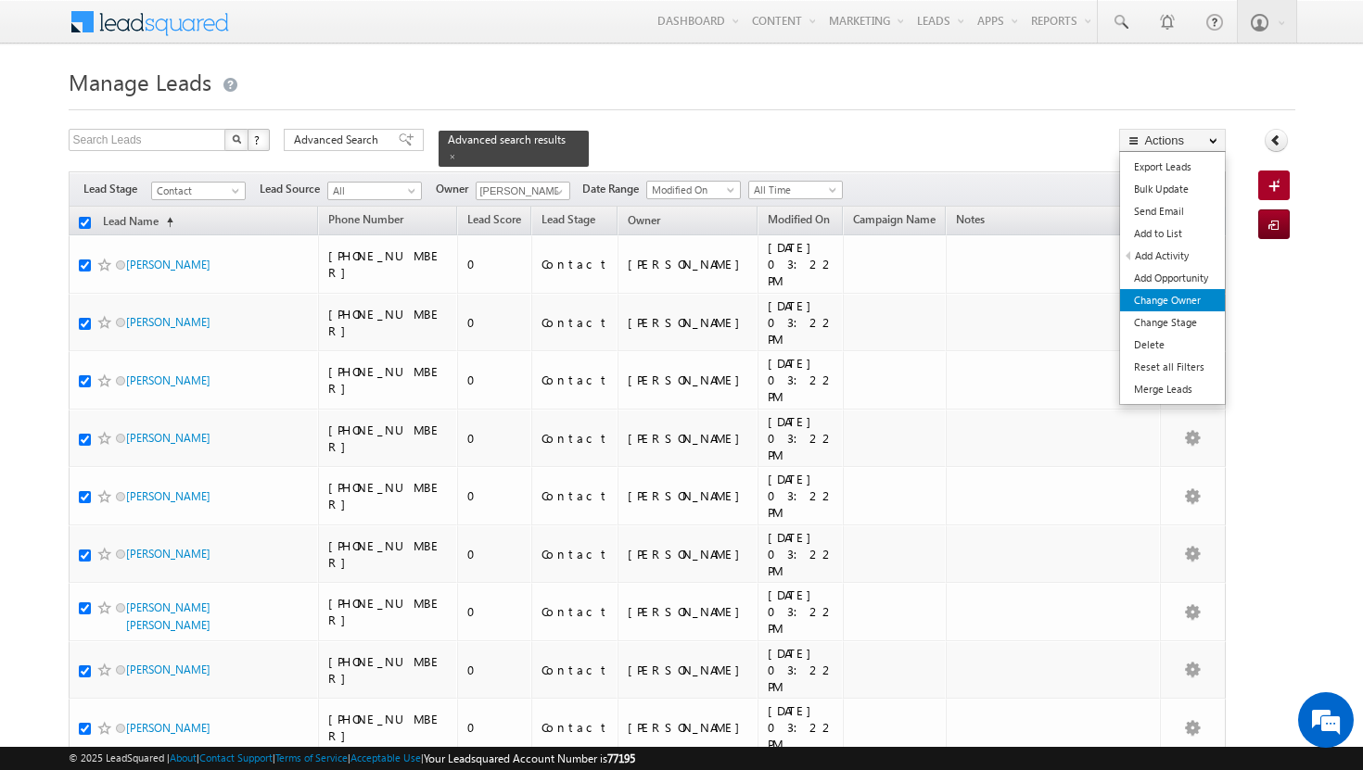
click at [1182, 302] on link "Change Owner" at bounding box center [1172, 300] width 105 height 22
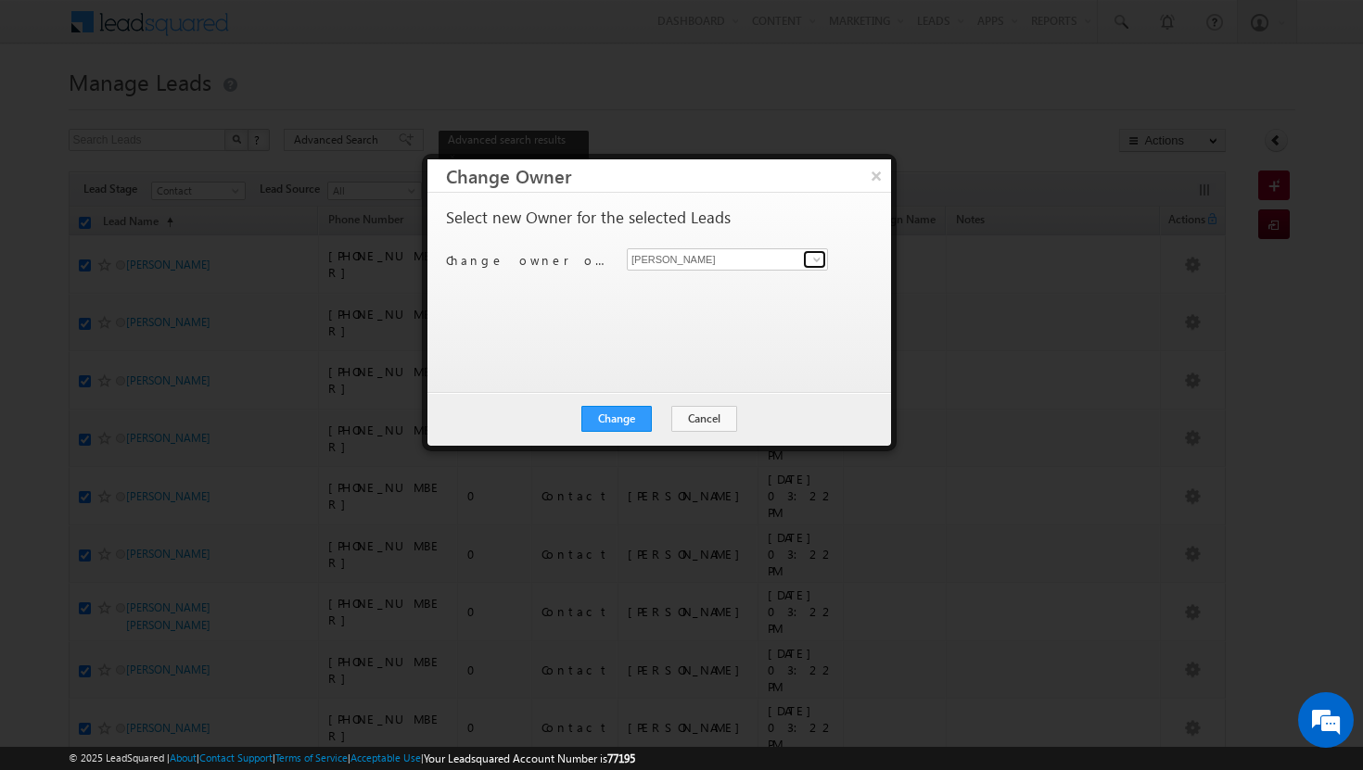
click at [823, 261] on span at bounding box center [816, 259] width 15 height 15
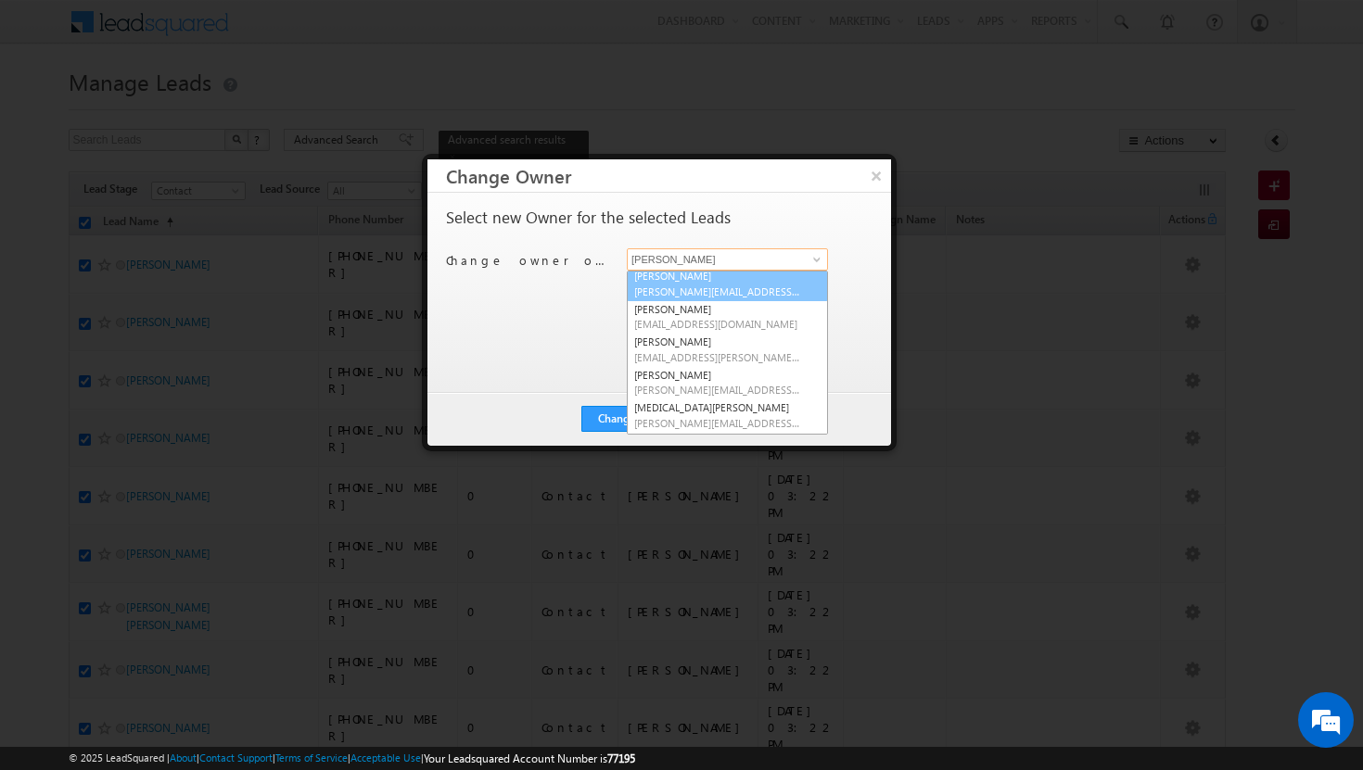
scroll to position [111, 0]
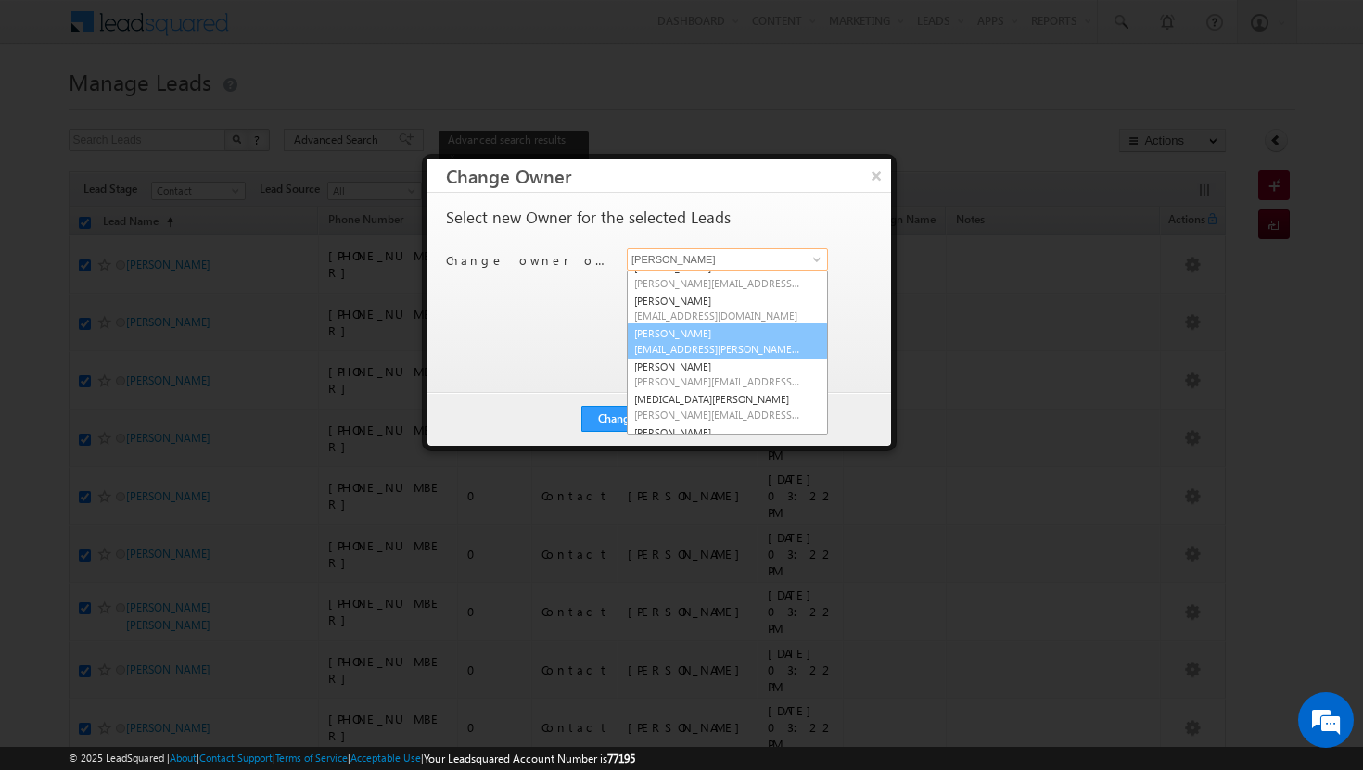
click at [706, 349] on span "[EMAIL_ADDRESS][PERSON_NAME][DOMAIN_NAME]" at bounding box center [717, 349] width 167 height 14
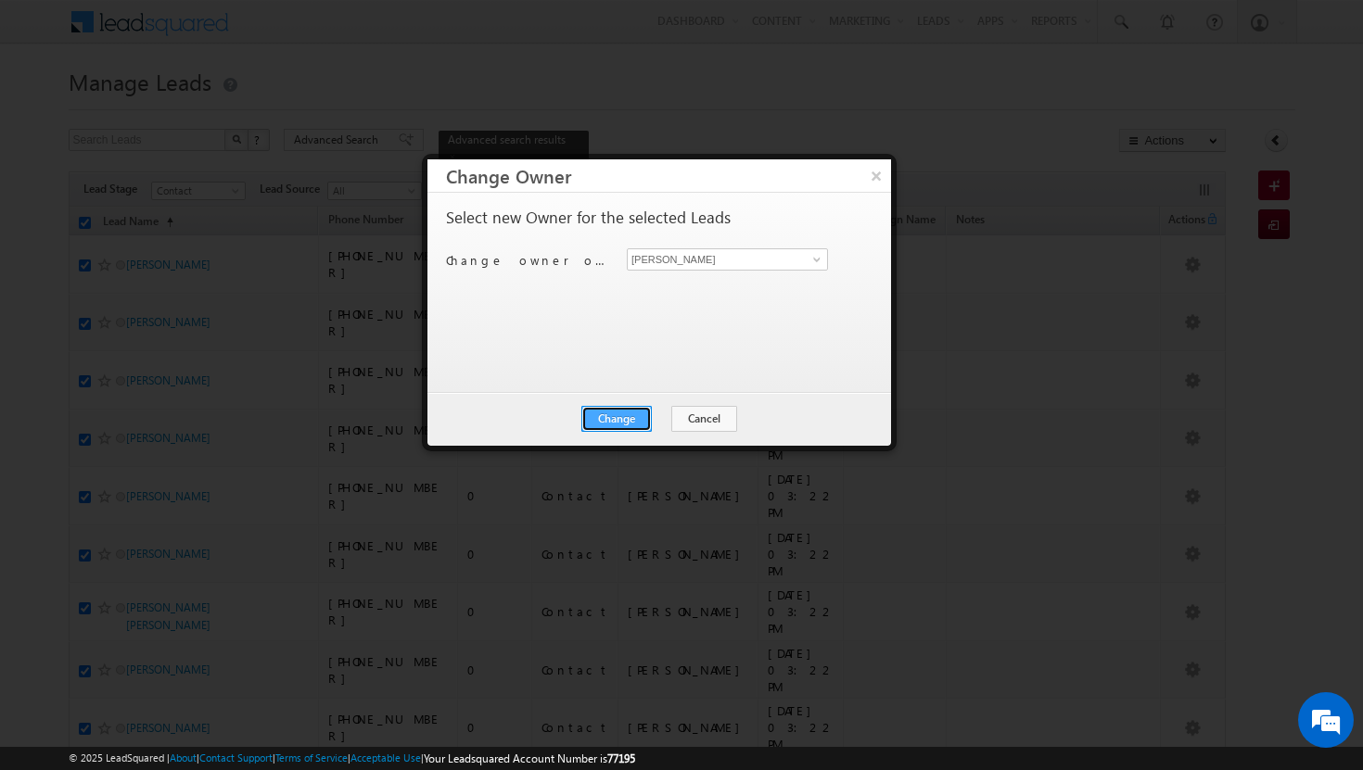
click at [620, 417] on button "Change" at bounding box center [616, 419] width 70 height 26
click at [654, 413] on button "Close" at bounding box center [661, 419] width 59 height 26
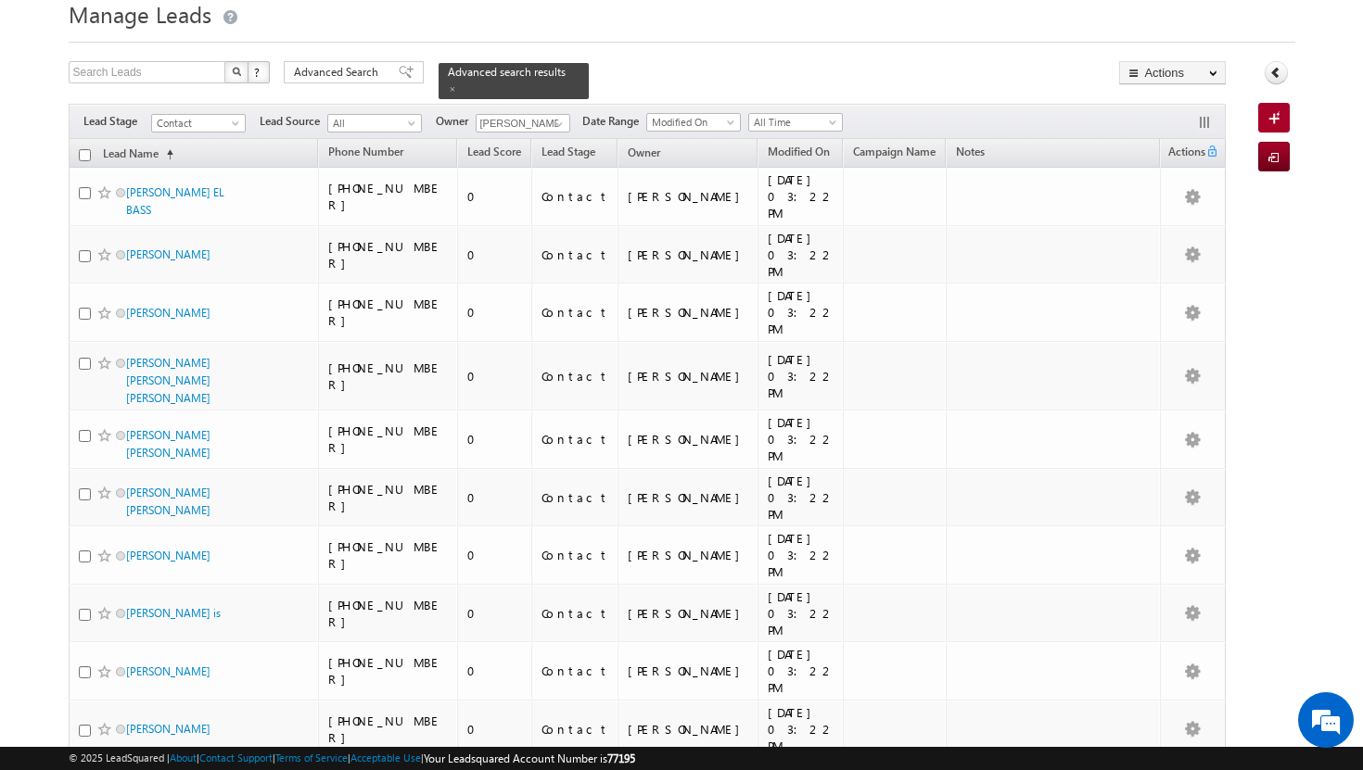
scroll to position [0, 0]
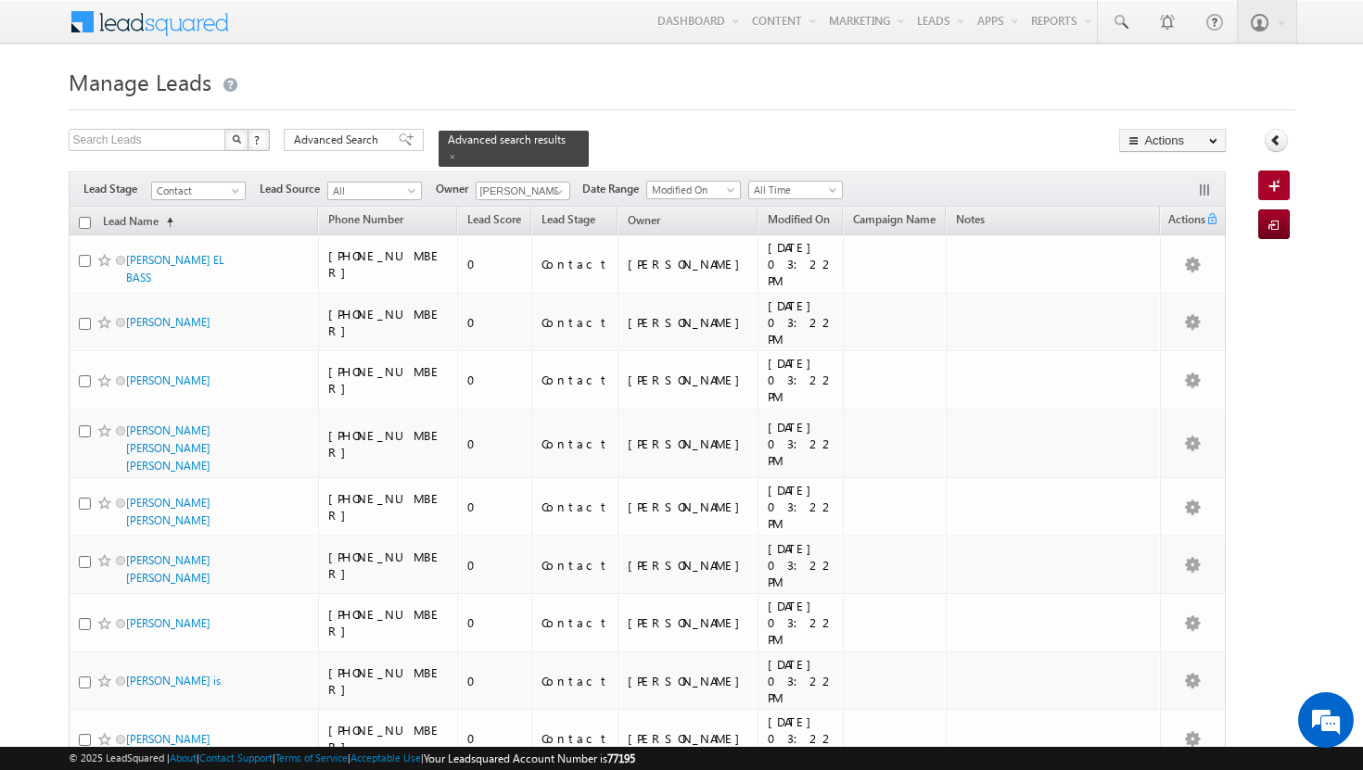
click at [83, 217] on input "checkbox" at bounding box center [85, 223] width 12 height 12
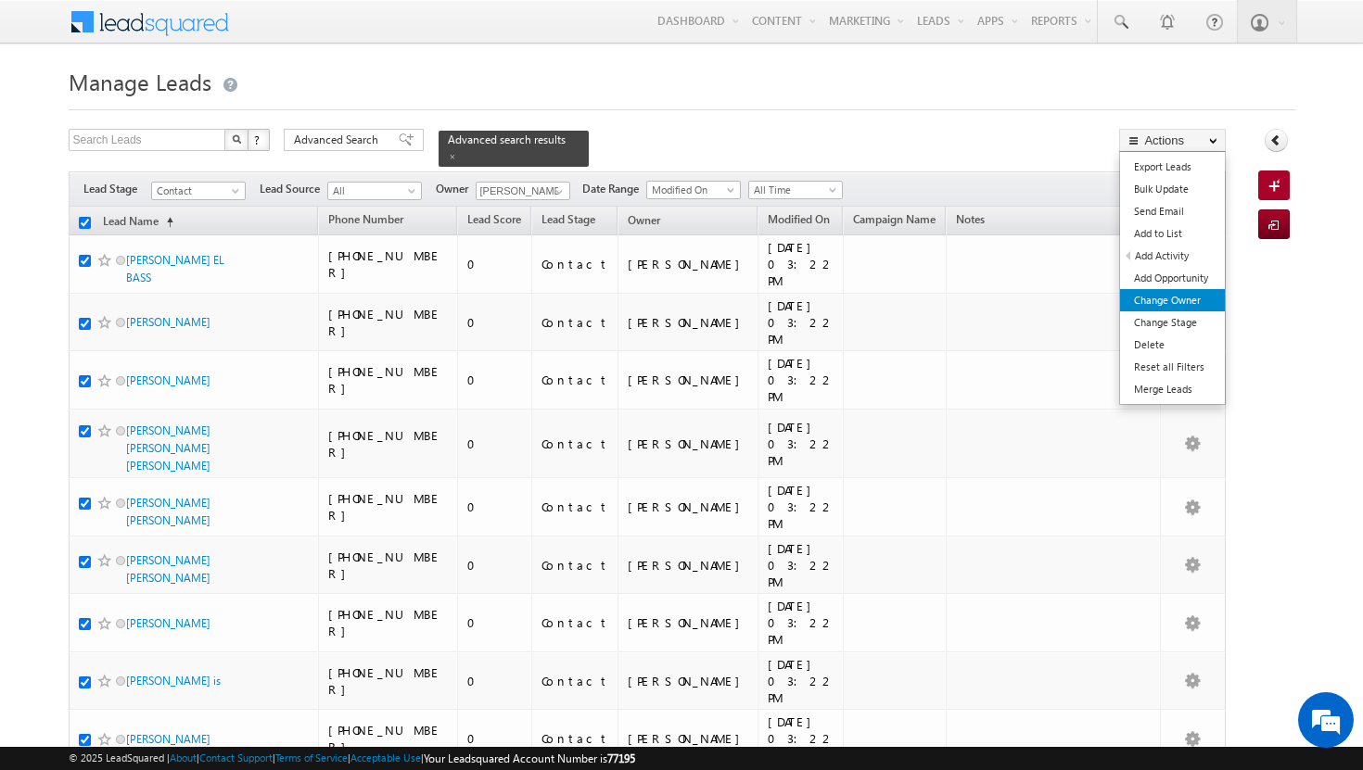
click at [1159, 291] on link "Change Owner" at bounding box center [1172, 300] width 105 height 22
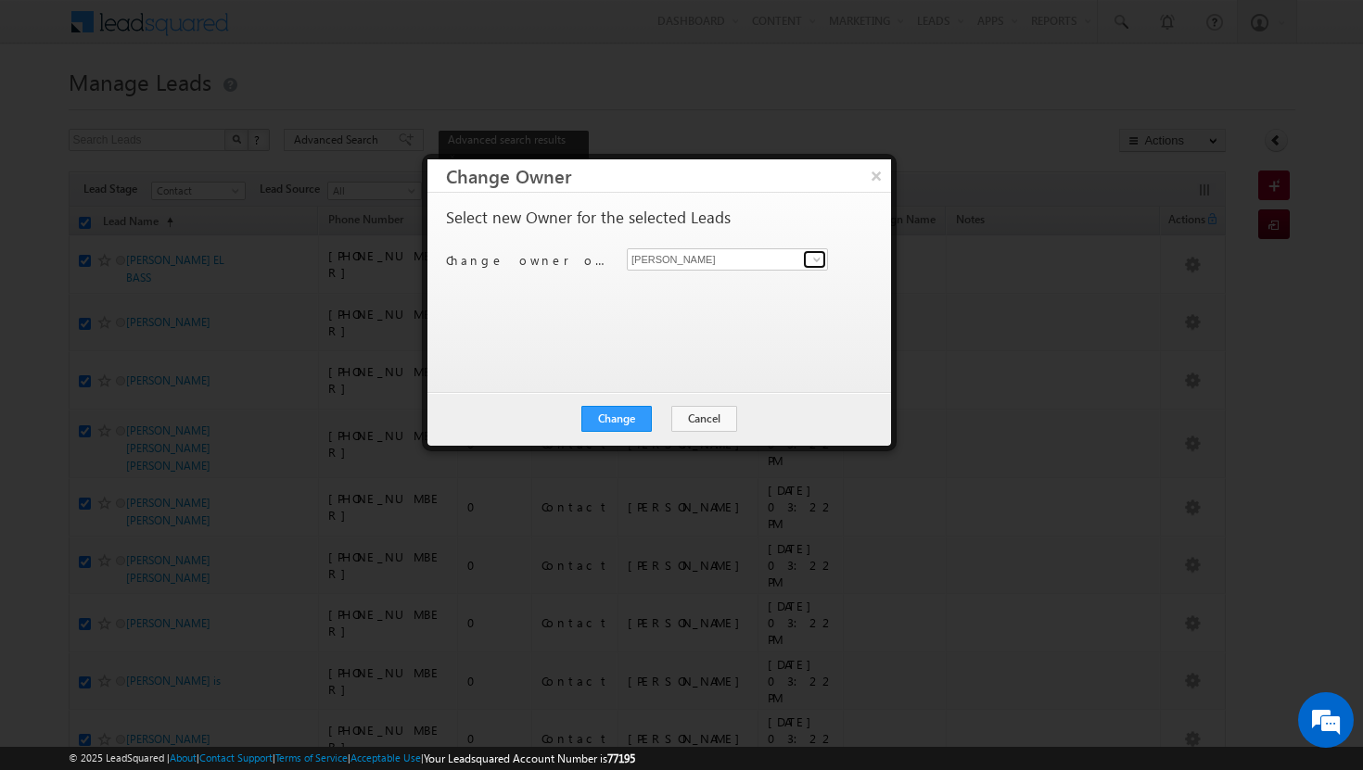
click at [820, 258] on span at bounding box center [816, 259] width 15 height 15
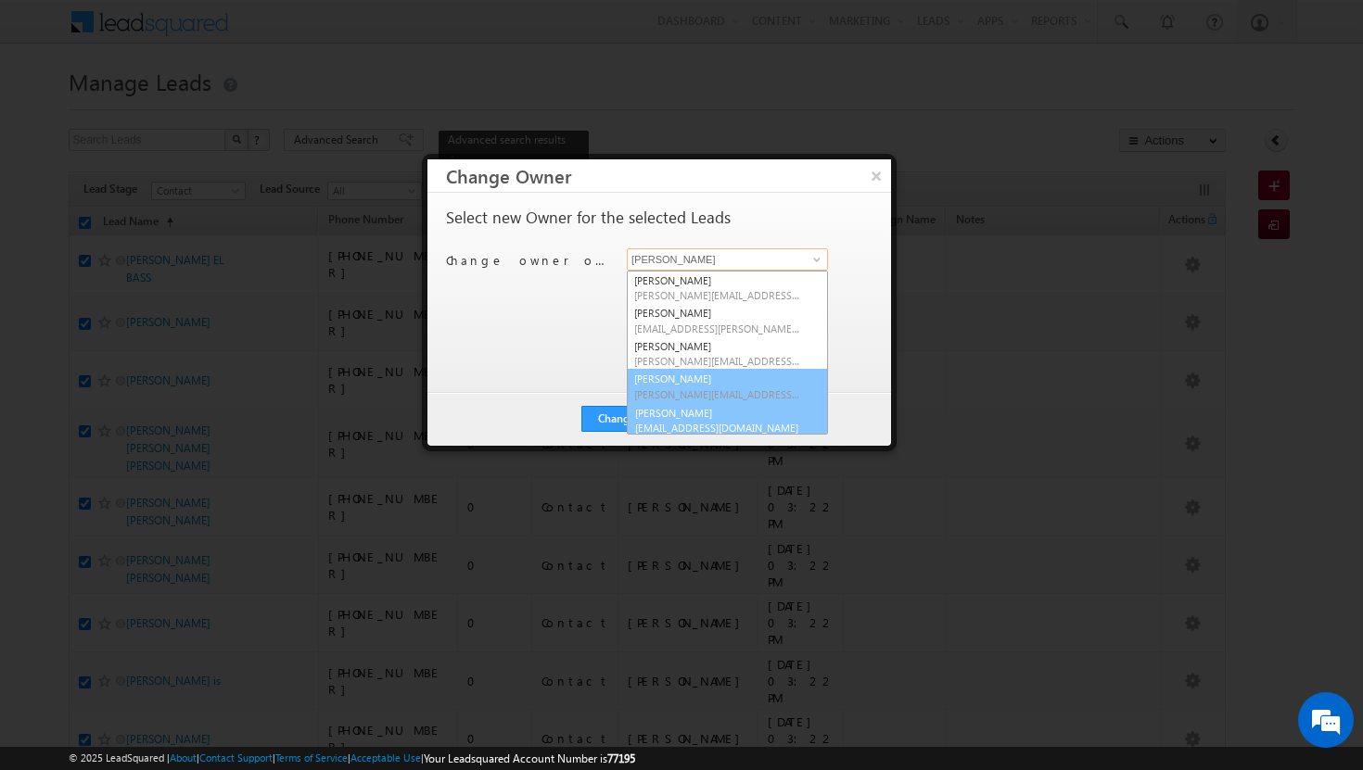
scroll to position [5, 0]
click at [723, 410] on link "Rohit Sinha rohit.sinha@indglobal.ae" at bounding box center [727, 415] width 201 height 35
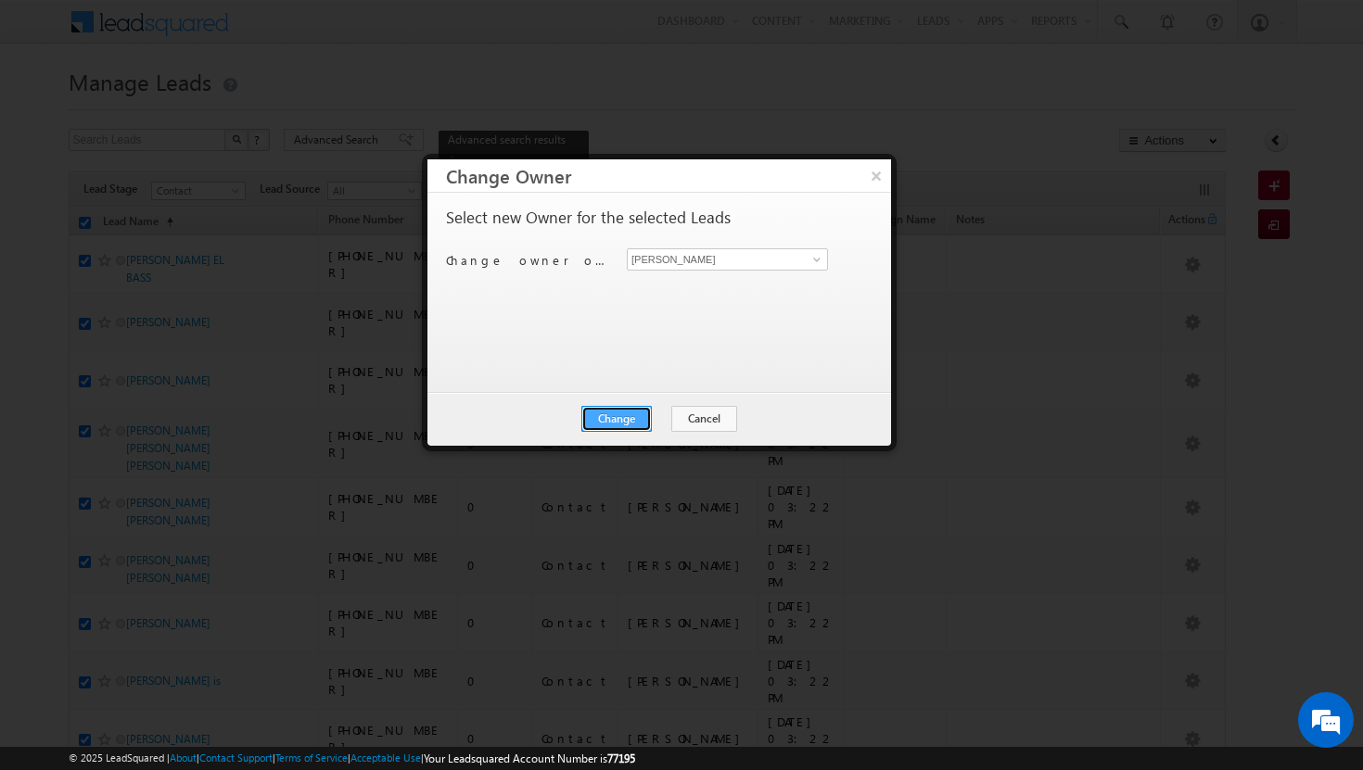
click at [621, 419] on button "Change" at bounding box center [616, 419] width 70 height 26
click at [655, 423] on button "Close" at bounding box center [661, 419] width 59 height 26
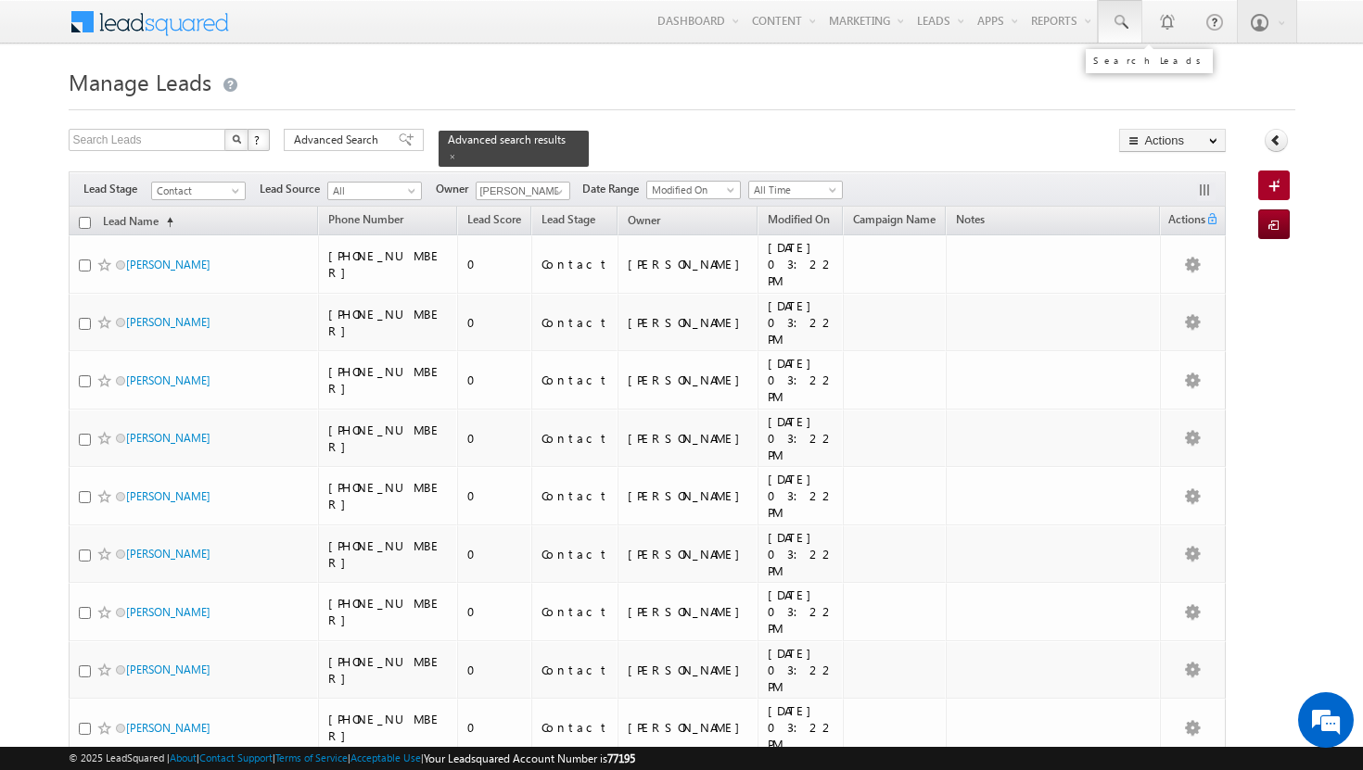
click at [1116, 24] on span at bounding box center [1120, 22] width 19 height 19
click at [1170, 72] on input "text" at bounding box center [1219, 72] width 251 height 22
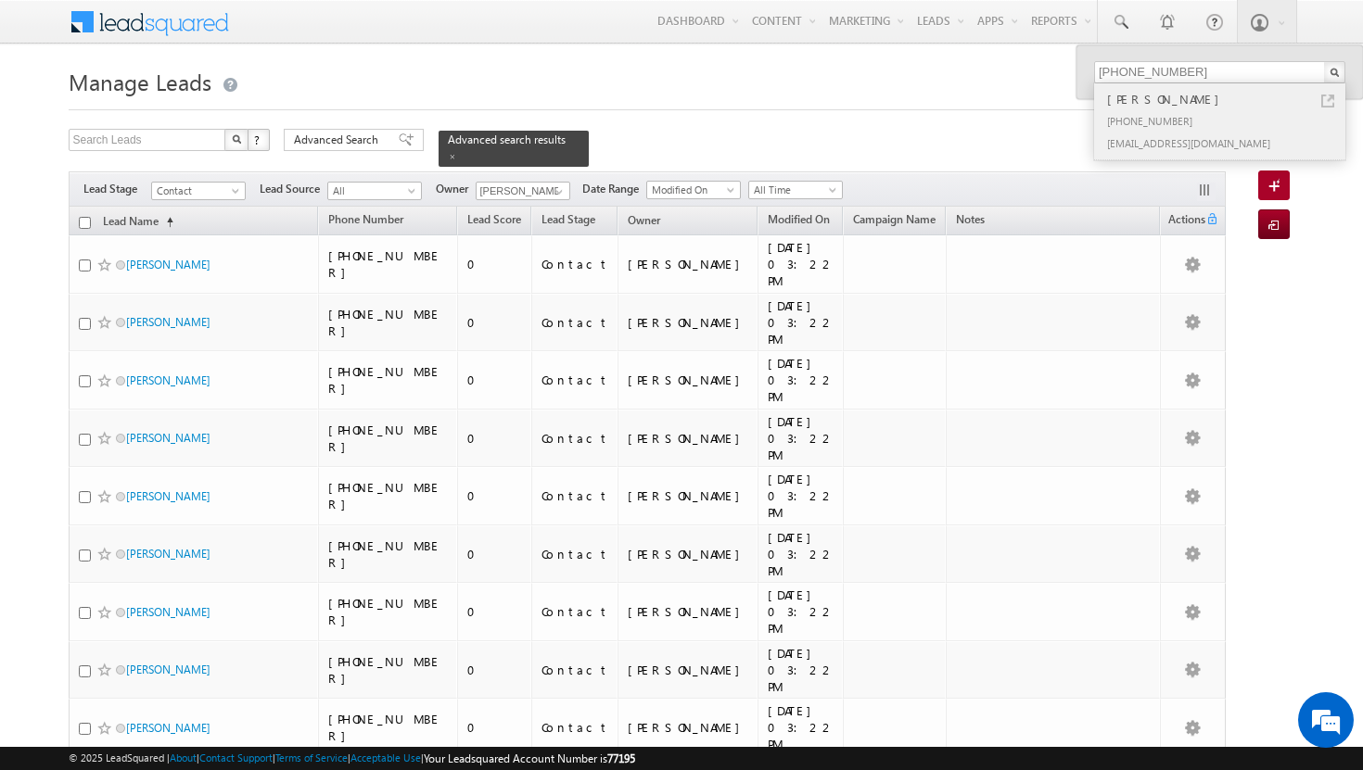
click at [1167, 107] on div "Kaotar ABDALLAH" at bounding box center [1227, 99] width 248 height 20
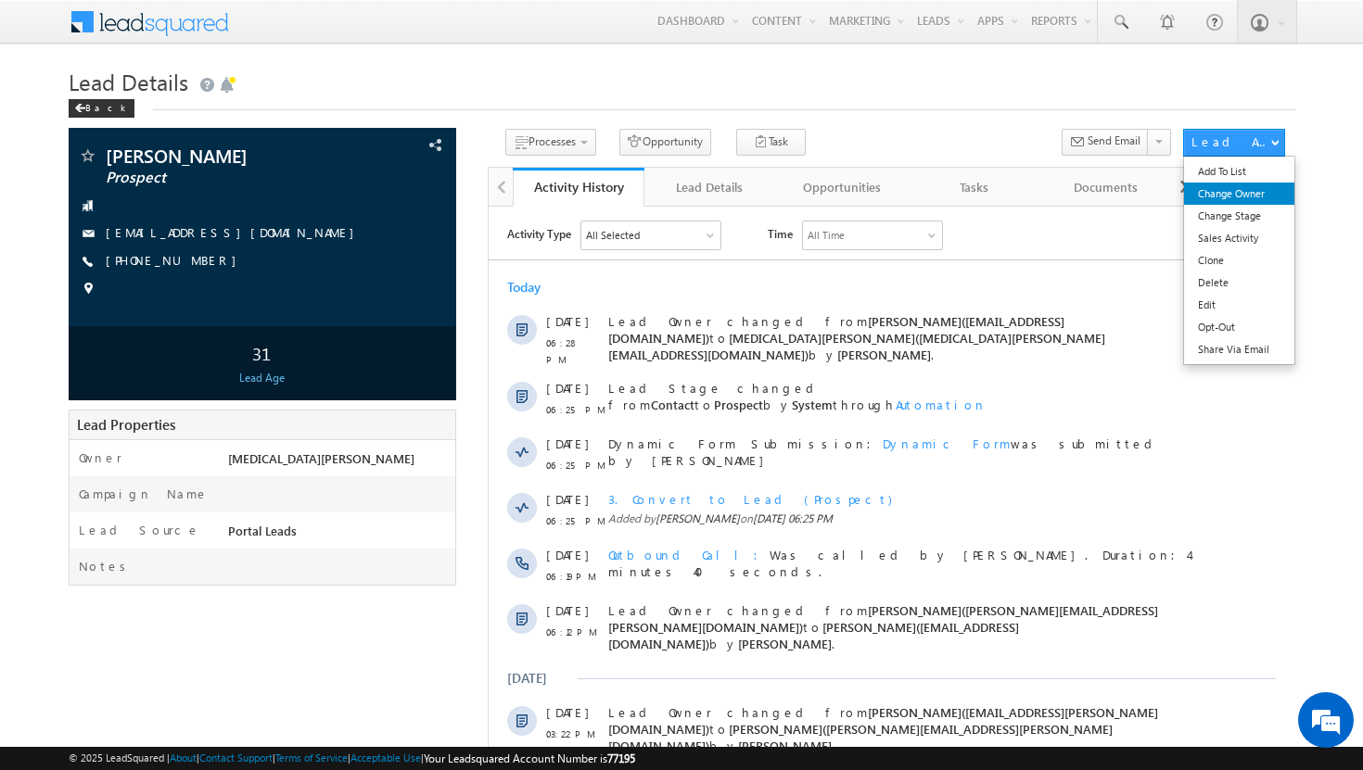
click at [1253, 195] on link "Change Owner" at bounding box center [1239, 194] width 110 height 22
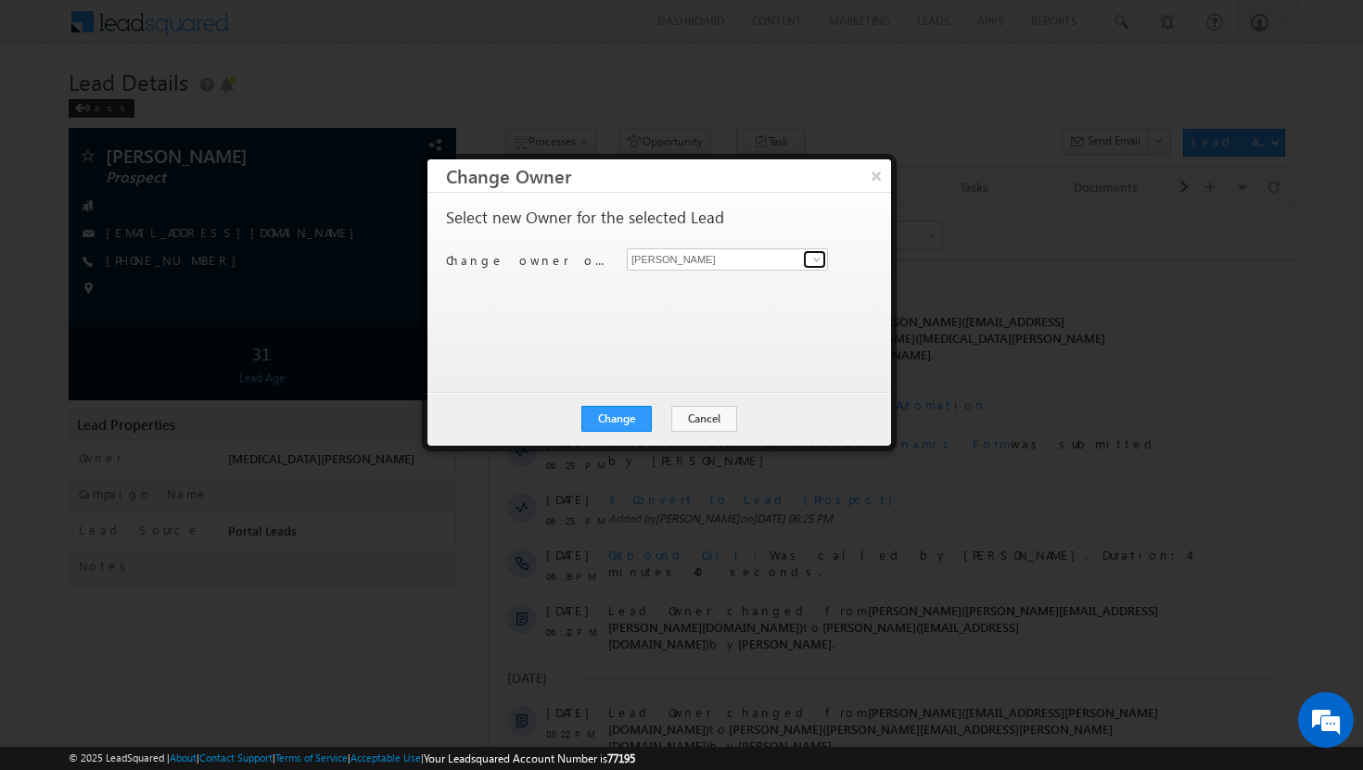
click at [820, 258] on span at bounding box center [816, 259] width 15 height 15
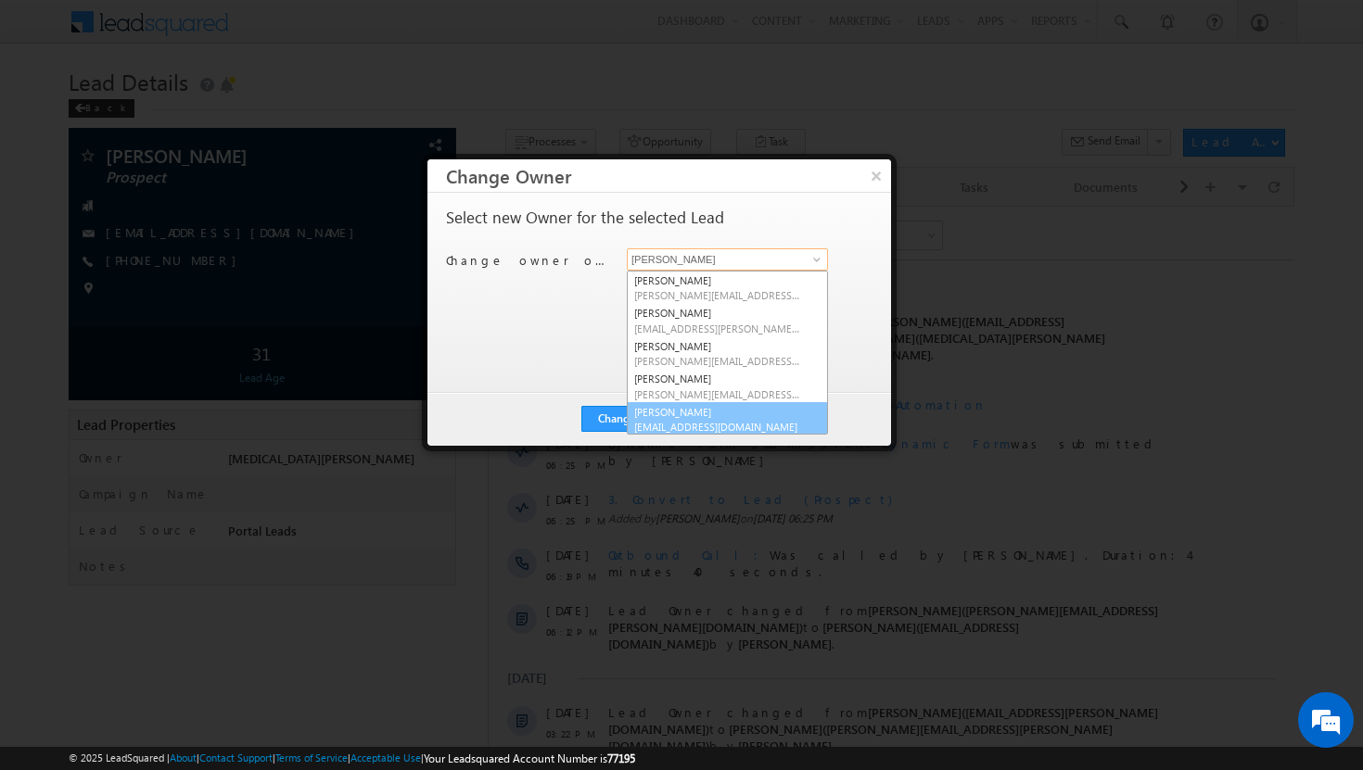
scroll to position [5, 0]
click at [699, 421] on span "[EMAIL_ADDRESS][DOMAIN_NAME]" at bounding box center [717, 422] width 167 height 14
type input "[PERSON_NAME]"
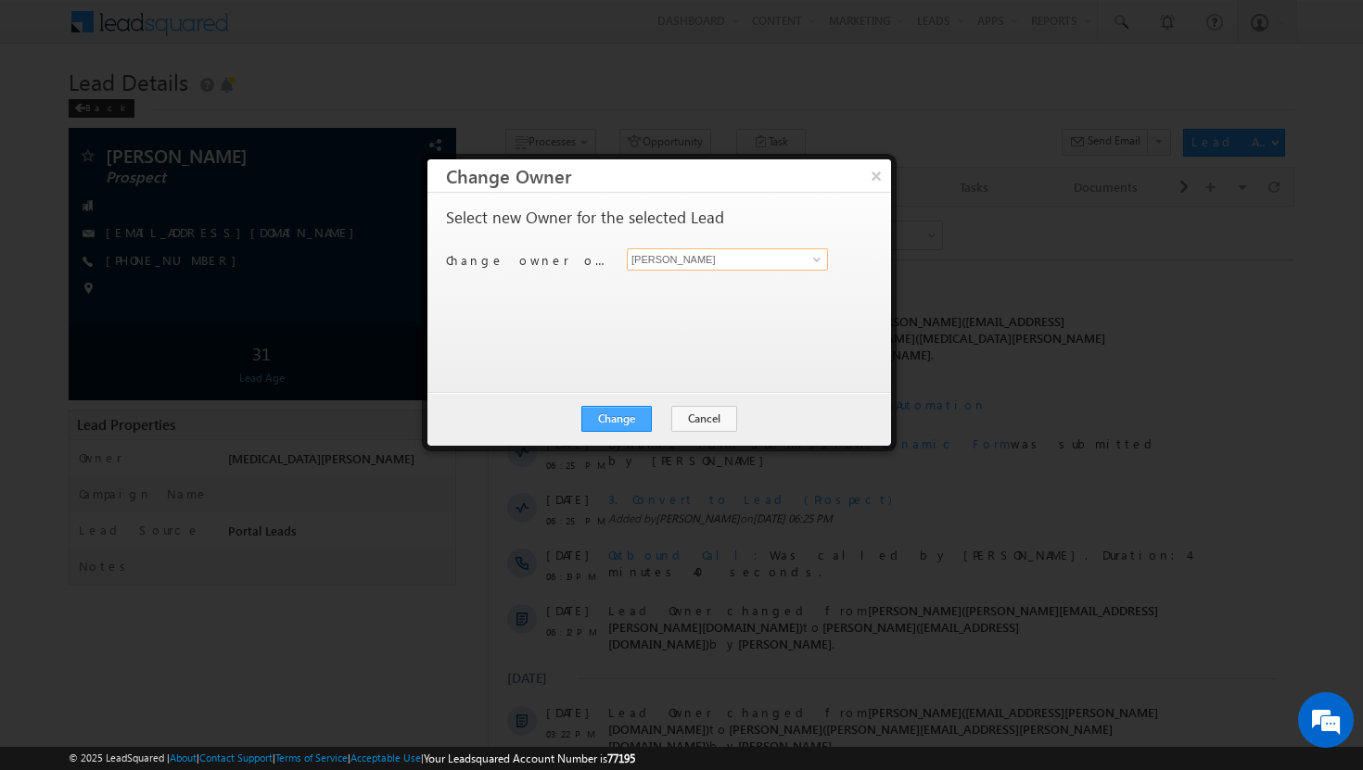
scroll to position [0, 0]
click at [641, 422] on button "Change" at bounding box center [616, 419] width 70 height 26
click at [667, 422] on button "Close" at bounding box center [661, 419] width 59 height 26
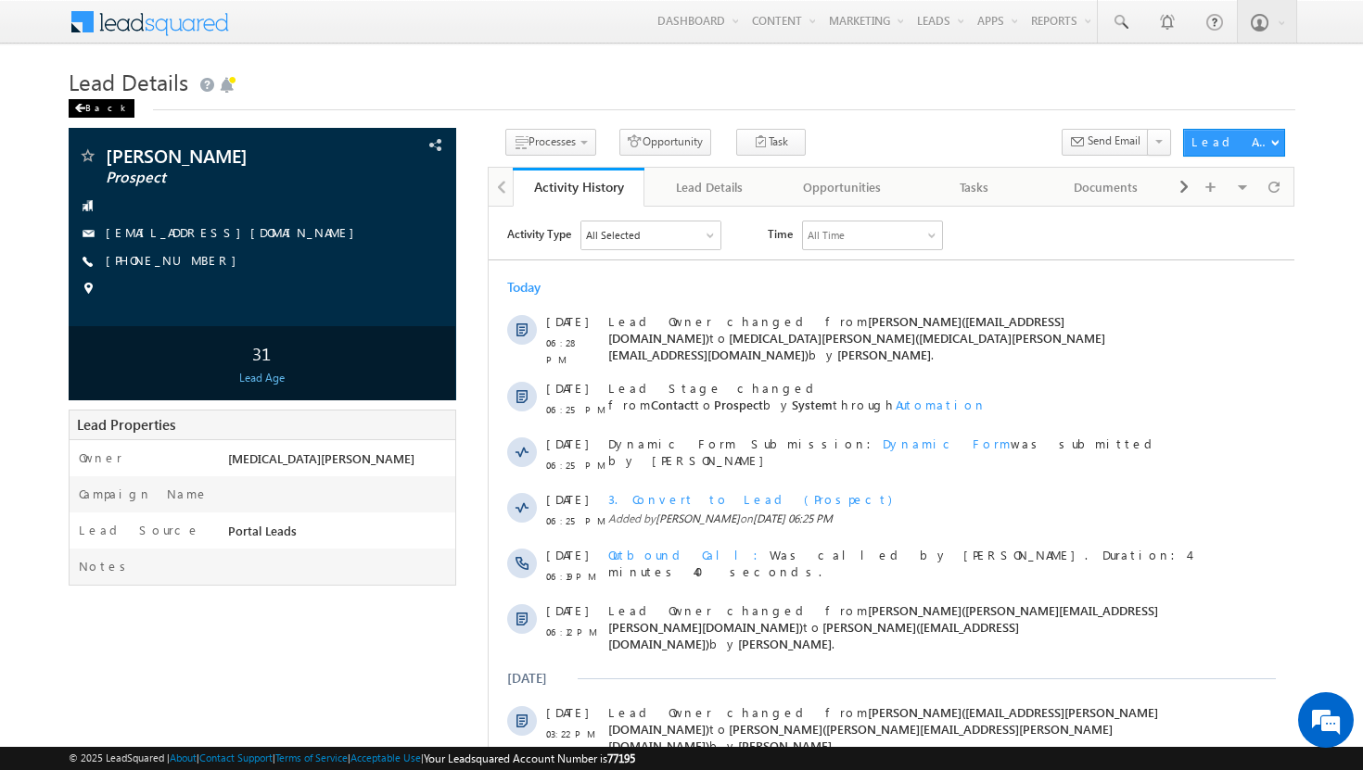
click at [89, 106] on div "Back" at bounding box center [102, 108] width 66 height 19
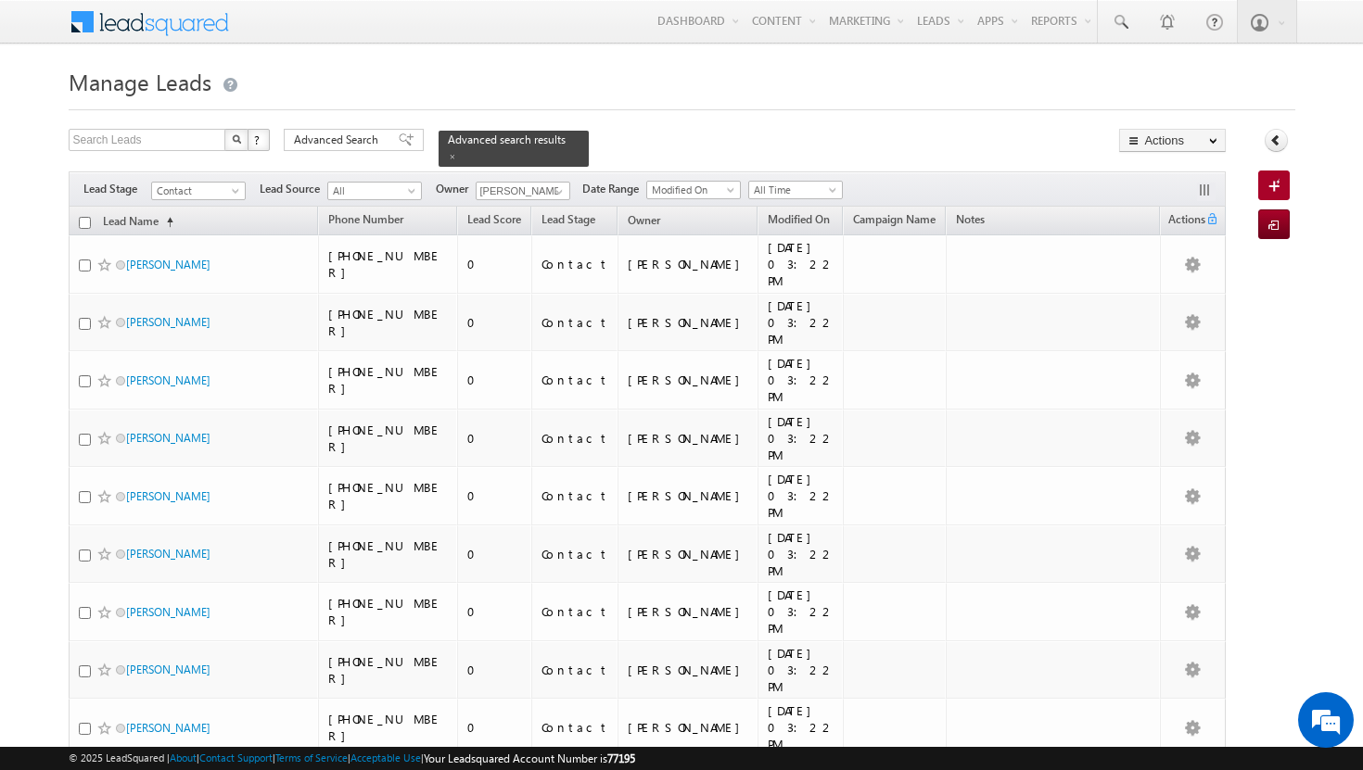
click at [85, 217] on input "checkbox" at bounding box center [85, 223] width 12 height 12
checkbox input "true"
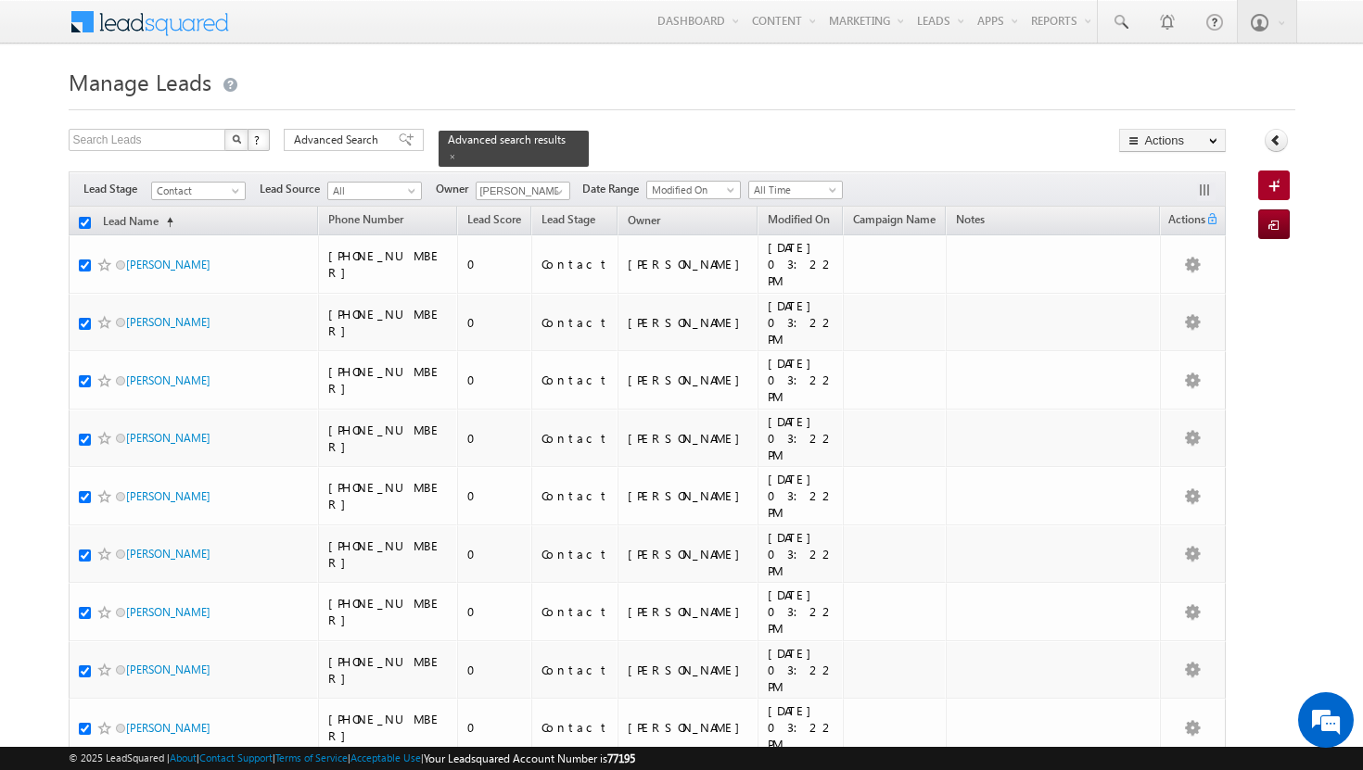
checkbox input "true"
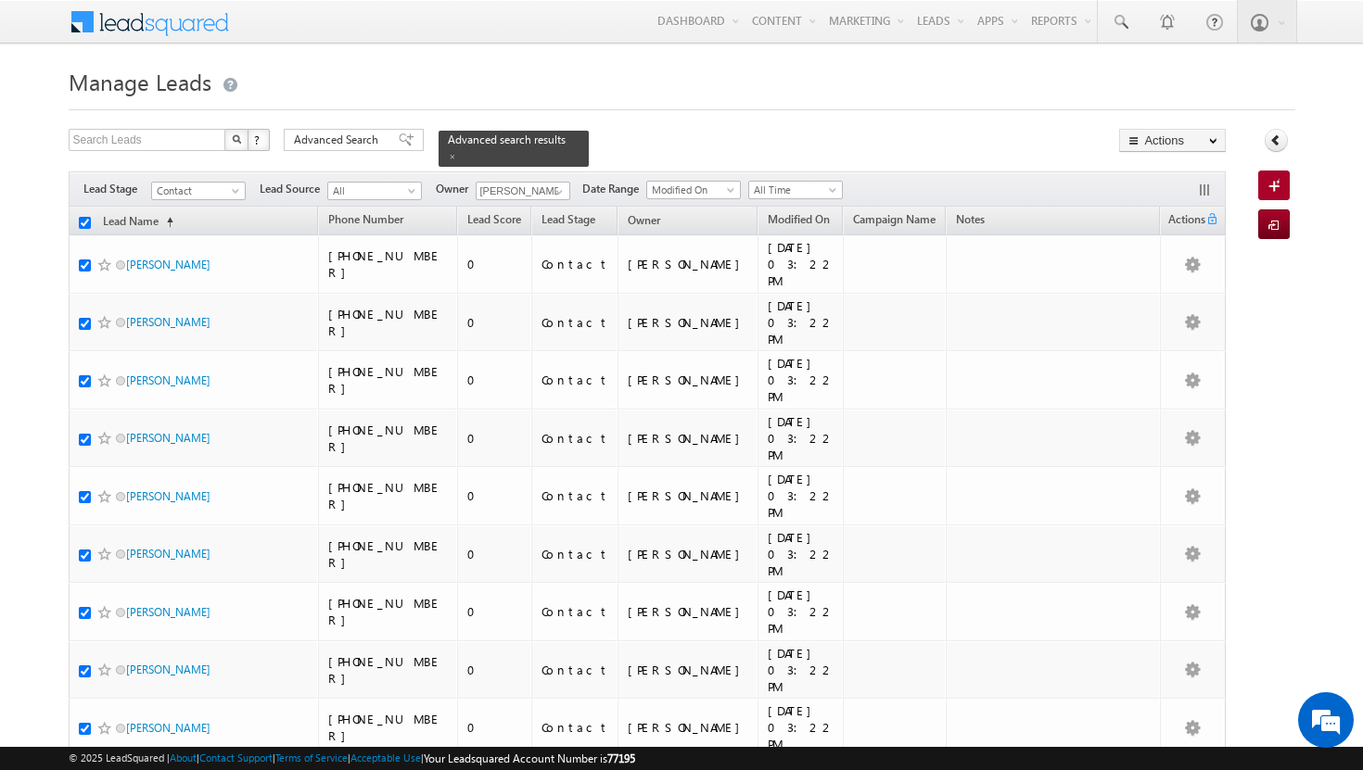
checkbox input "true"
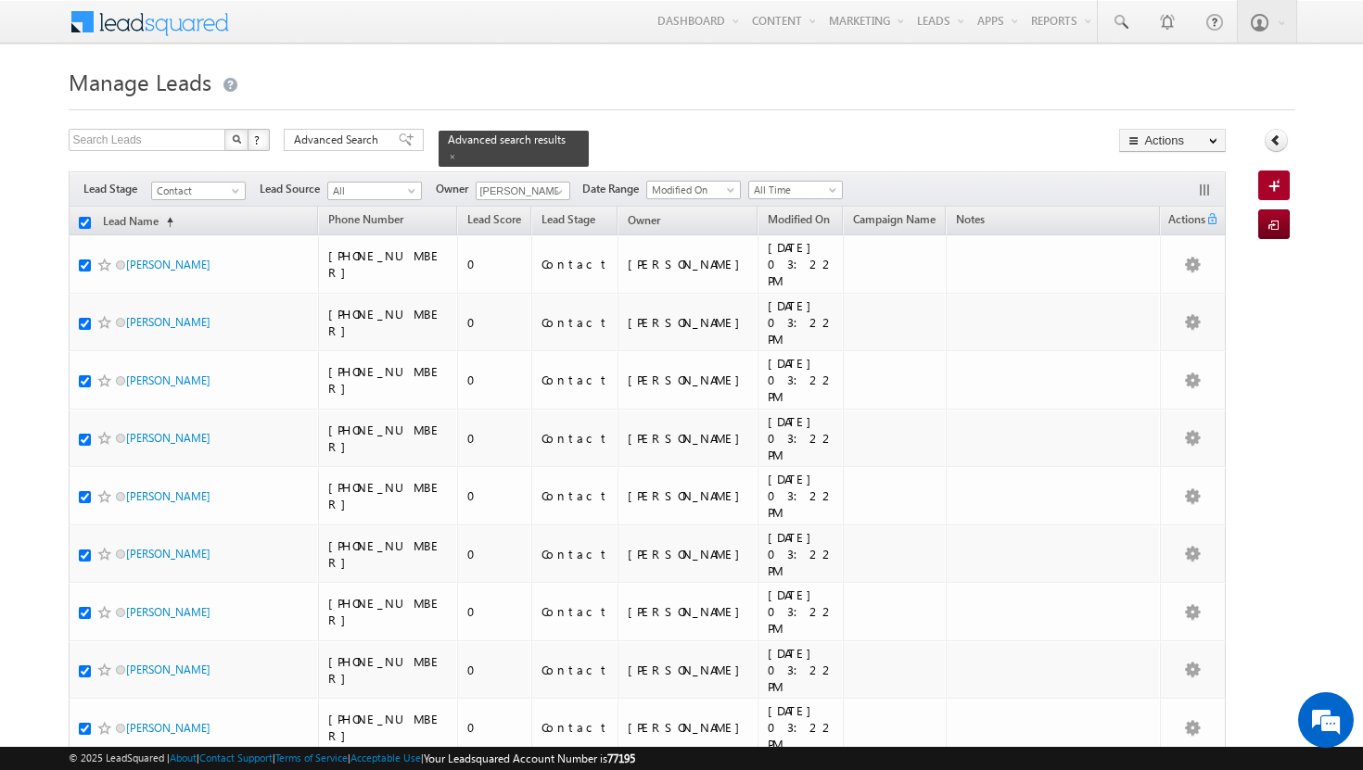
checkbox input "true"
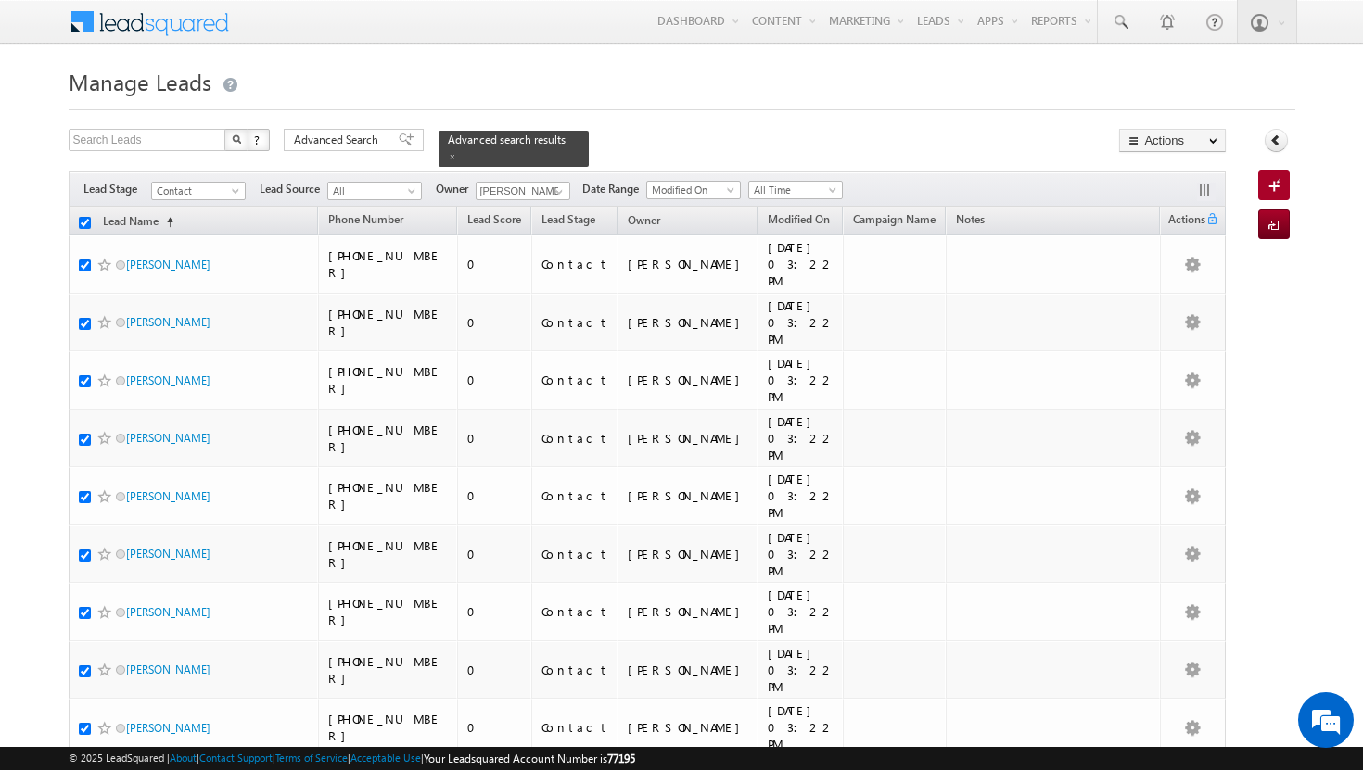
checkbox input "true"
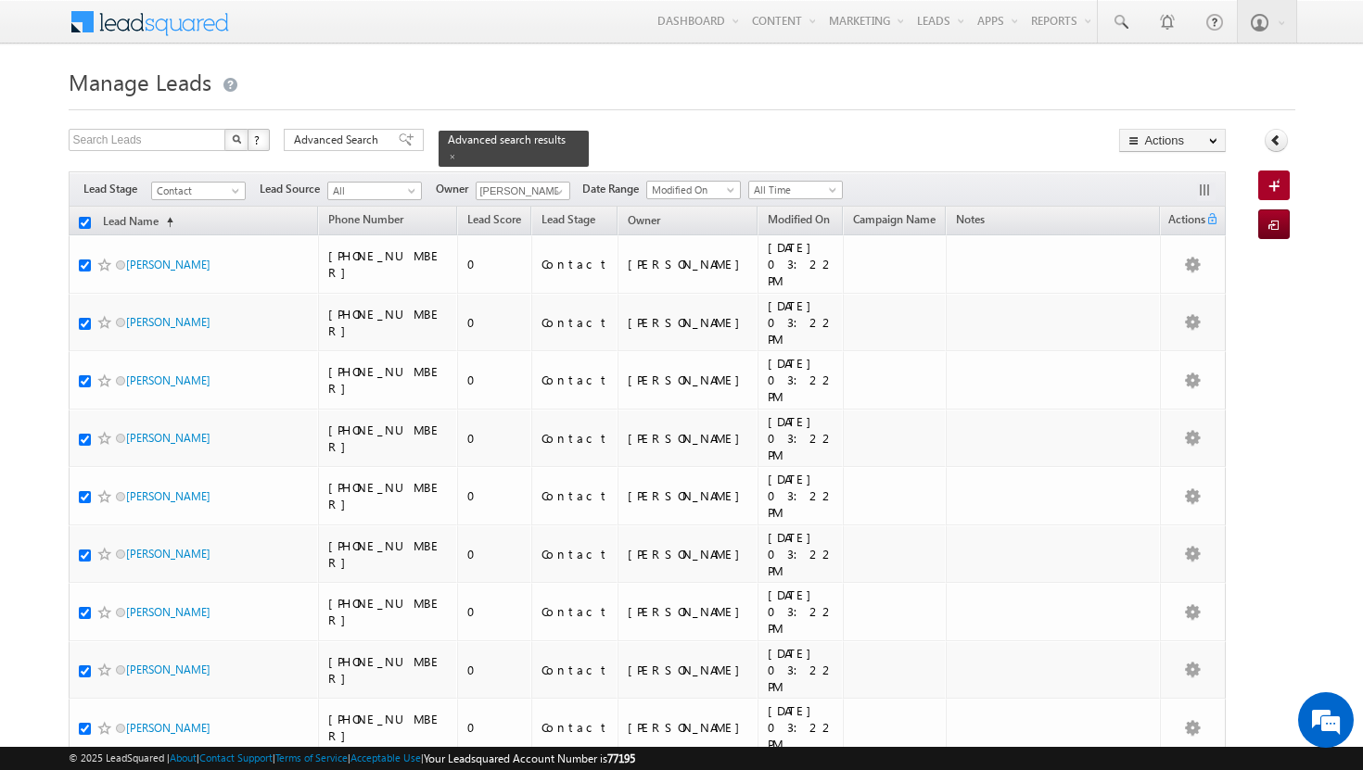
checkbox input "true"
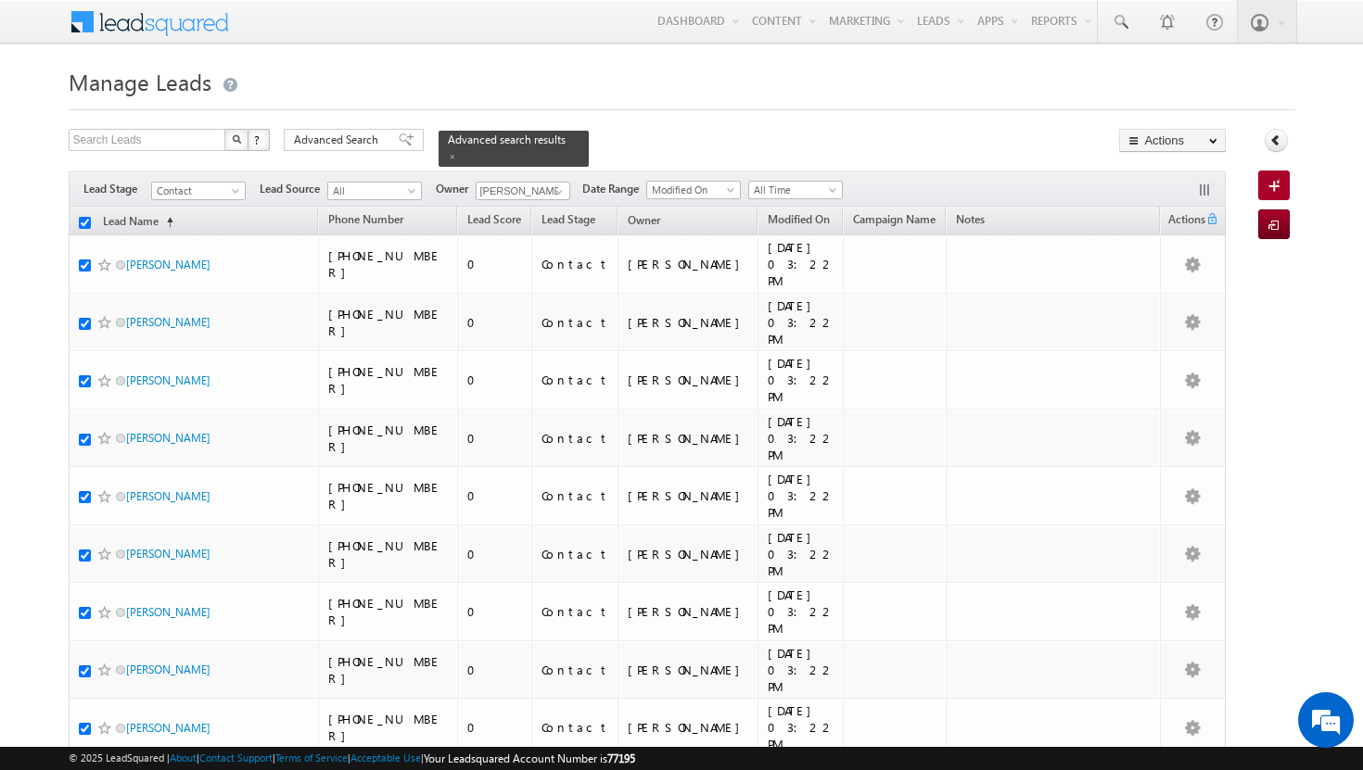
checkbox input "true"
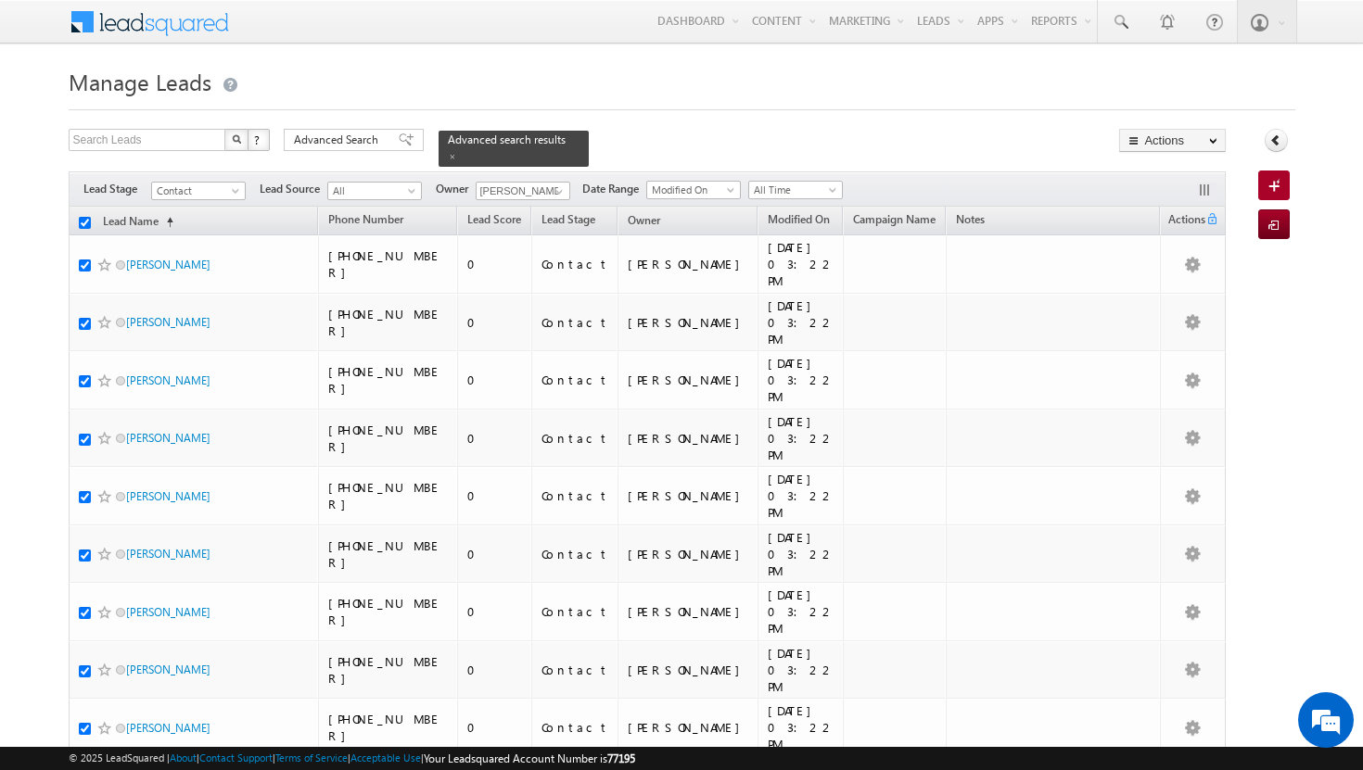
checkbox input "true"
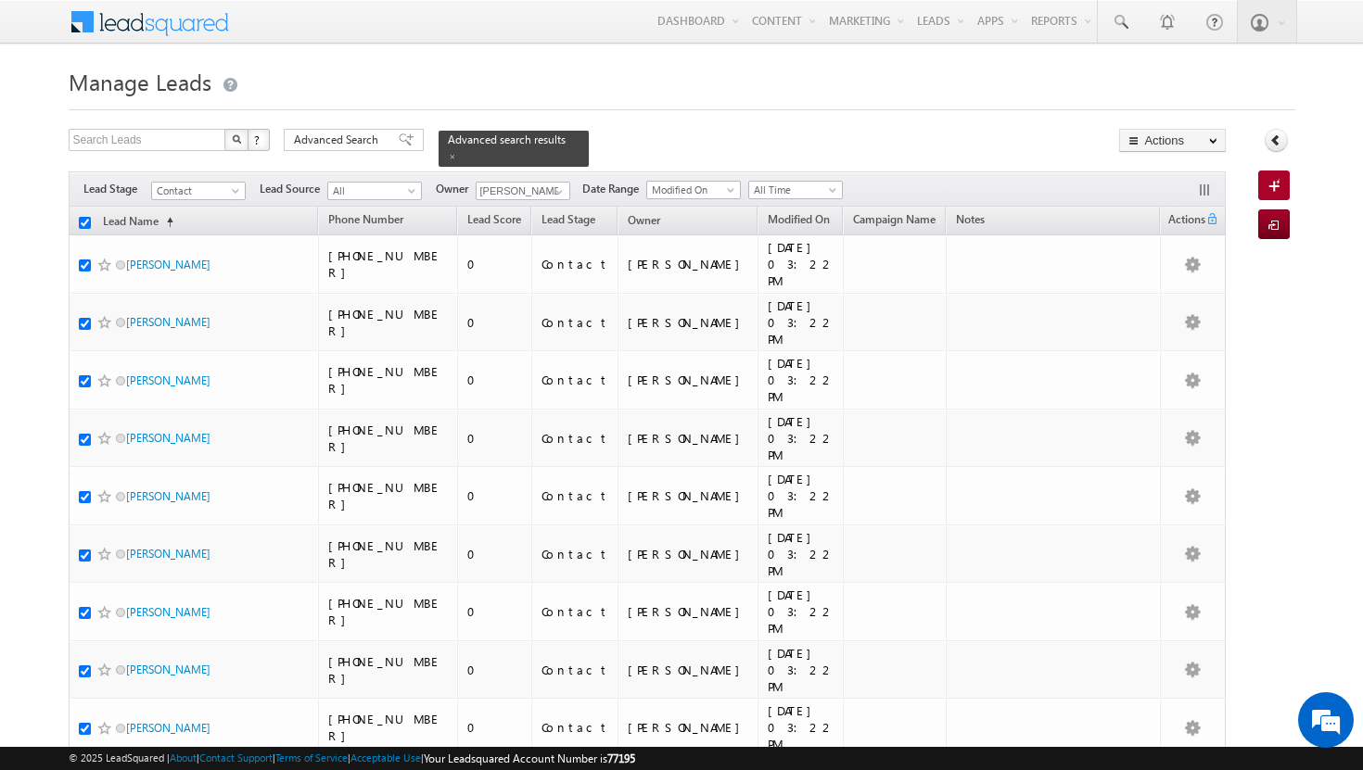
checkbox input "true"
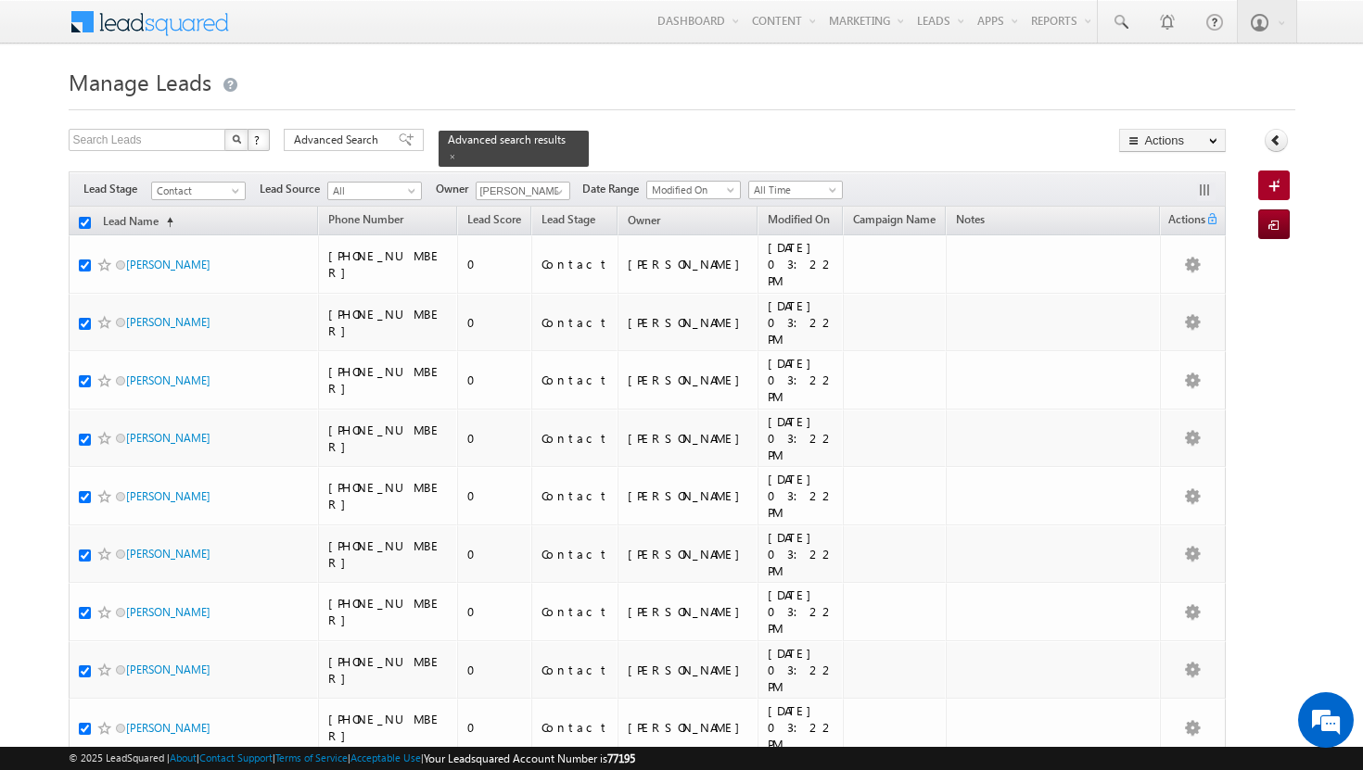
checkbox input "true"
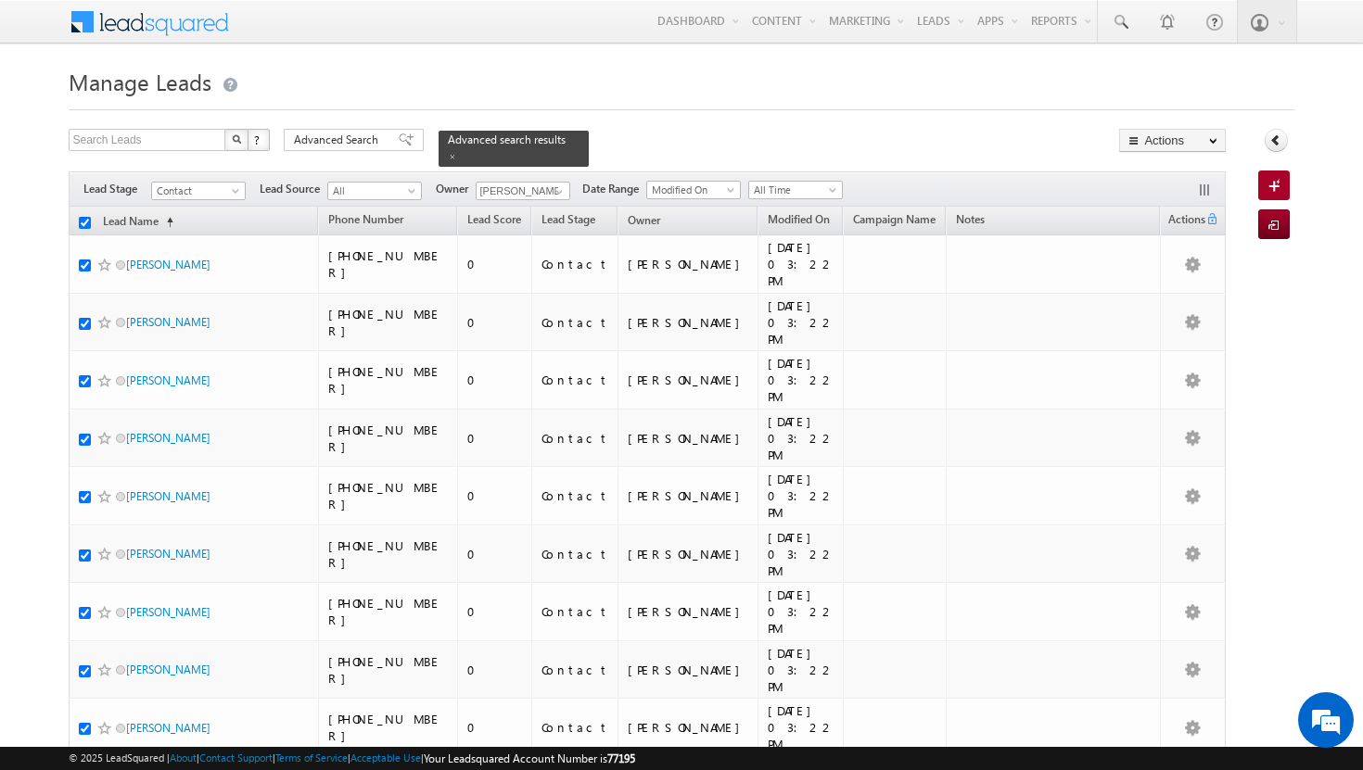
checkbox input "true"
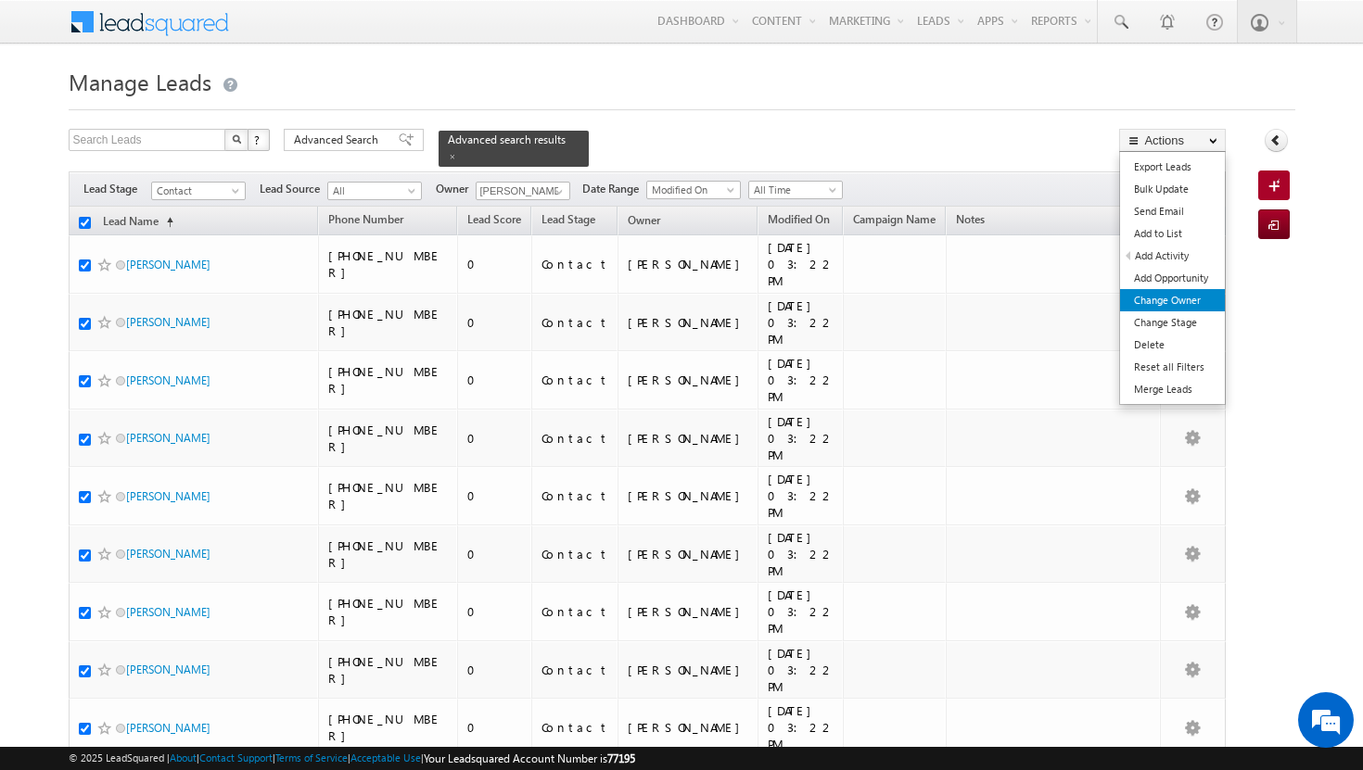
click at [1185, 304] on link "Change Owner" at bounding box center [1172, 300] width 105 height 22
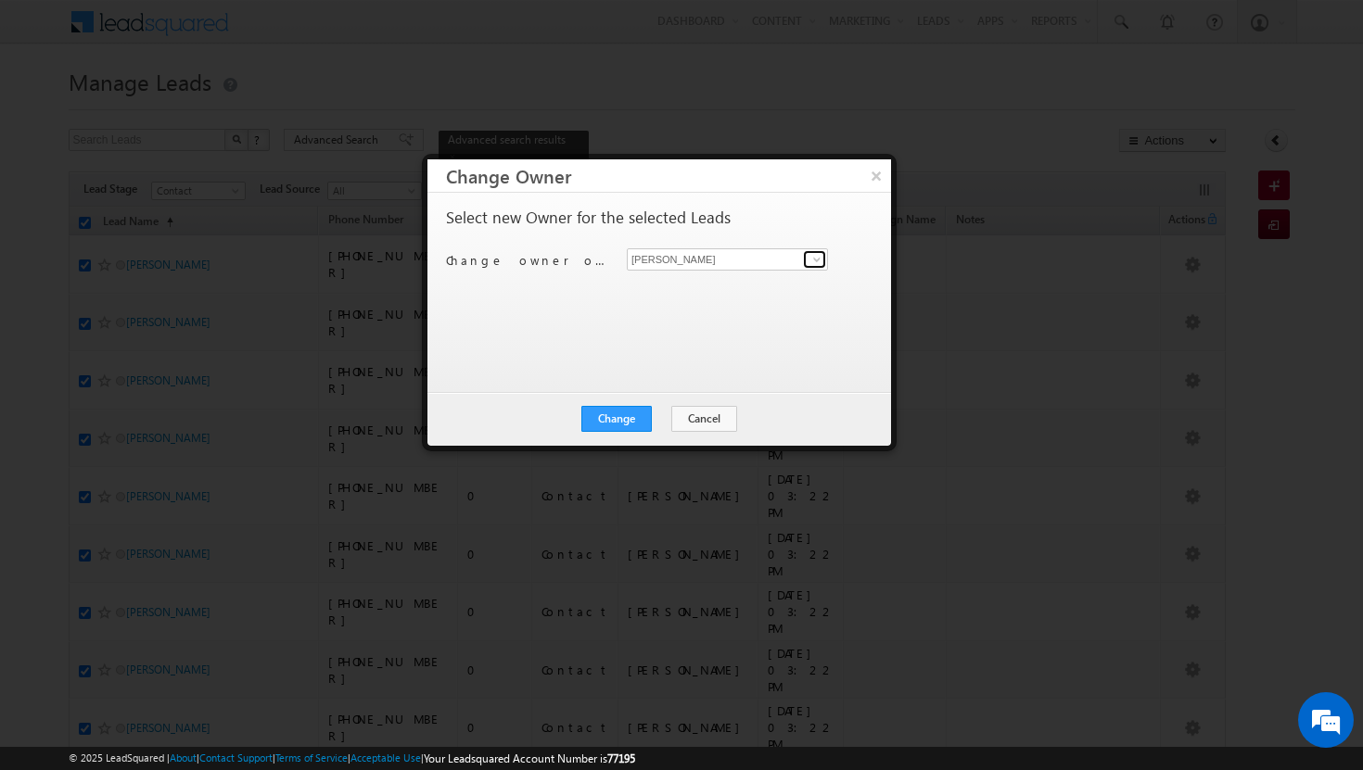
click at [820, 262] on span at bounding box center [816, 259] width 15 height 15
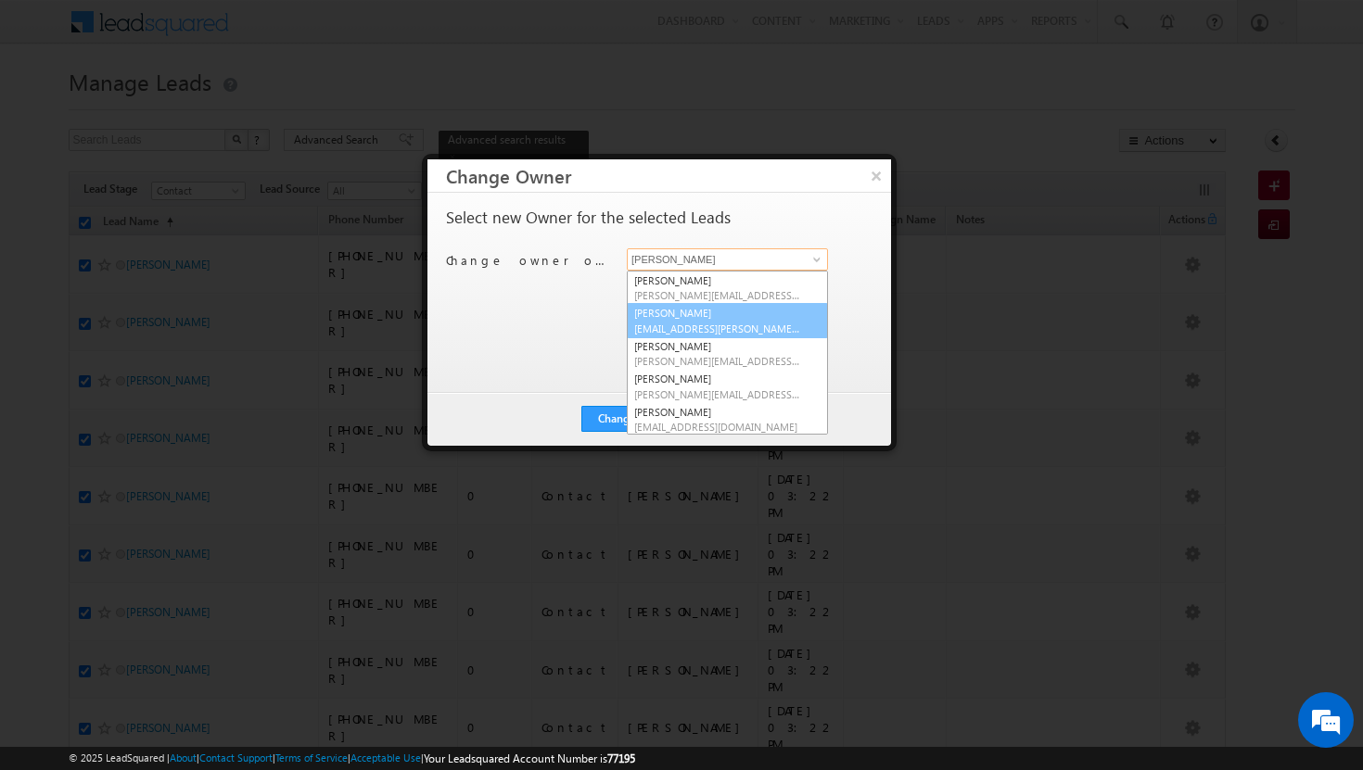
click at [781, 332] on span "[EMAIL_ADDRESS][PERSON_NAME][DOMAIN_NAME]" at bounding box center [717, 329] width 167 height 14
type input "[PERSON_NAME]"
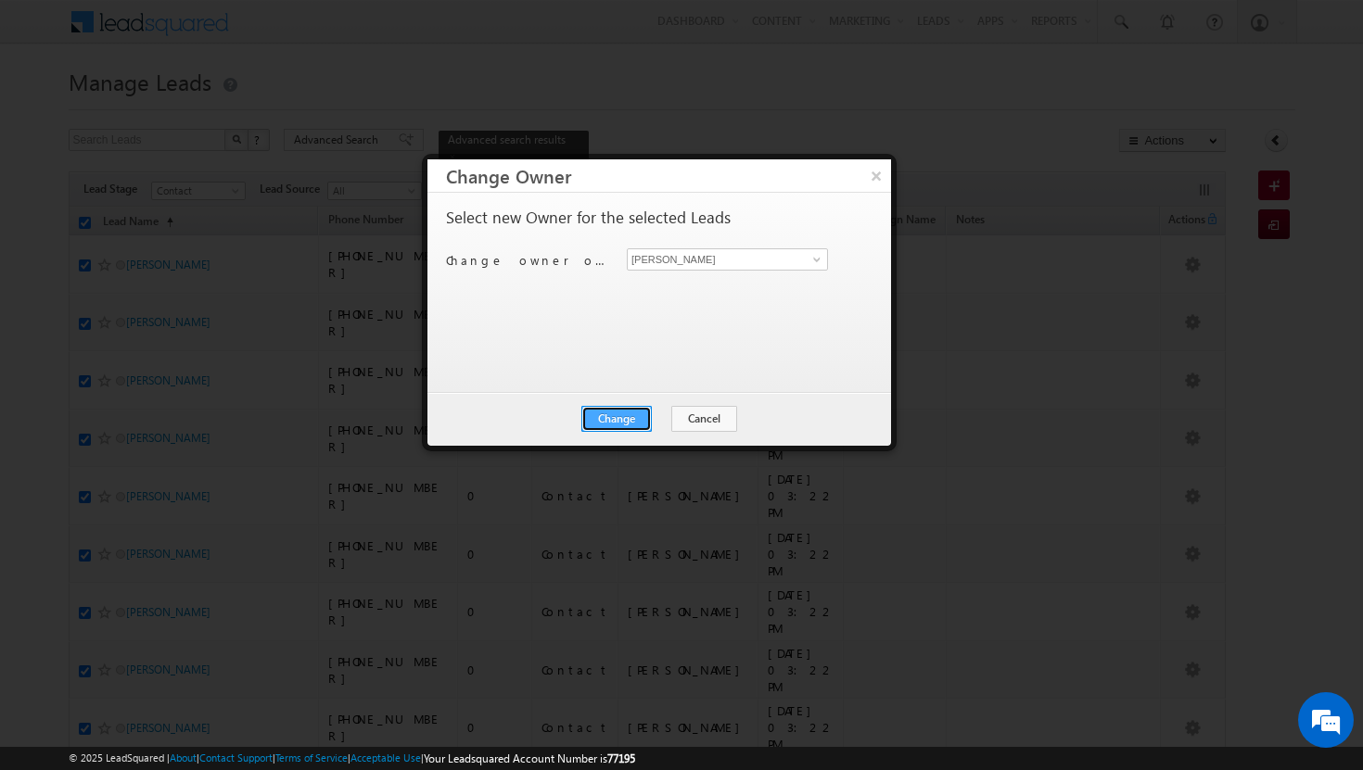
click at [640, 417] on button "Change" at bounding box center [616, 419] width 70 height 26
